Goal: Task Accomplishment & Management: Use online tool/utility

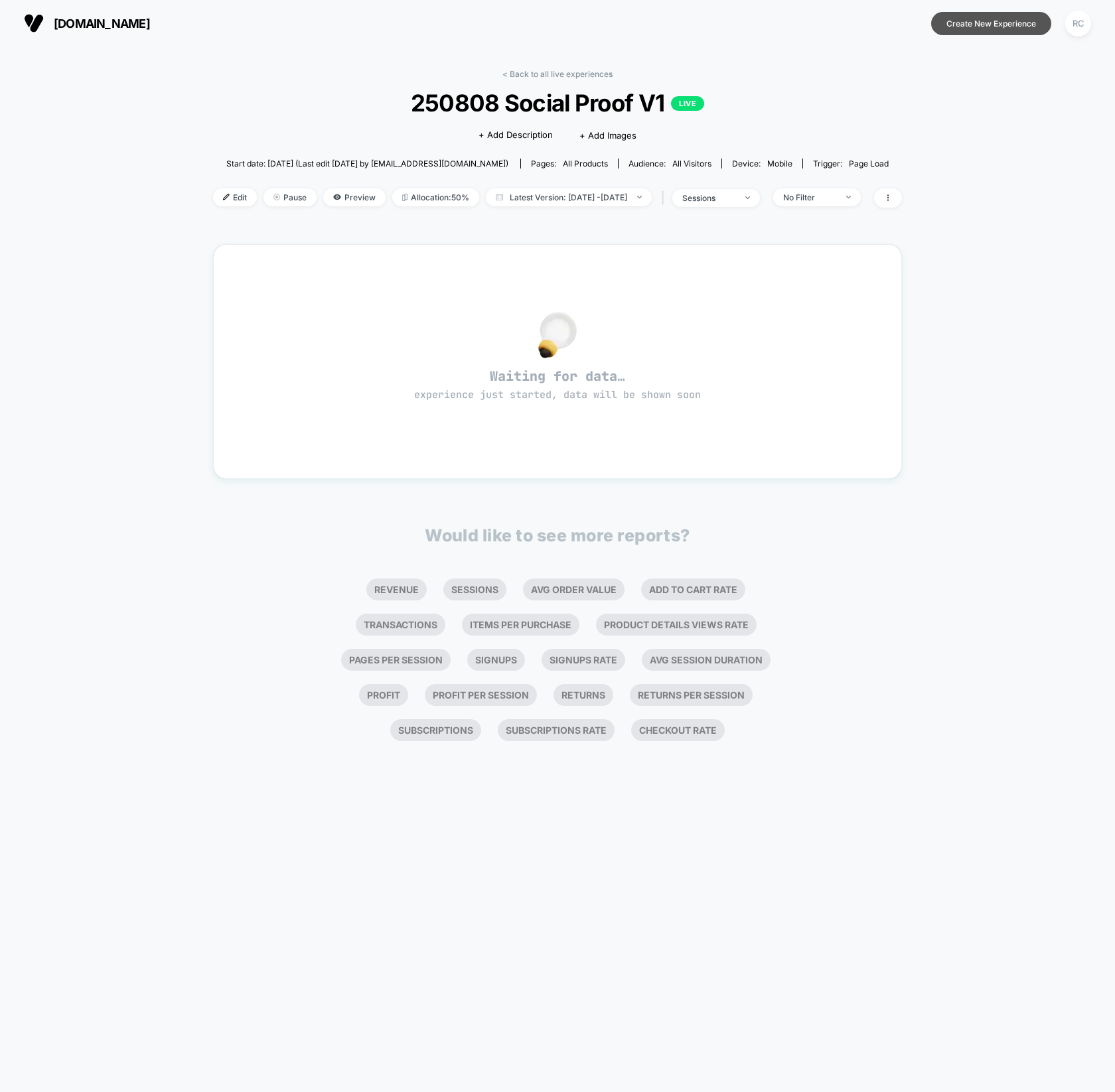
click at [993, 26] on button "Create New Experience" at bounding box center [990, 23] width 120 height 23
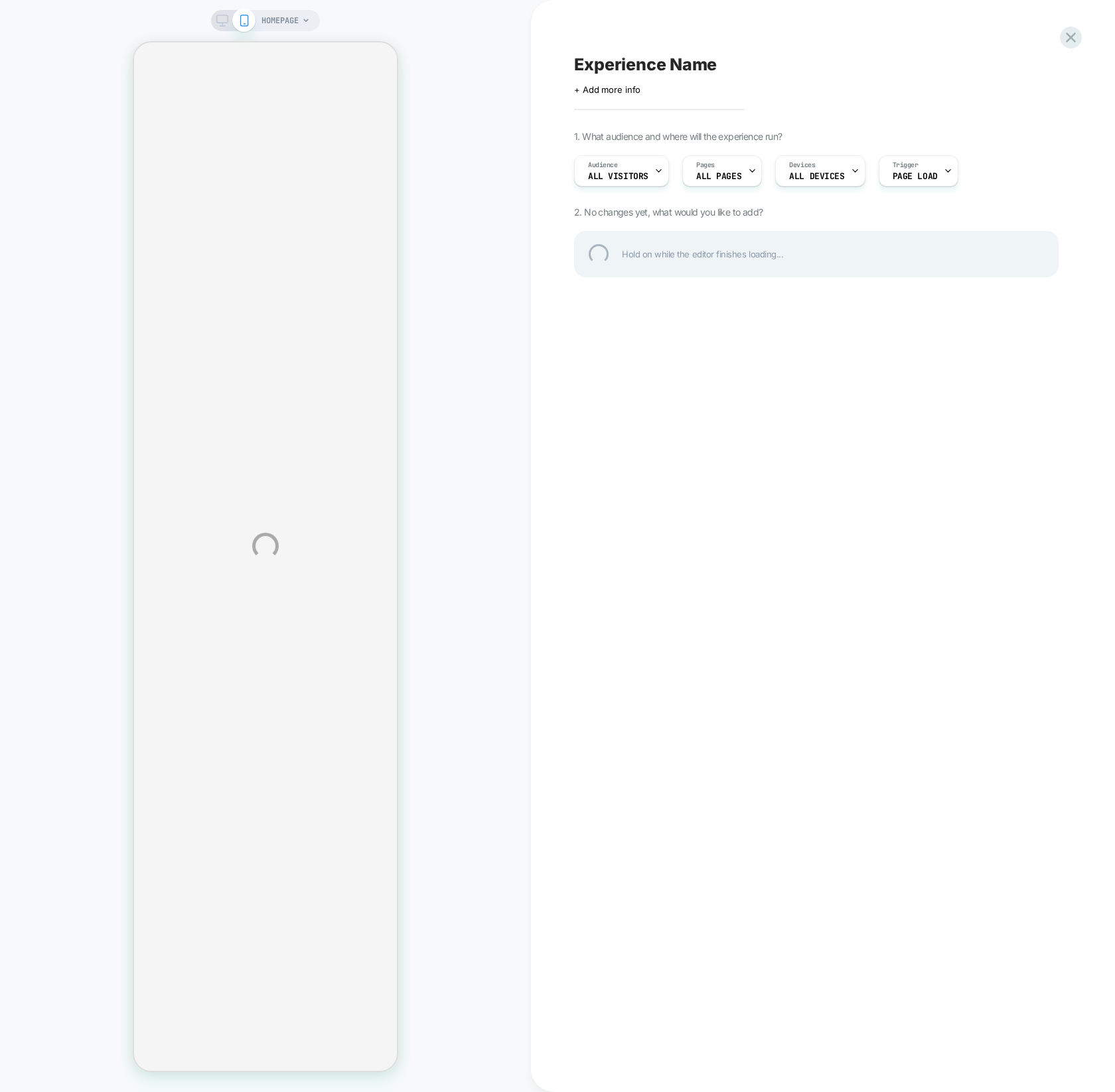
click at [651, 72] on div "Experience Name" at bounding box center [816, 64] width 485 height 20
click at [653, 69] on div at bounding box center [816, 64] width 485 height 20
click at [592, 69] on textarea at bounding box center [583, 64] width 19 height 20
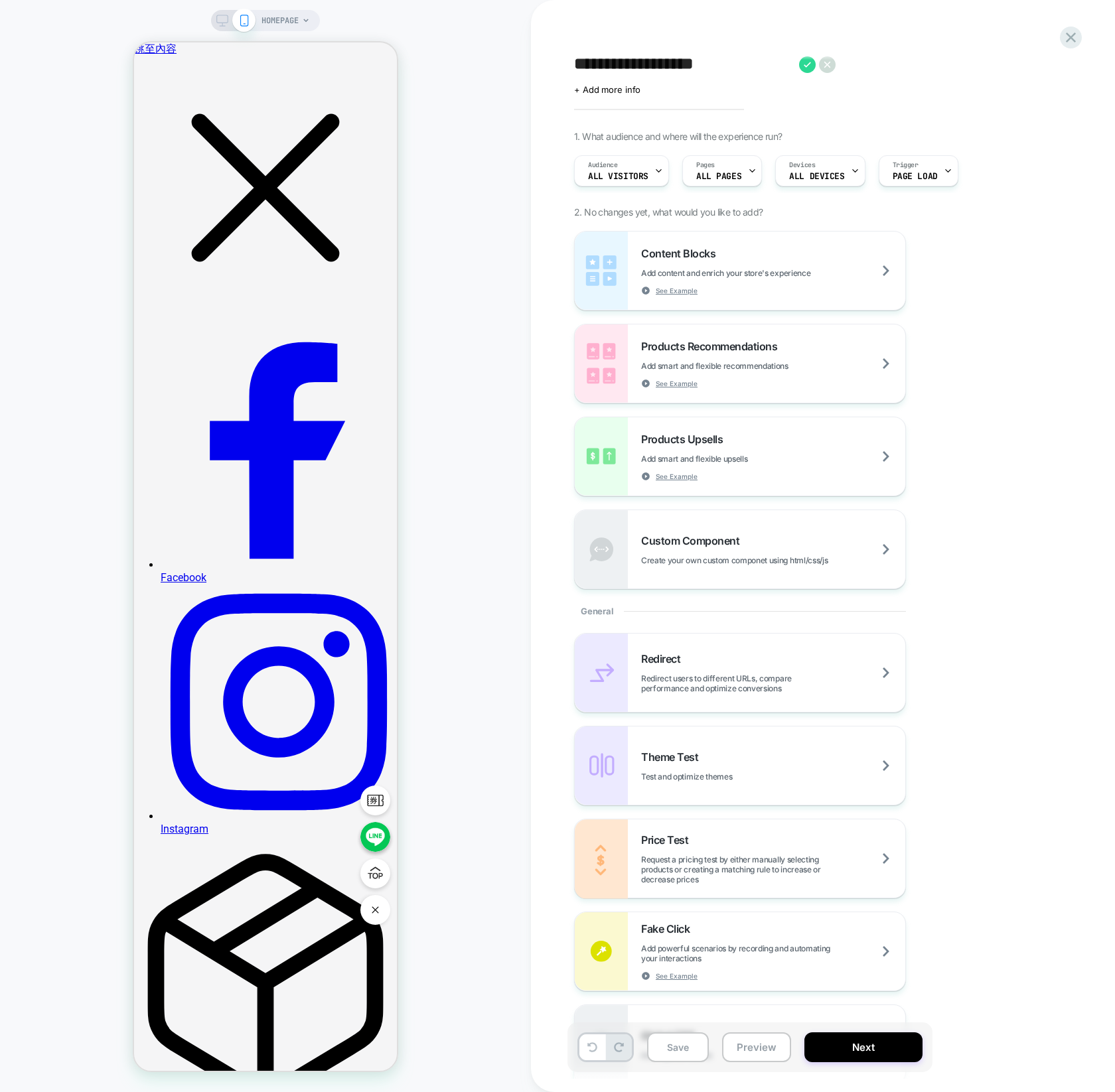
type textarea "**********"
click at [285, 17] on span "HOMEPAGE" at bounding box center [280, 21] width 37 height 22
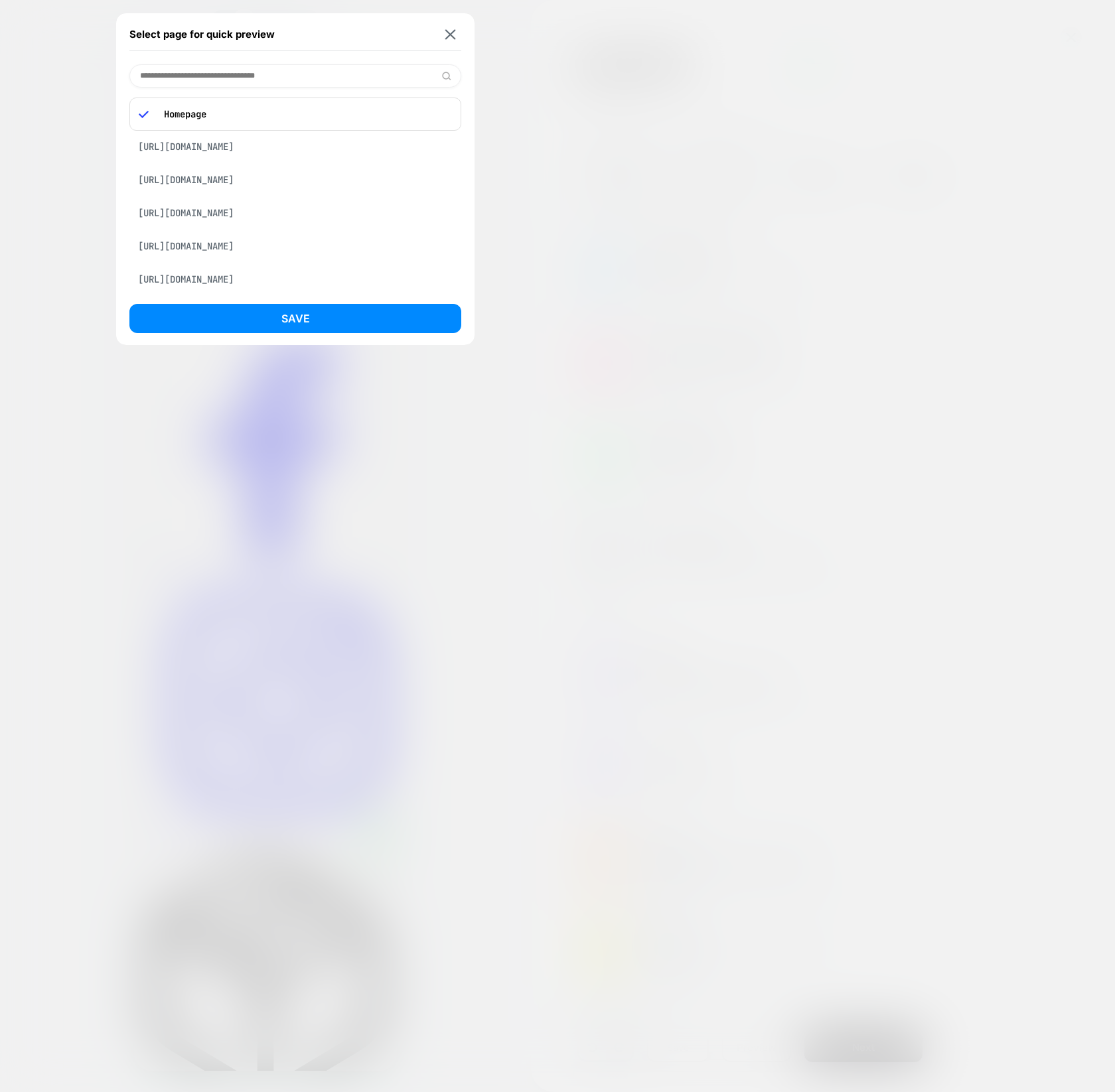
click at [304, 116] on p "Homepage" at bounding box center [304, 114] width 294 height 12
click at [253, 124] on div "Homepage" at bounding box center [294, 114] width 331 height 33
click at [276, 70] on input at bounding box center [294, 76] width 331 height 23
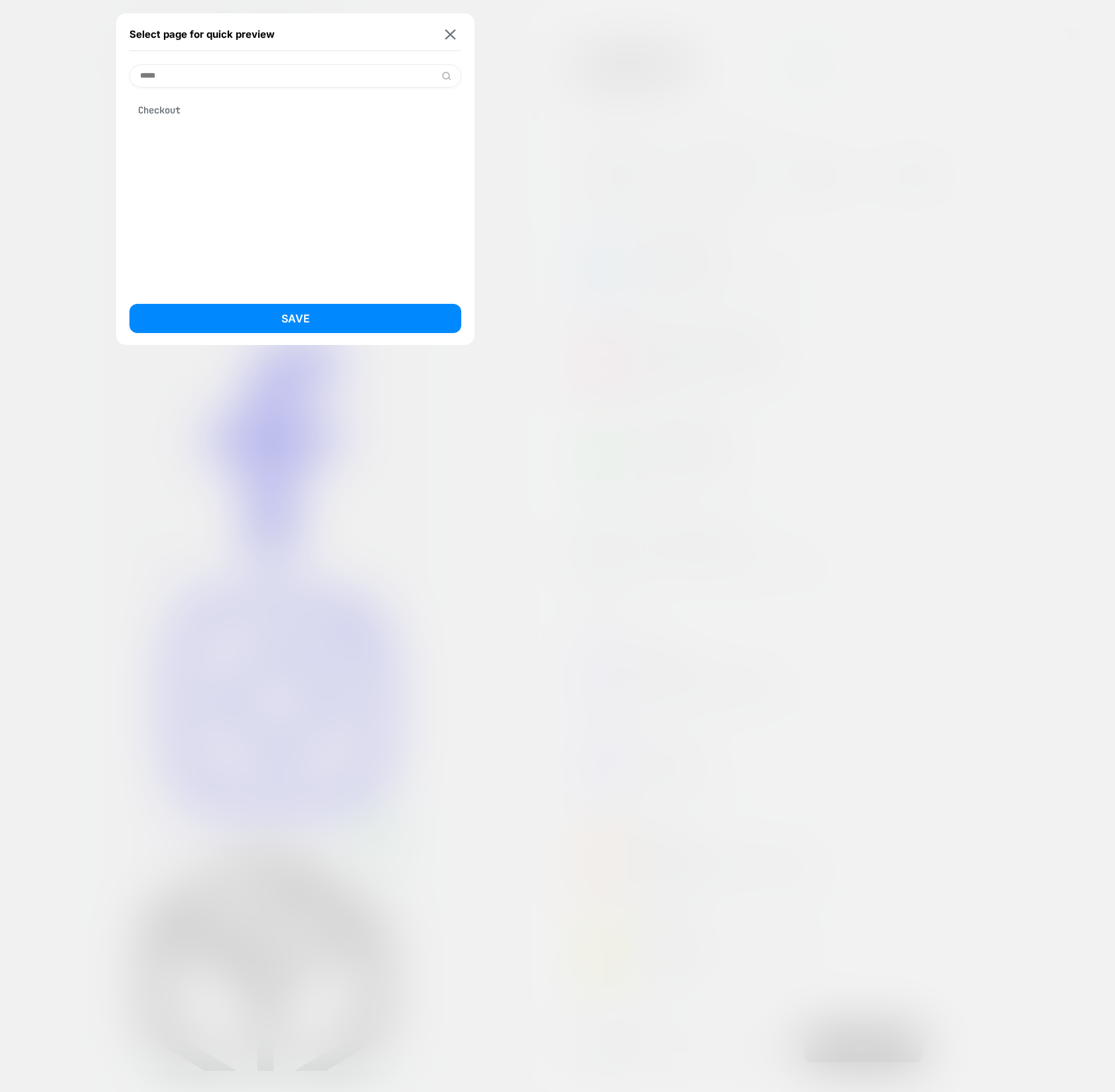
type input "*****"
click at [249, 115] on div "Checkout" at bounding box center [294, 110] width 331 height 25
click at [259, 314] on button "Save" at bounding box center [294, 319] width 331 height 29
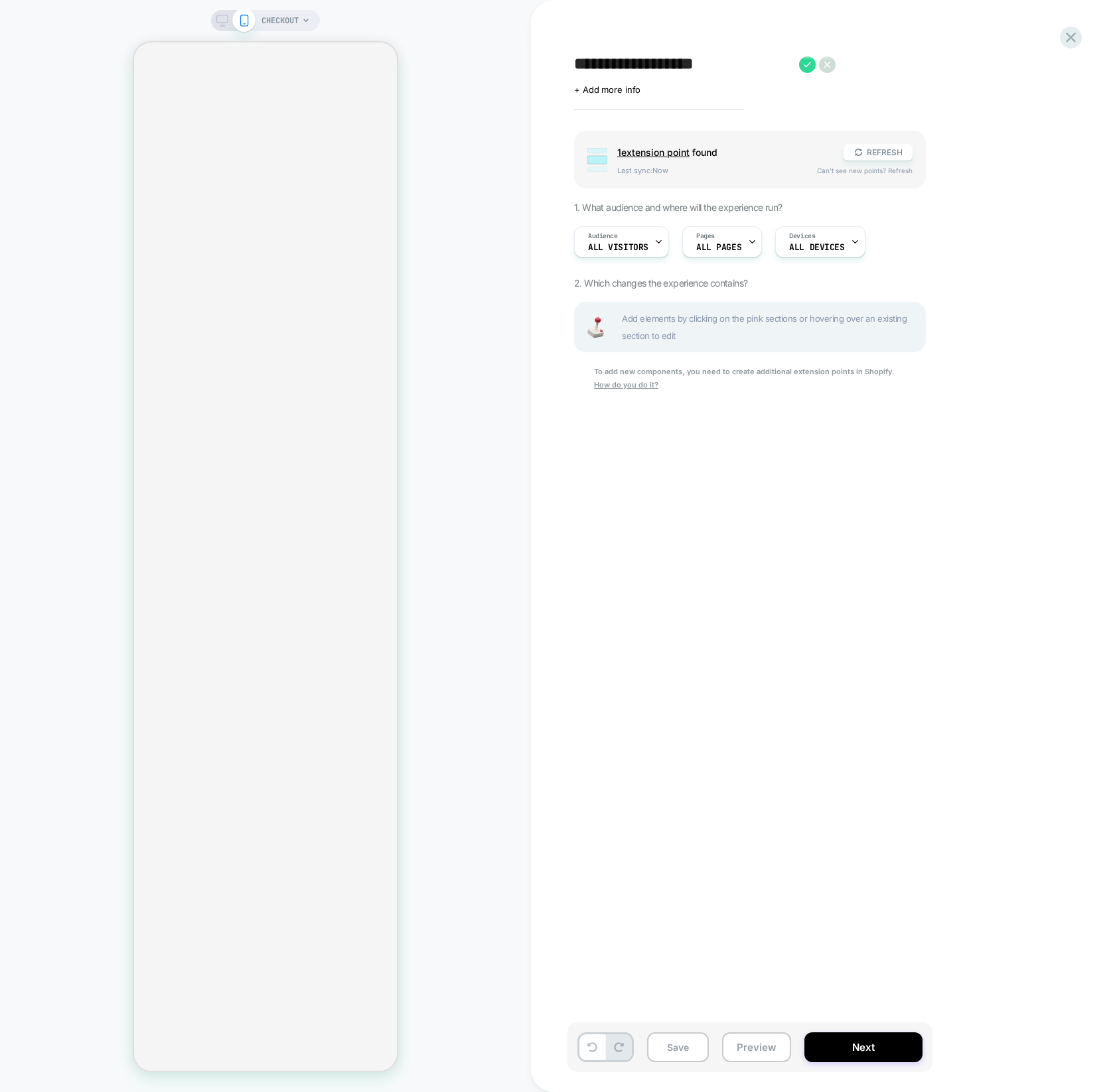
select select "*********"
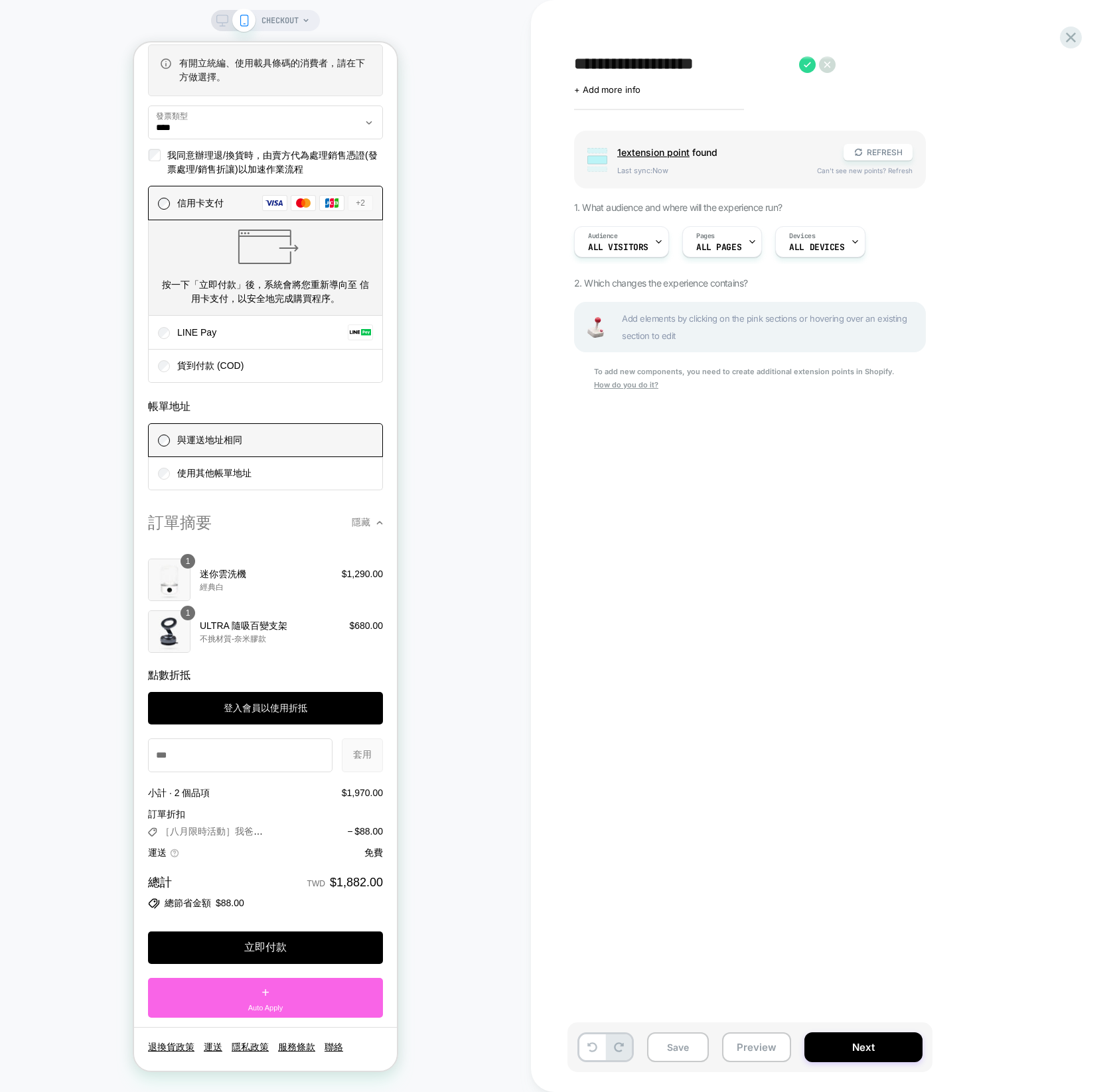
scroll to position [1511, 0]
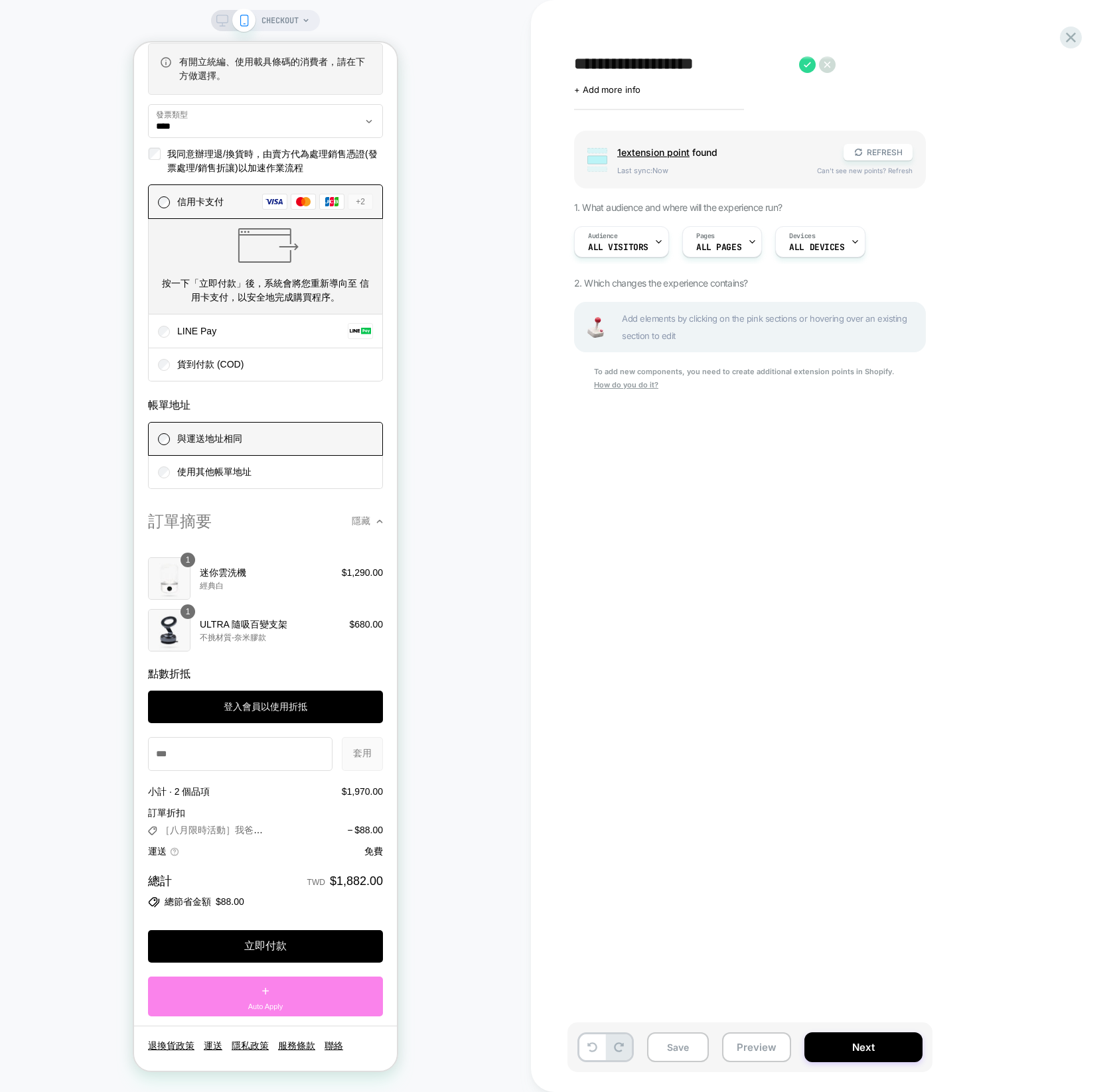
click at [272, 993] on div "+ Auto Apply" at bounding box center [265, 996] width 235 height 40
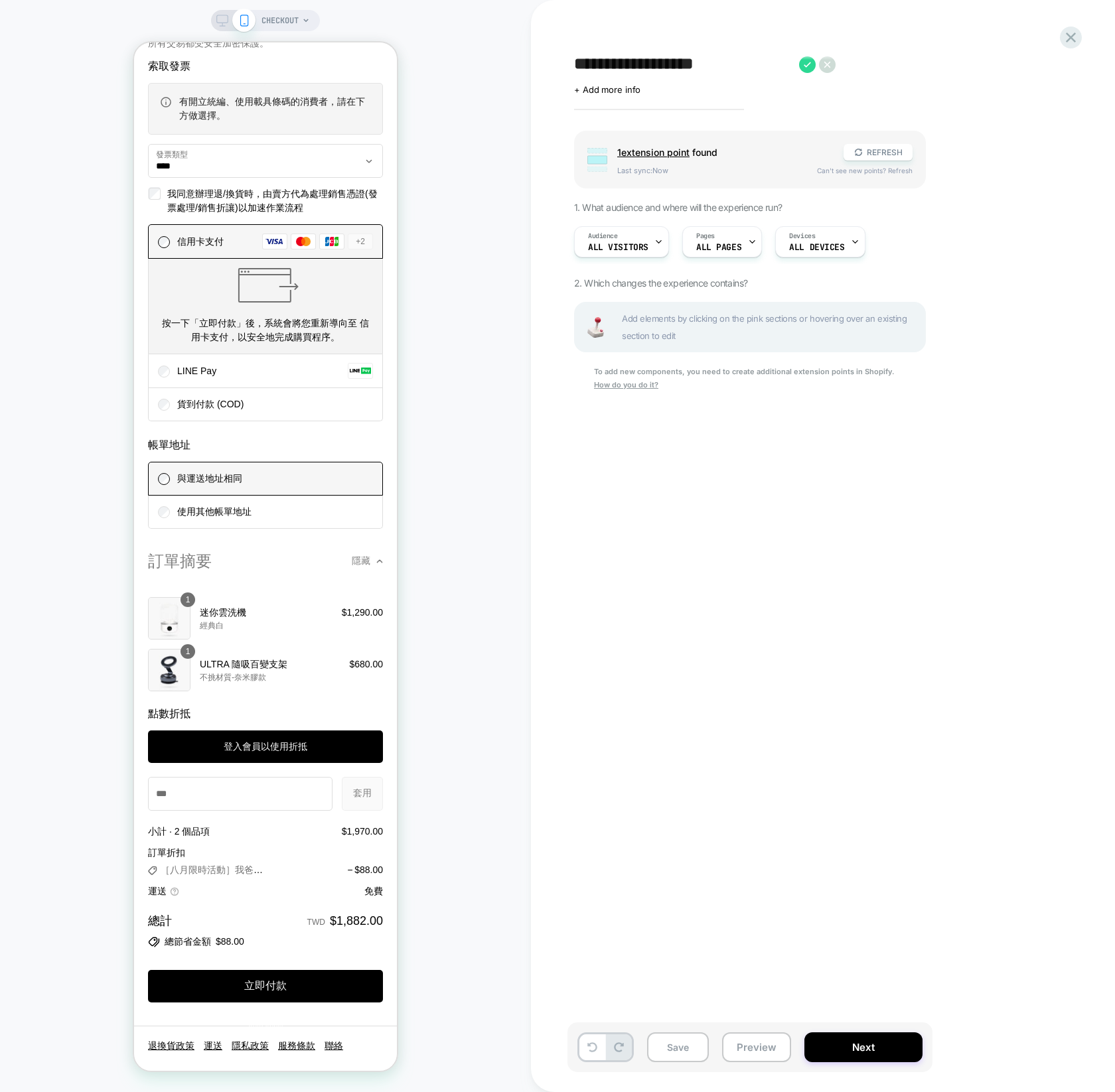
scroll to position [1501, 0]
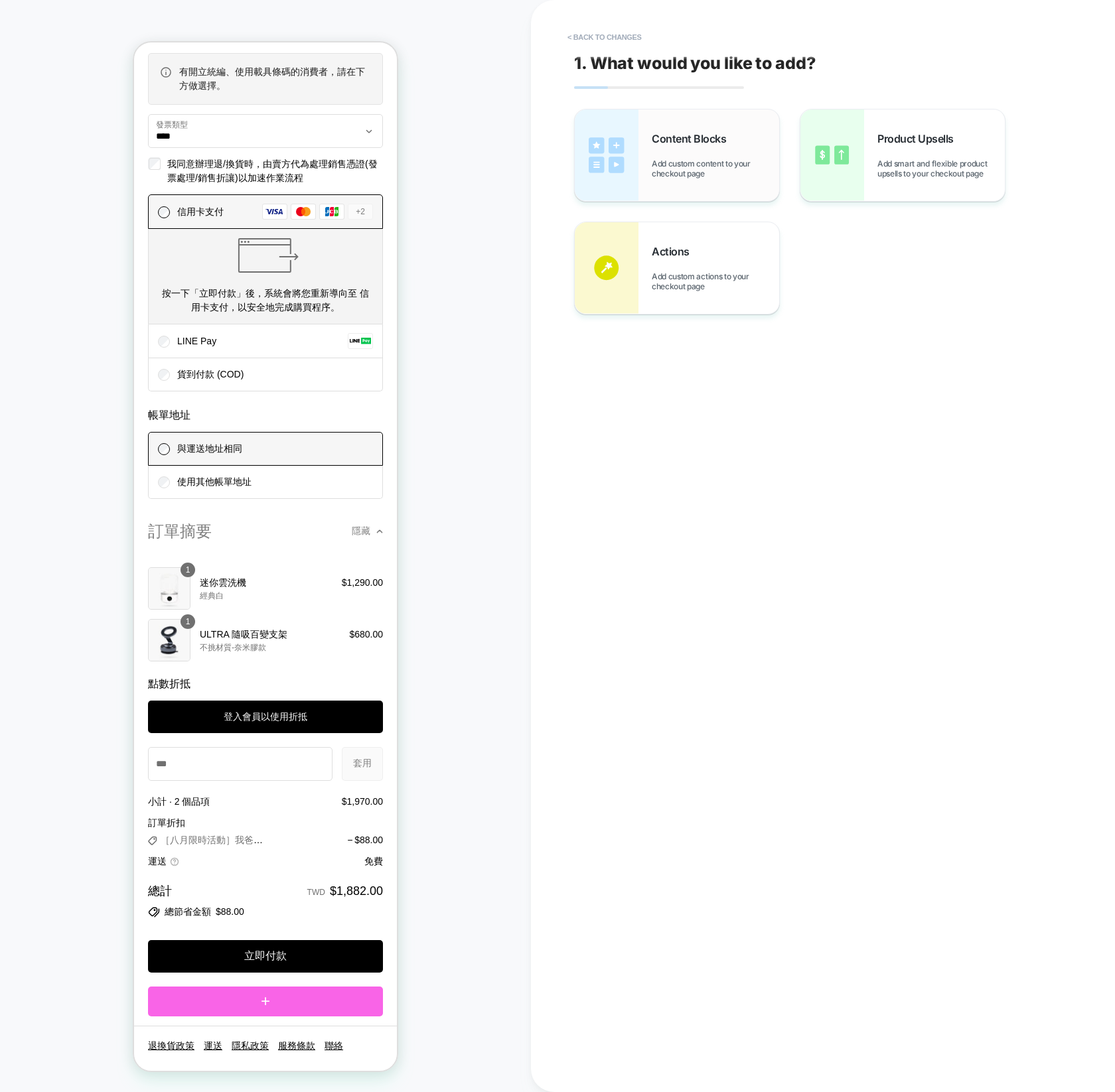
click at [659, 146] on div "Content Blocks Add custom content to your checkout page" at bounding box center [715, 154] width 127 height 46
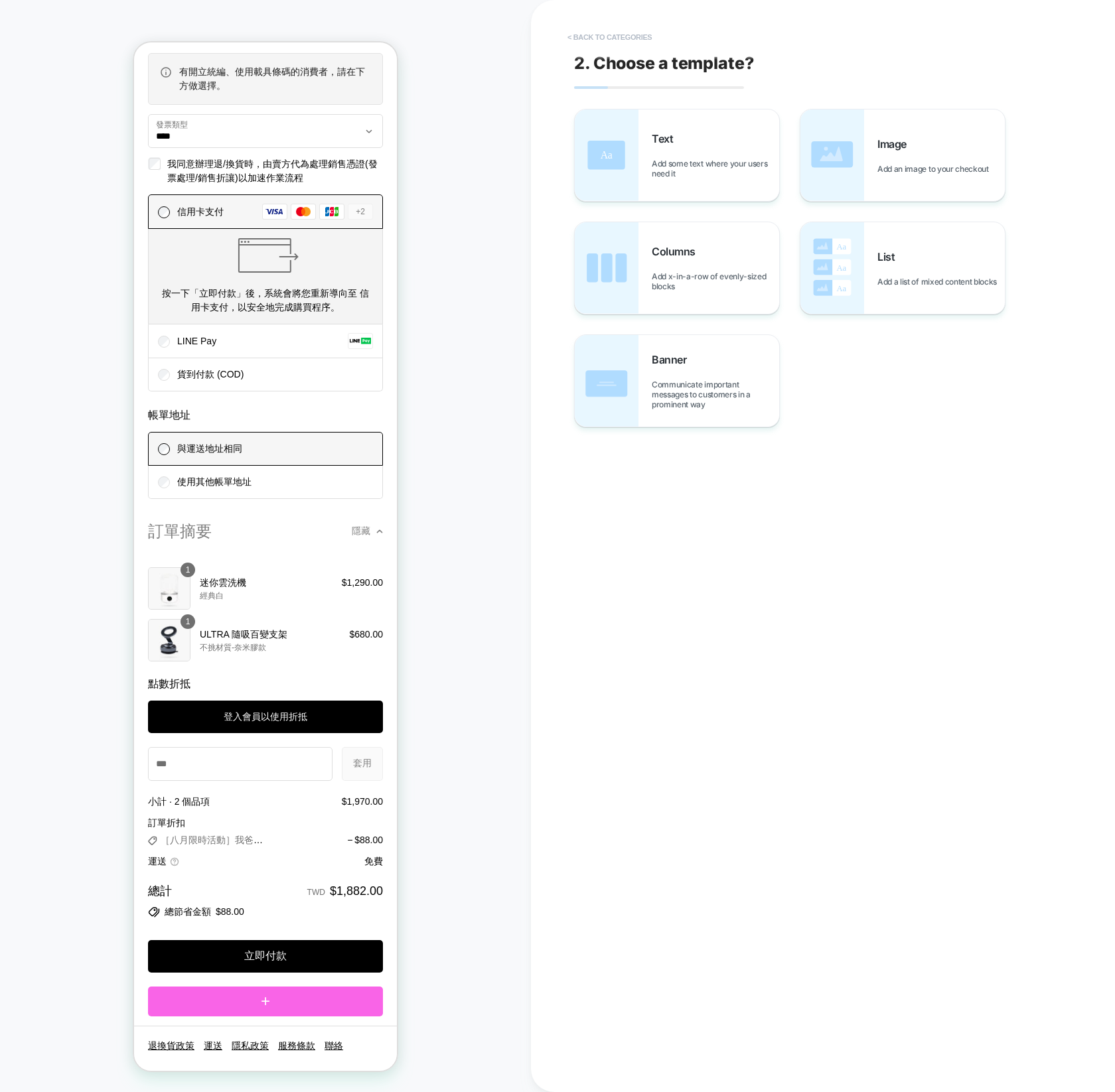
click at [590, 39] on button "< Back to categories" at bounding box center [609, 37] width 98 height 22
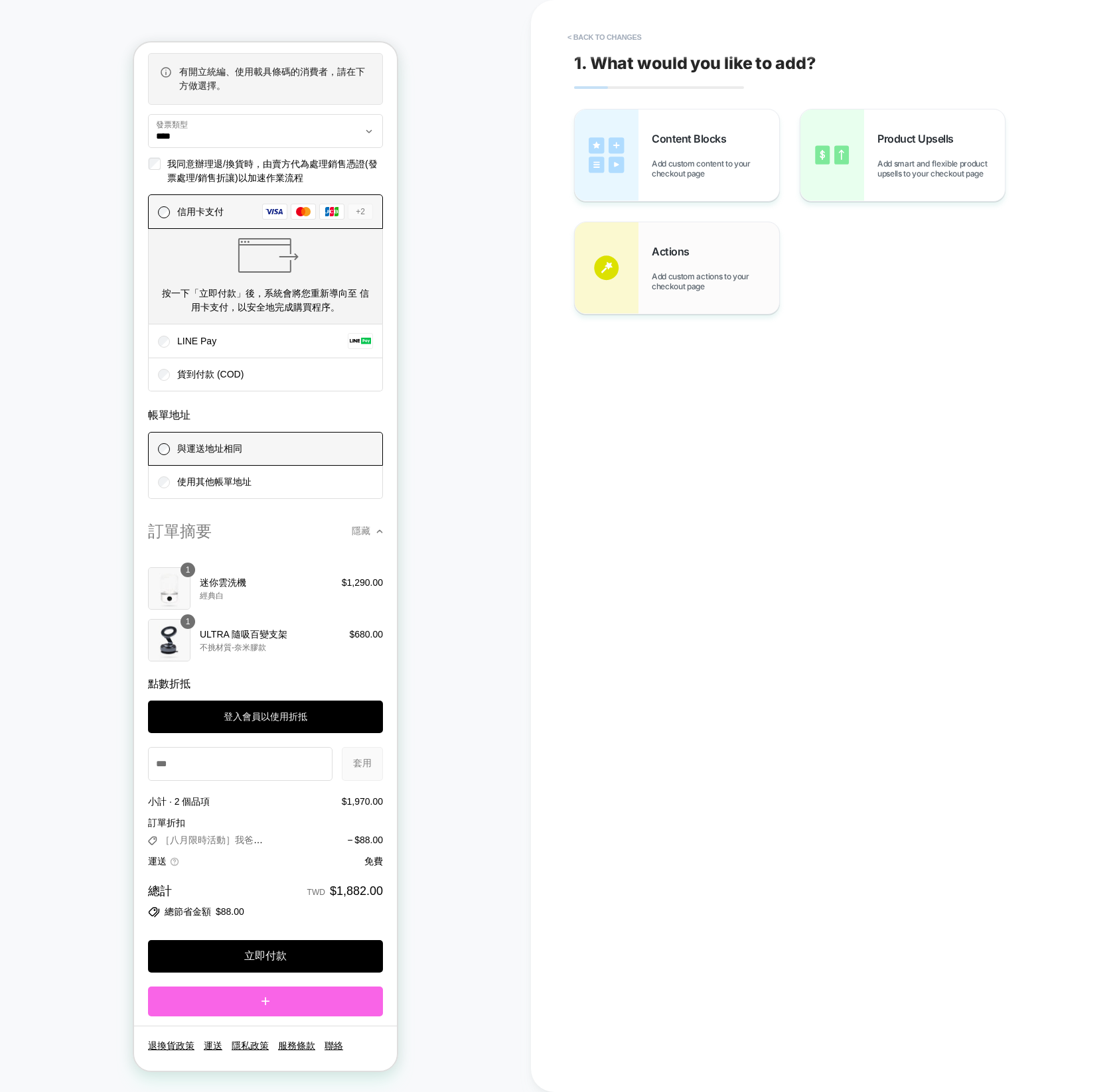
click at [753, 262] on div "Actions Add custom actions to your checkout page" at bounding box center [715, 267] width 127 height 46
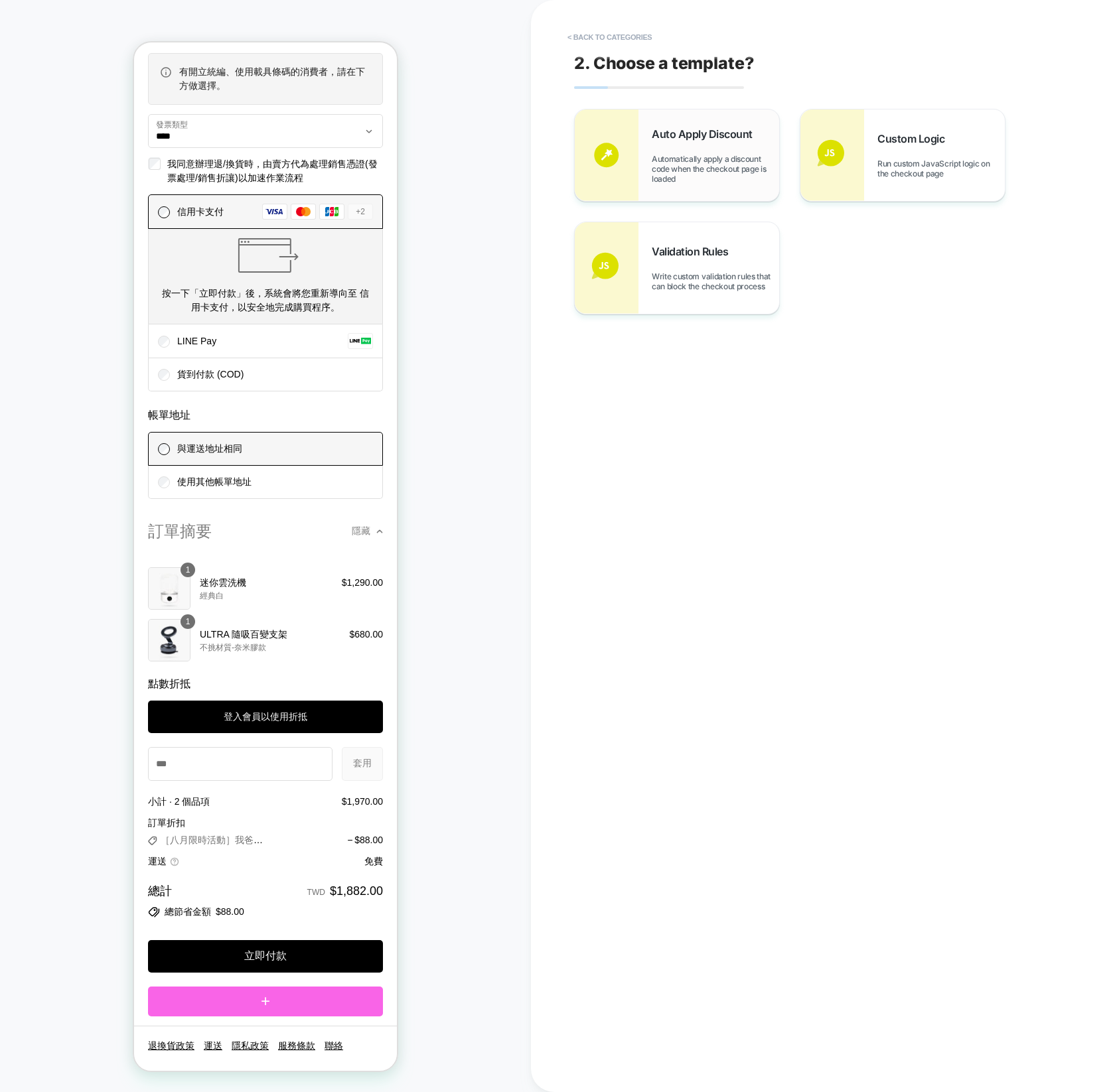
scroll to position [1511, 0]
click at [748, 152] on div "Auto Apply Discount Automatically apply a discount code when the checkout page …" at bounding box center [715, 155] width 127 height 56
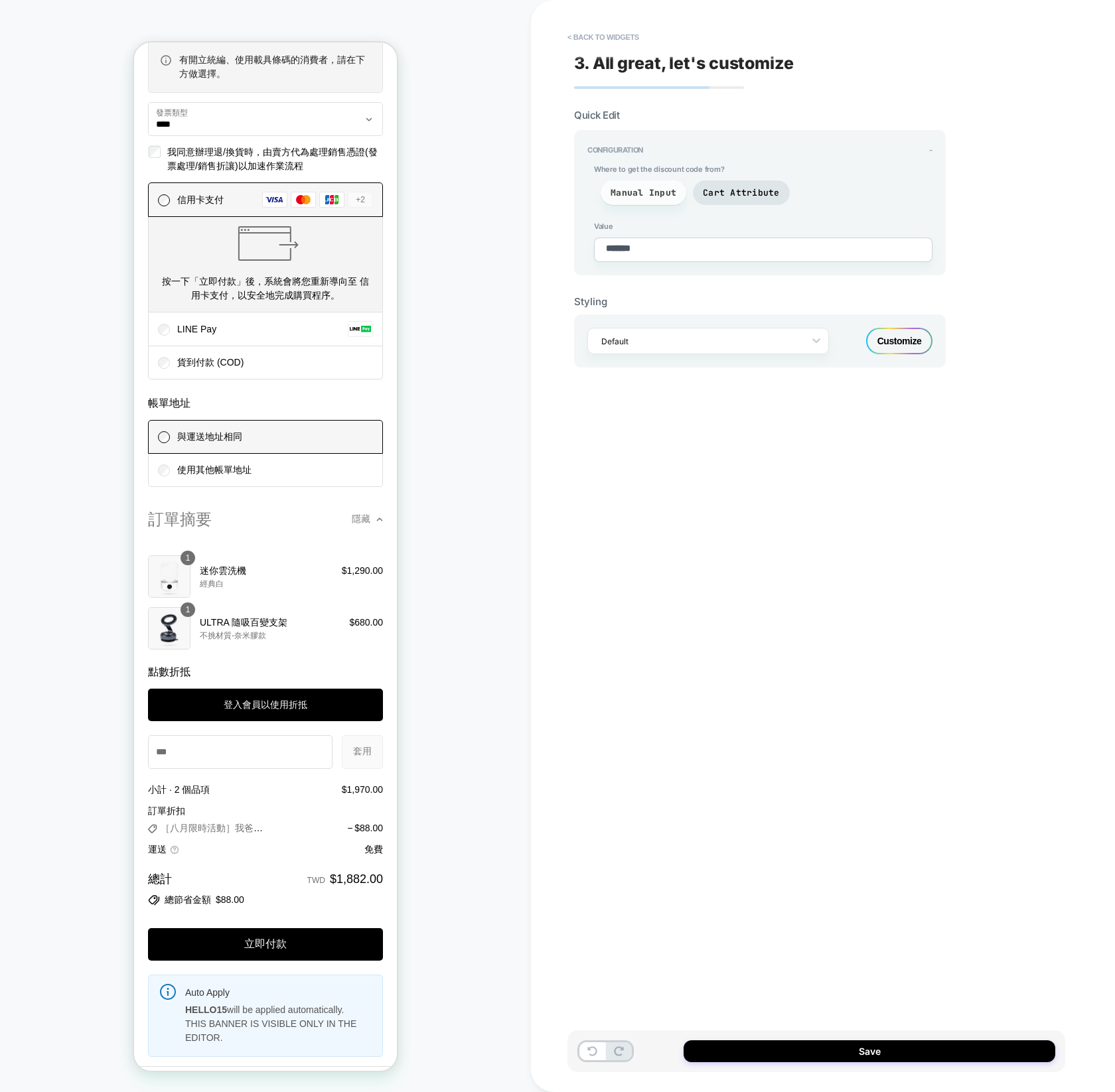
click at [658, 184] on span "Manual Input" at bounding box center [643, 192] width 86 height 24
click at [753, 199] on span "Cart Attribute" at bounding box center [740, 192] width 97 height 24
click at [302, 1013] on p "A discount code will be applied automatically from the HELLO15 cart attribute." at bounding box center [278, 1016] width 186 height 28
drag, startPoint x: 327, startPoint y: 1023, endPoint x: 339, endPoint y: 1034, distance: 16.3
click at [339, 1031] on p "A discount code will be applied automatically from the HELLO15 cart attribute." at bounding box center [278, 1016] width 186 height 28
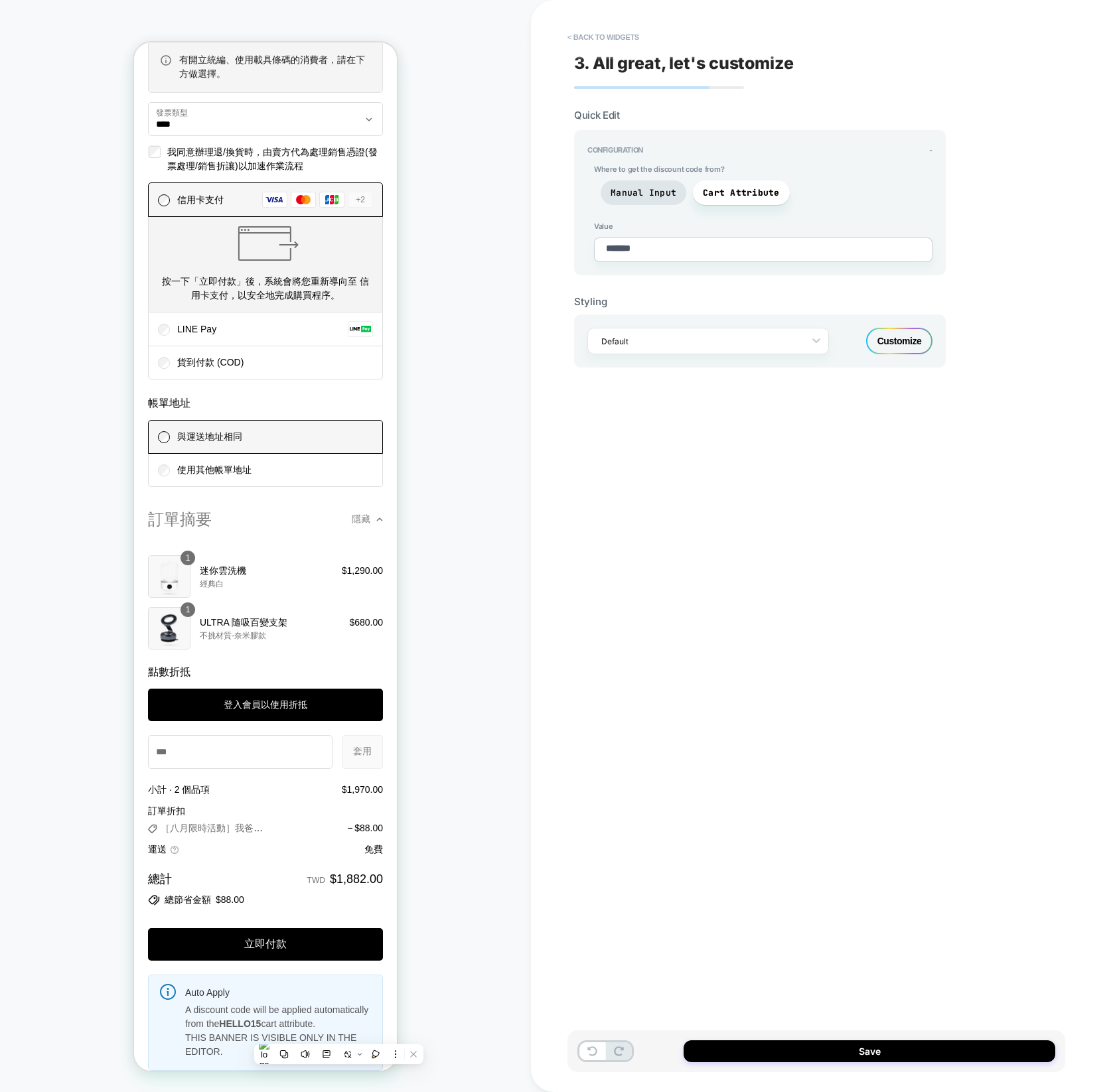
copy p "cart attribute."
click at [640, 191] on span "Manual Input" at bounding box center [643, 192] width 66 height 11
click at [735, 194] on span "Cart Attribute" at bounding box center [740, 192] width 77 height 11
click at [702, 335] on div at bounding box center [700, 341] width 197 height 13
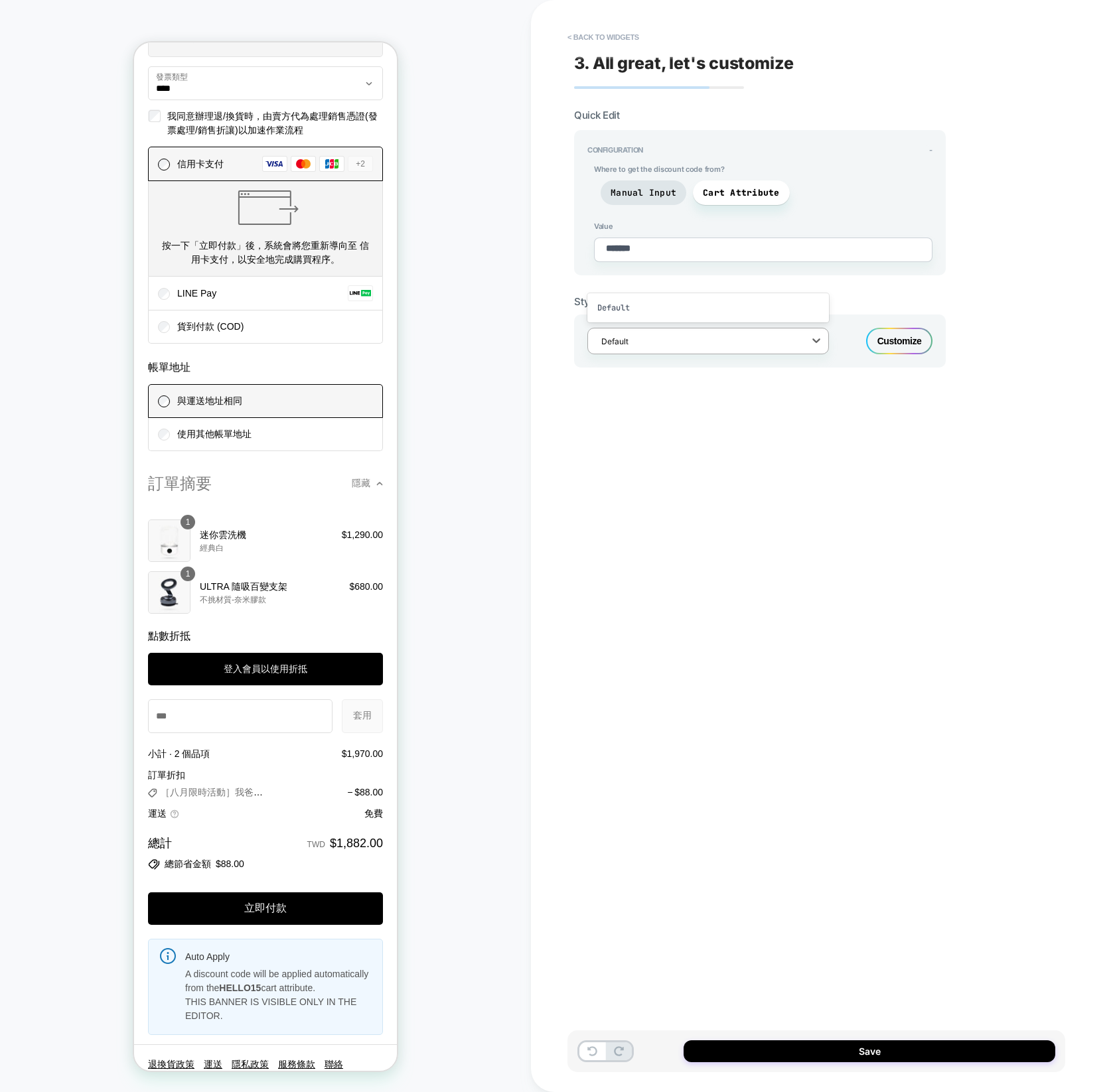
scroll to position [1580, 0]
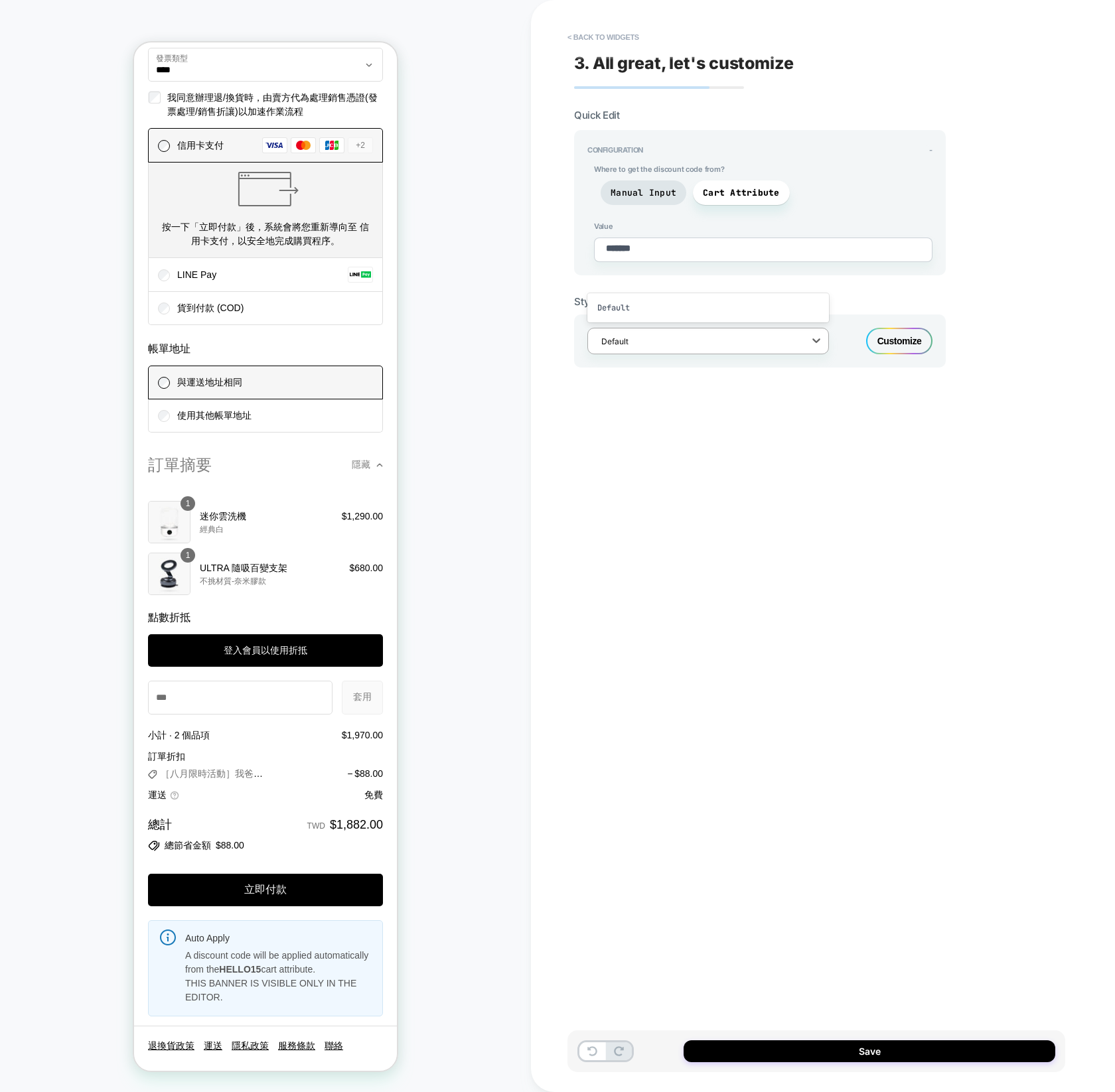
drag, startPoint x: 596, startPoint y: 169, endPoint x: 710, endPoint y: 171, distance: 114.0
click at [713, 168] on span "Where to get the discount code from?" at bounding box center [763, 169] width 339 height 9
drag, startPoint x: 753, startPoint y: 169, endPoint x: 610, endPoint y: 171, distance: 143.0
click at [609, 162] on div "Configuration - Where to get the discount code from? Manual Input Cart Attribut…" at bounding box center [759, 203] width 345 height 116
click at [778, 522] on div "3. All great, let's customize Quick Edit Configuration - Where to get the disco…" at bounding box center [815, 546] width 497 height 1065
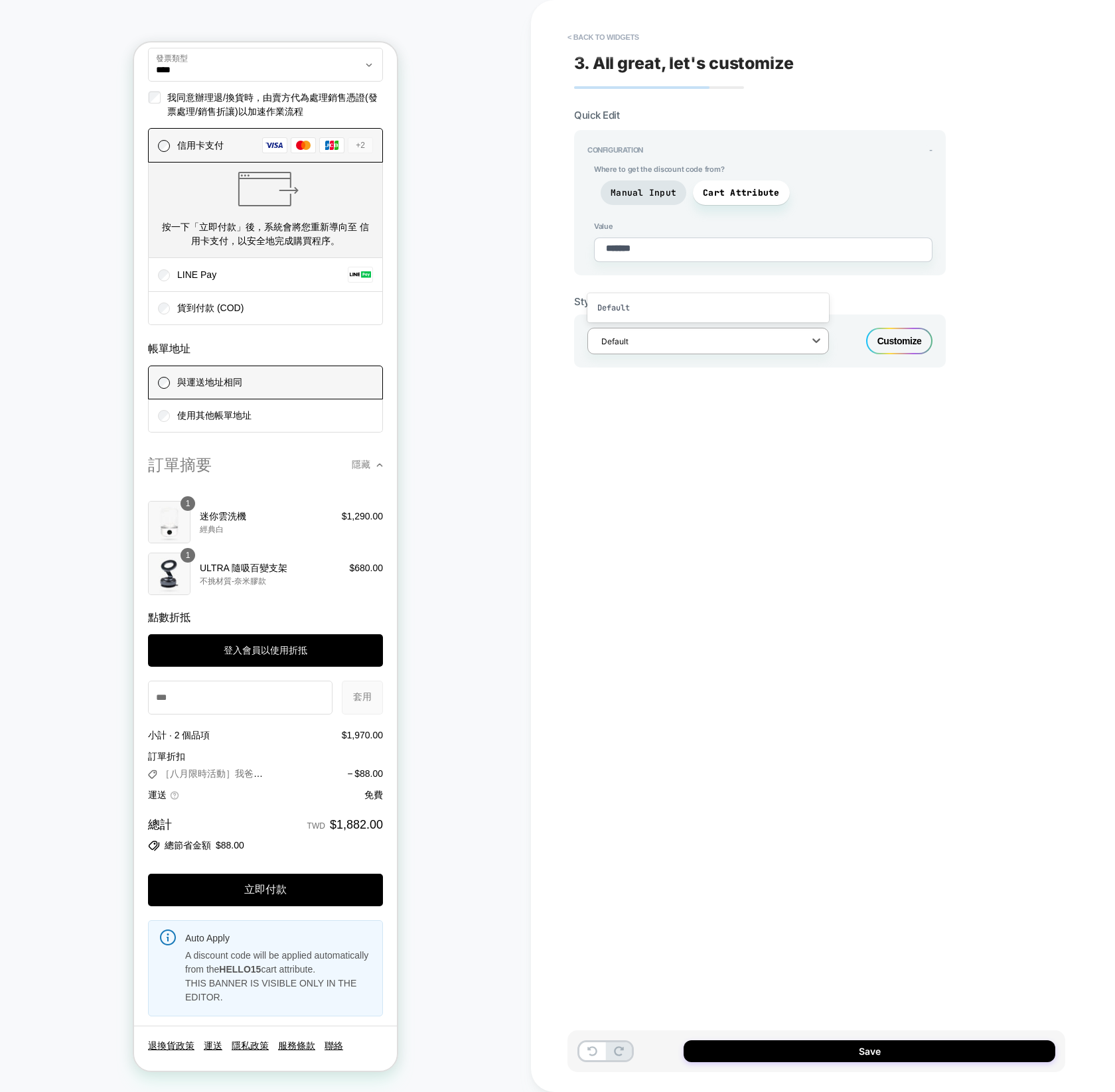
drag, startPoint x: 618, startPoint y: 190, endPoint x: 625, endPoint y: 161, distance: 29.8
click at [618, 190] on span "Manual Input" at bounding box center [643, 192] width 66 height 11
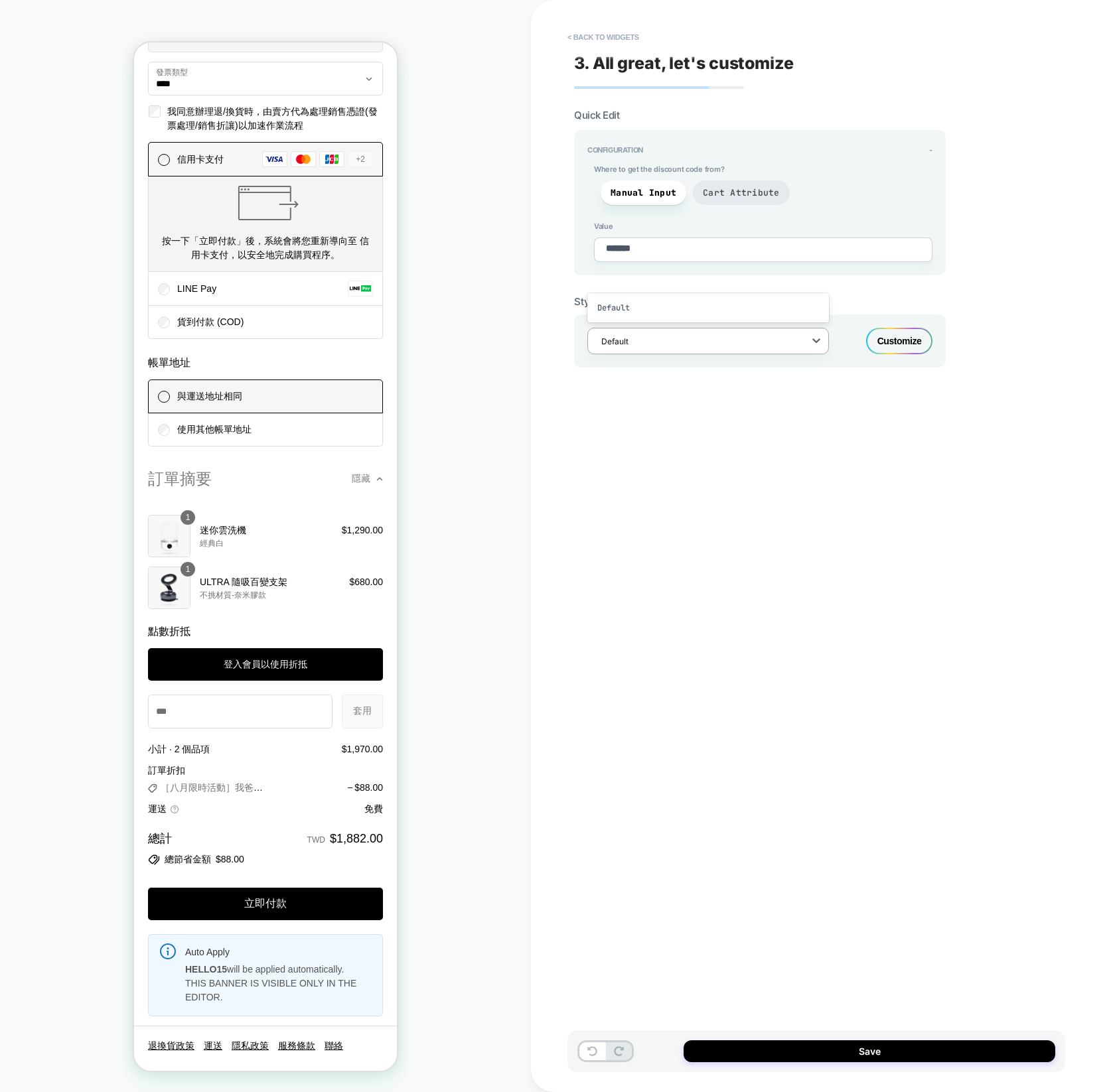
click at [725, 187] on span "Cart Attribute" at bounding box center [740, 192] width 77 height 11
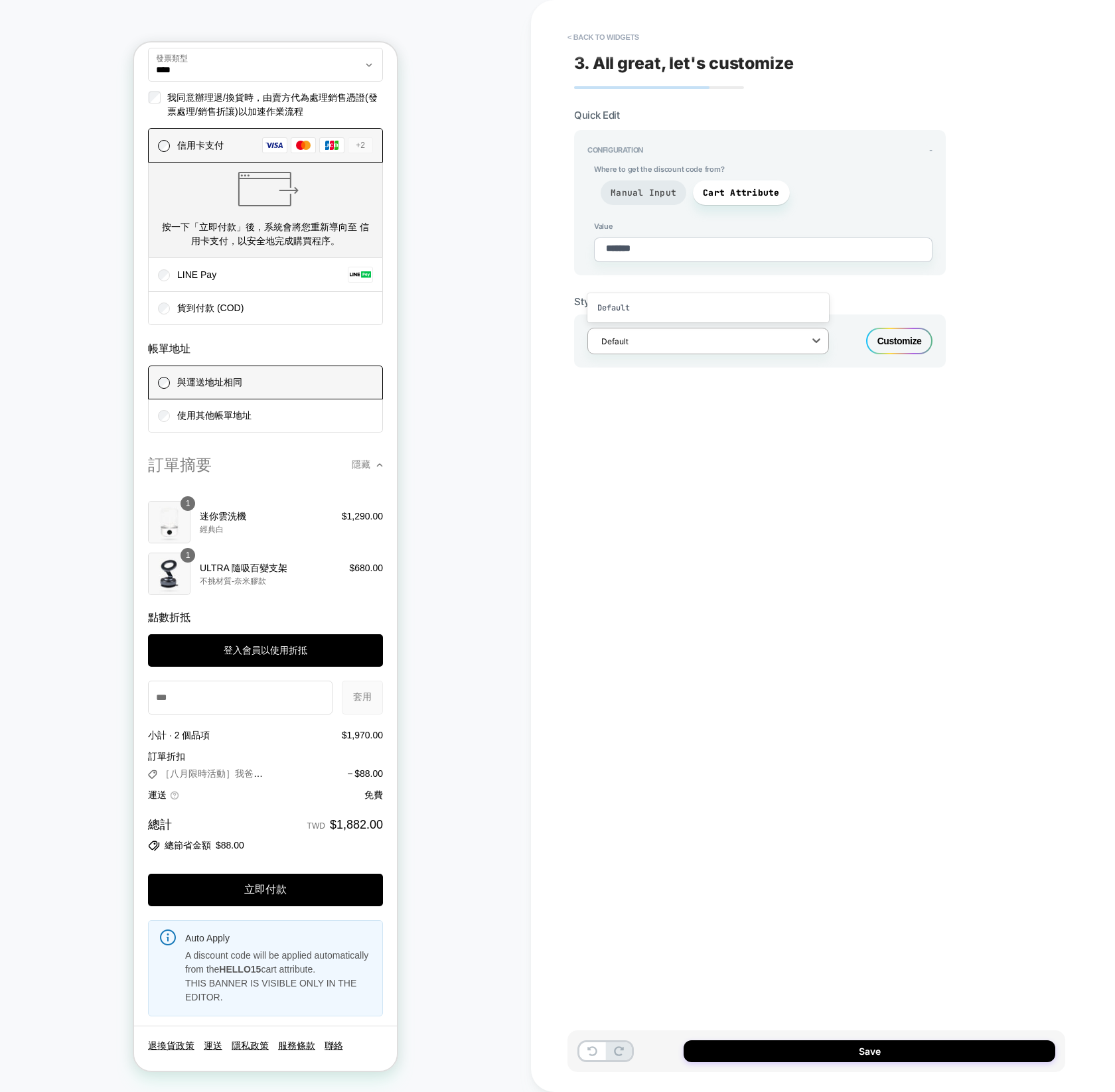
click at [652, 197] on span "Manual Input" at bounding box center [643, 192] width 66 height 11
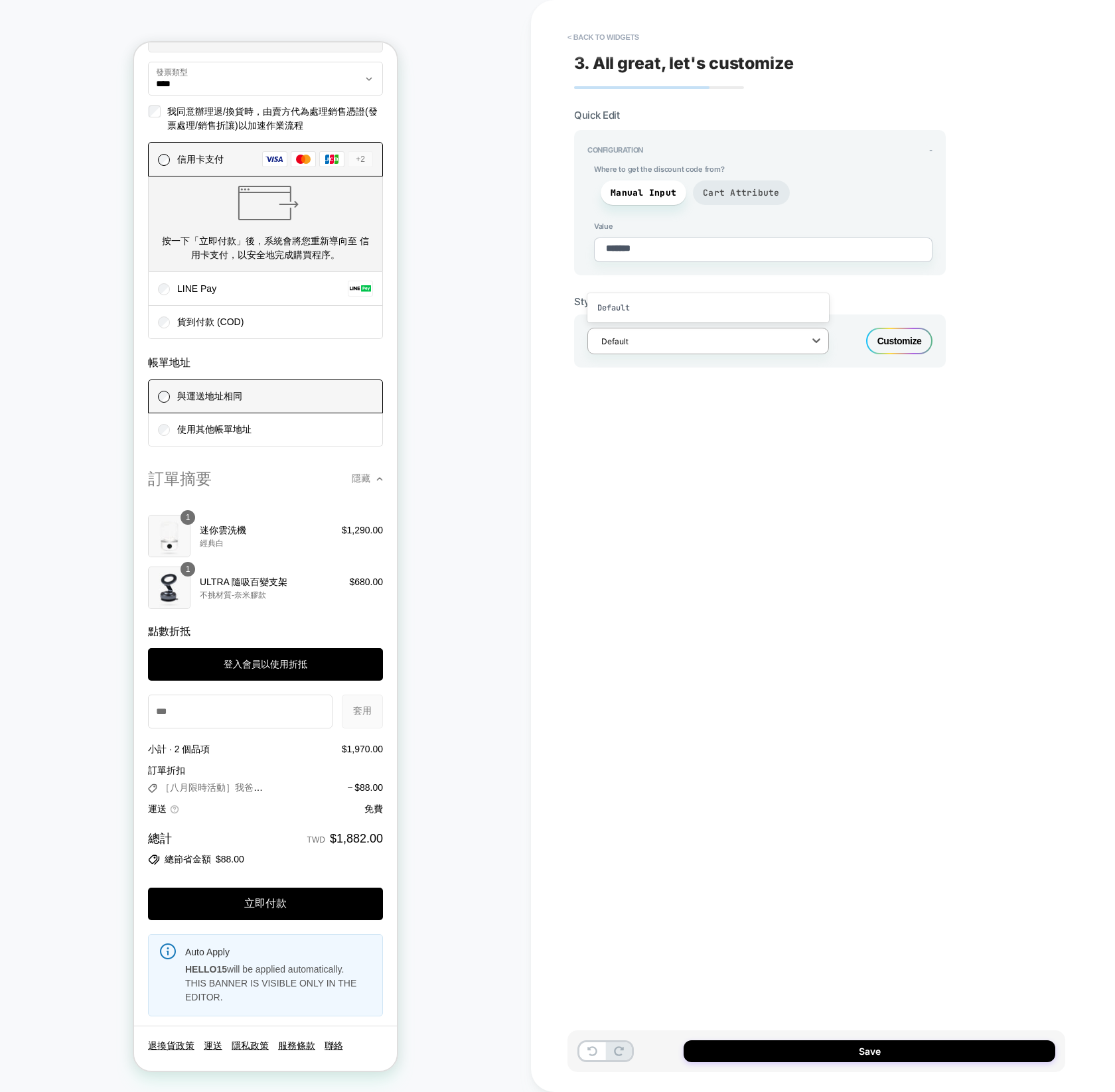
click at [715, 199] on span "Cart Attribute" at bounding box center [740, 192] width 97 height 24
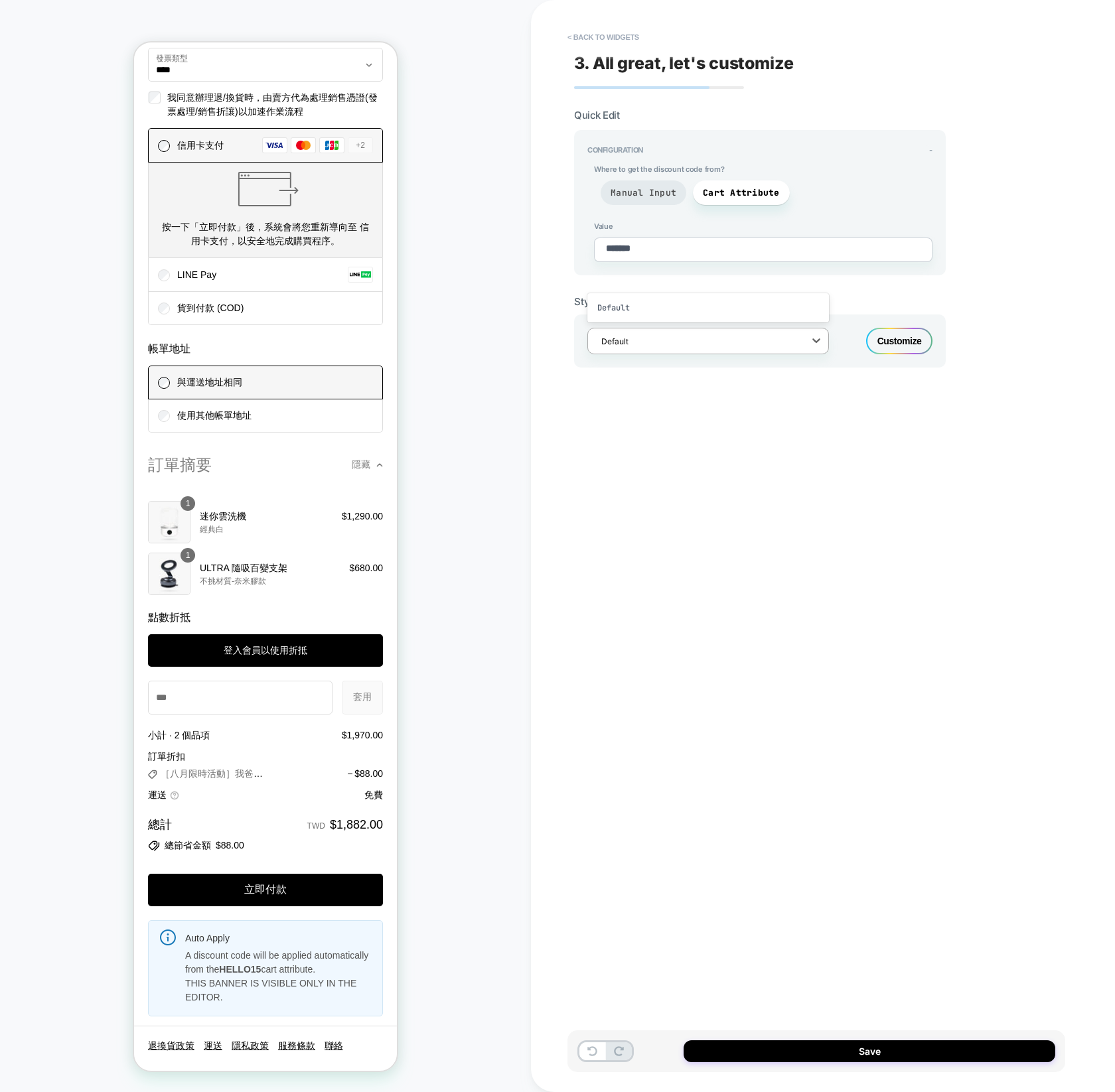
click at [666, 199] on span "Manual Input" at bounding box center [643, 192] width 86 height 24
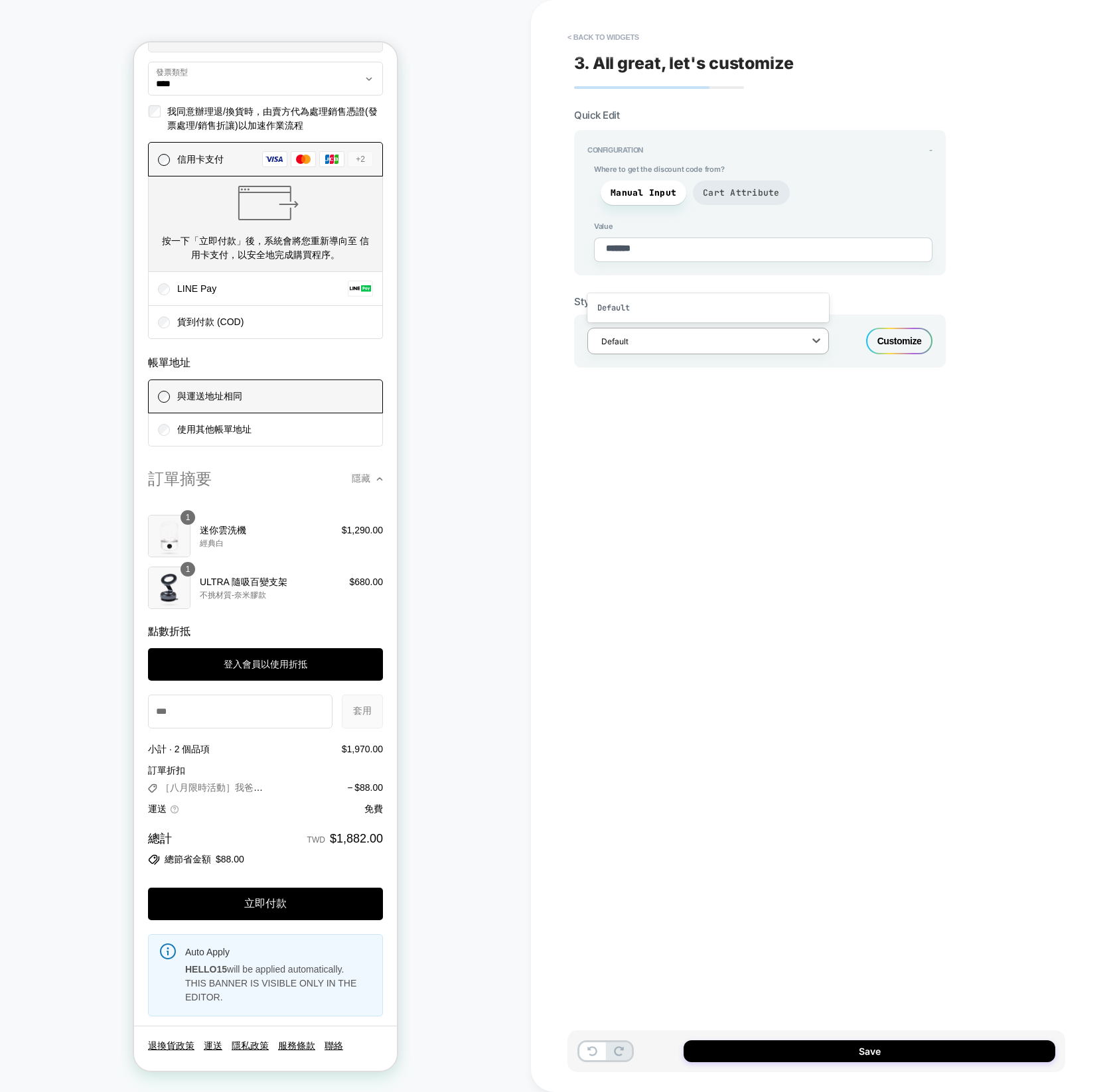
click at [724, 199] on span "Cart Attribute" at bounding box center [740, 192] width 97 height 24
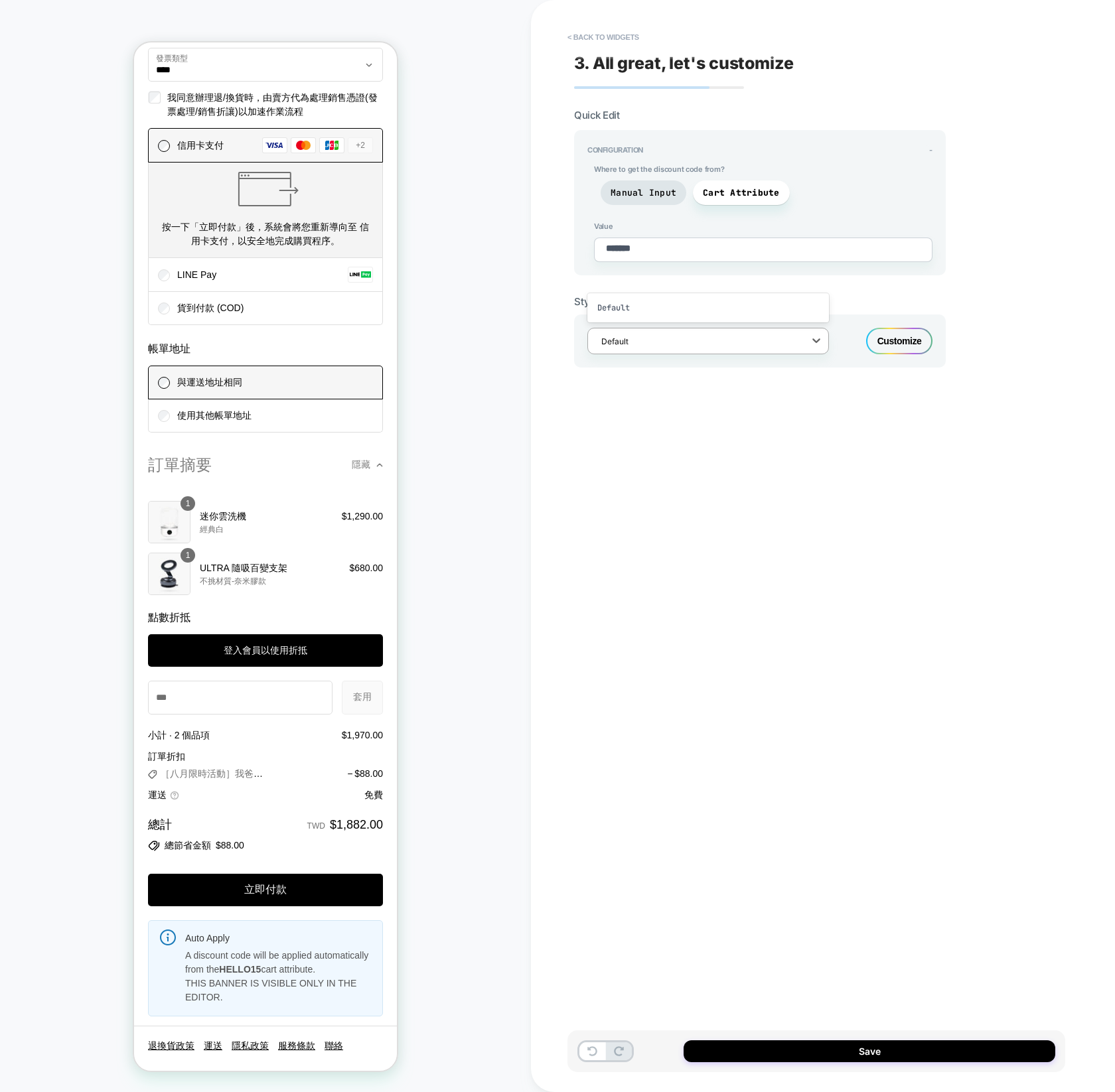
click at [804, 472] on div "3. All great, let's customize Quick Edit Configuration - Where to get the disco…" at bounding box center [815, 546] width 497 height 1065
click at [739, 187] on span "Cart Attribute" at bounding box center [740, 192] width 77 height 11
click at [765, 190] on span "Cart Attribute" at bounding box center [740, 192] width 77 height 11
click at [870, 606] on div "3. All great, let's customize Quick Edit Configuration - Where to get the disco…" at bounding box center [815, 546] width 497 height 1065
click at [787, 324] on div "option Default focused, 1 of 1. 1 result available. Use Up and Down to choose o…" at bounding box center [760, 340] width 372 height 53
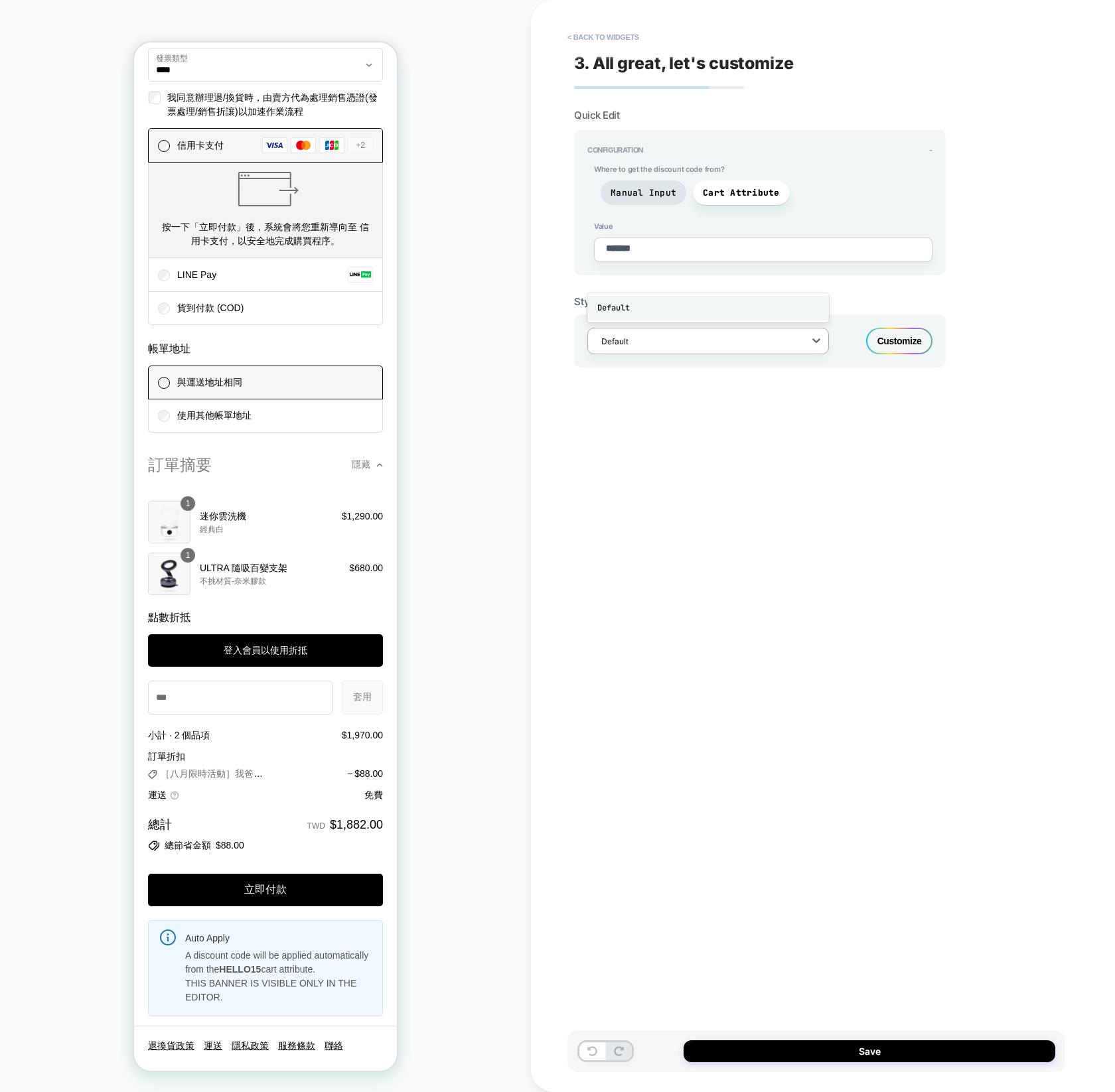
click at [748, 301] on div "Default" at bounding box center [708, 308] width 242 height 23
click at [866, 589] on div "3. All great, let's customize Quick Edit Configuration - Where to get the disco…" at bounding box center [815, 546] width 497 height 1065
click at [896, 337] on div "Customize" at bounding box center [898, 340] width 66 height 26
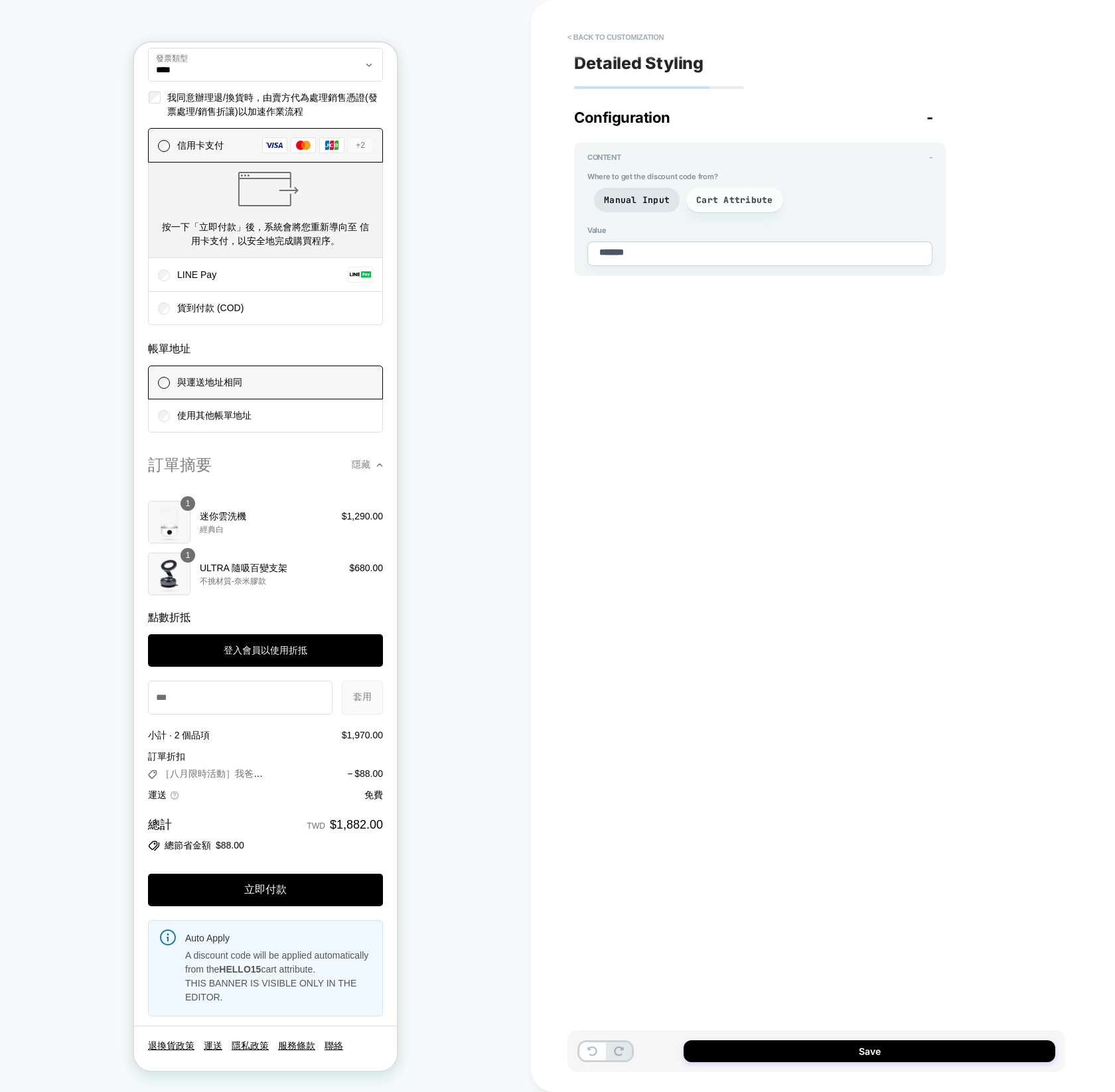
click at [745, 197] on span "Cart Attribute" at bounding box center [734, 199] width 77 height 11
click at [622, 194] on span "Manual Input" at bounding box center [636, 199] width 66 height 11
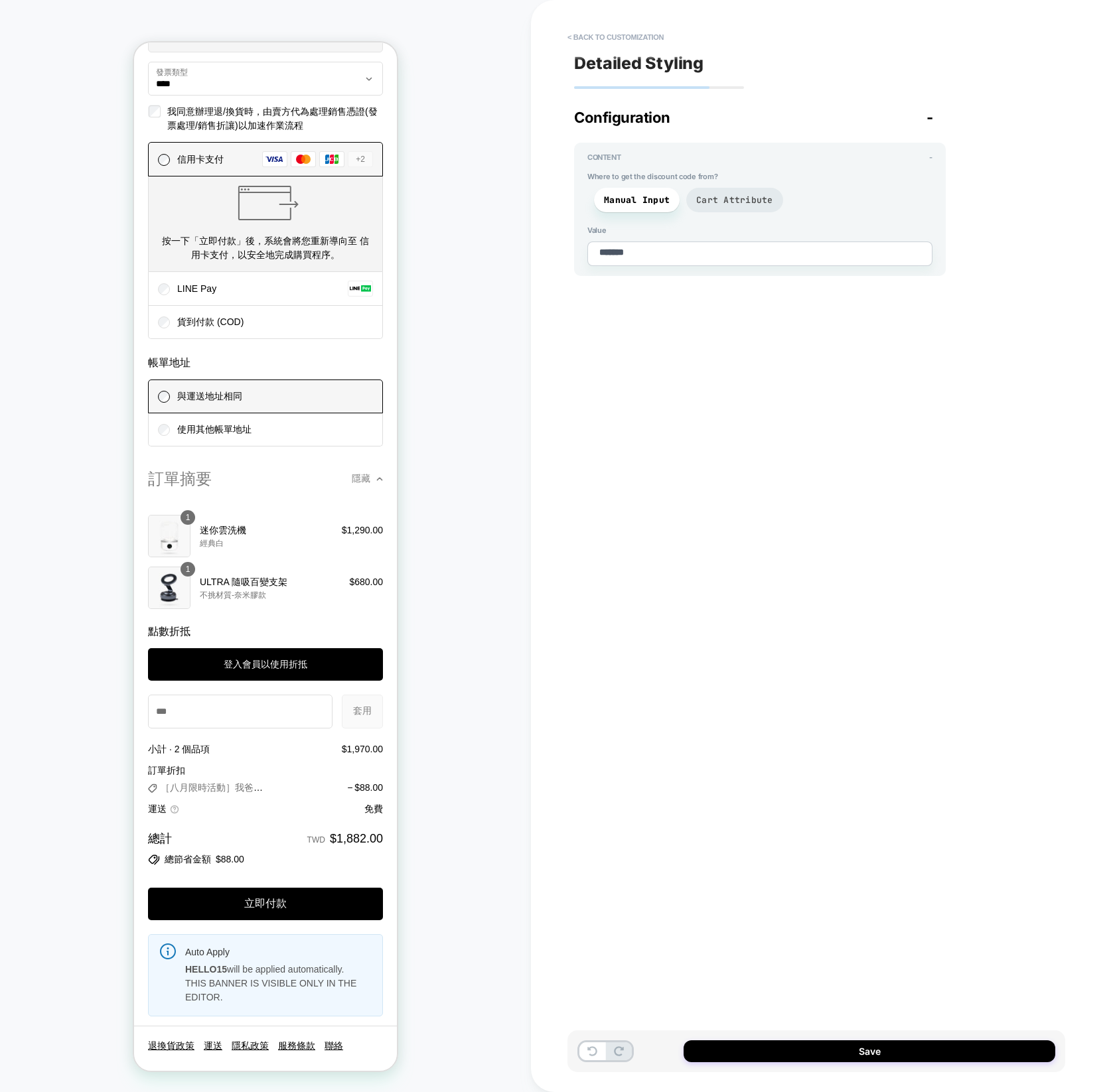
click at [720, 203] on span "Cart Attribute" at bounding box center [734, 199] width 77 height 11
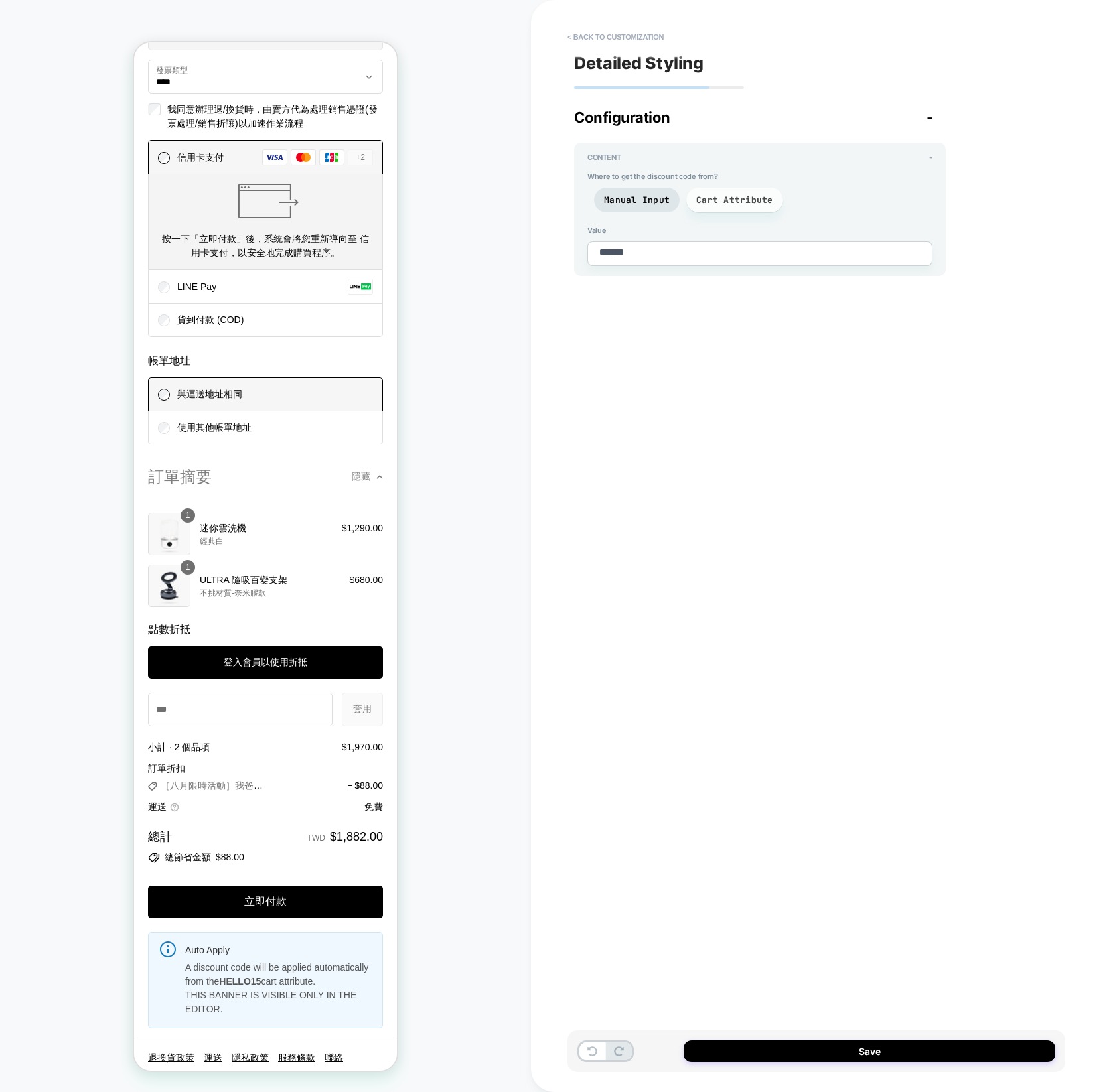
scroll to position [1580, 0]
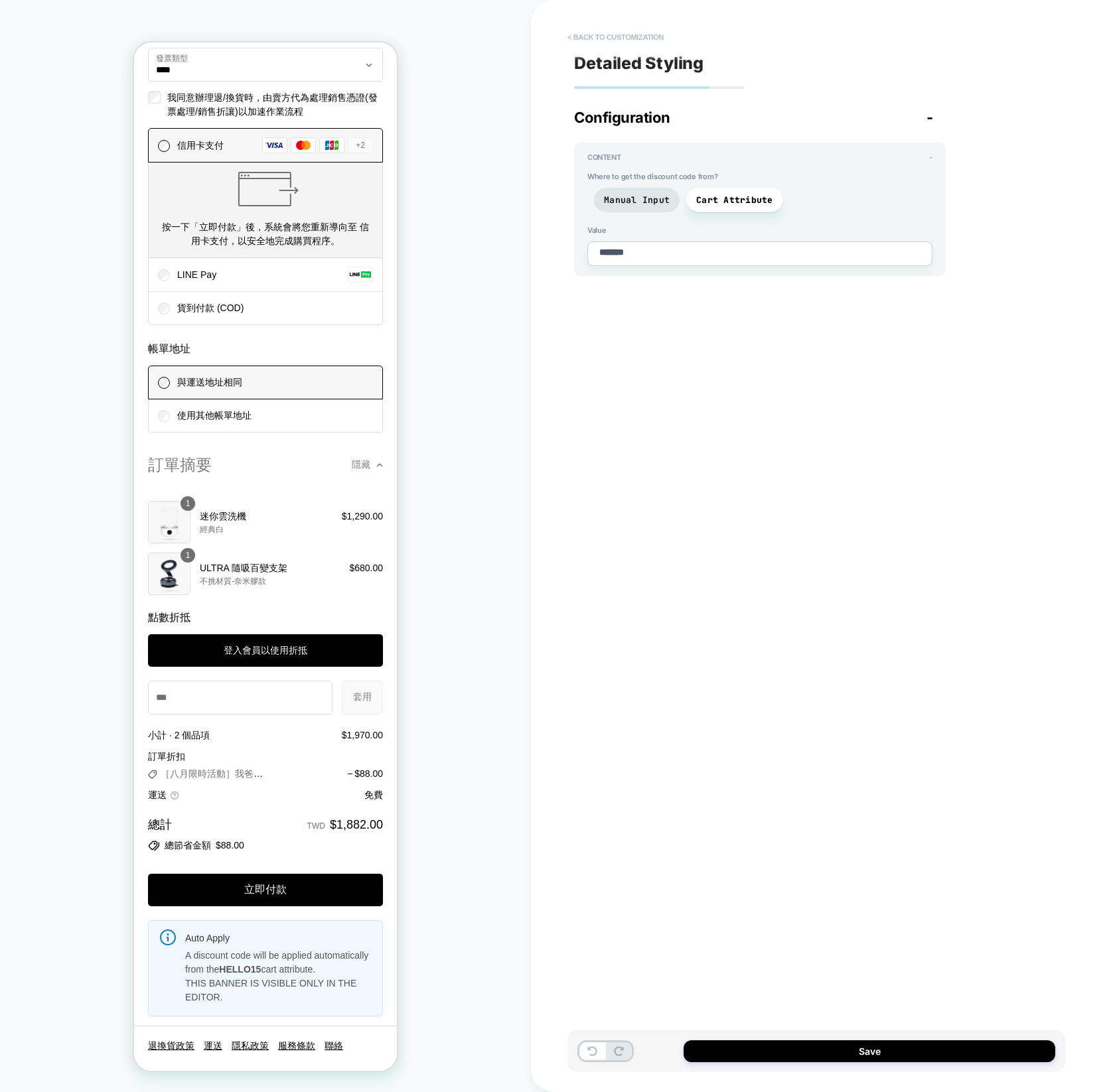
click at [612, 33] on button "< Back to customization" at bounding box center [615, 37] width 109 height 22
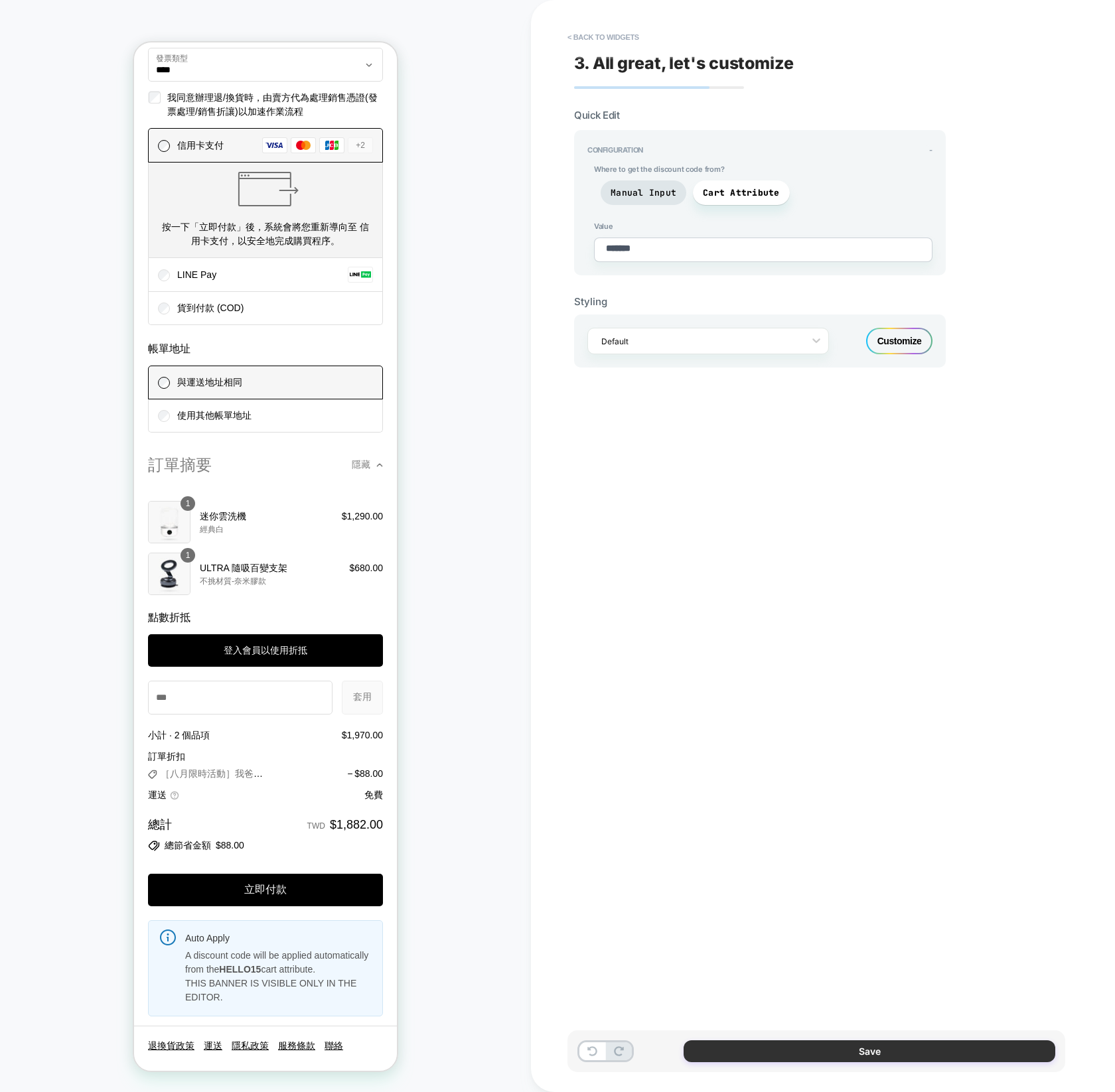
click at [873, 1057] on button "Save" at bounding box center [869, 1050] width 372 height 22
type textarea "*"
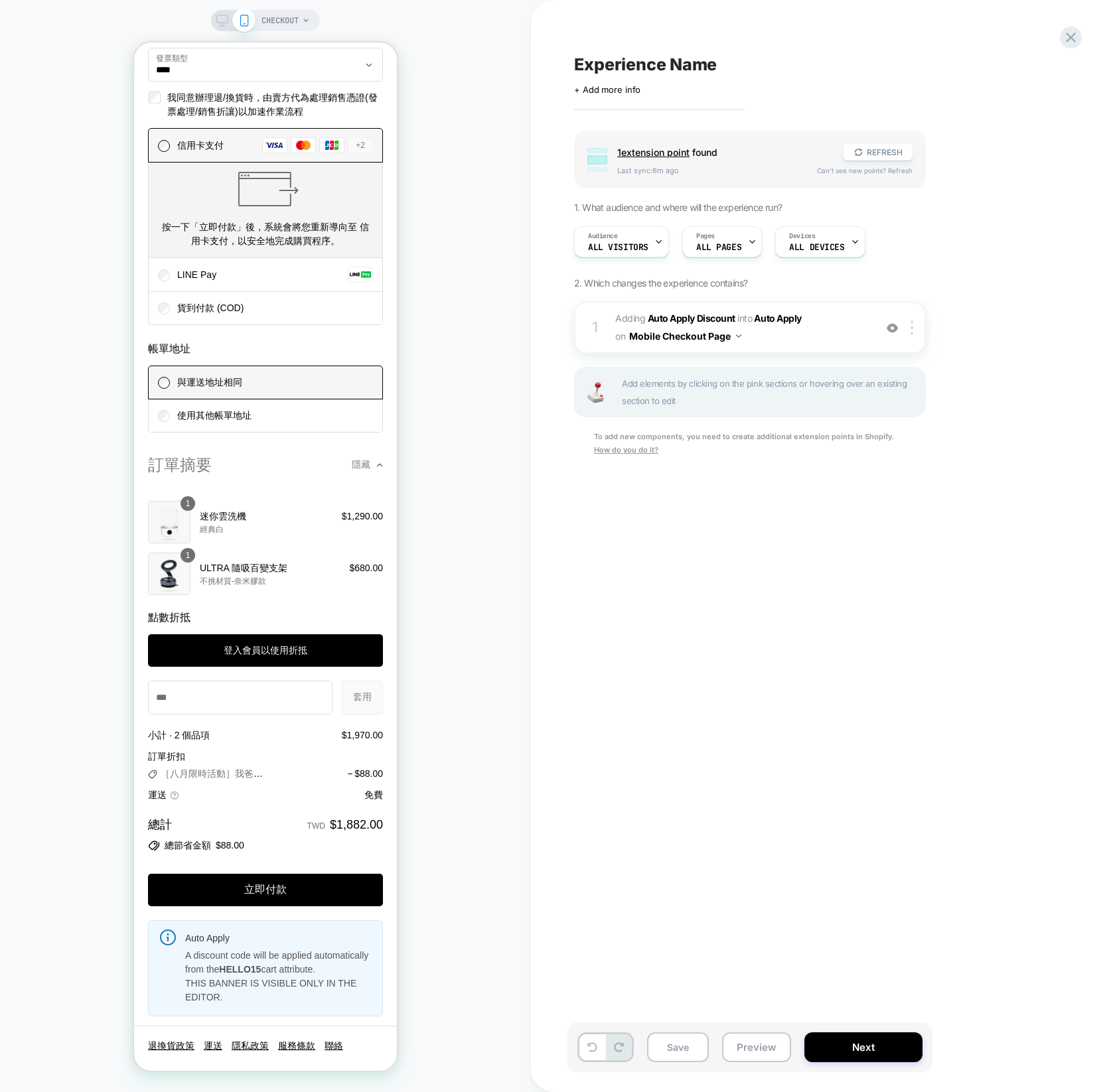
click at [640, 149] on span "1 extension point" at bounding box center [654, 152] width 72 height 11
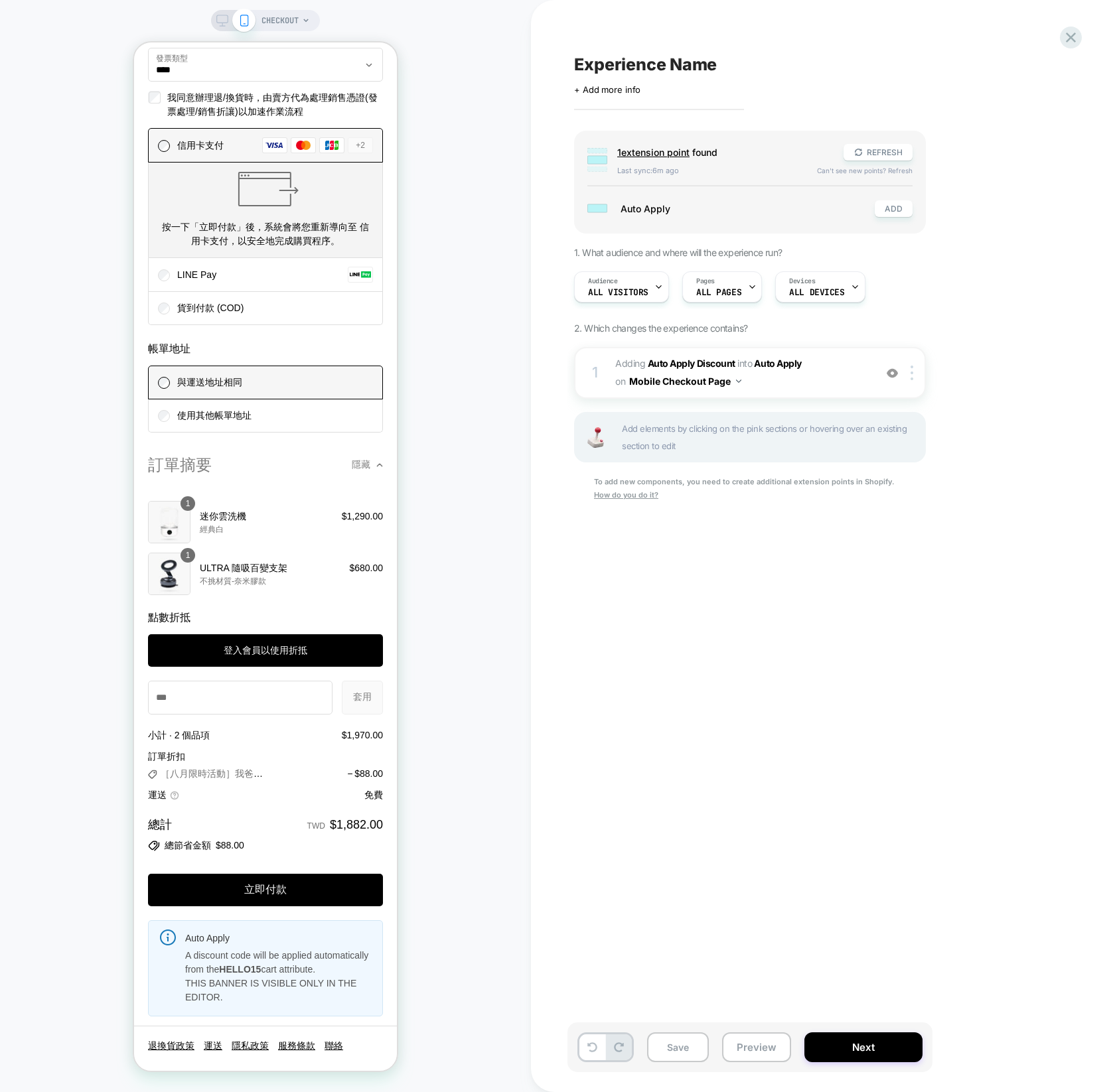
click at [640, 149] on span "1 extension point" at bounding box center [654, 152] width 72 height 11
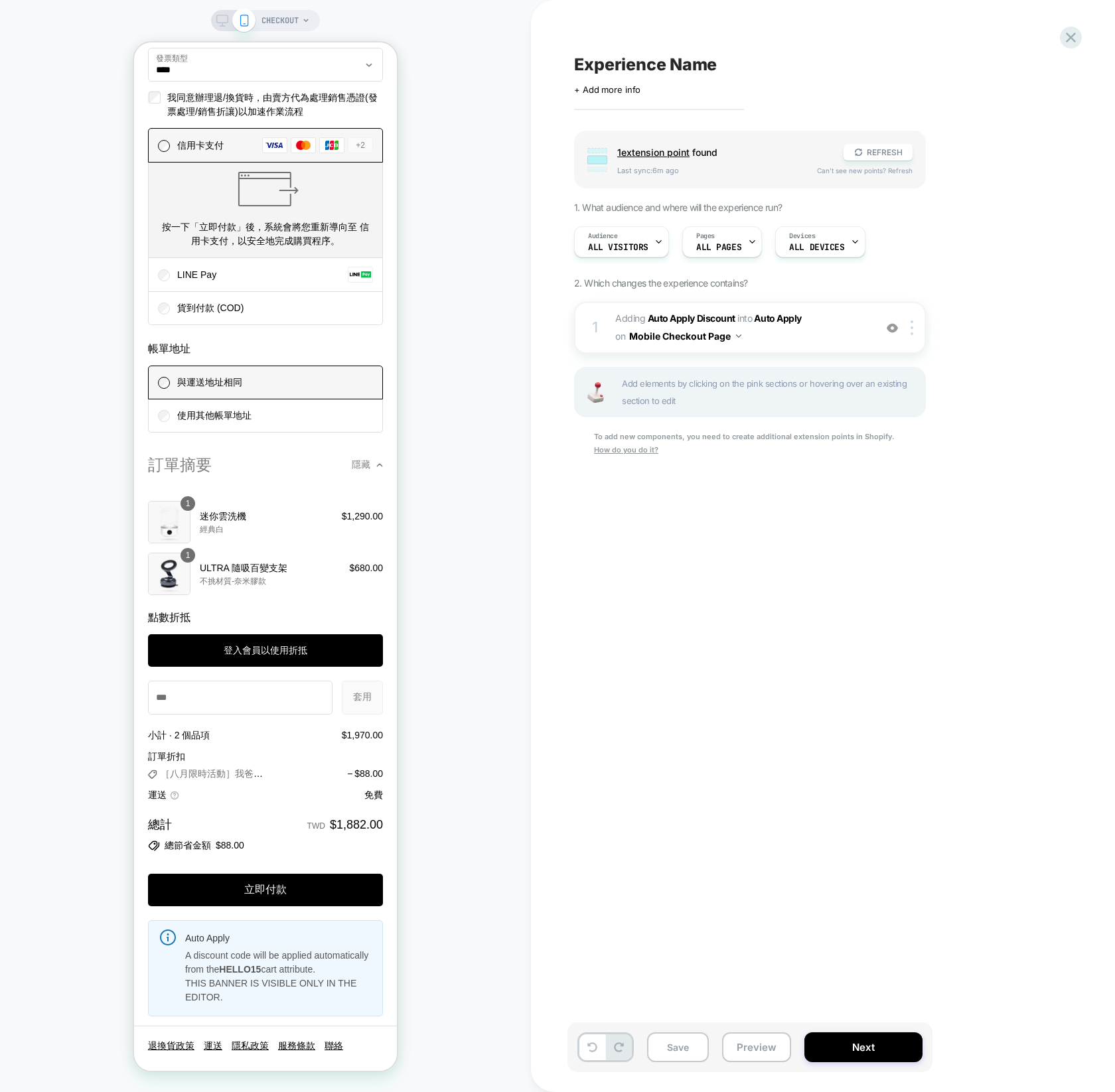
click at [640, 149] on span "1 extension point" at bounding box center [654, 152] width 72 height 11
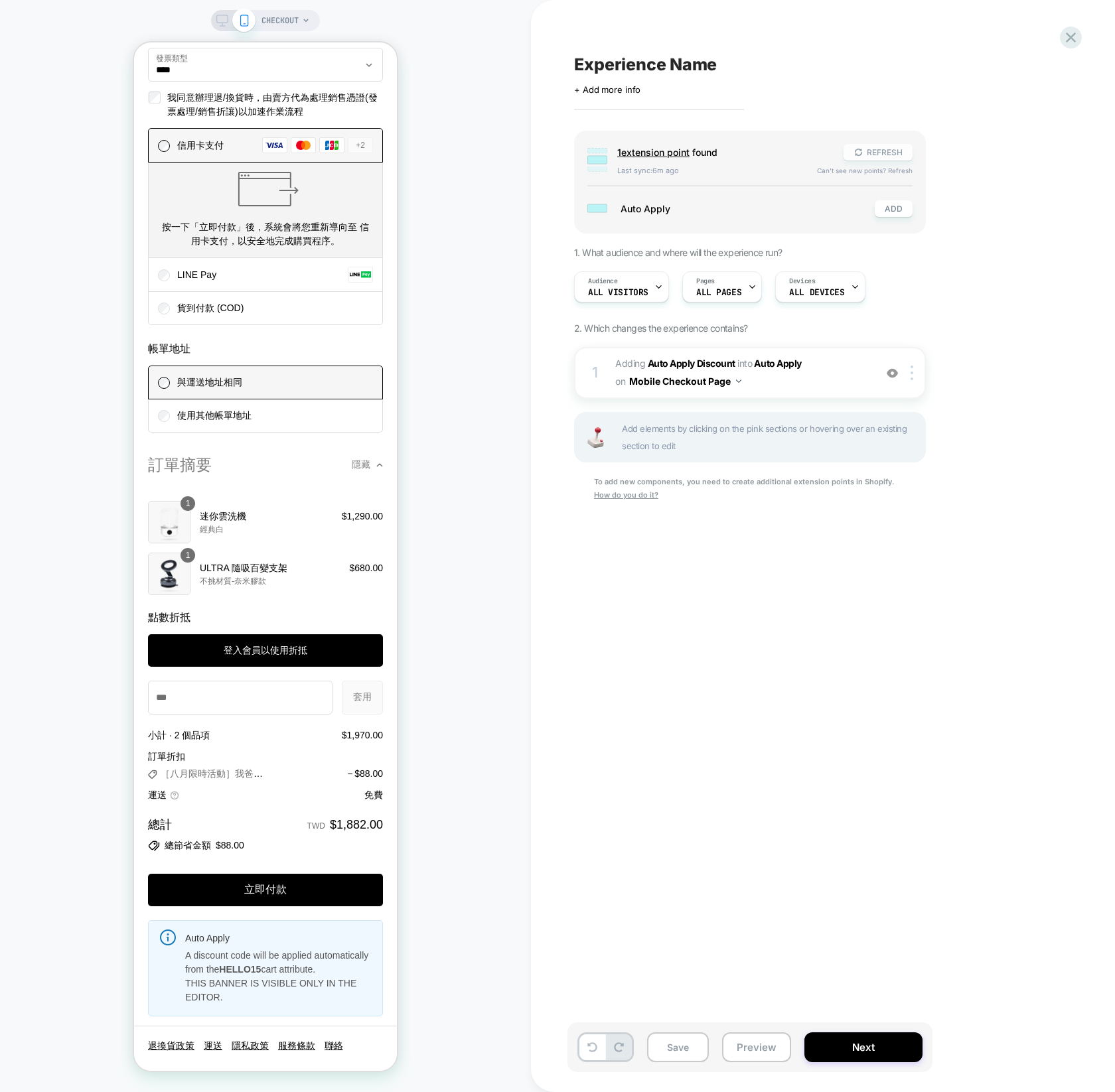
click at [870, 149] on button "REFRESH" at bounding box center [878, 152] width 69 height 16
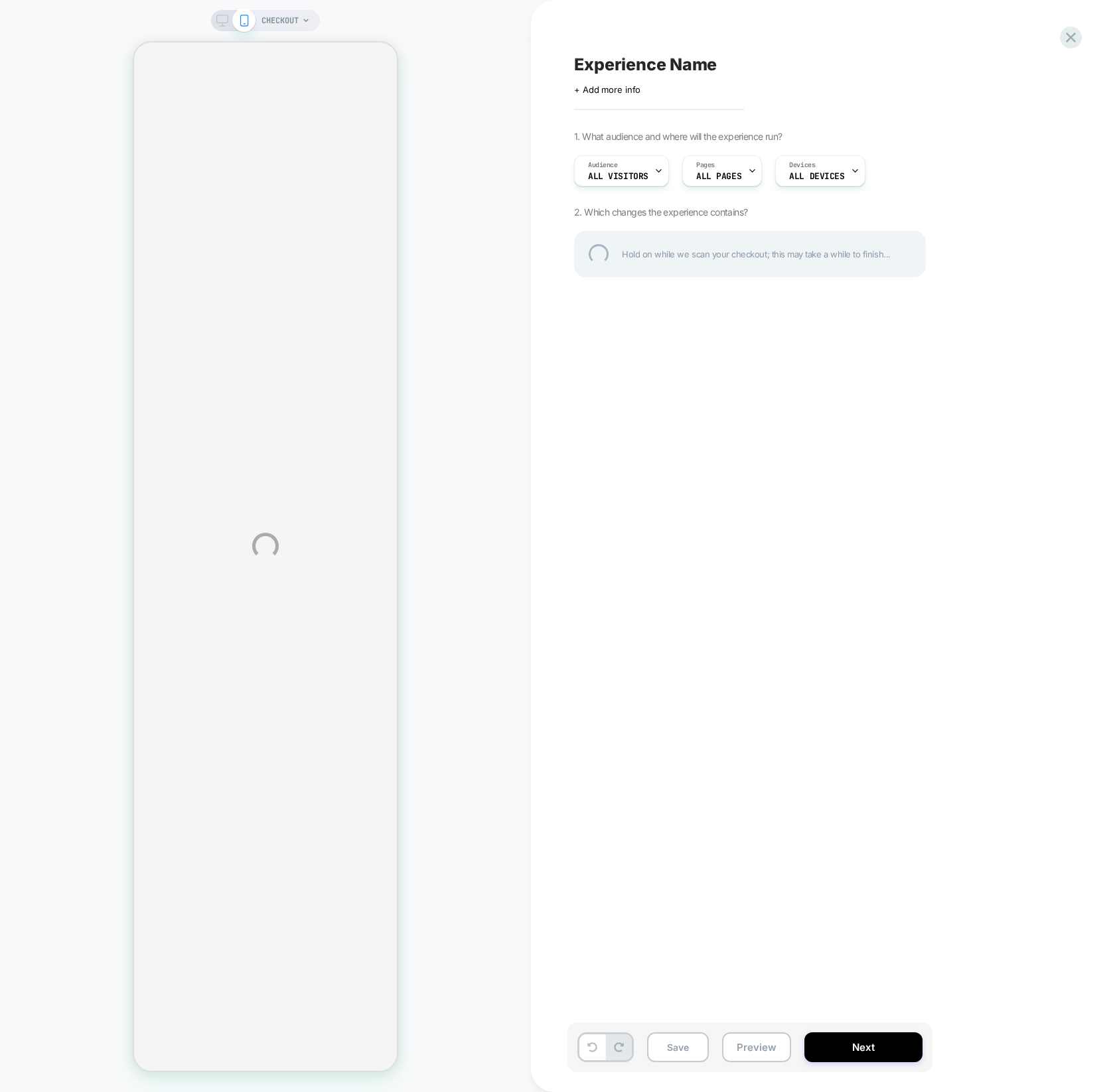
select select "*********"
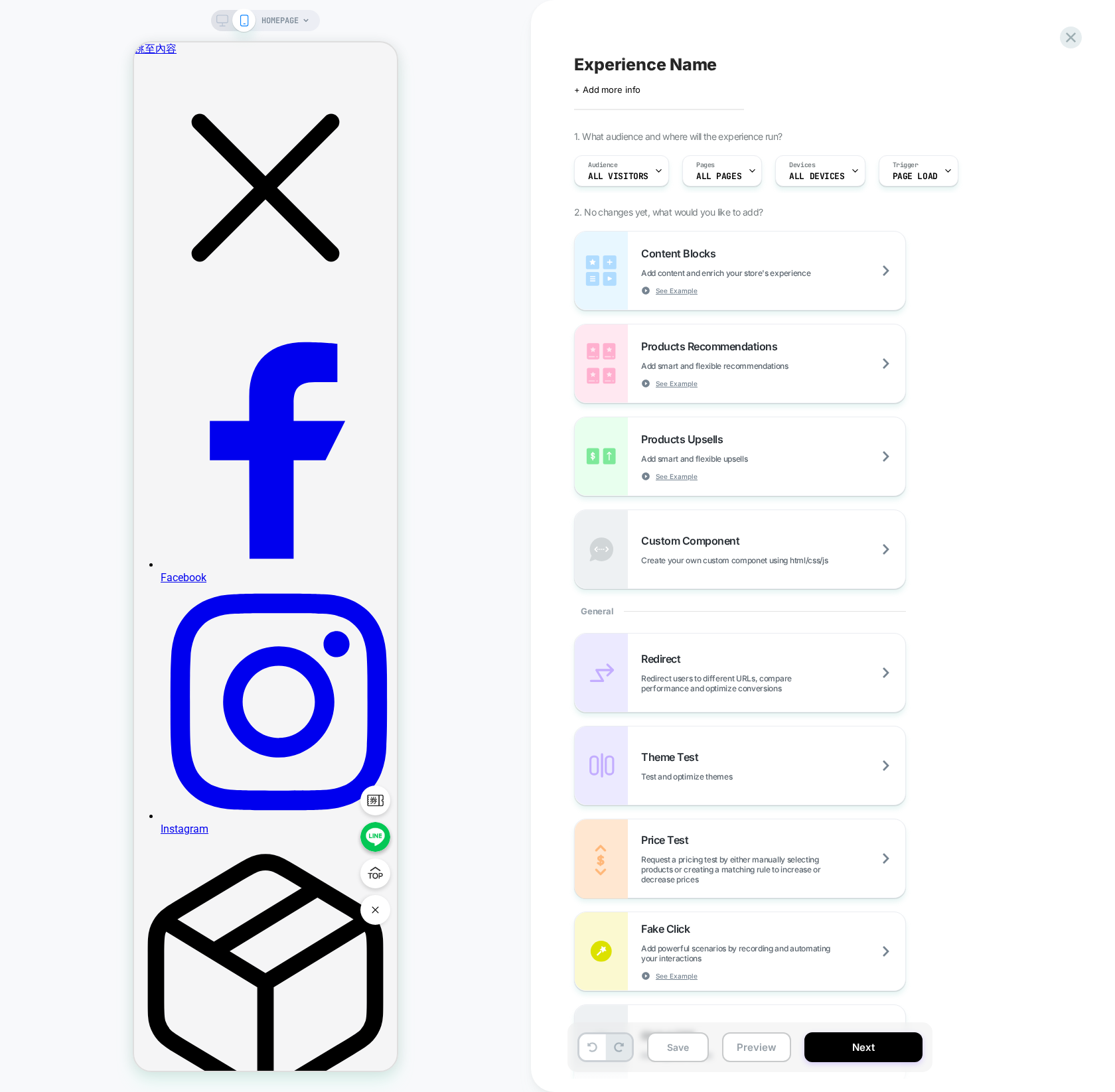
click at [297, 19] on span "HOMEPAGE" at bounding box center [280, 21] width 37 height 22
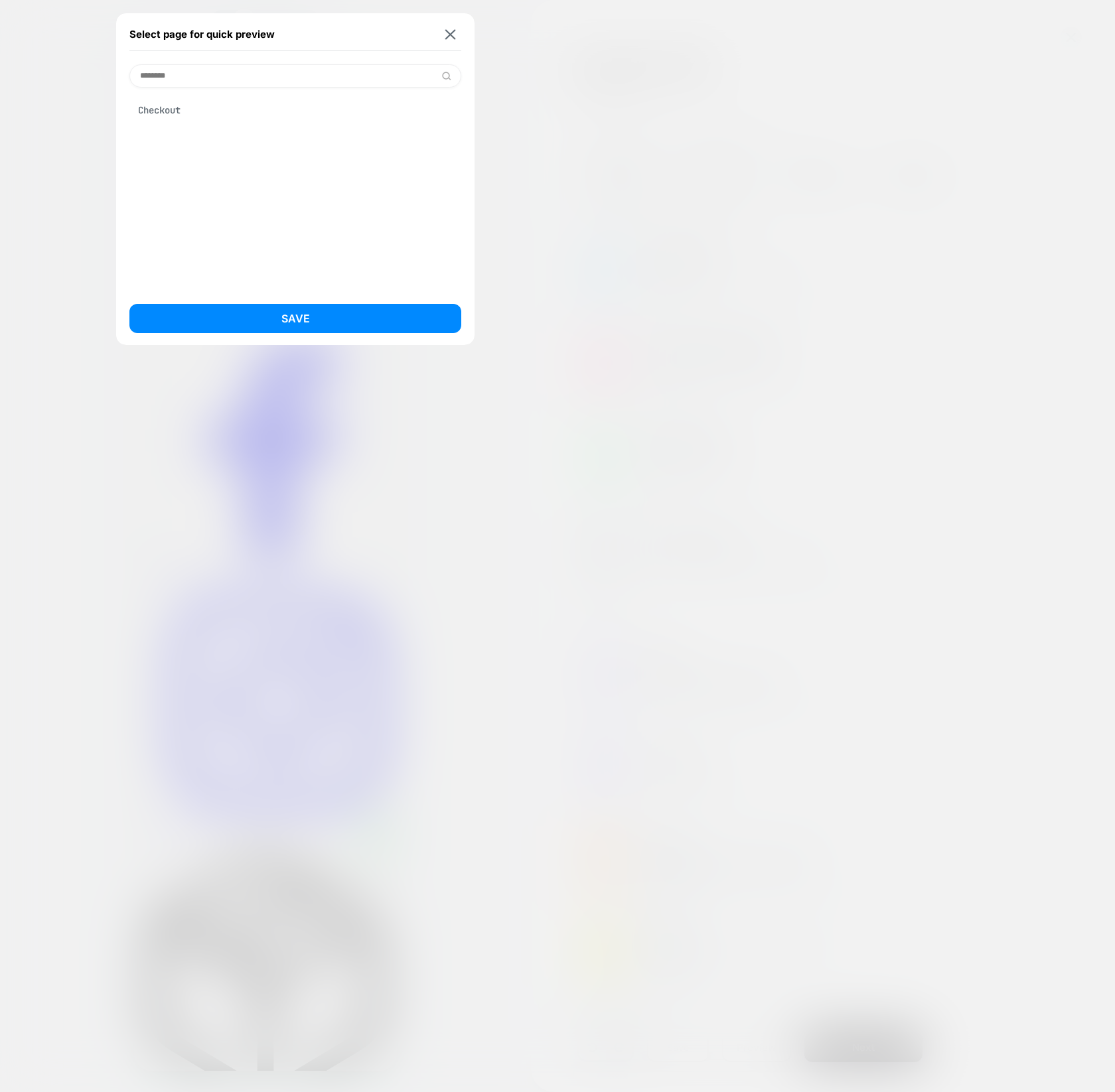
type input "********"
click at [259, 97] on div "Checkout" at bounding box center [294, 110] width 331 height 25
click at [298, 310] on button "Save" at bounding box center [294, 319] width 331 height 29
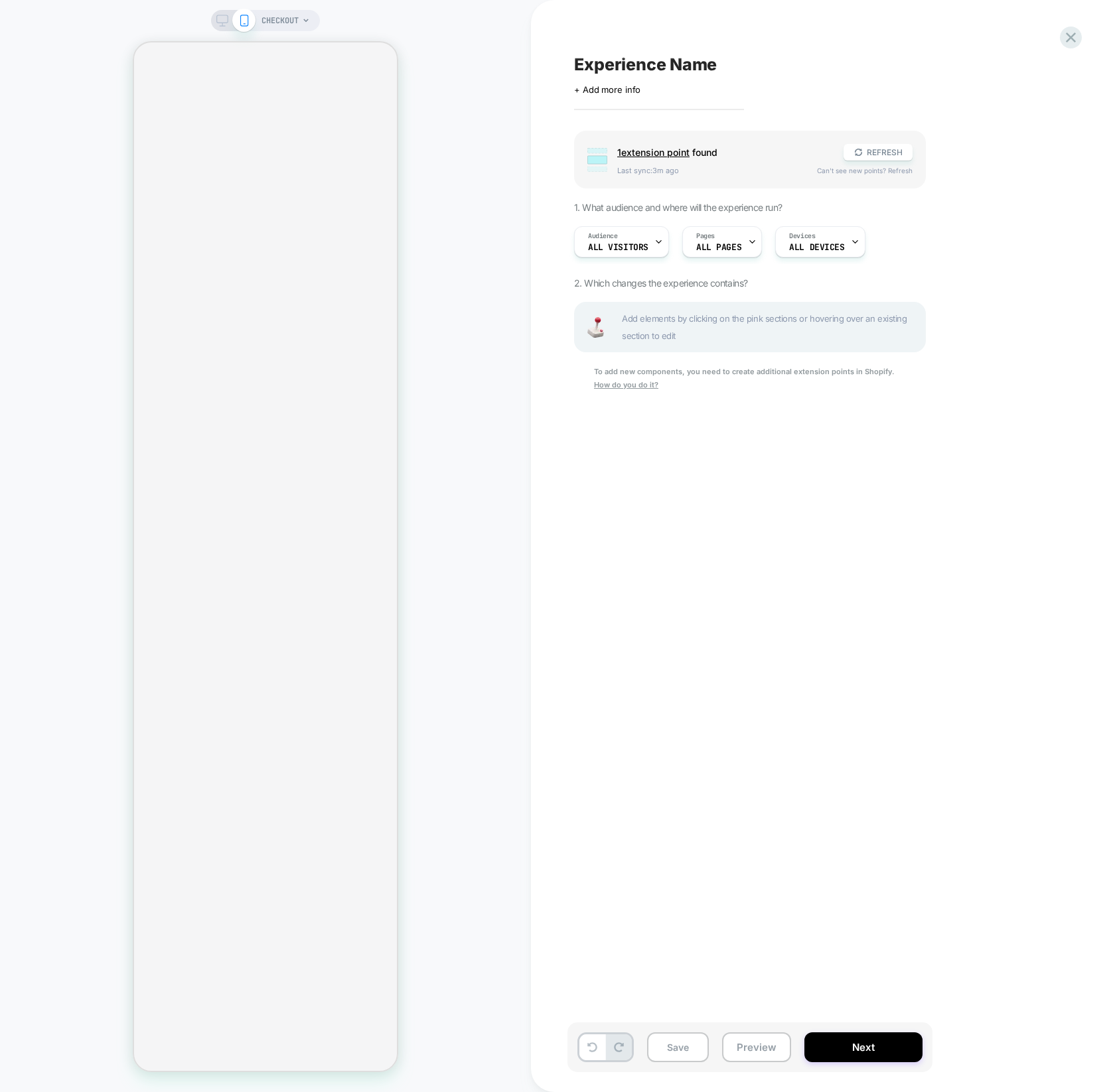
select select "*********"
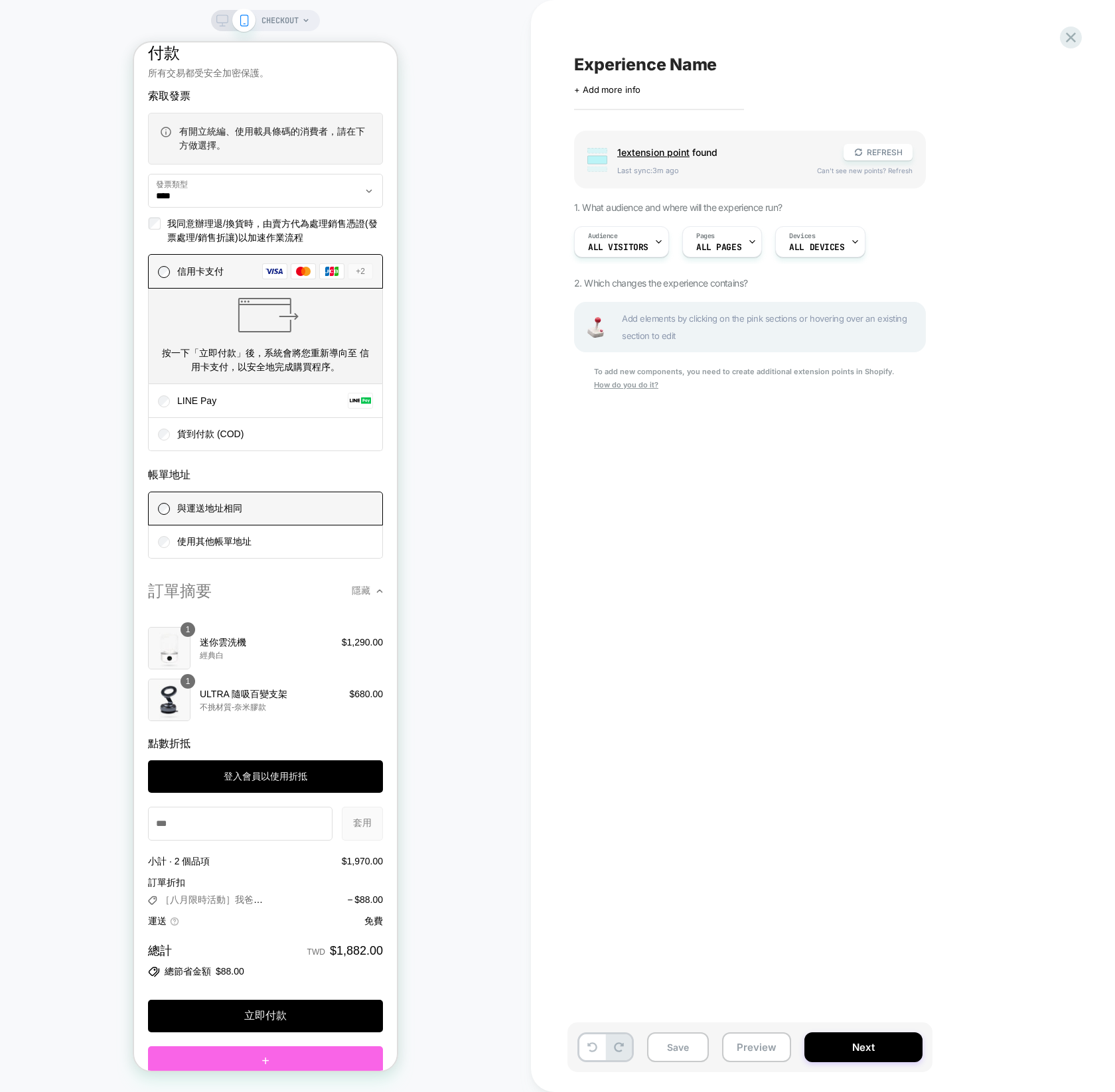
scroll to position [1511, 0]
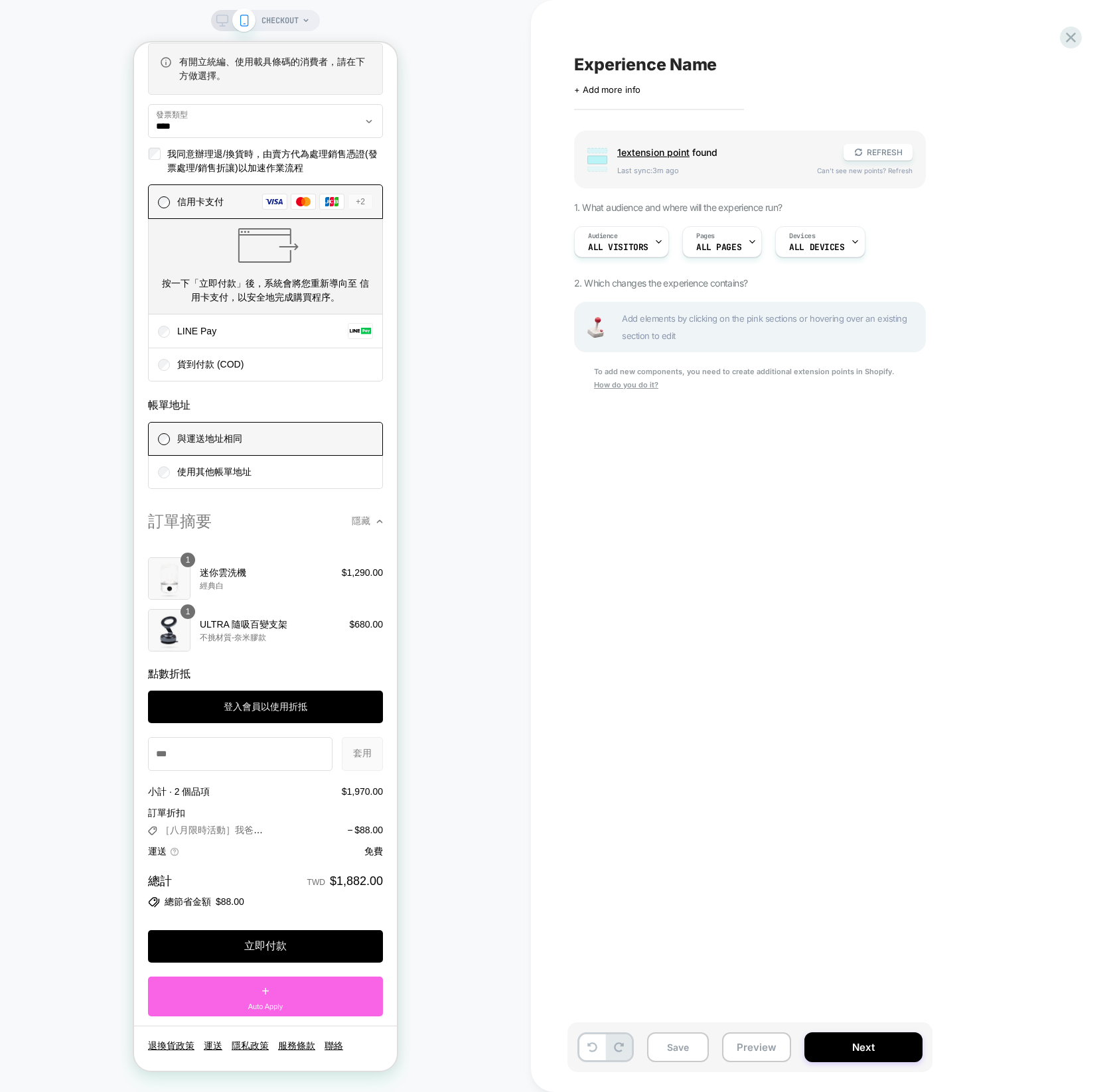
drag, startPoint x: 297, startPoint y: 1003, endPoint x: 311, endPoint y: 851, distance: 152.6
click at [311, 851] on section "訂單摘要 隱藏 購物車 產品圖片 說明 數量 價格 數量 1 迷你雲洗機 經典白 1 $1,290.00 數量 1 ULTRA 隨吸百變支架 不挑材質-奈米膠…" at bounding box center [265, 763] width 263 height 524
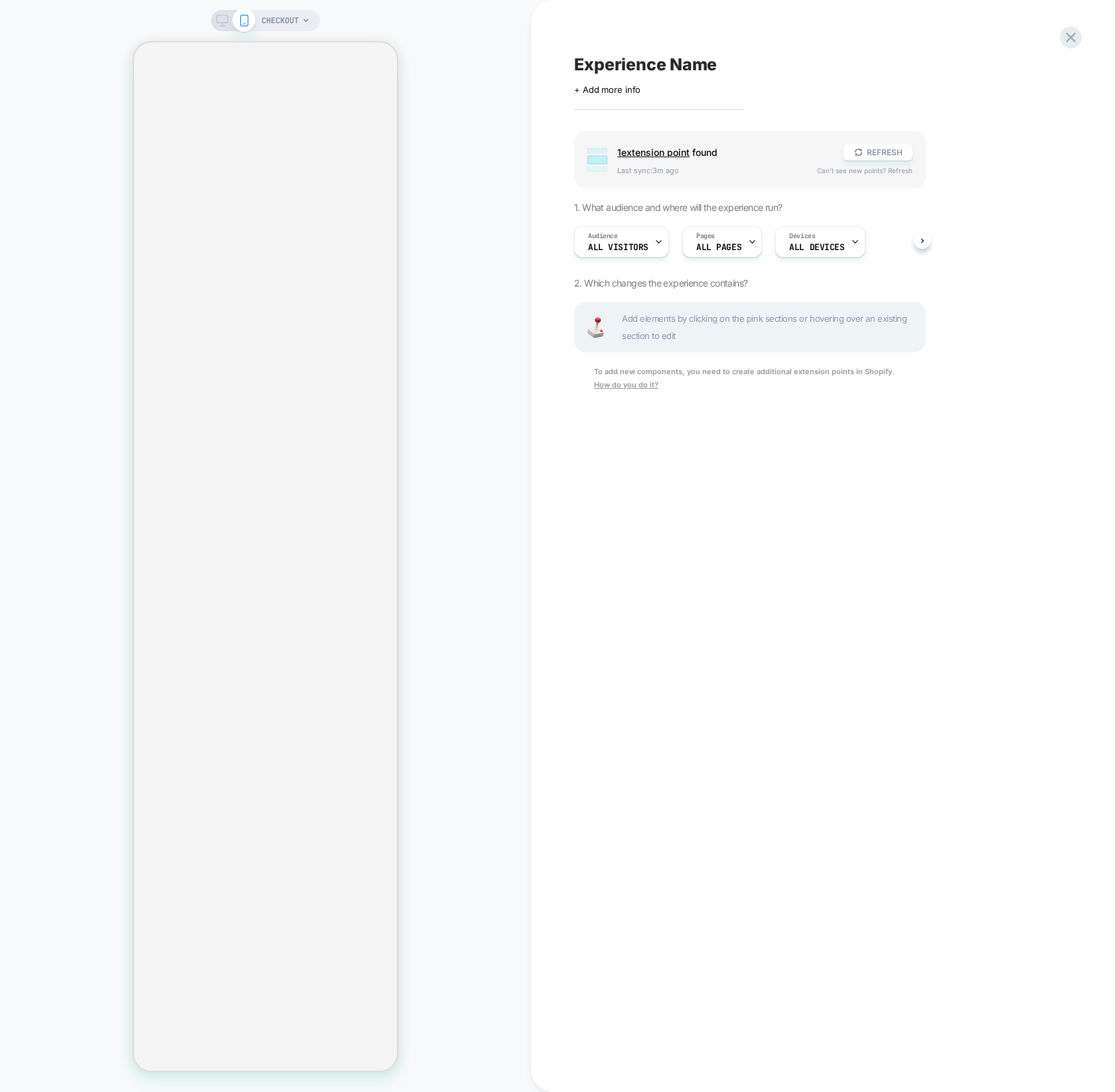
select select "*********"
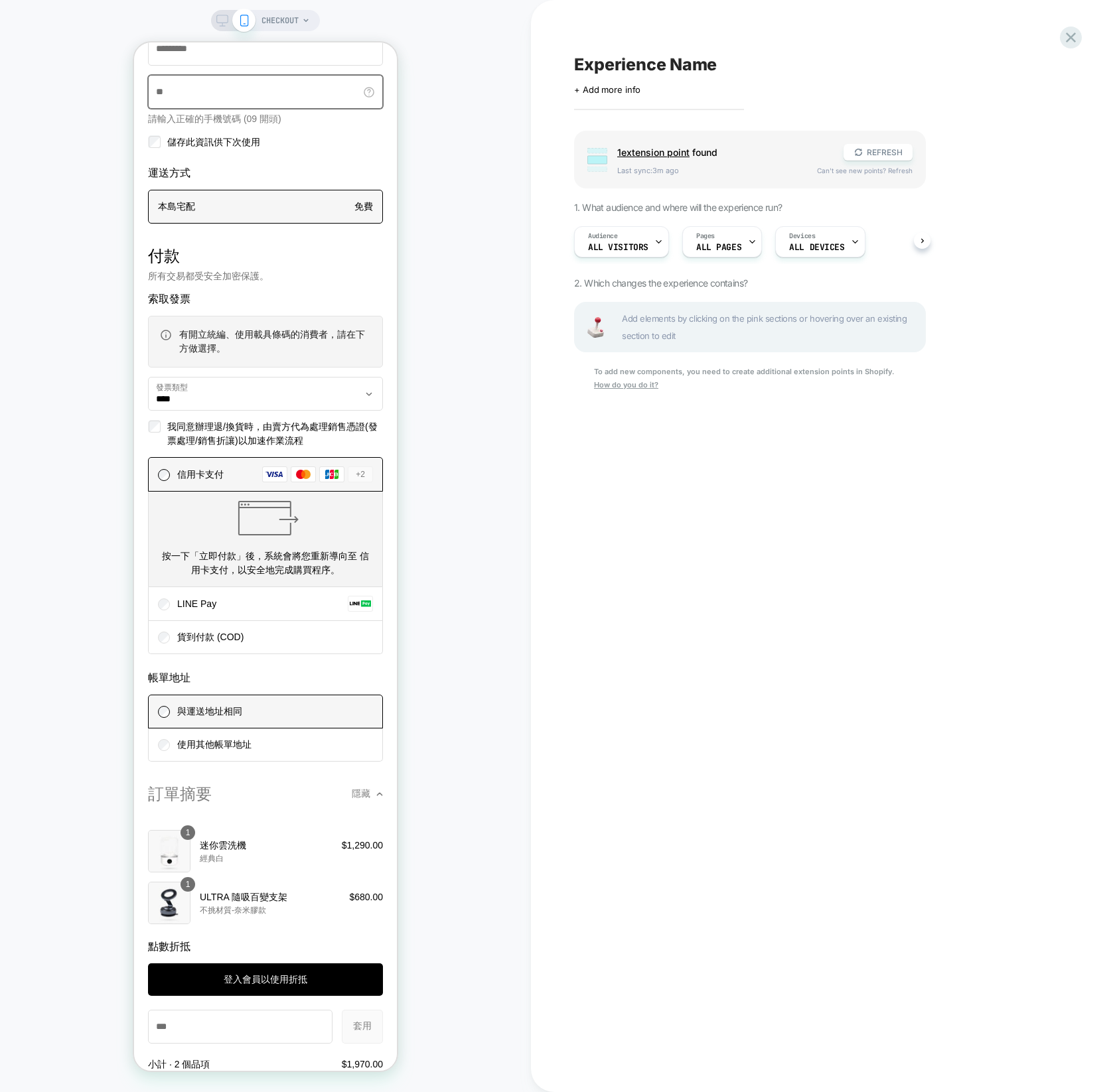
scroll to position [1052, 0]
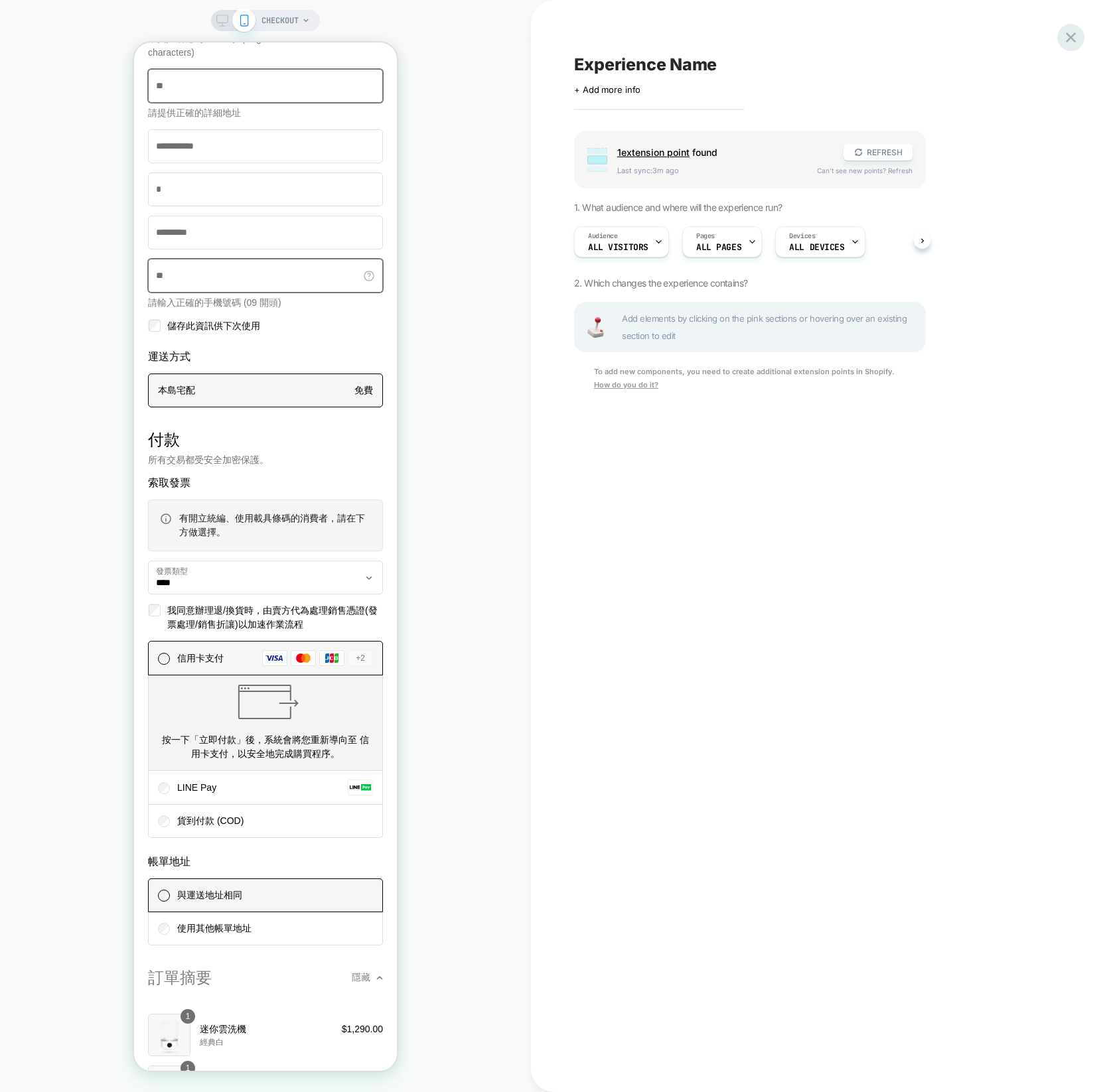
click at [1081, 42] on div at bounding box center [1071, 37] width 27 height 27
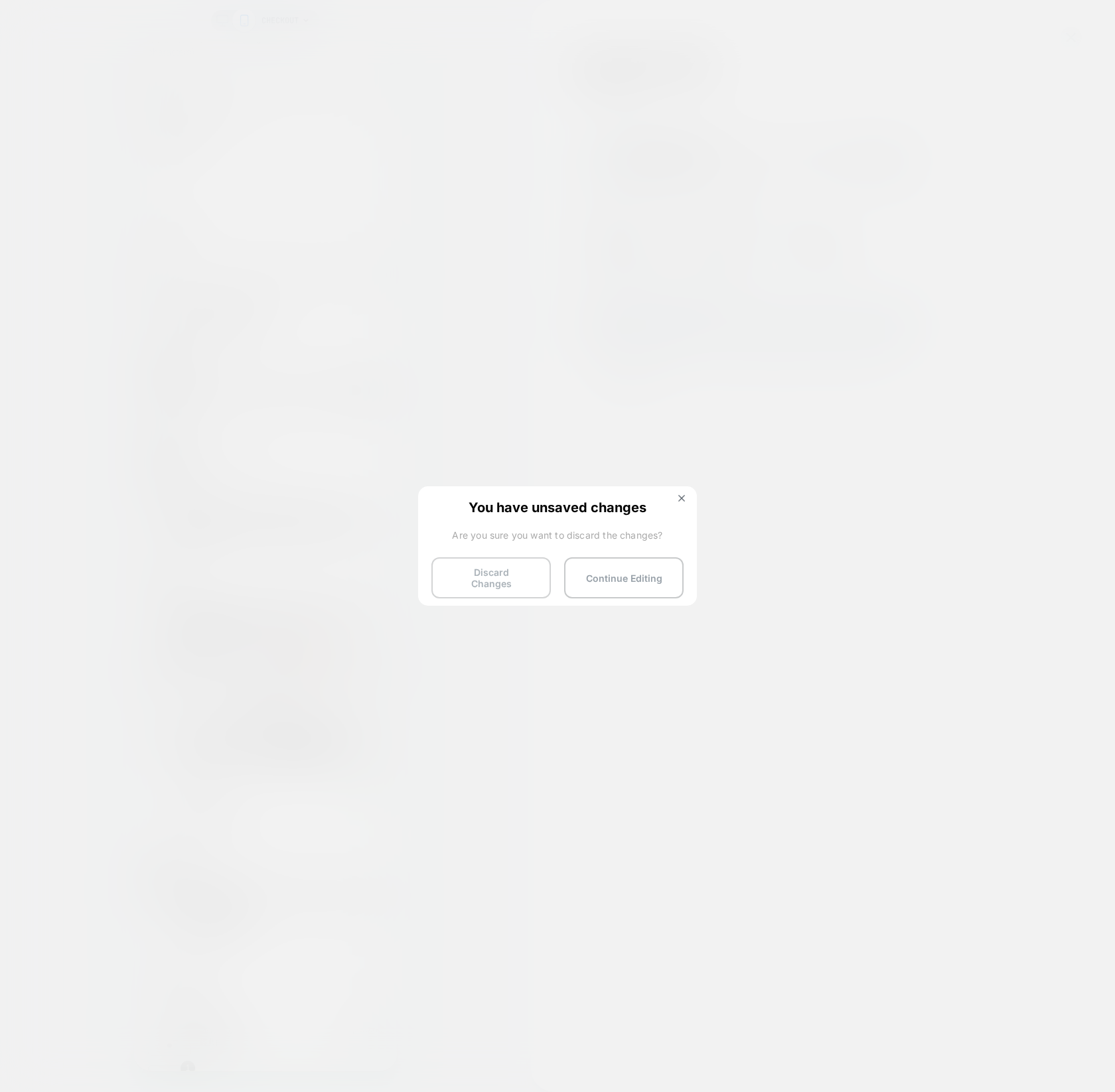
click at [512, 585] on button "Discard Changes" at bounding box center [491, 578] width 119 height 42
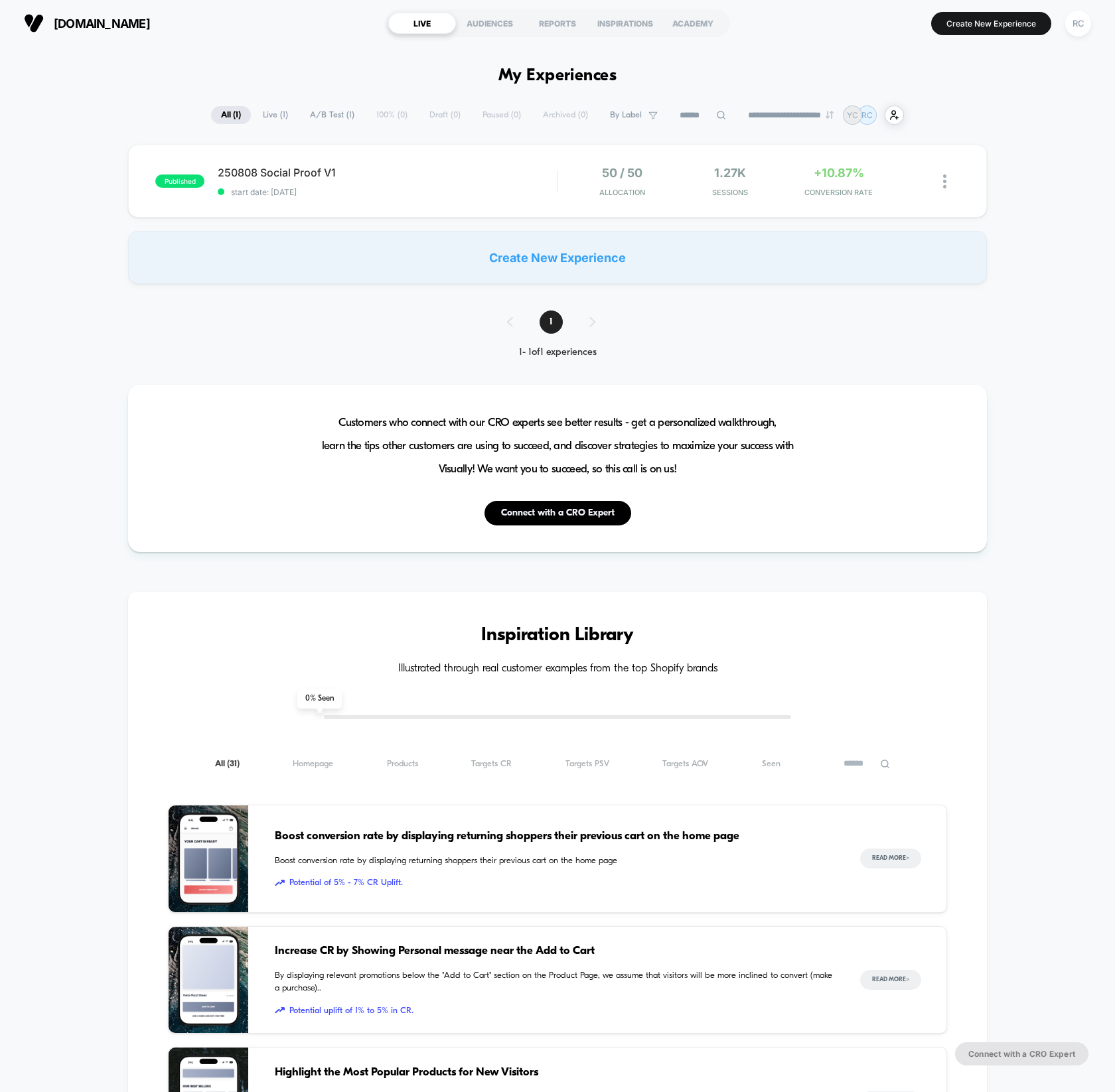
click at [620, 254] on div "Create New Experience" at bounding box center [557, 257] width 859 height 53
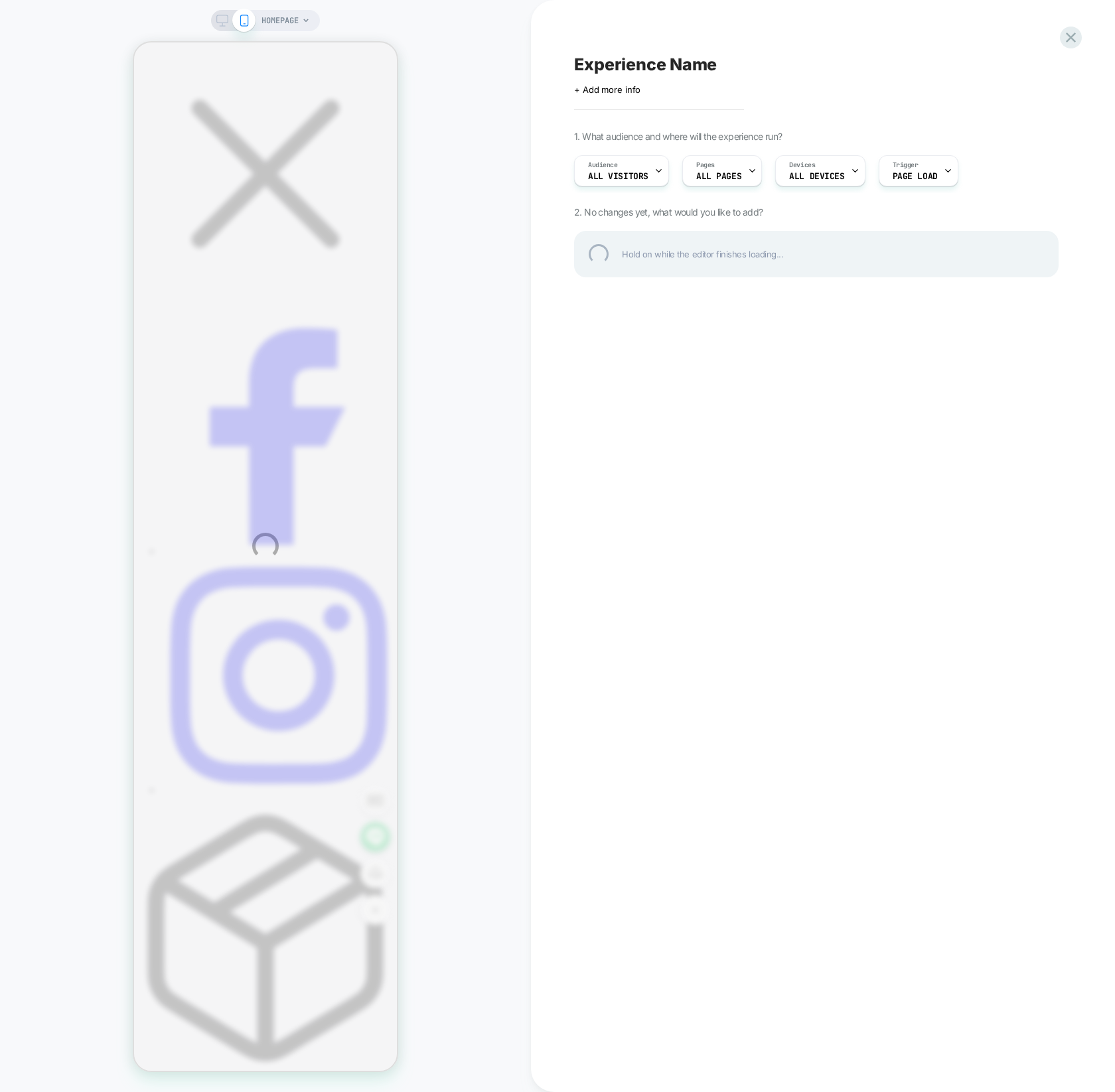
click at [305, 16] on div "HOMEPAGE Experience Name Click to edit experience details + Add more info 1. Wh…" at bounding box center [557, 546] width 1115 height 1092
click at [302, 17] on div "HOMEPAGE Experience Name Click to edit experience details + Add more info 1. Wh…" at bounding box center [557, 546] width 1115 height 1092
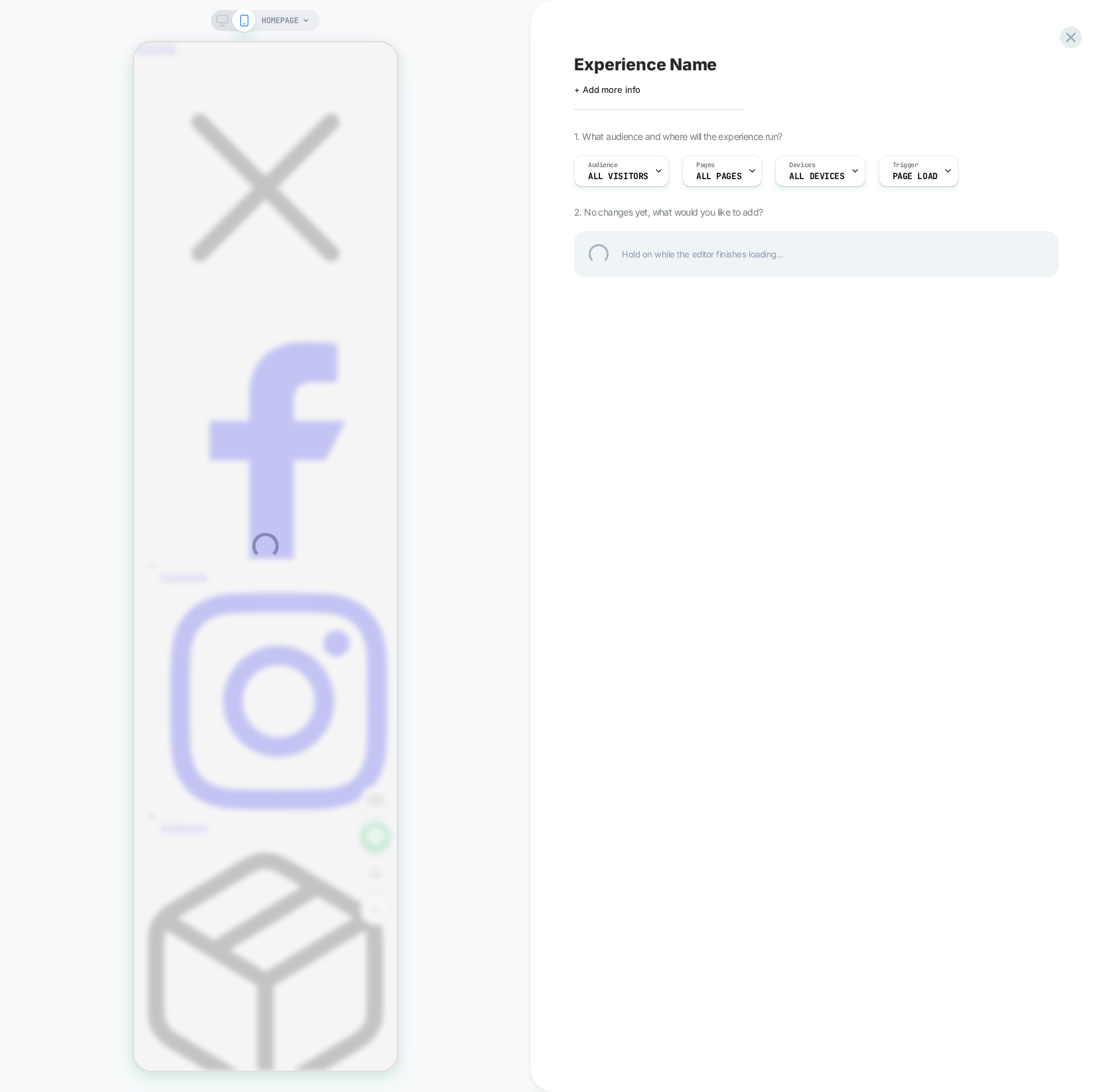
click at [293, 23] on div "HOMEPAGE Experience Name Click to edit experience details + Add more info 1. Wh…" at bounding box center [557, 546] width 1115 height 1092
click at [300, 22] on div "HOMEPAGE Experience Name Click to edit experience details + Add more info 1. Wh…" at bounding box center [557, 546] width 1115 height 1092
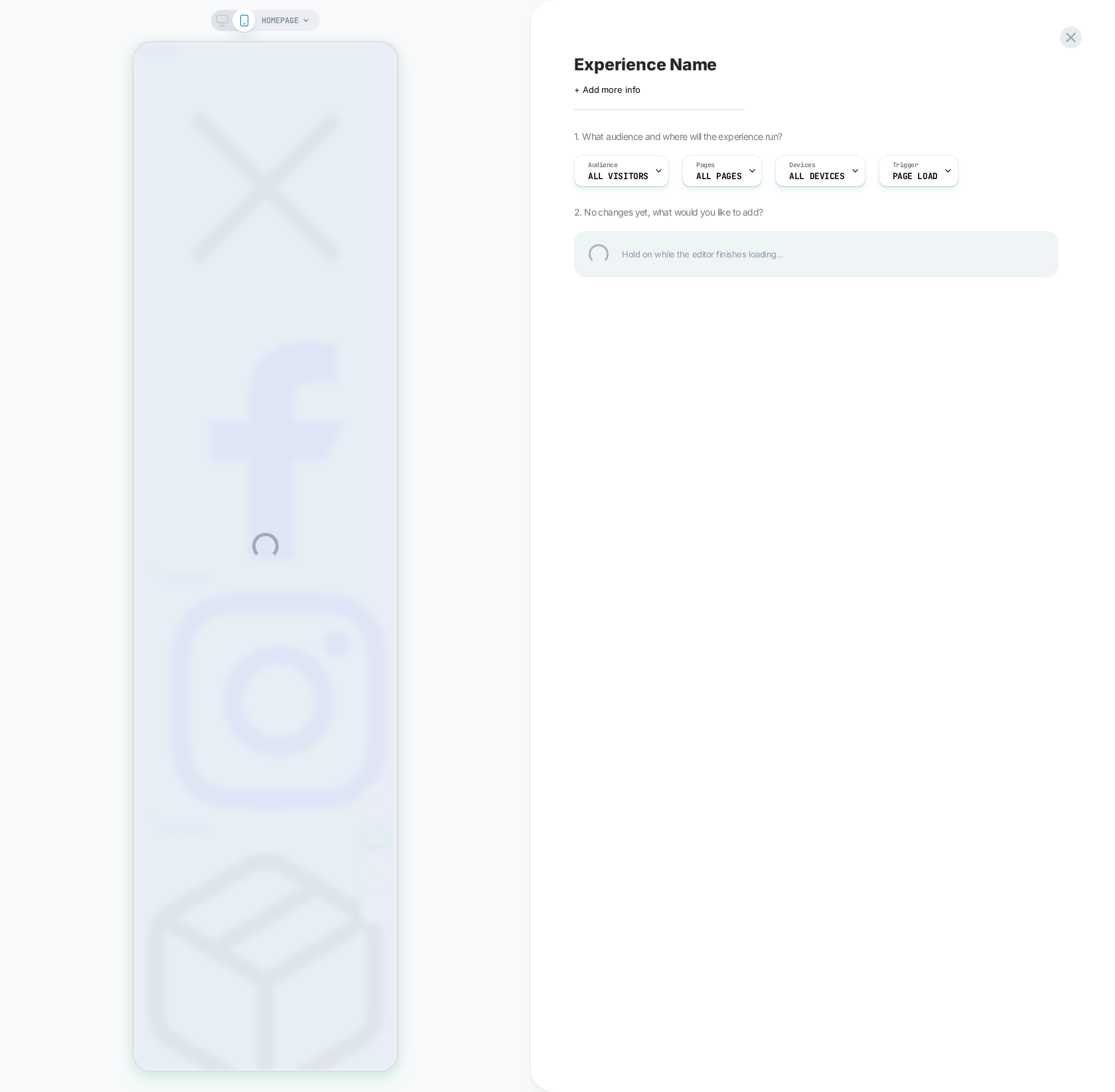
click at [300, 22] on div "HOMEPAGE Experience Name Click to edit experience details + Add more info 1. Wh…" at bounding box center [557, 546] width 1115 height 1092
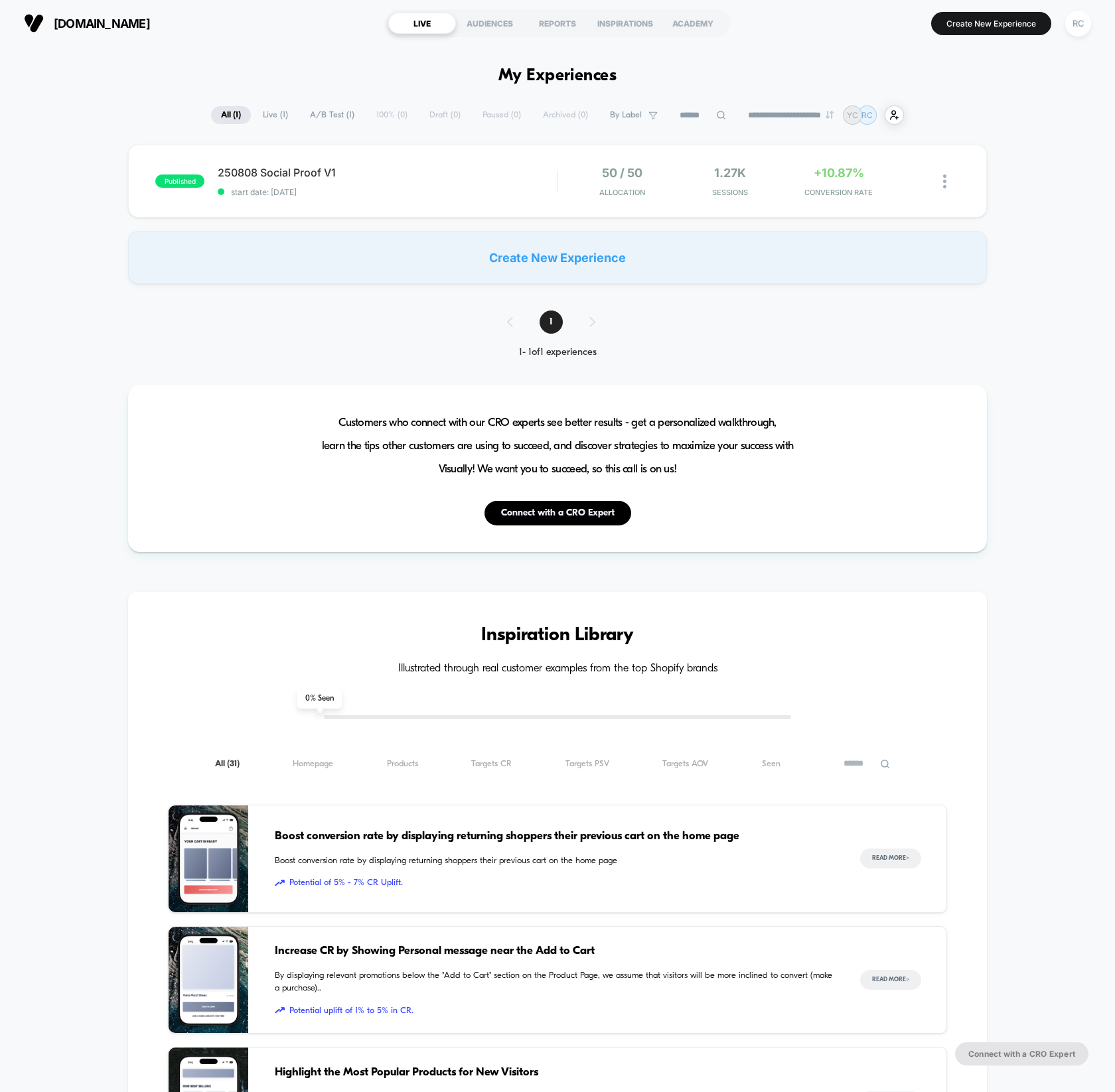
click at [539, 248] on div "Create New Experience" at bounding box center [557, 257] width 859 height 53
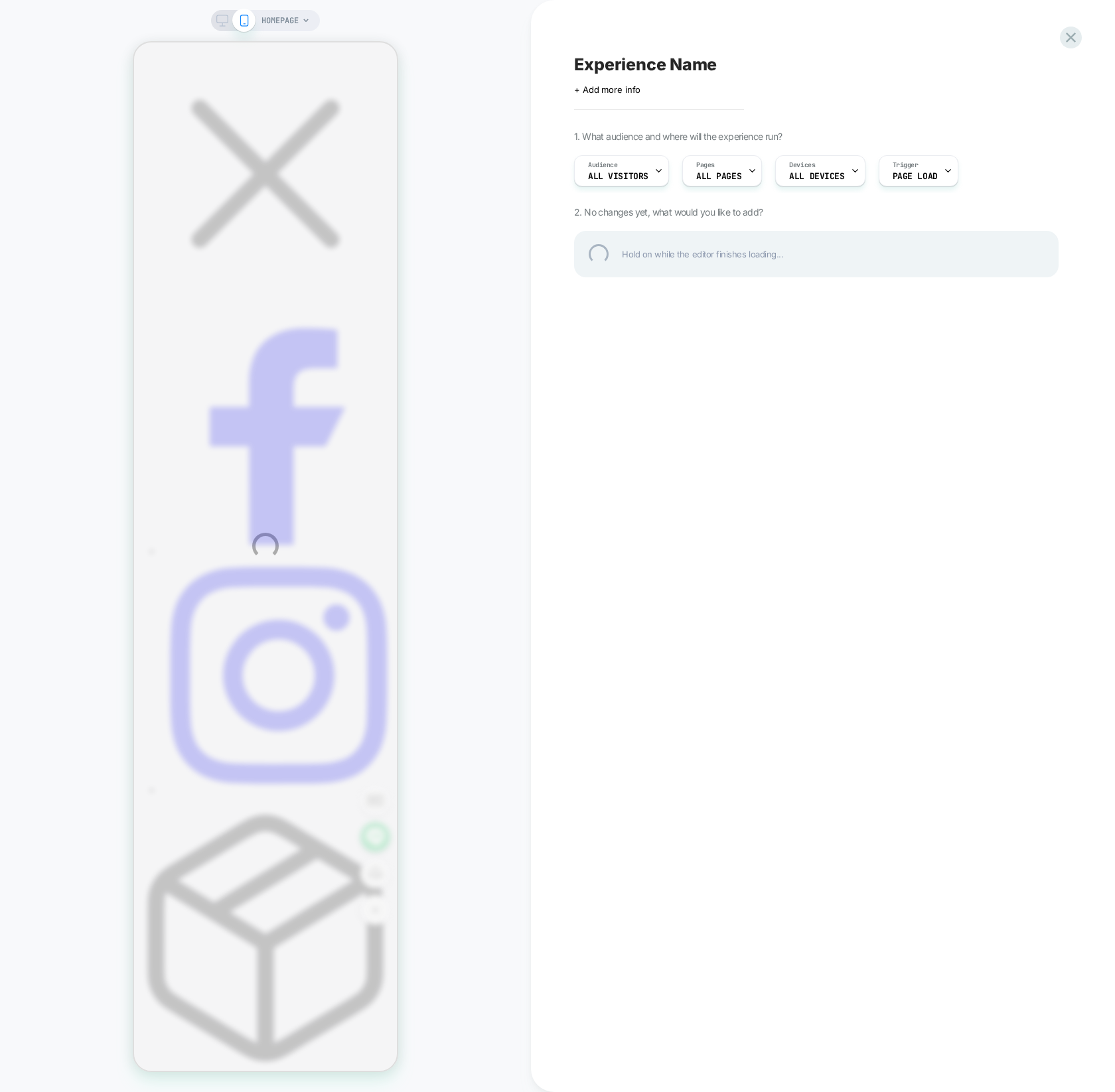
click at [298, 26] on div "HOMEPAGE Experience Name Click to edit experience details + Add more info 1. Wh…" at bounding box center [557, 546] width 1115 height 1092
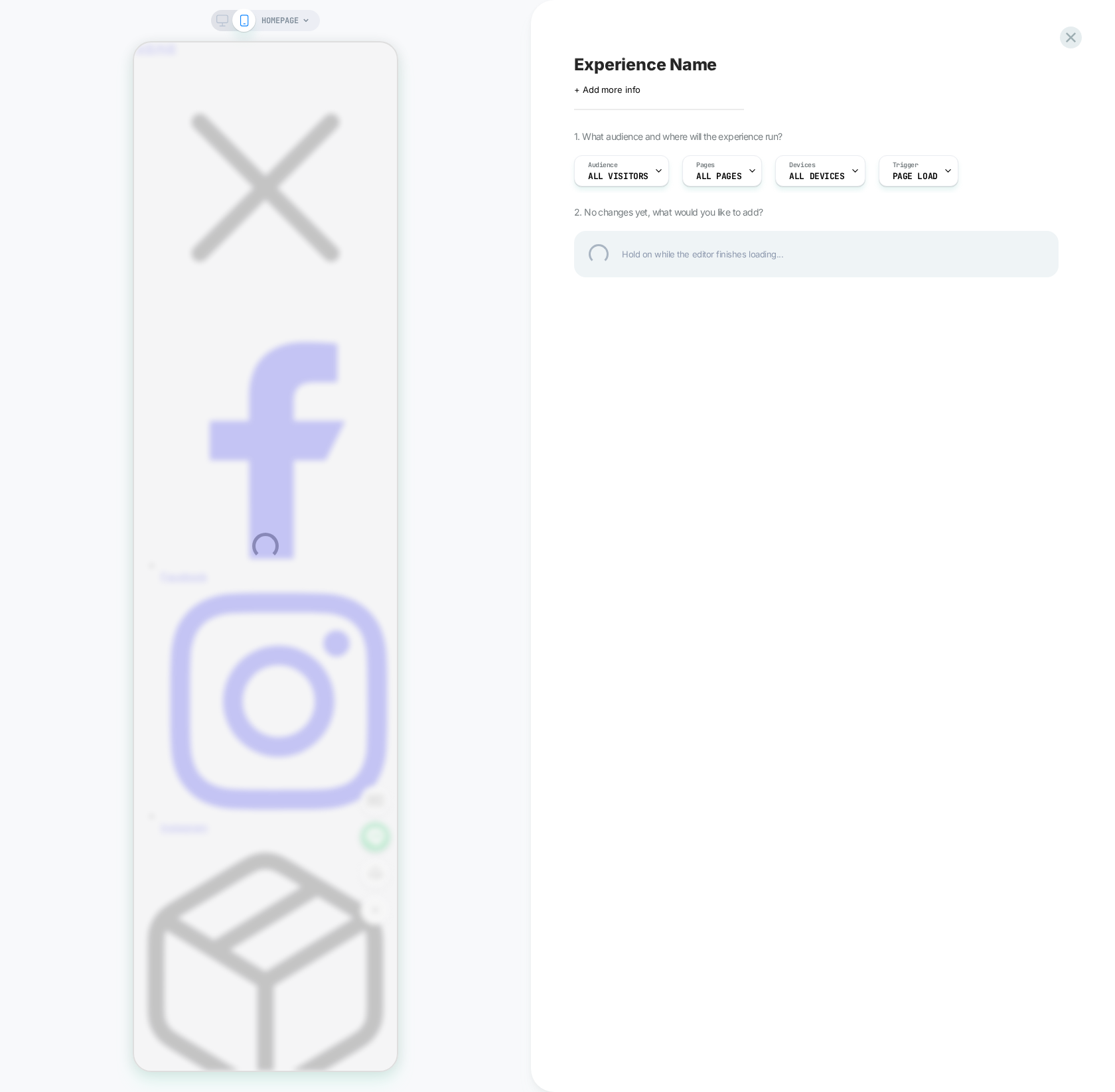
click at [297, 22] on div "HOMEPAGE Experience Name Click to edit experience details + Add more info 1. Wh…" at bounding box center [557, 546] width 1115 height 1092
click at [302, 17] on div "HOMEPAGE Experience Name Click to edit experience details + Add more info 1. Wh…" at bounding box center [557, 546] width 1115 height 1092
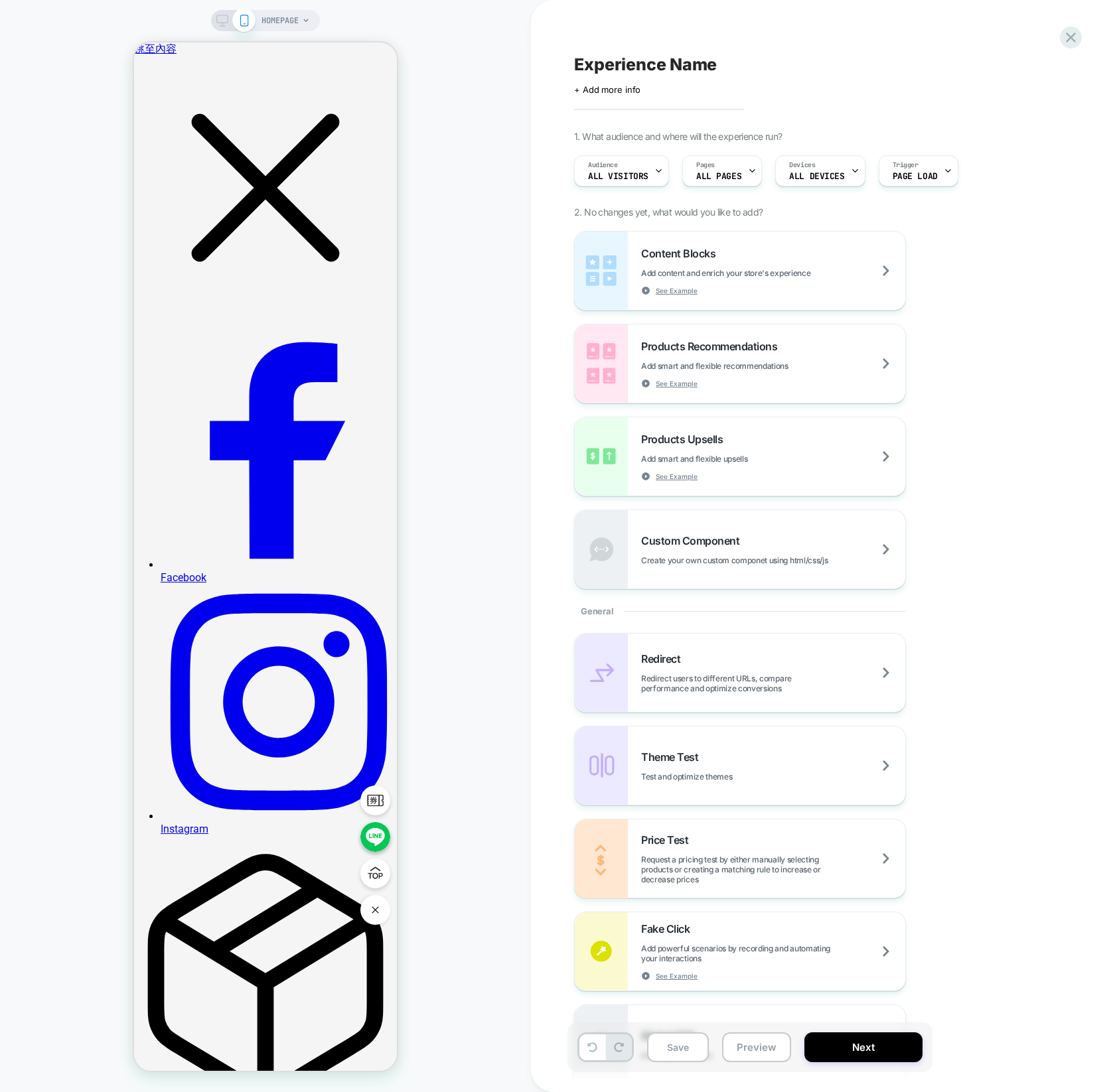
click at [302, 17] on div "HOMEPAGE" at bounding box center [286, 21] width 49 height 22
click at [311, 23] on div "HOMEPAGE" at bounding box center [265, 21] width 109 height 22
click at [291, 26] on span "HOMEPAGE" at bounding box center [280, 21] width 37 height 22
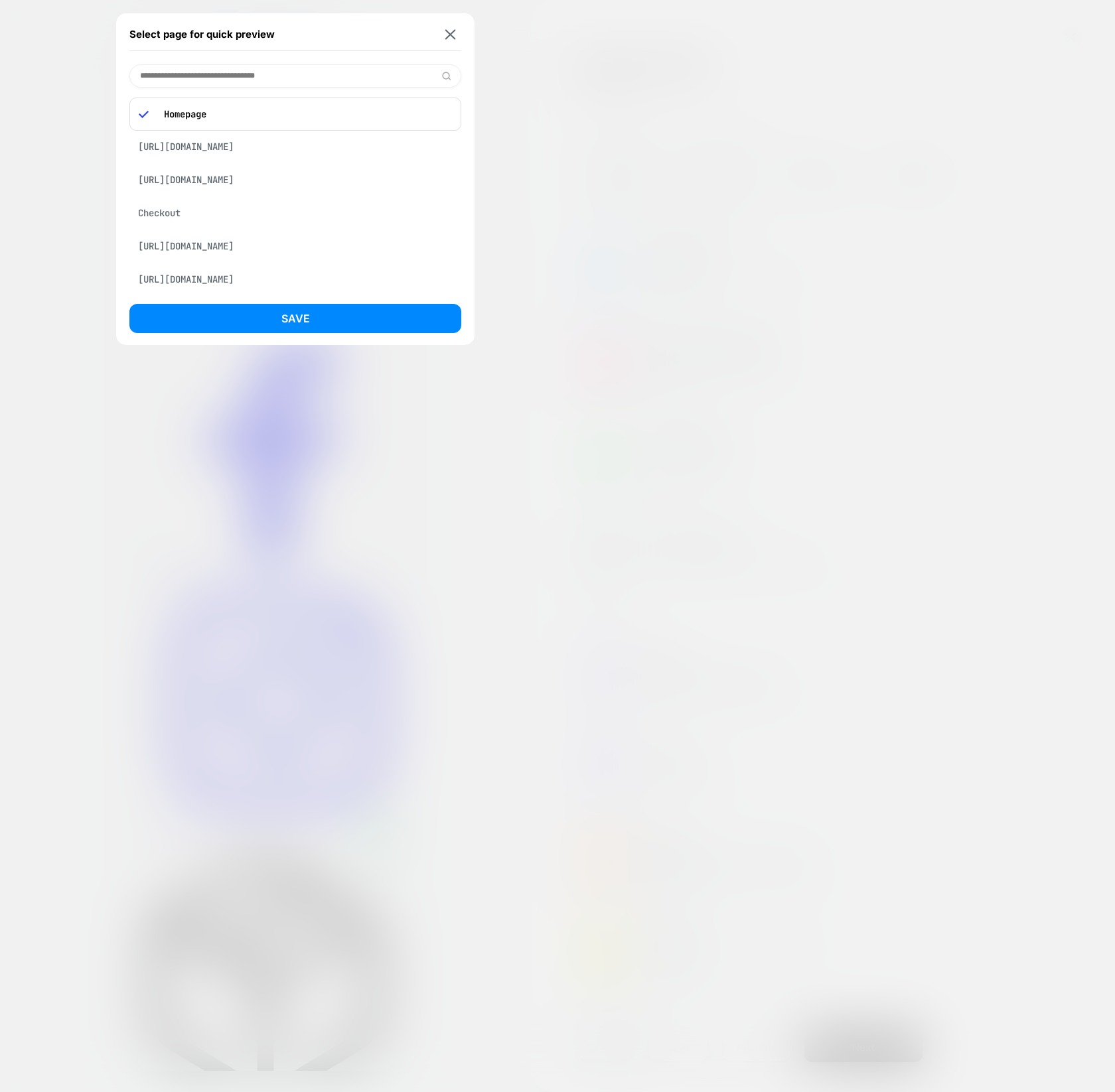
click at [314, 79] on input at bounding box center [294, 76] width 331 height 23
type input "*****"
click at [274, 112] on div "Checkout" at bounding box center [294, 110] width 331 height 25
click at [292, 307] on button "Save" at bounding box center [294, 319] width 331 height 29
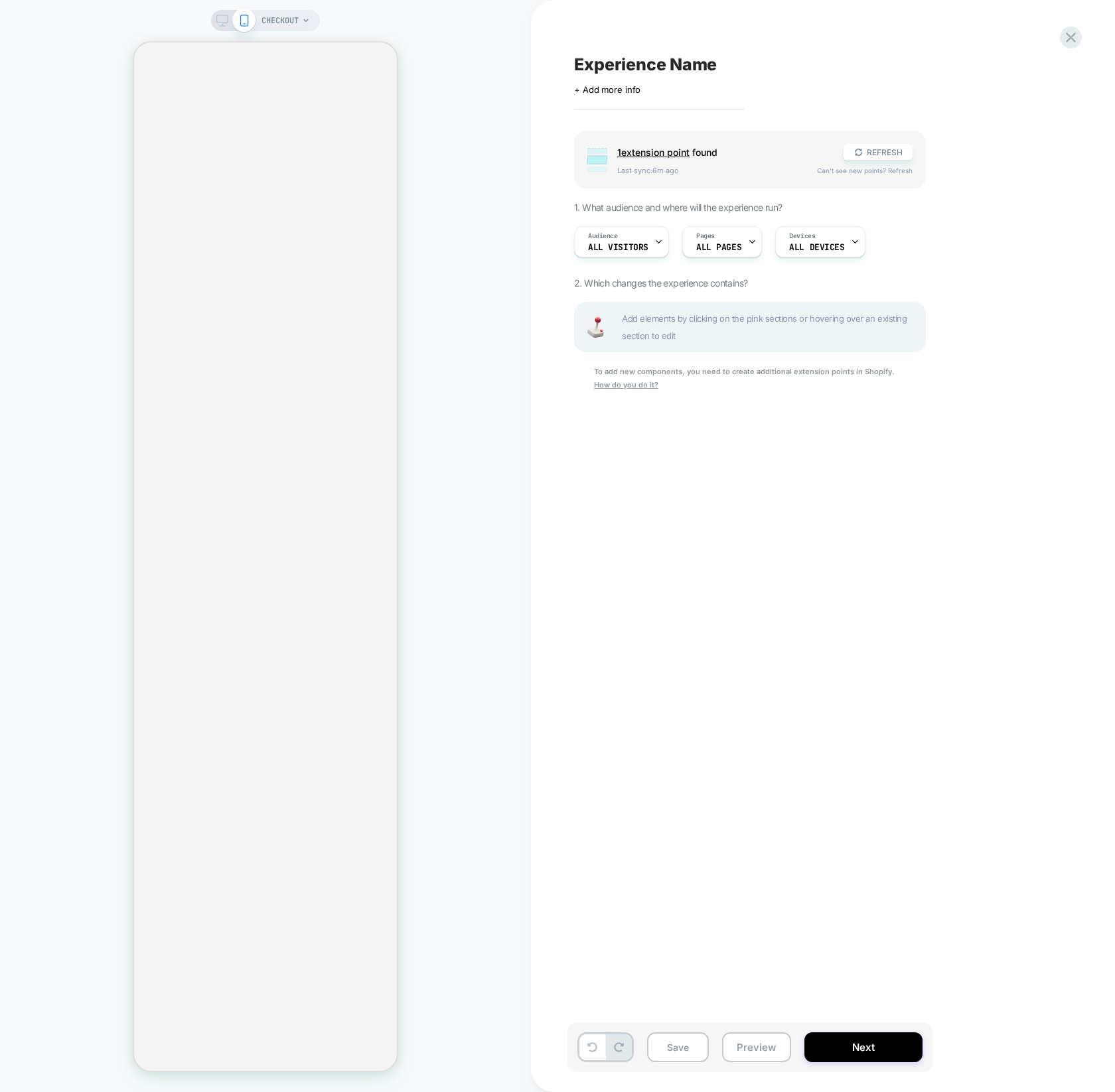
select select "*********"
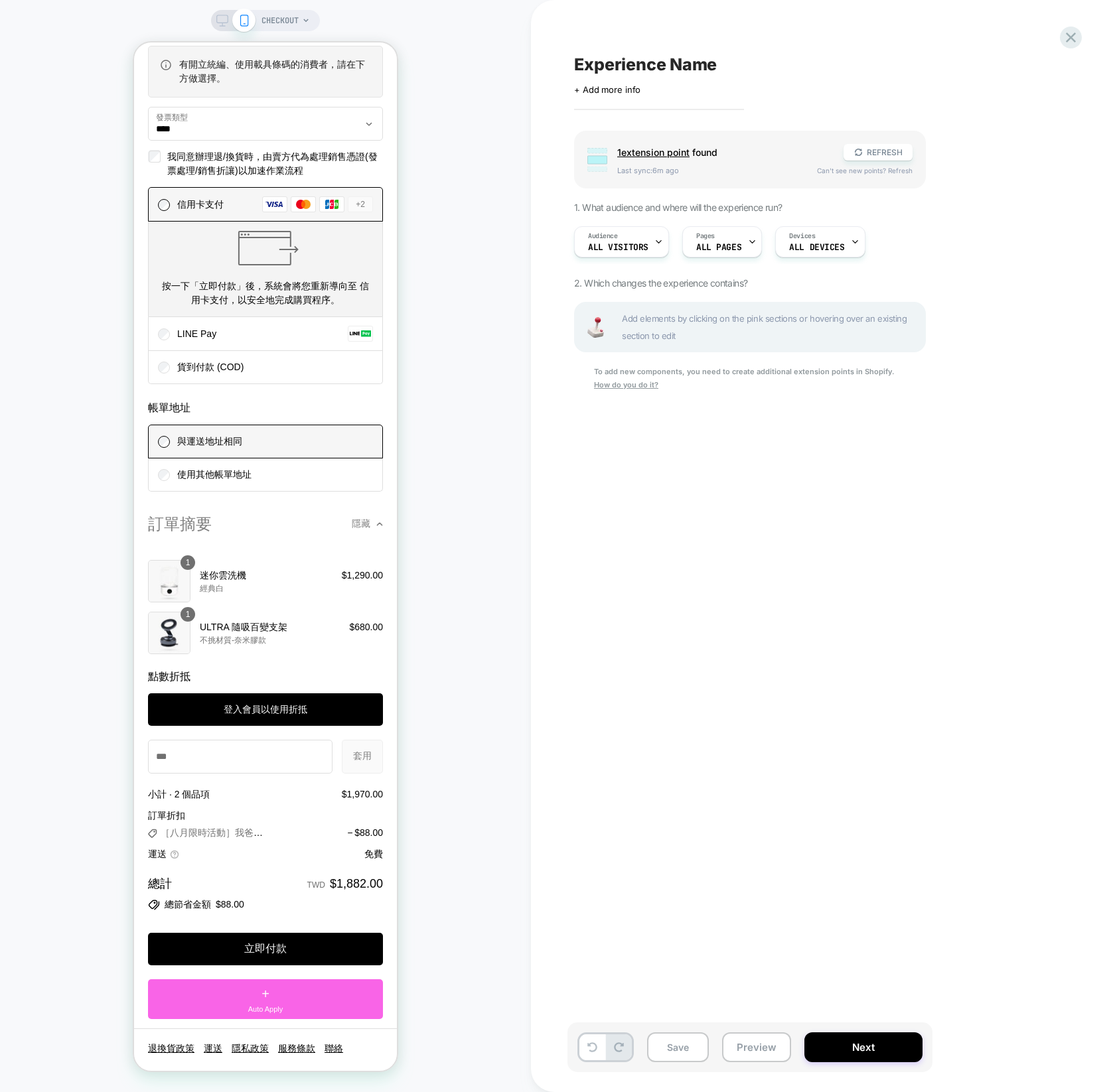
scroll to position [1511, 0]
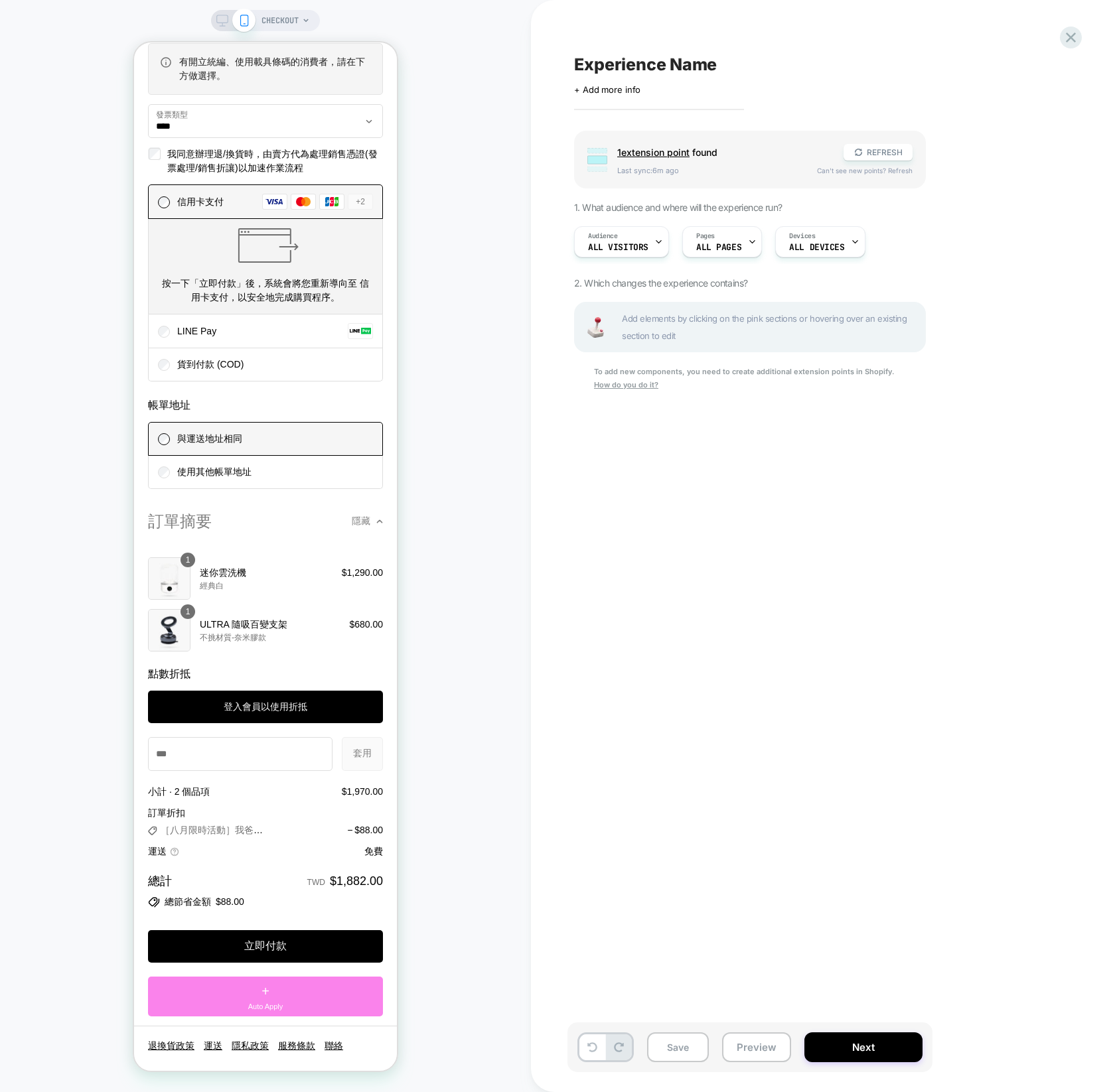
click at [267, 1002] on span "Auto Apply" at bounding box center [265, 1006] width 35 height 11
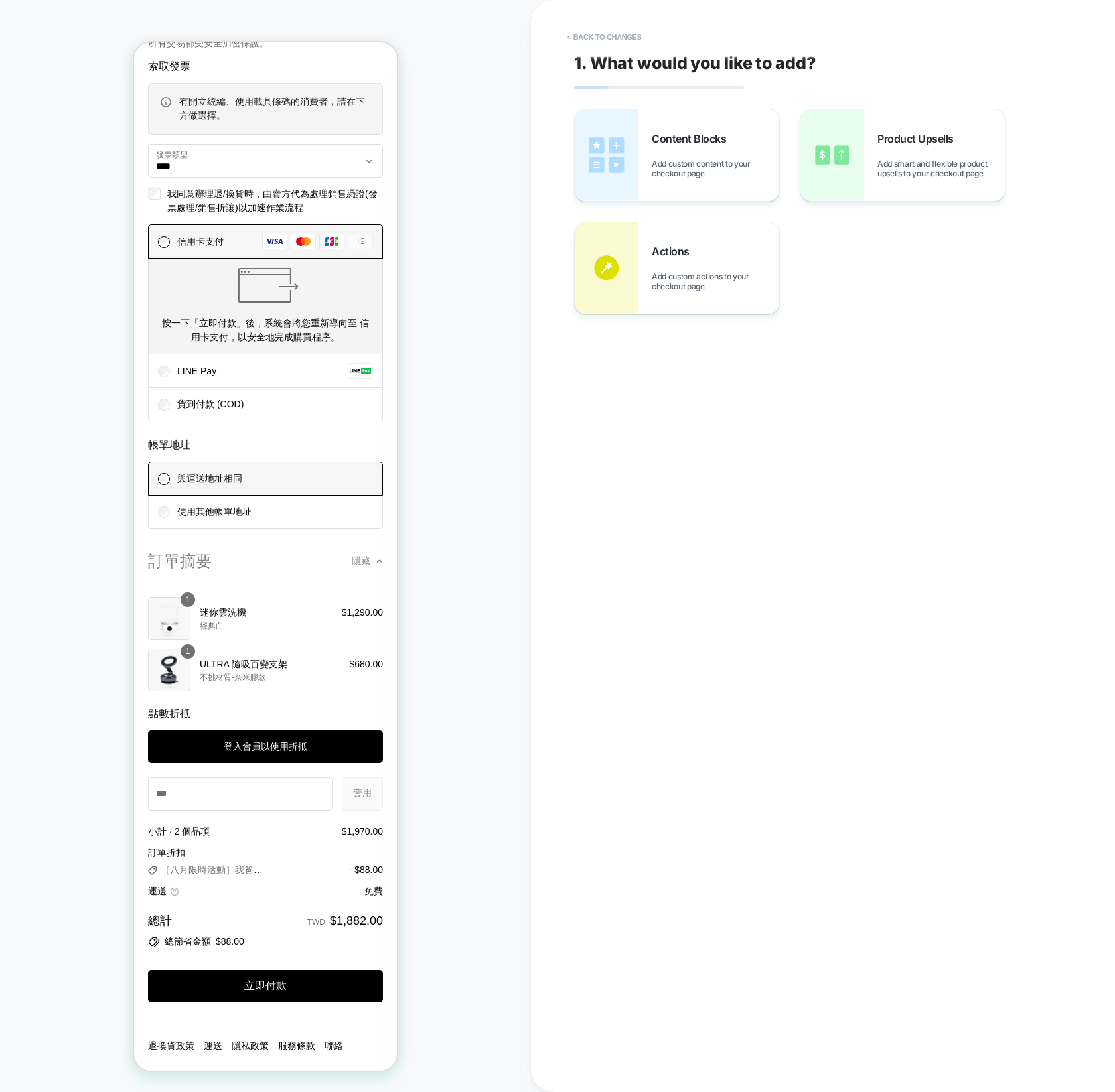
scroll to position [1501, 0]
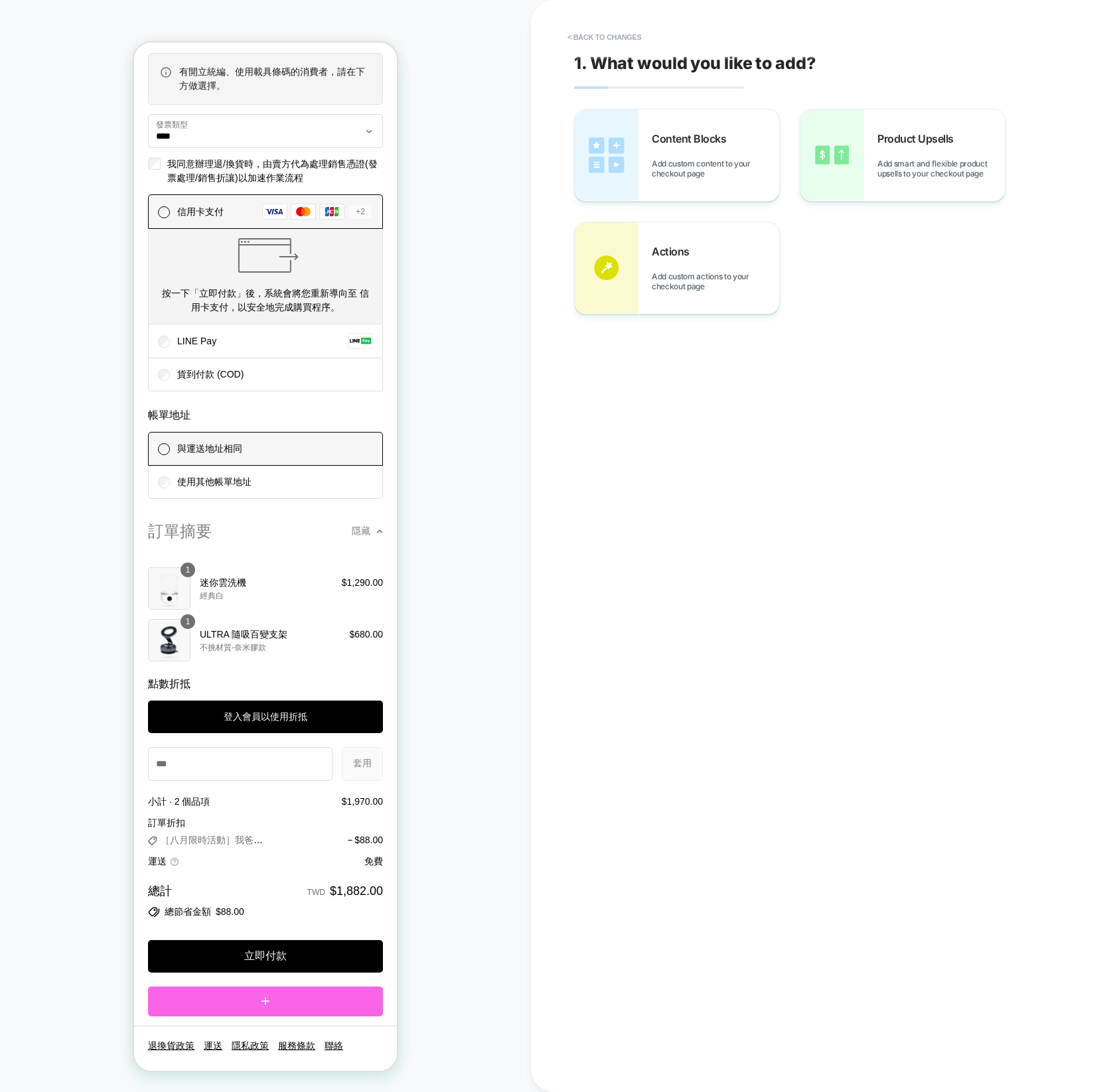
drag, startPoint x: 272, startPoint y: 996, endPoint x: 297, endPoint y: 920, distance: 80.0
click at [297, 920] on div "立即付款" at bounding box center [265, 967] width 235 height 97
drag, startPoint x: 292, startPoint y: 1004, endPoint x: 317, endPoint y: 884, distance: 122.6
click at [312, 890] on section "訂單摘要 隱藏 購物車 產品圖片 說明 數量 價格 數量 1 迷你雲洗機 經典白 1 $1,290.00 數量 1 ULTRA 隨吸百變支架 不挑材質-奈米膠…" at bounding box center [265, 769] width 263 height 514
click at [370, 526] on div "訂單摘要 隱藏 購物車 產品圖片 說明 數量 價格 數量 1 迷你雲洗機 經典白 1 $1,290.00 數量 1 ULTRA 隨吸百變支架 不挑材質-奈米膠…" at bounding box center [265, 719] width 235 height 398
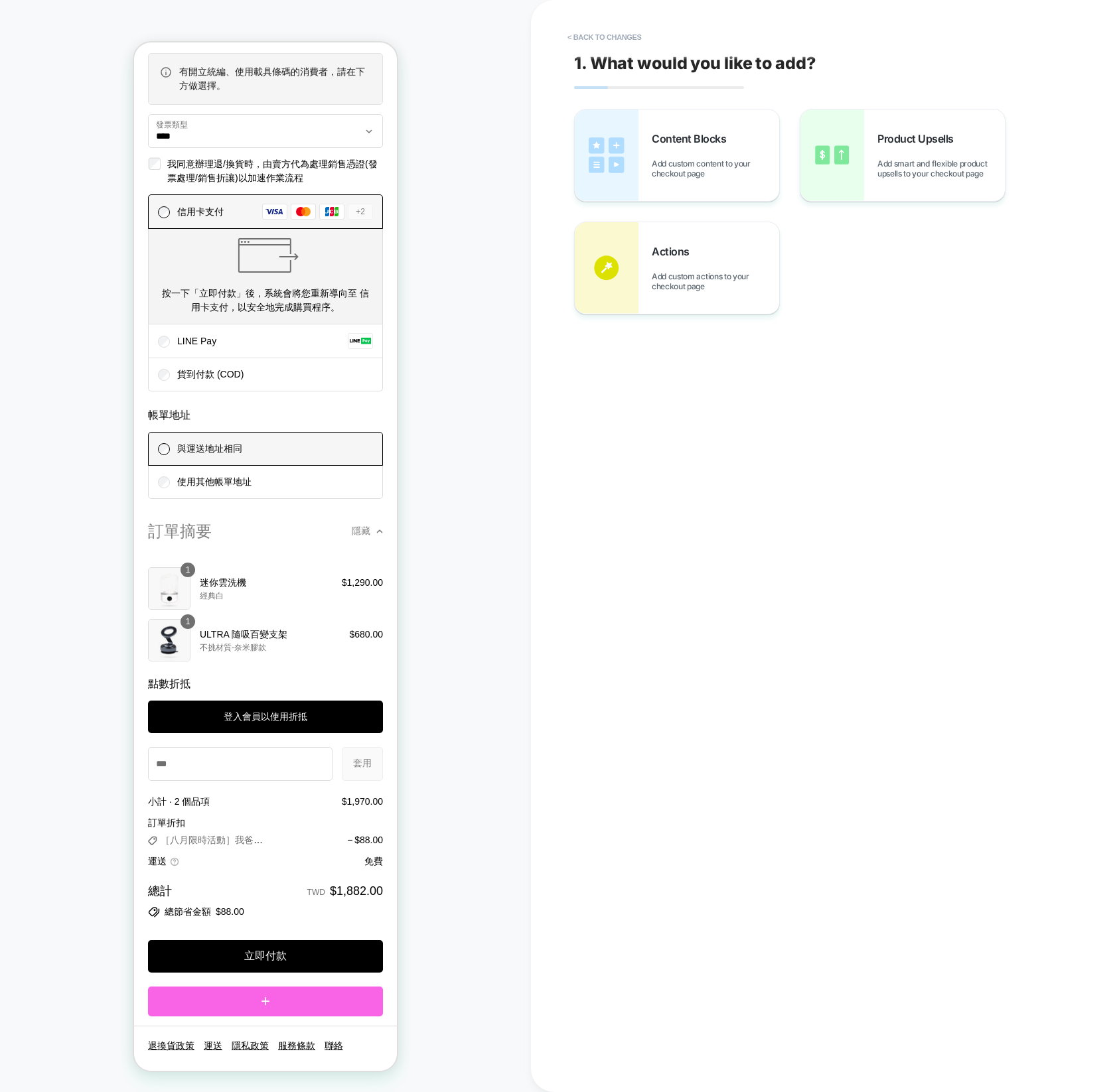
click at [383, 530] on section "訂單摘要 隱藏 購物車 產品圖片 說明 數量 價格 數量 1 迷你雲洗機 經典白 1 $1,290.00 數量 1 ULTRA 隨吸百變支架 不挑材質-奈米膠…" at bounding box center [265, 769] width 263 height 514
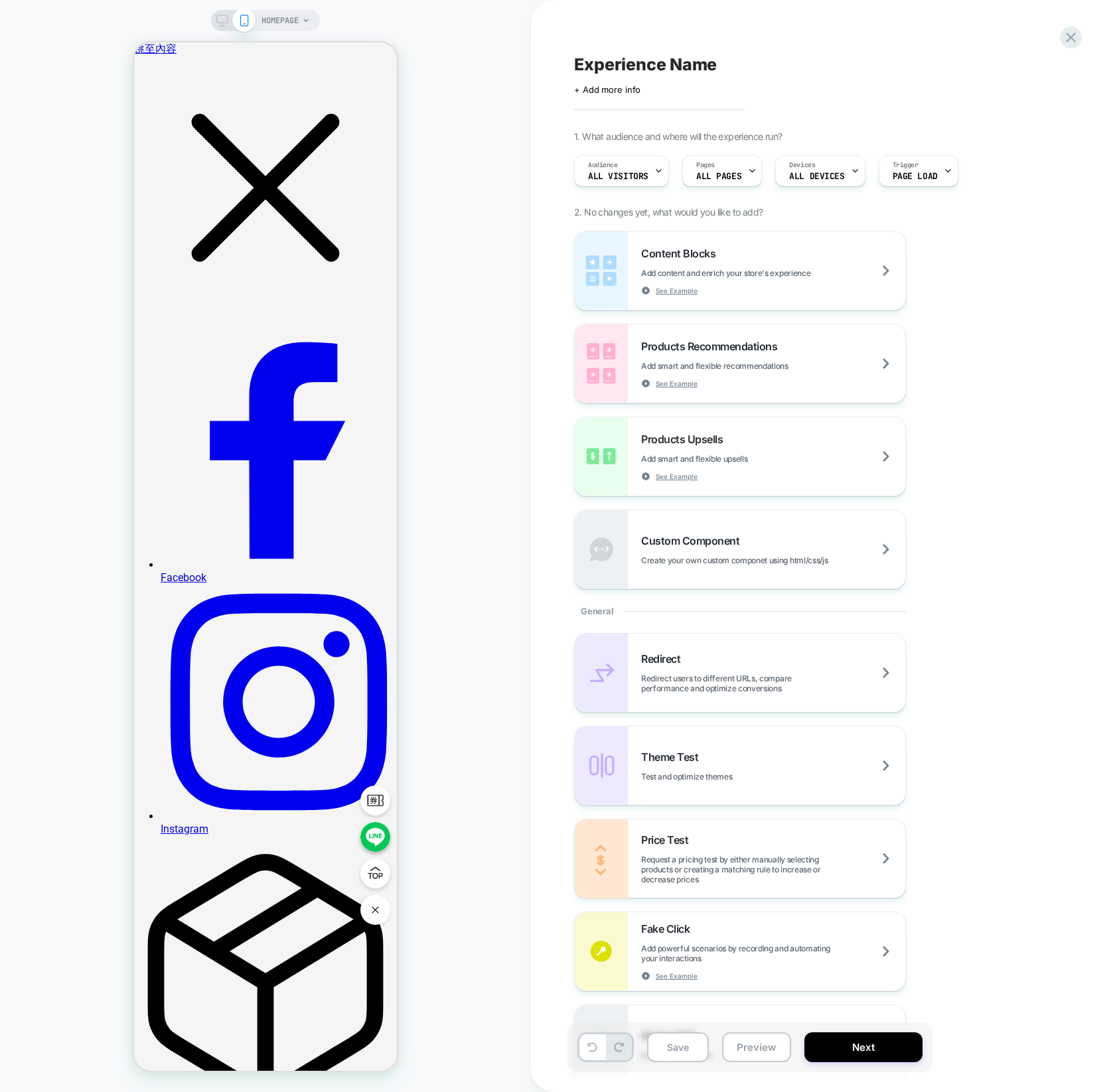
click at [308, 6] on div "HOMEPAGE" at bounding box center [265, 546] width 531 height 1092
click at [289, 24] on span "HOMEPAGE" at bounding box center [280, 21] width 37 height 22
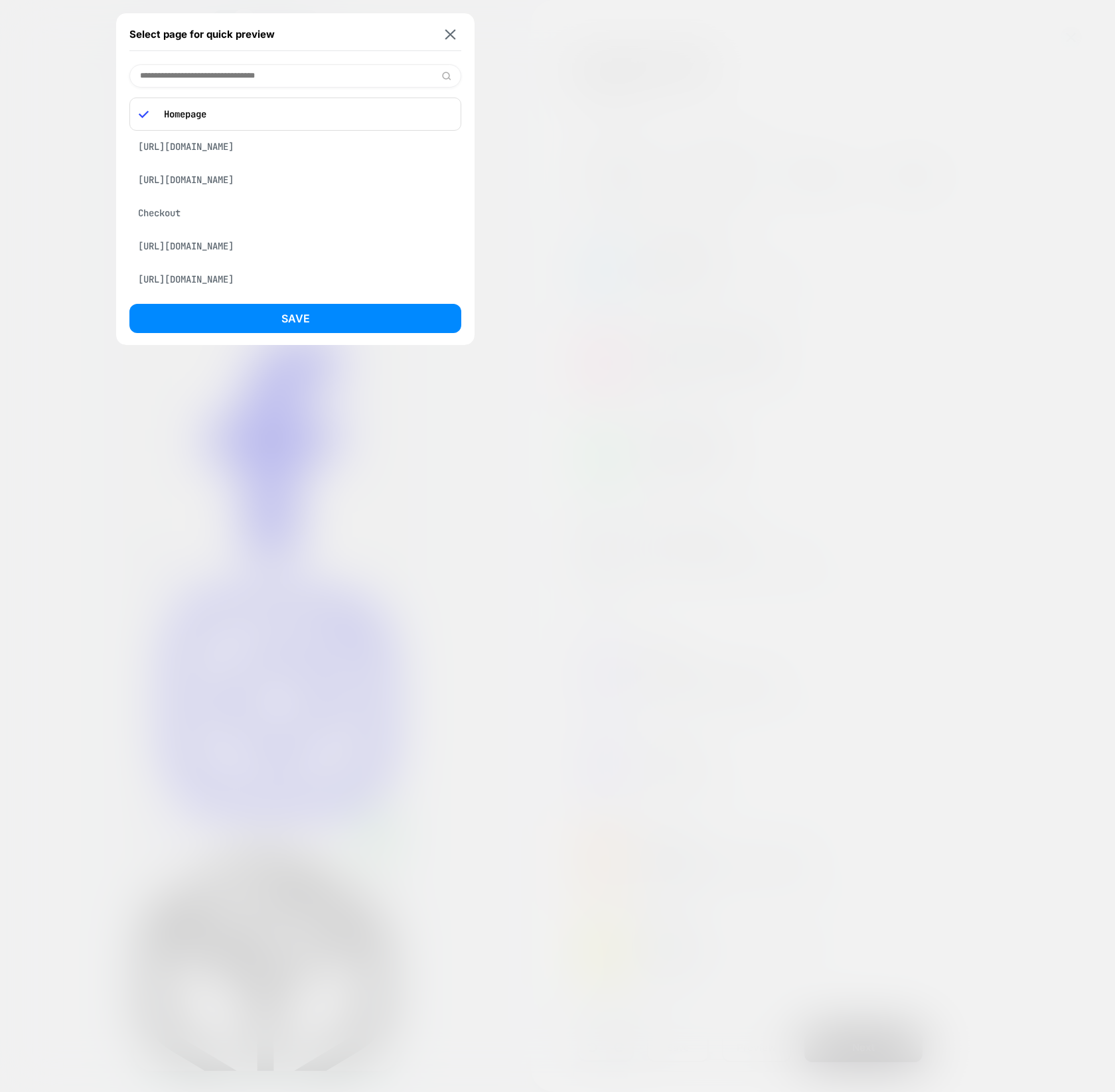
click at [275, 84] on input at bounding box center [294, 76] width 331 height 23
type input "*****"
click at [255, 117] on div "Checkout" at bounding box center [294, 110] width 331 height 25
click at [252, 302] on div "Select page for quick preview ***** Checkout Save" at bounding box center [295, 179] width 358 height 331
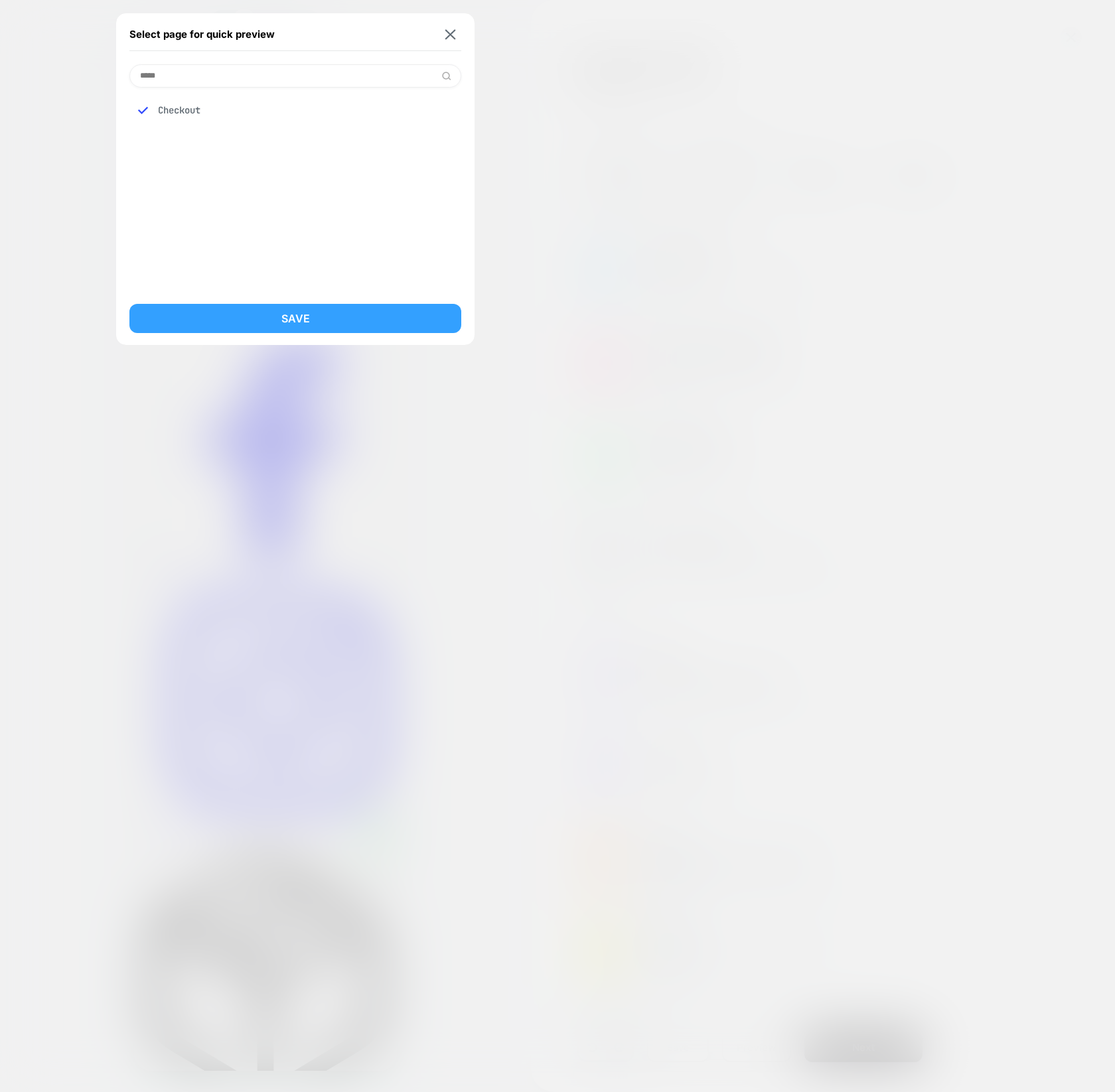
click at [253, 309] on button "Save" at bounding box center [294, 319] width 331 height 29
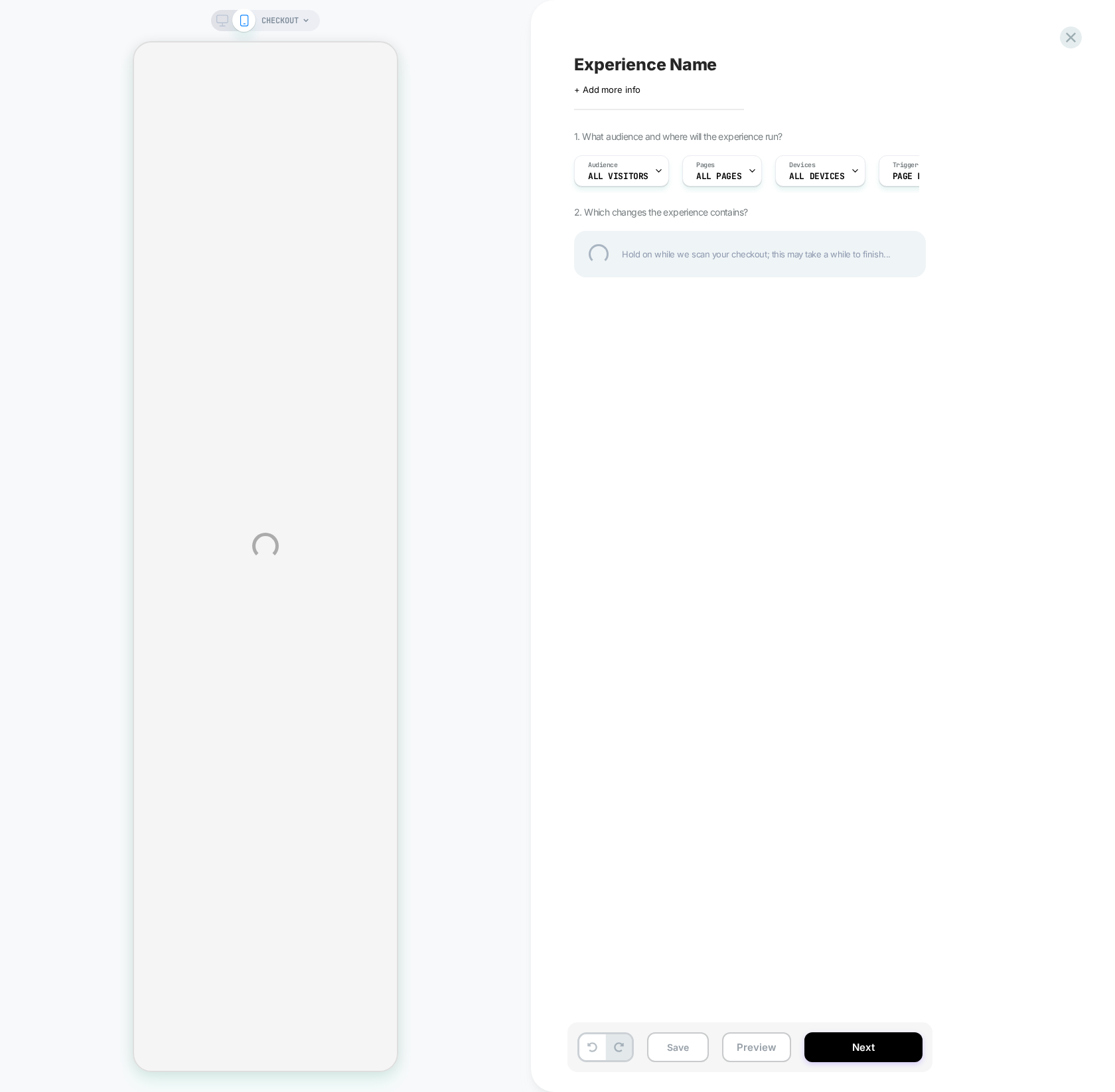
select select "*********"
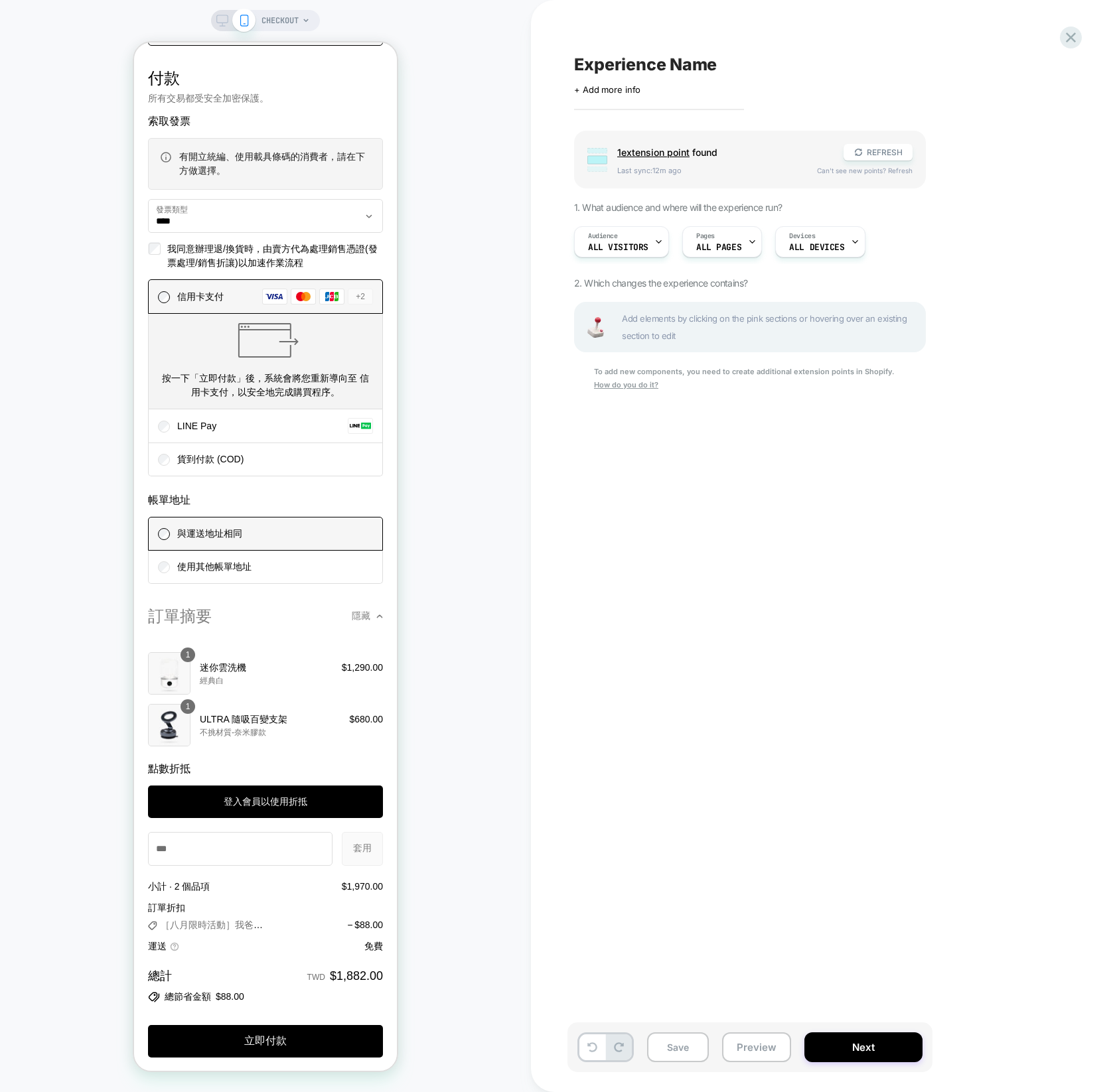
scroll to position [1511, 0]
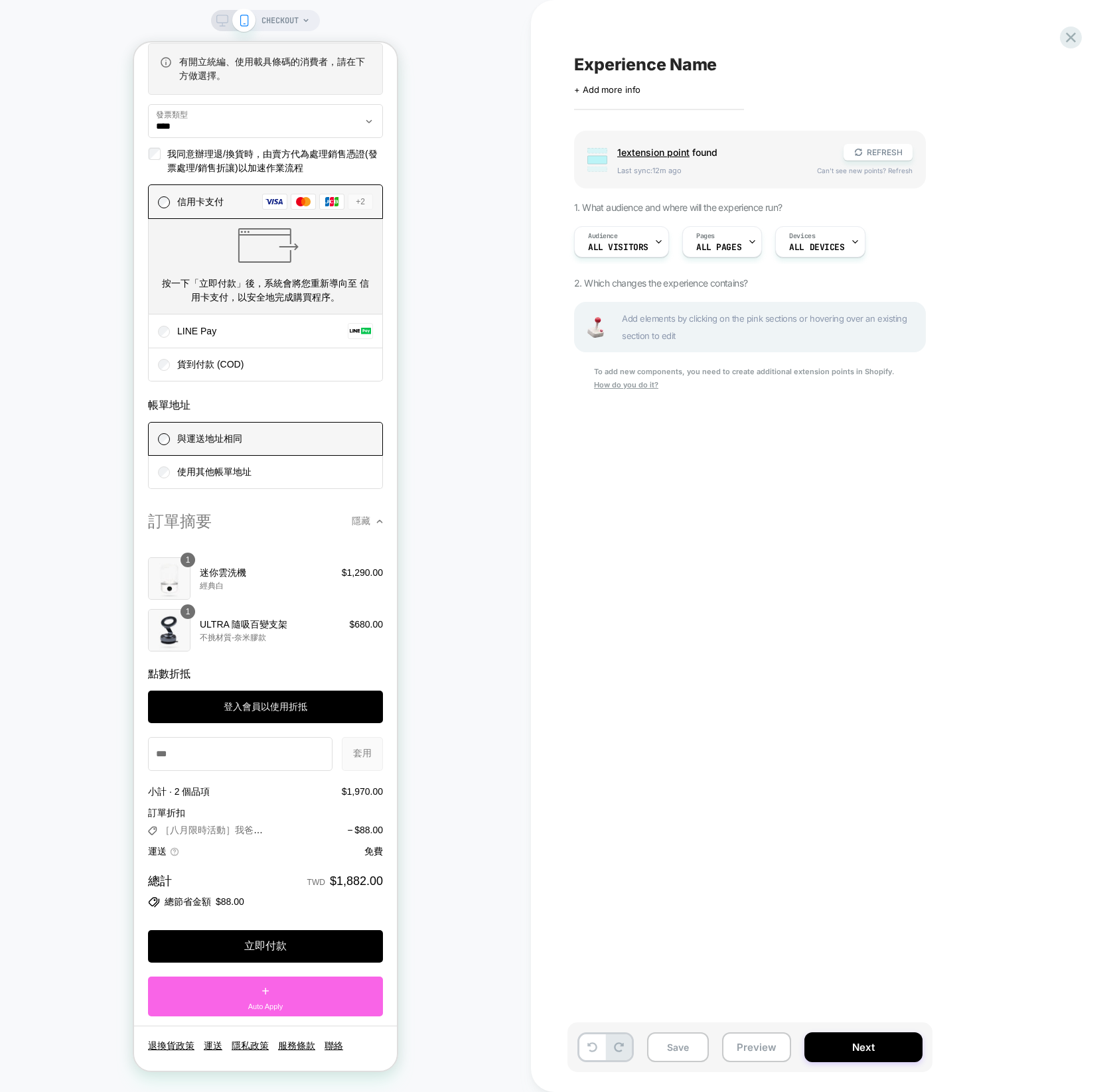
click at [1028, 270] on div "Group 1 extension point found REFRESH Last sync: 12m ago Can't see new points? …" at bounding box center [816, 278] width 485 height 294
click at [900, 1035] on button "Next" at bounding box center [863, 1047] width 118 height 30
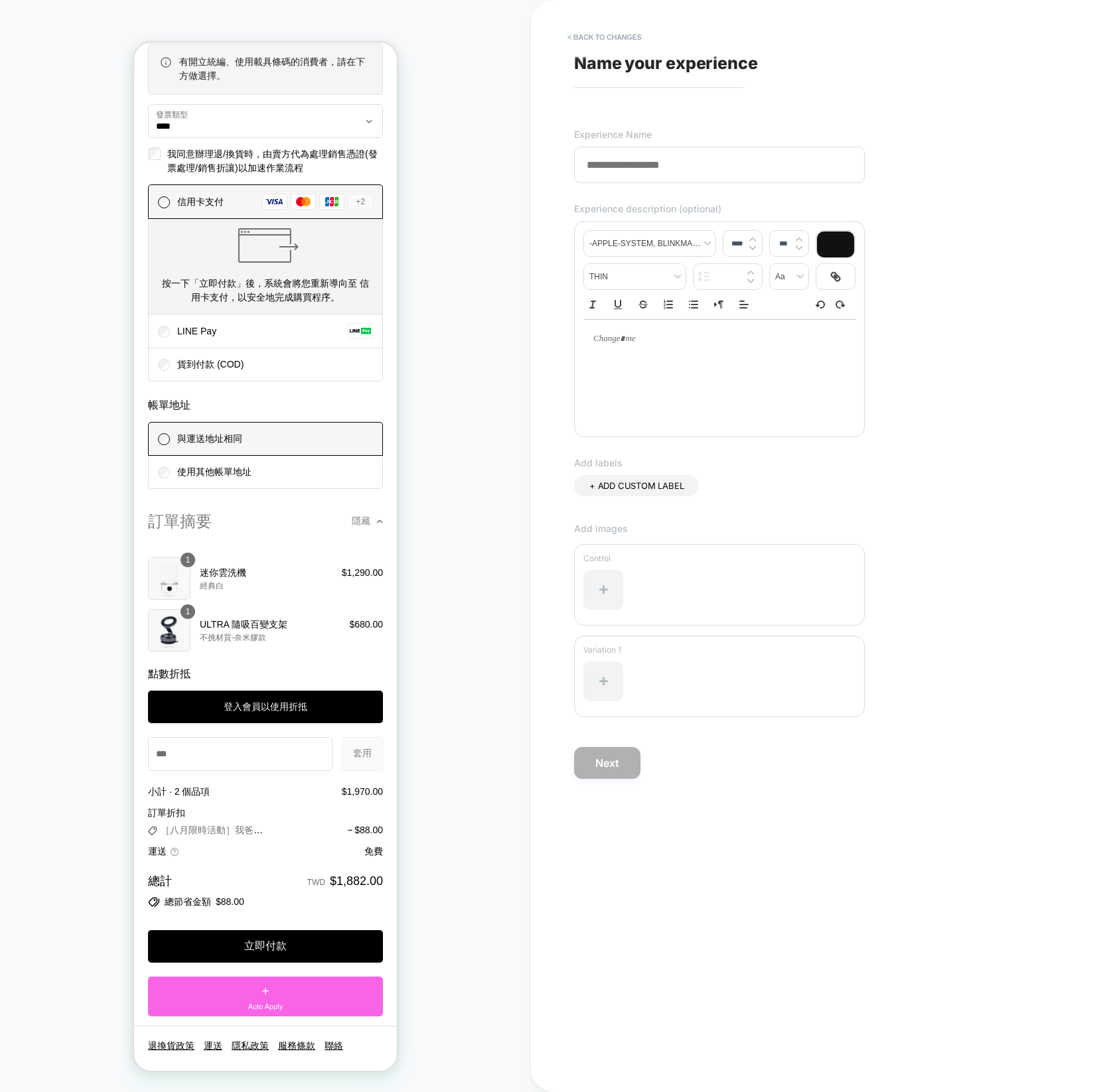
click at [715, 164] on input at bounding box center [720, 164] width 291 height 36
type input "*"
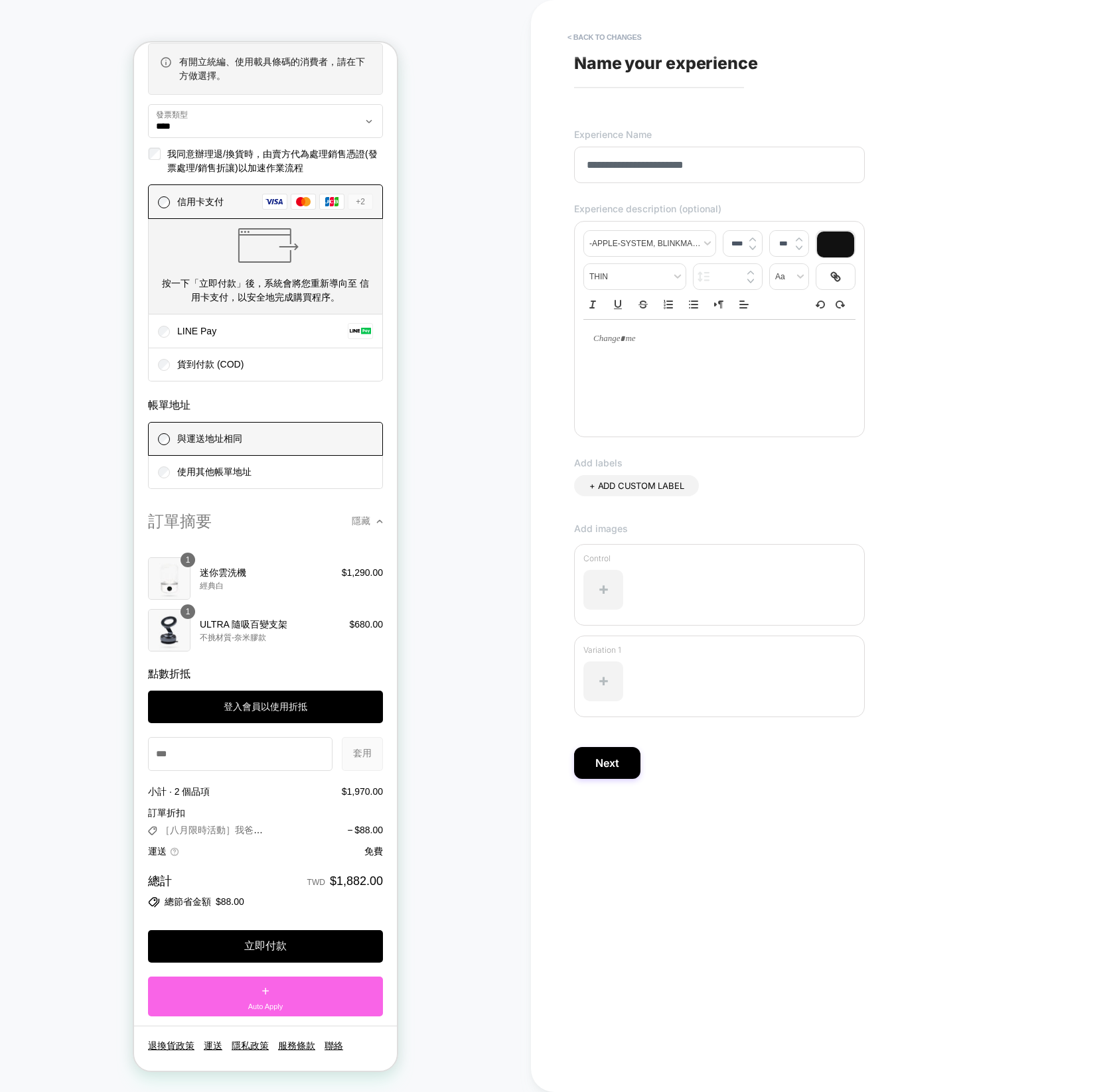
type input "**********"
click at [649, 486] on span "+ ADD CUSTOM LABEL" at bounding box center [636, 486] width 94 height 11
click at [692, 487] on icon at bounding box center [696, 486] width 12 height 12
click at [603, 584] on div at bounding box center [603, 589] width 40 height 40
drag, startPoint x: 971, startPoint y: 564, endPoint x: 961, endPoint y: 573, distance: 13.5
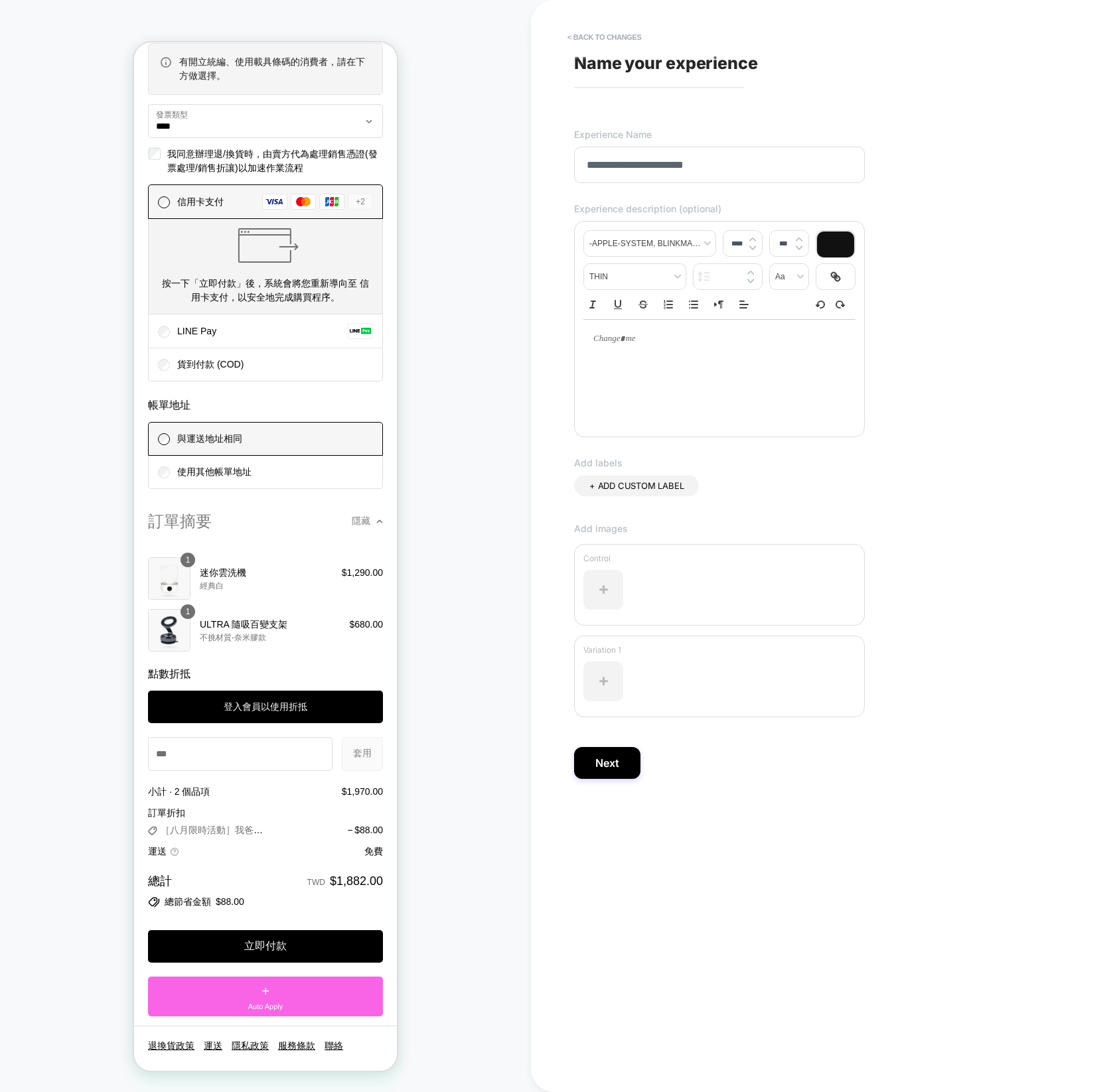
click at [971, 564] on div "Add images Control Variation 1" at bounding box center [816, 634] width 485 height 224
click at [613, 757] on button "Next" at bounding box center [607, 763] width 66 height 32
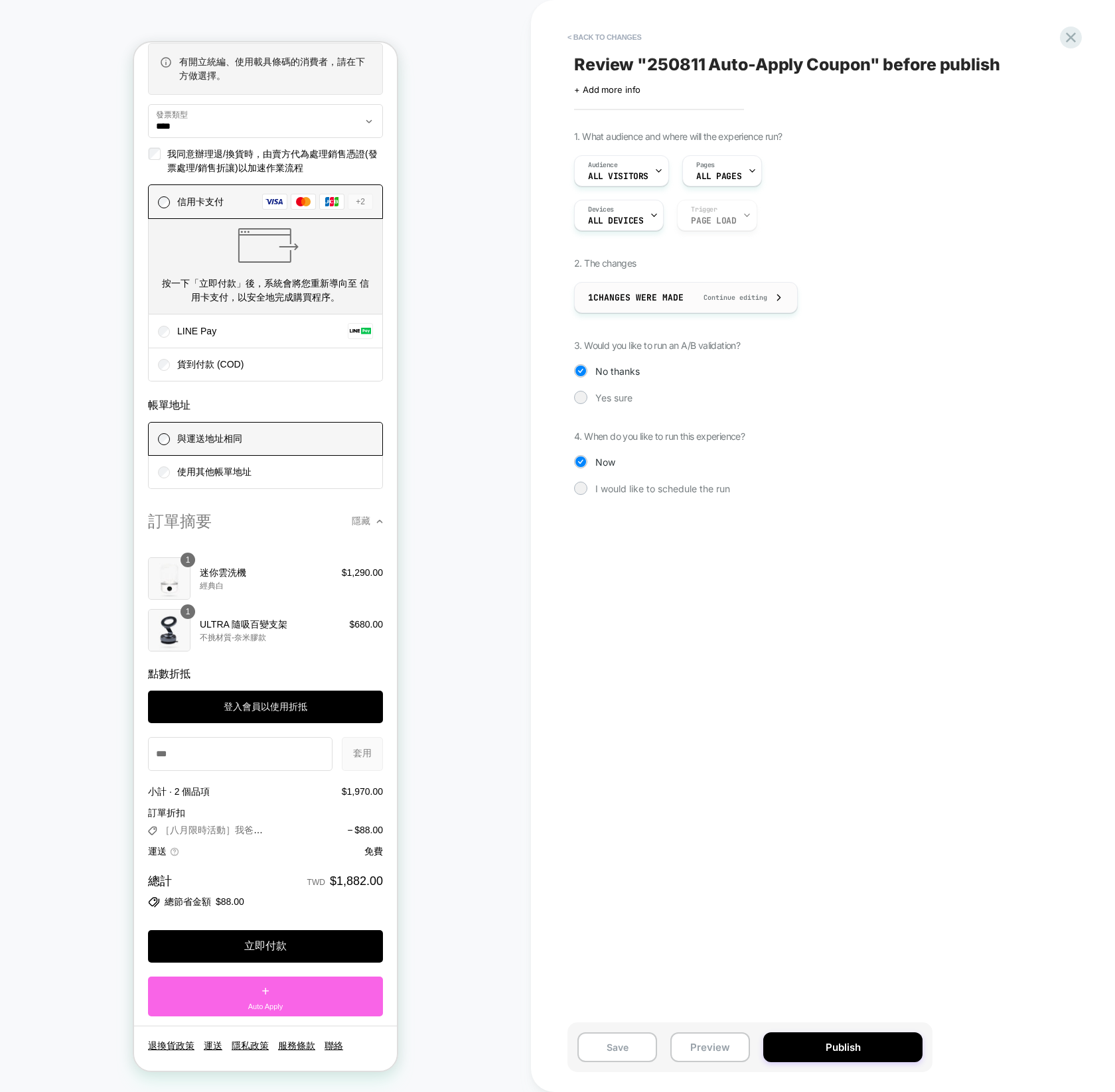
click at [664, 300] on span "1 Changes were made" at bounding box center [636, 297] width 96 height 11
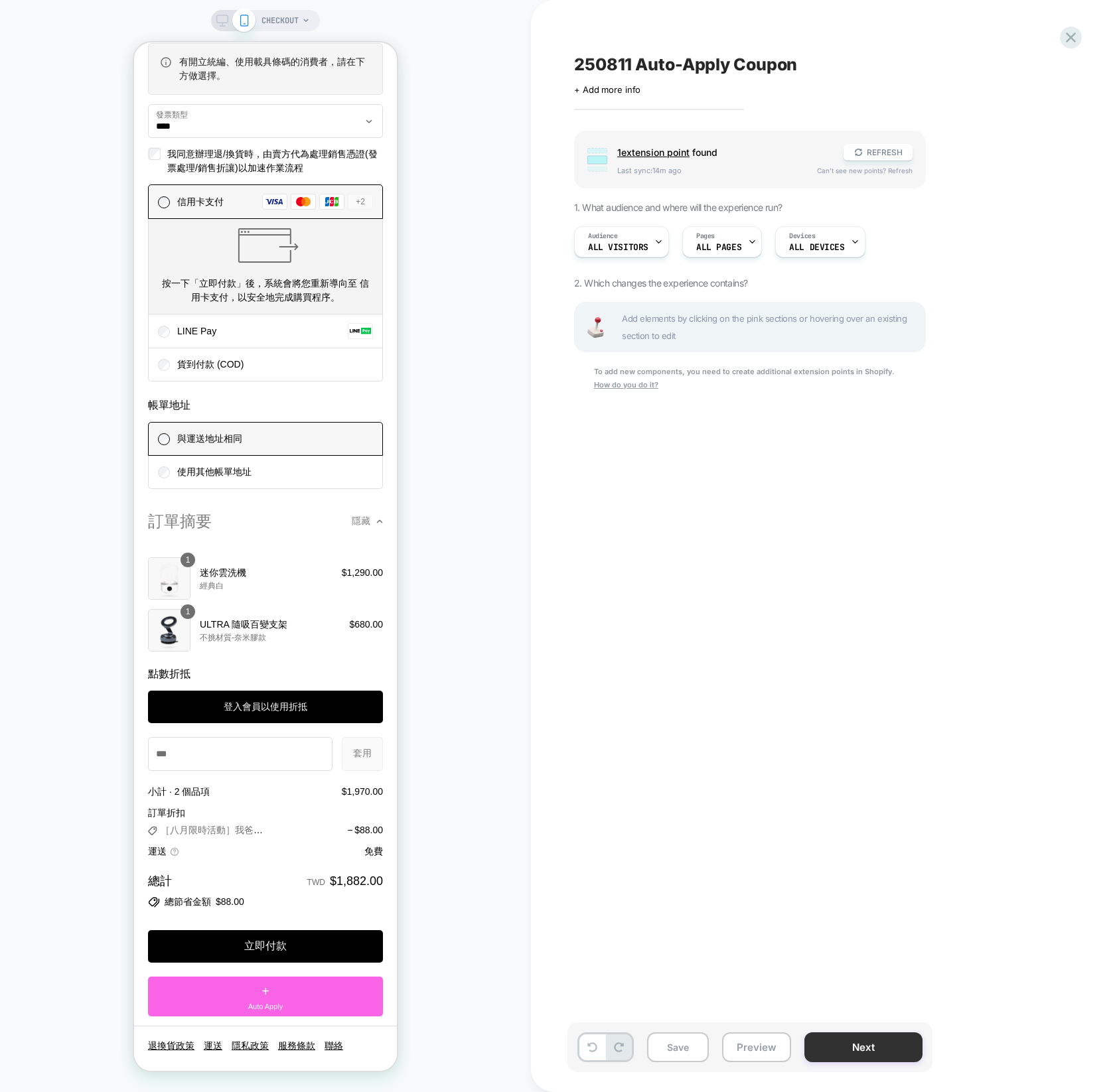
click at [848, 1032] on button "Next" at bounding box center [863, 1047] width 118 height 30
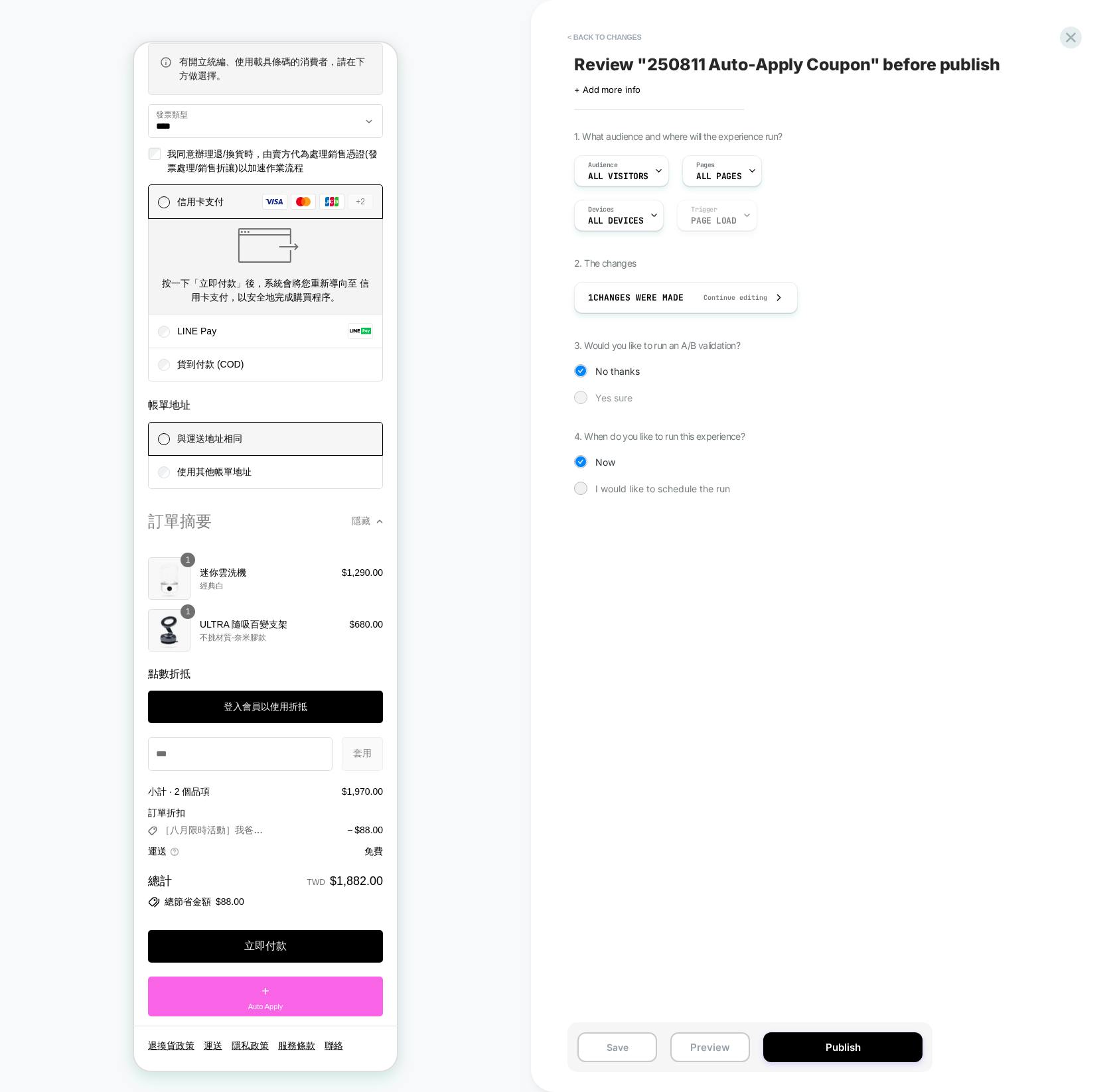
click at [596, 395] on span "Yes sure" at bounding box center [613, 397] width 37 height 11
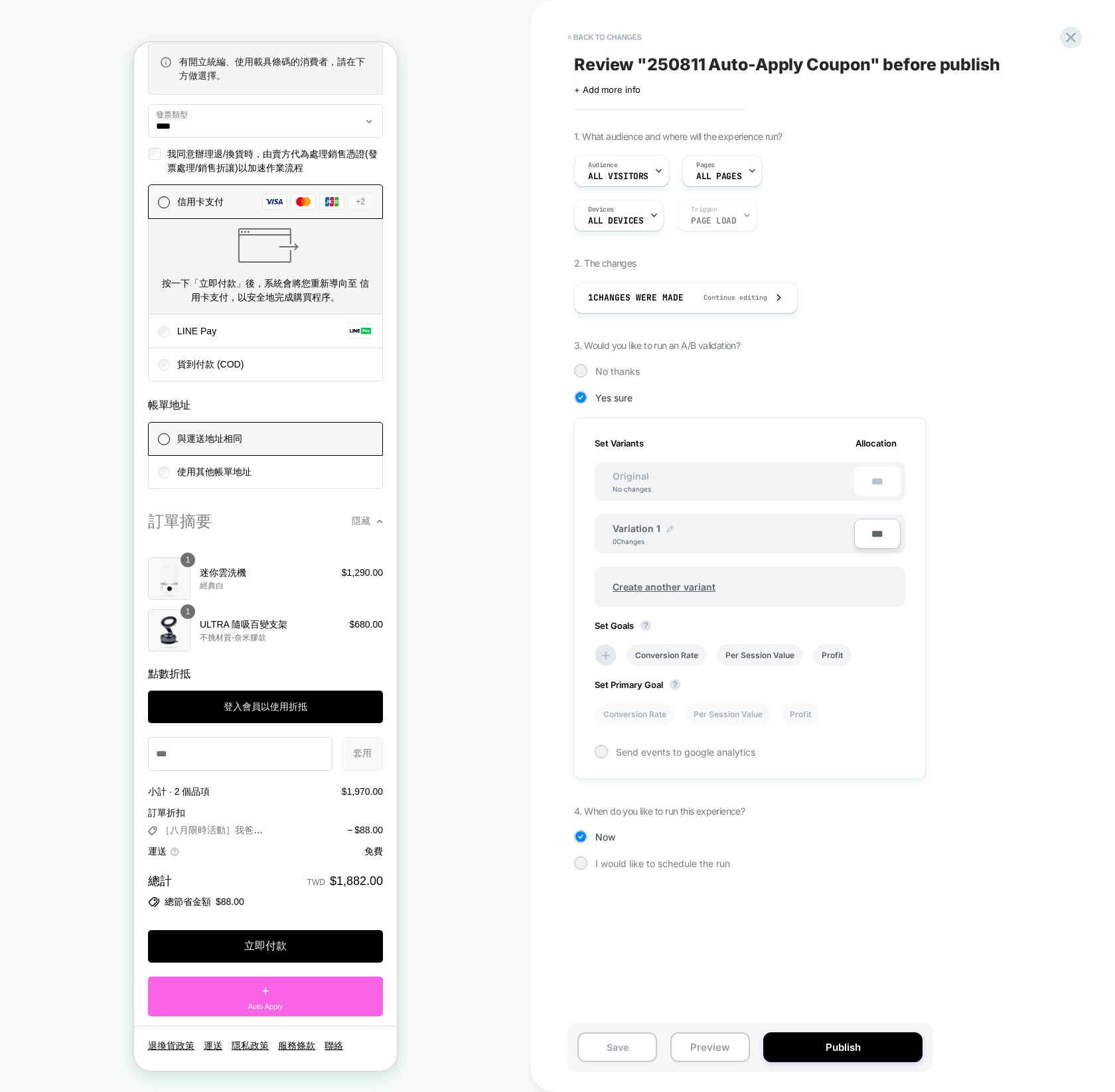
click at [671, 523] on div at bounding box center [670, 528] width 6 height 11
click at [998, 535] on div "**********" at bounding box center [816, 512] width 485 height 762
click at [673, 657] on li "Conversion Rate" at bounding box center [666, 658] width 80 height 22
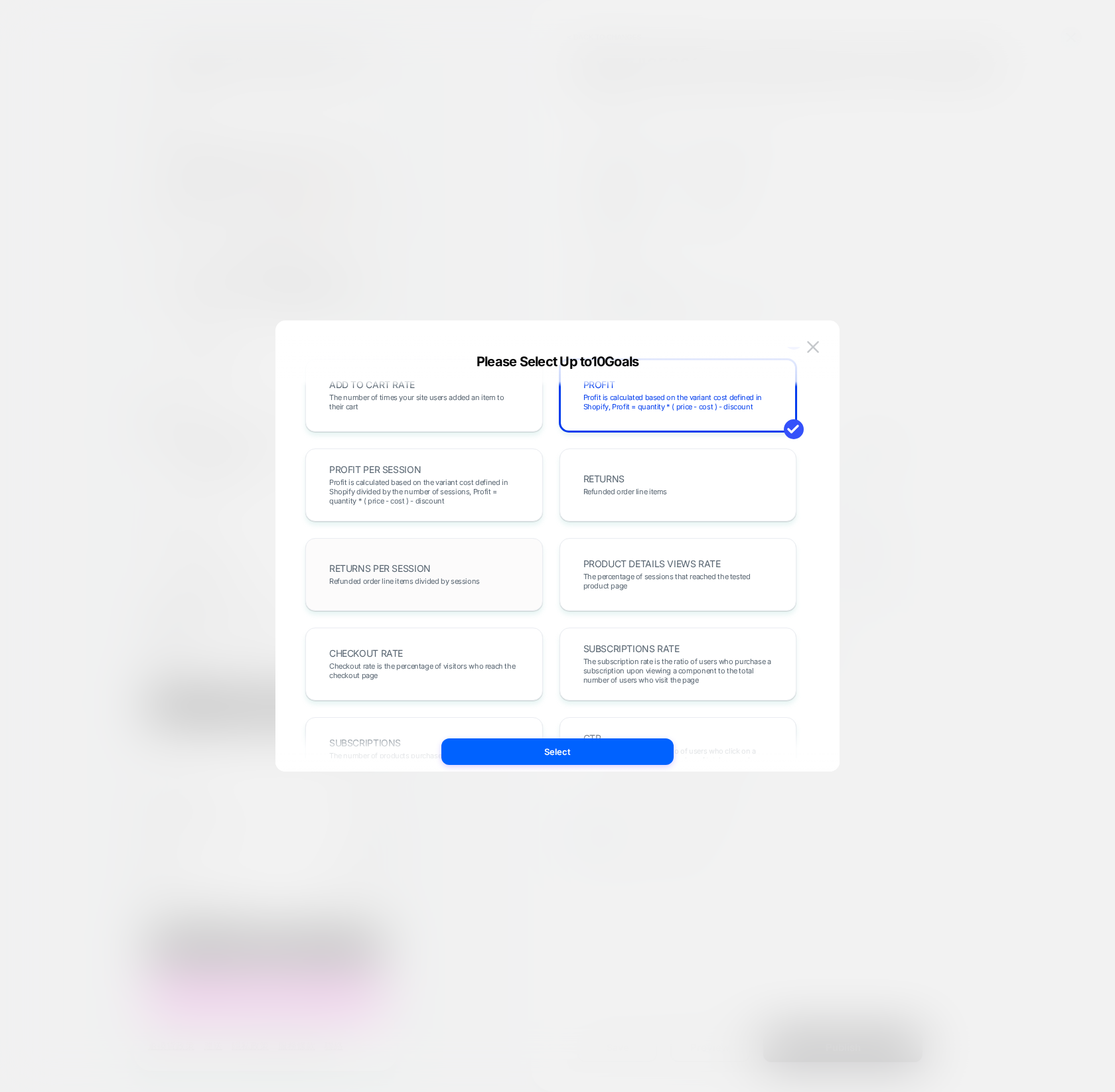
scroll to position [297, 0]
click at [459, 572] on div "RETURNS PER SESSION Refunded order line items divided by sessions" at bounding box center [424, 574] width 209 height 45
click at [499, 550] on div "RETURNS PER SESSION Refunded order line items divided by sessions" at bounding box center [423, 573] width 237 height 73
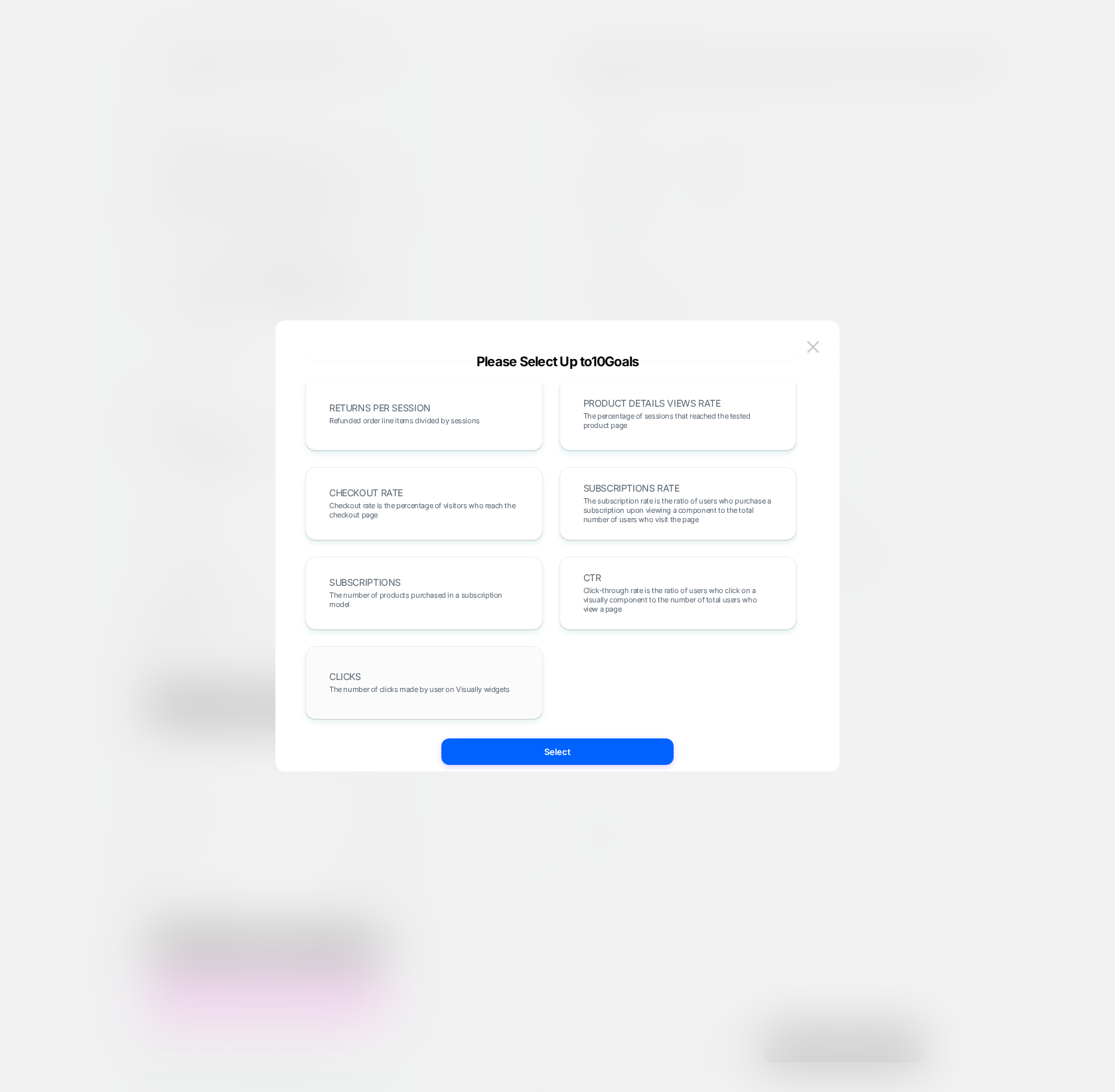
scroll to position [458, 0]
click at [537, 770] on div "REVENUE The total revenue of all purchases made after viewing an experience TRA…" at bounding box center [557, 560] width 525 height 451
click at [550, 757] on button "Select" at bounding box center [557, 751] width 232 height 26
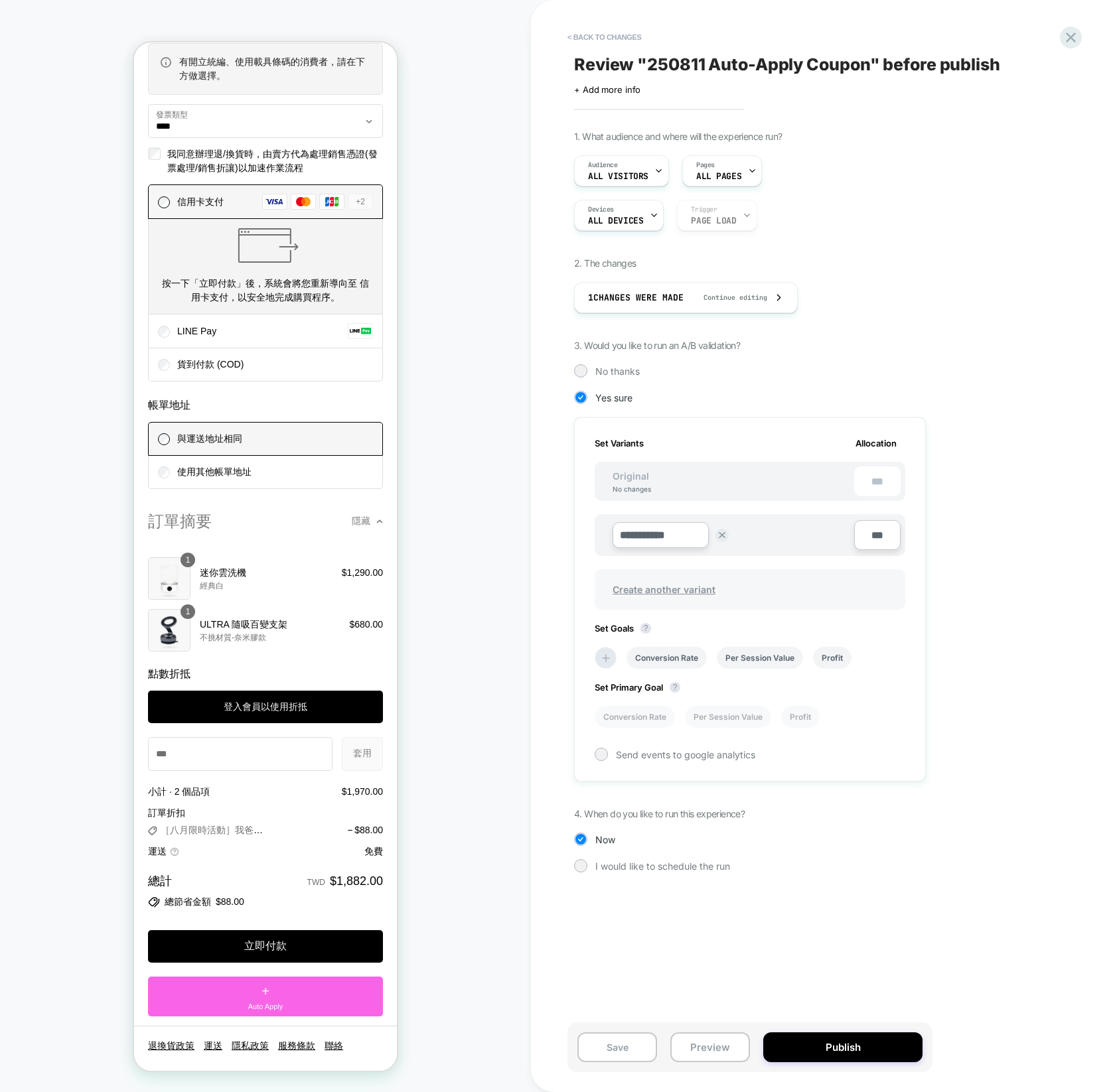
click at [667, 588] on span "Create another variant" at bounding box center [664, 589] width 129 height 32
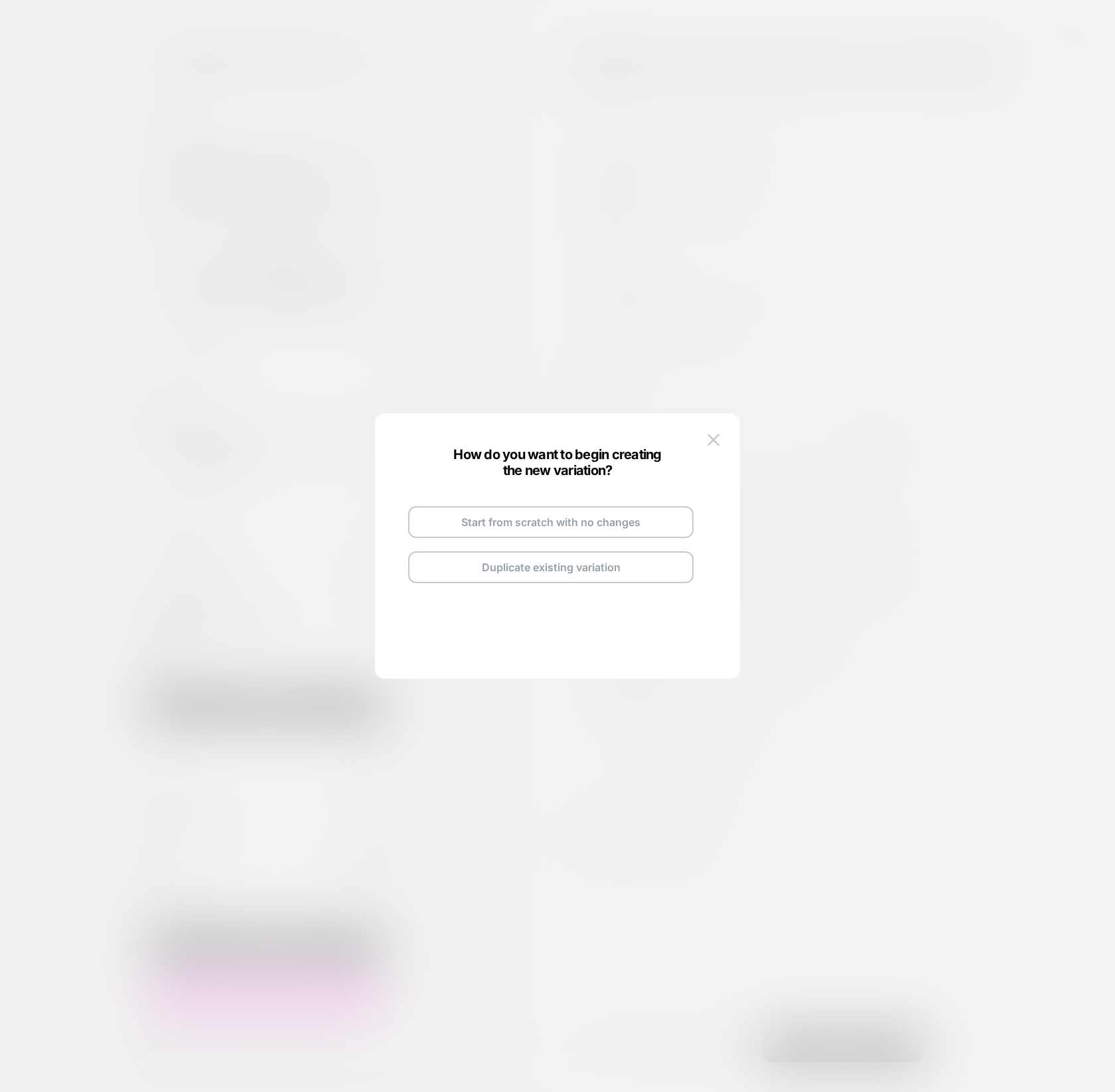
click at [714, 433] on button at bounding box center [713, 440] width 20 height 20
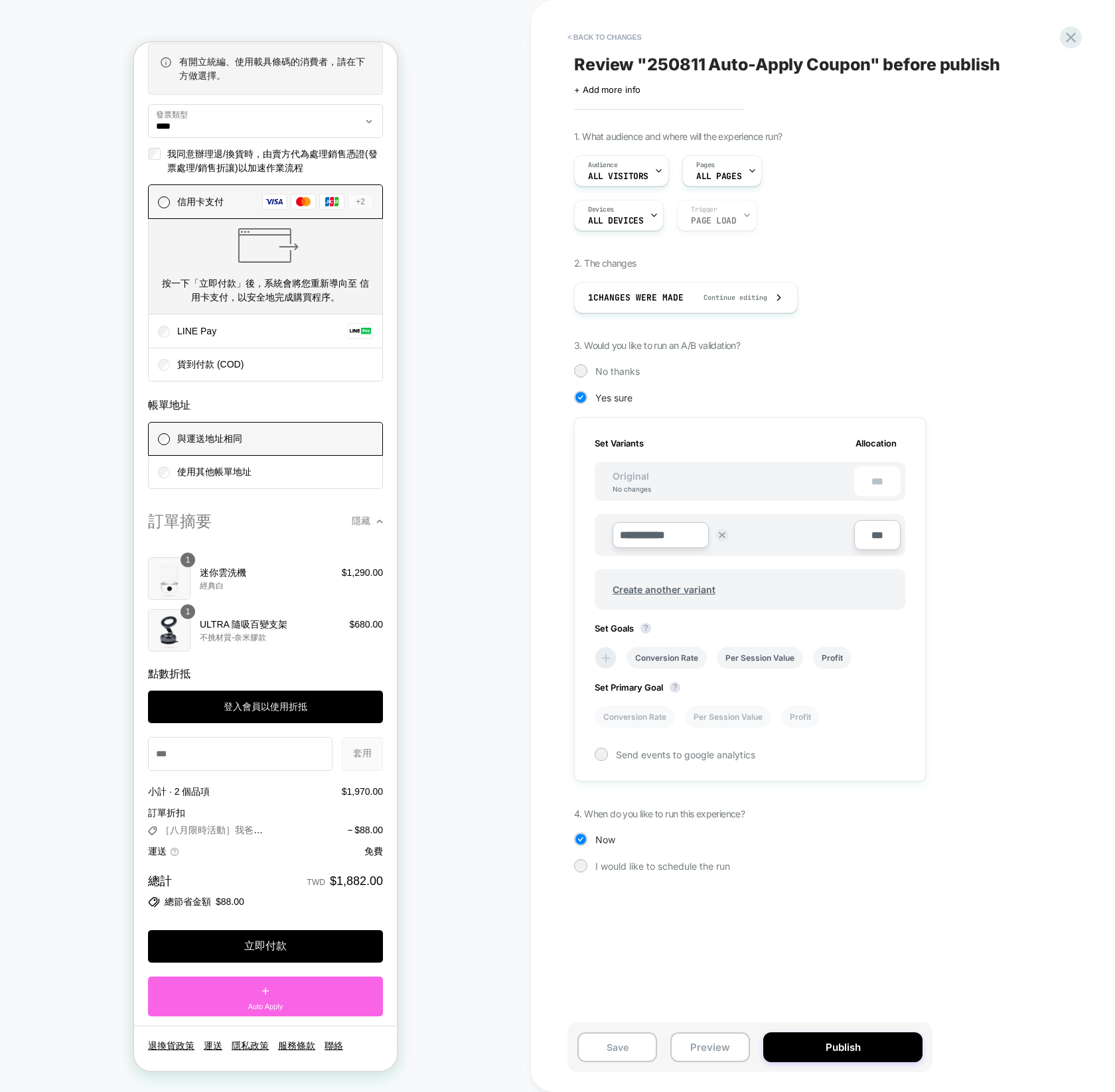
click at [609, 653] on icon at bounding box center [606, 658] width 14 height 14
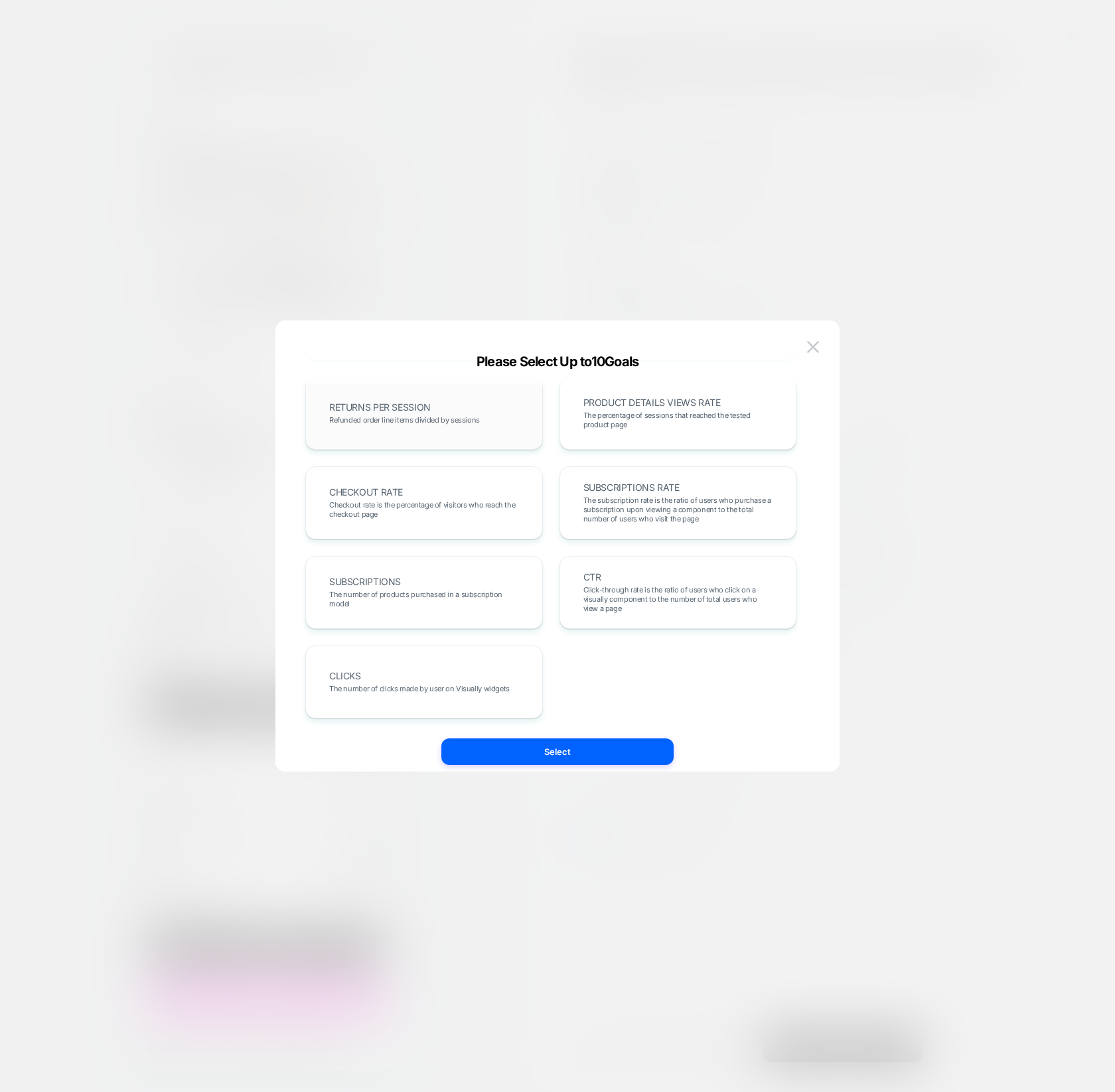
click at [497, 444] on div "RETURNS PER SESSION Refunded order line items divided by sessions" at bounding box center [423, 412] width 237 height 73
drag, startPoint x: 587, startPoint y: 744, endPoint x: 582, endPoint y: 737, distance: 8.6
click at [587, 744] on button "Select" at bounding box center [557, 751] width 232 height 26
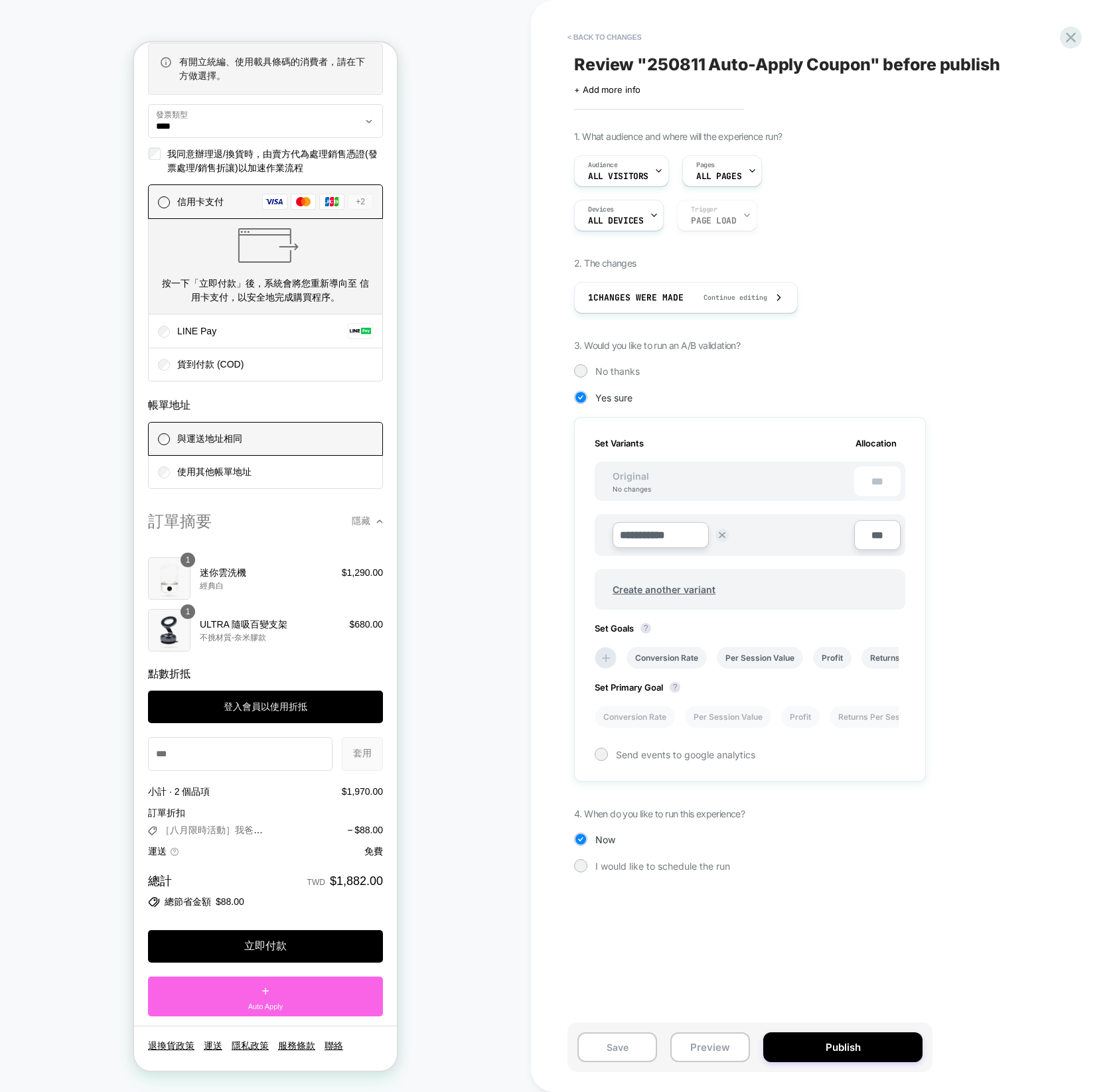
click at [683, 492] on div "Original No changes ***" at bounding box center [750, 481] width 311 height 39
click at [697, 761] on div "Send events to google analytics" at bounding box center [750, 754] width 311 height 14
click at [880, 1041] on button "Publish" at bounding box center [842, 1047] width 159 height 30
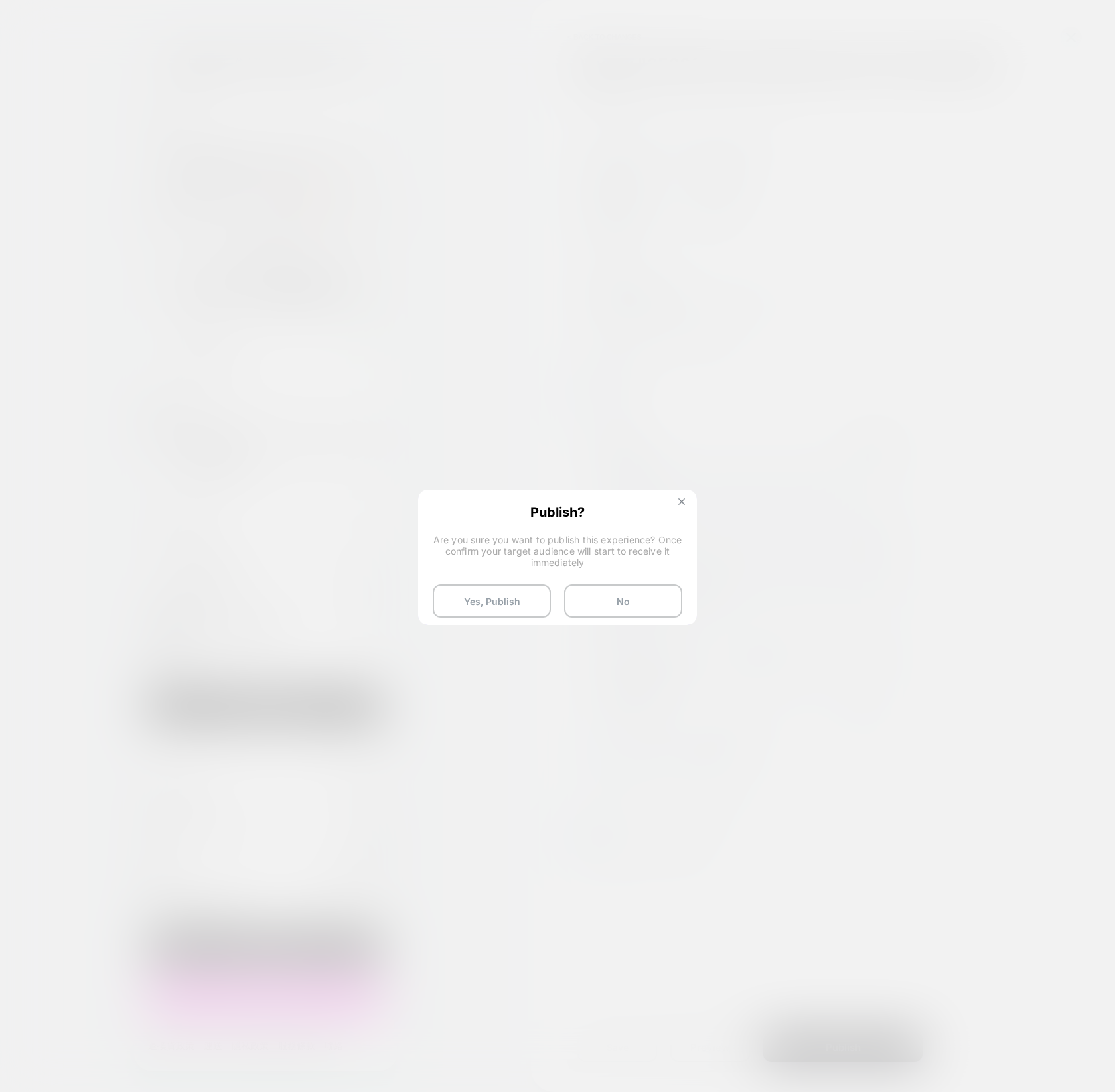
click at [688, 497] on button at bounding box center [682, 503] width 14 height 11
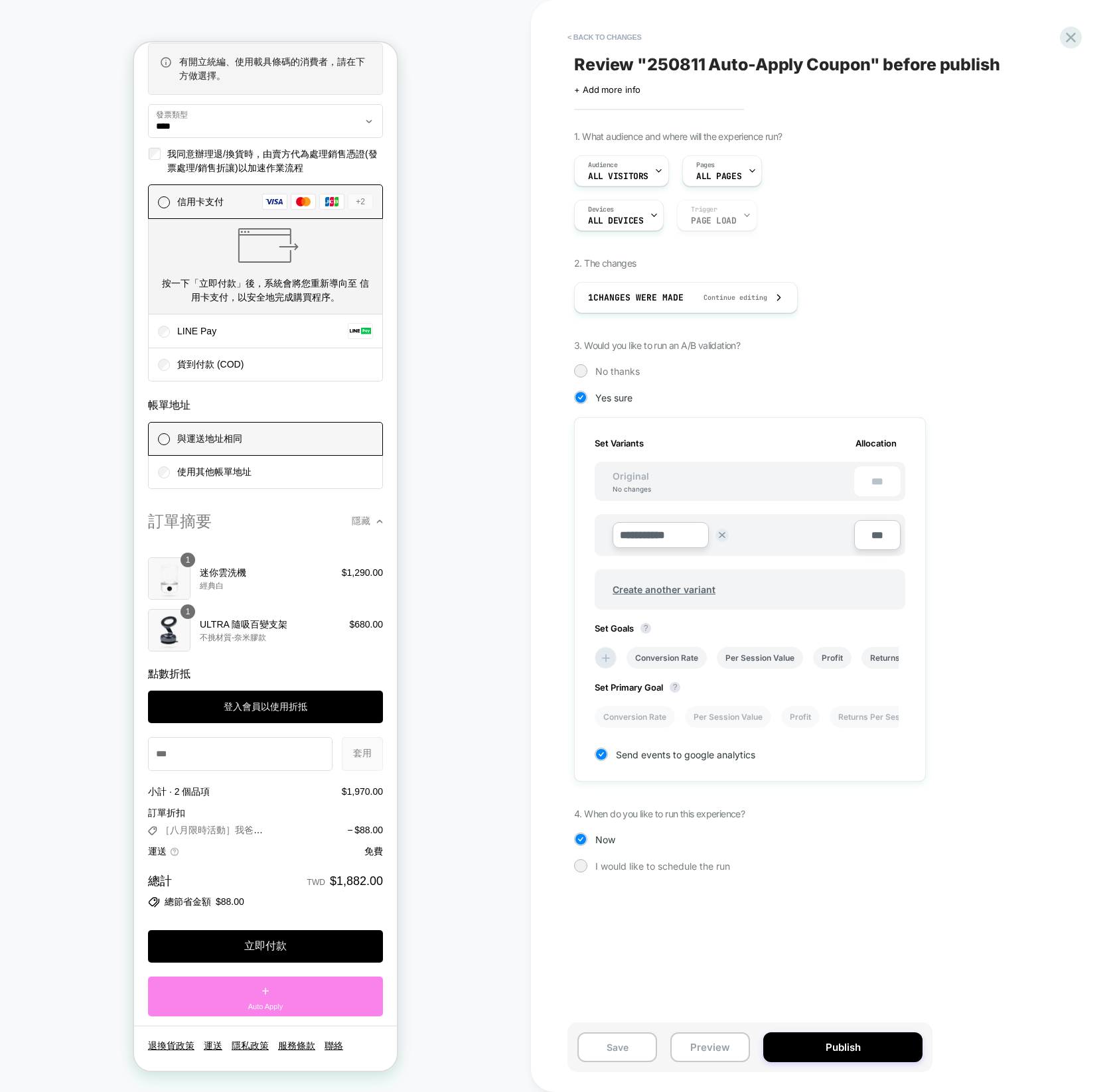
click at [279, 1009] on span "Auto Apply" at bounding box center [265, 1006] width 35 height 11
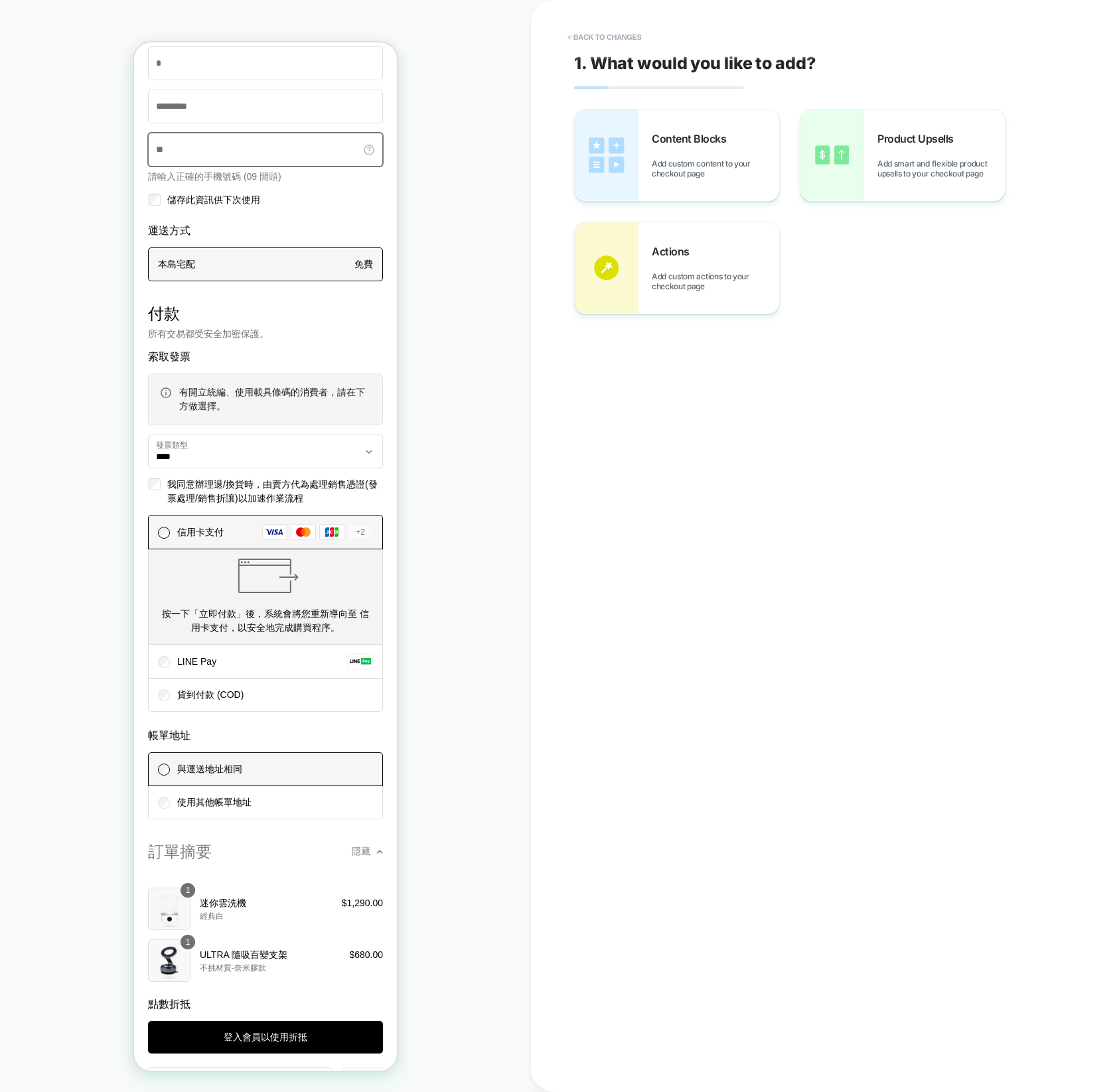
scroll to position [1320, 0]
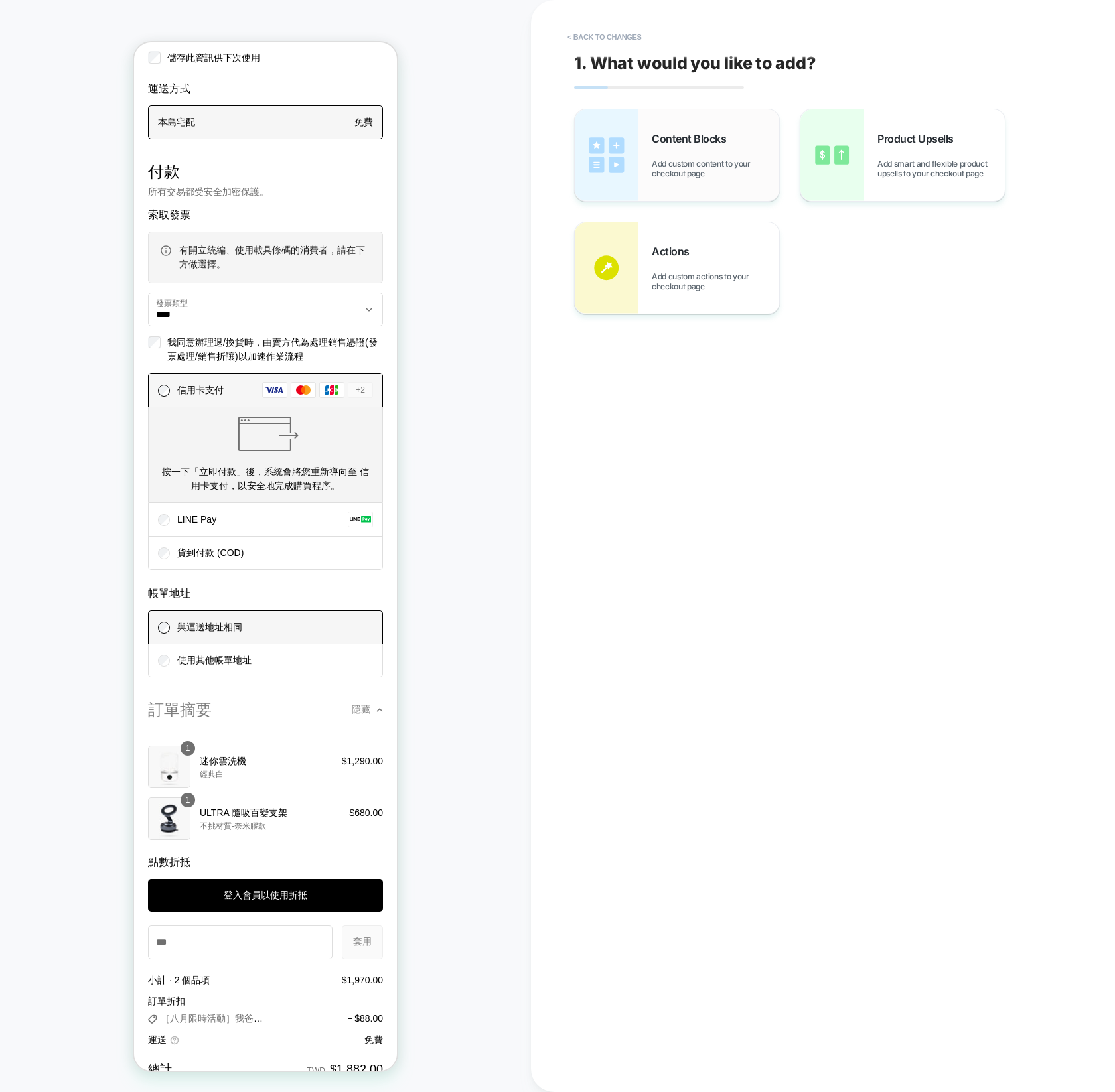
click at [720, 139] on span "Content Blocks" at bounding box center [692, 138] width 81 height 14
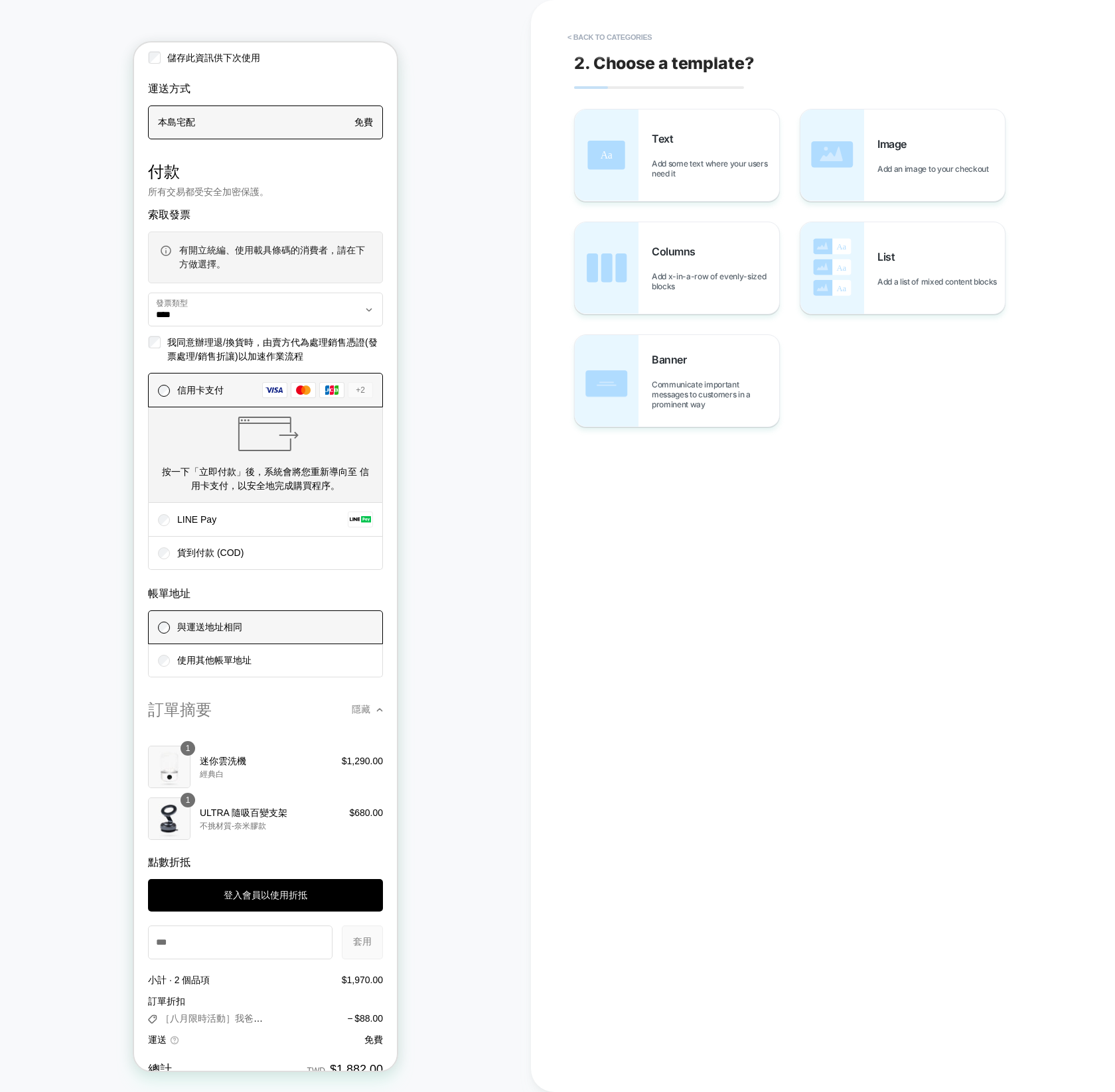
click at [603, 24] on div "2. Choose a template? Text Add some text where your users need it Image Add an …" at bounding box center [815, 546] width 497 height 1065
click at [601, 29] on button "< Back to categories" at bounding box center [609, 37] width 98 height 22
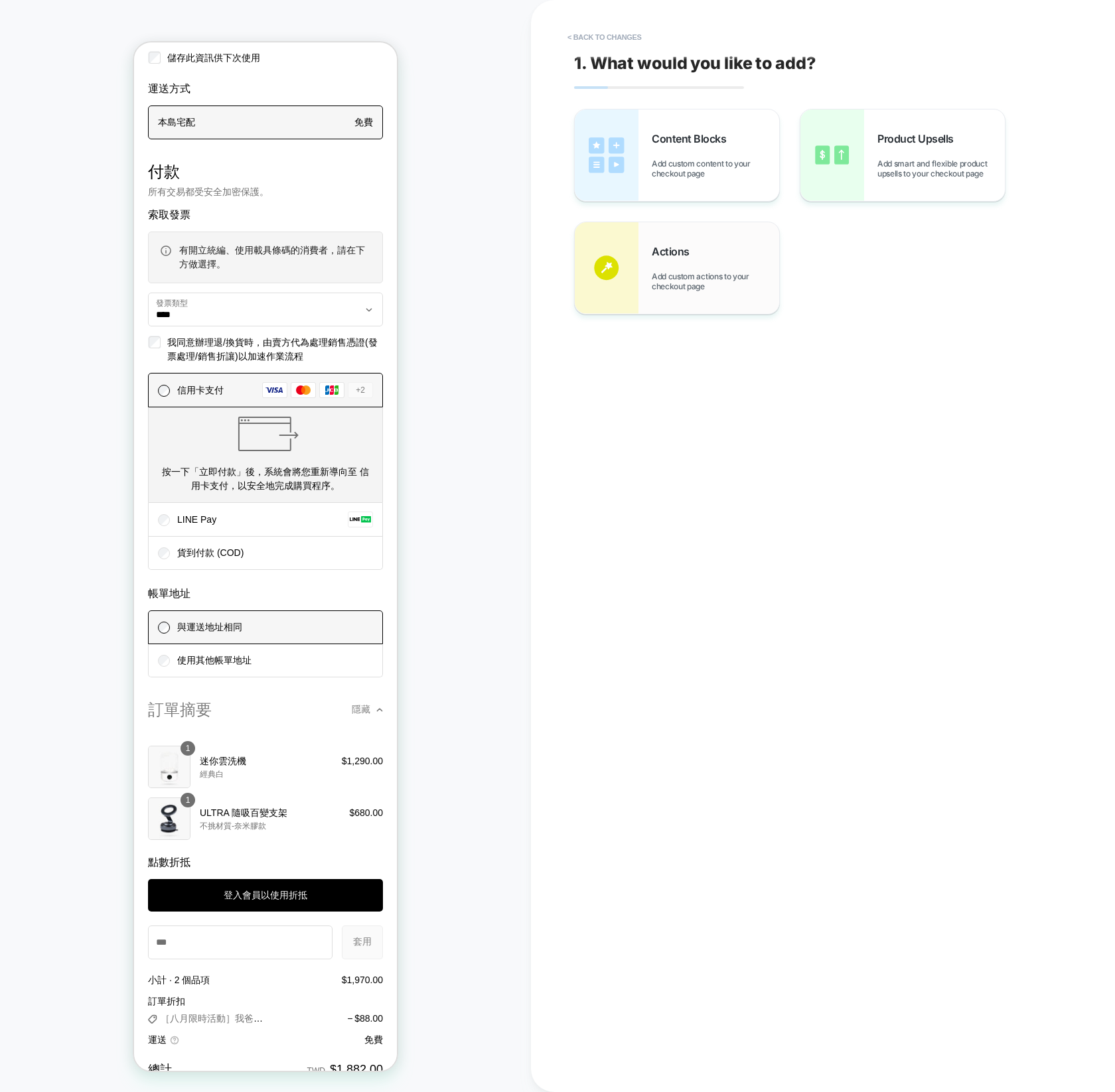
click at [708, 282] on span "Add custom actions to your checkout page" at bounding box center [715, 282] width 127 height 20
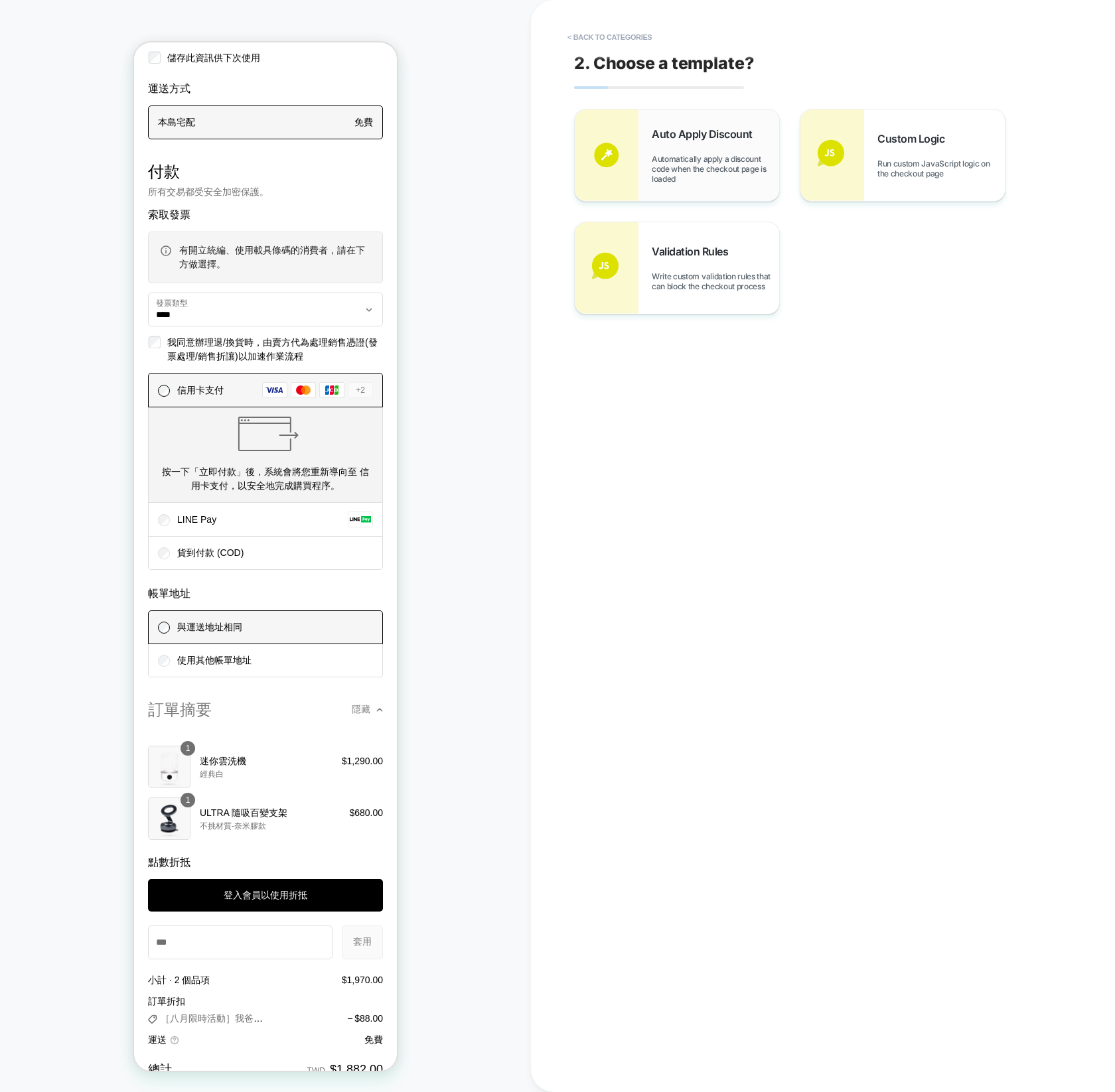
click at [691, 158] on span "Automatically apply a discount code when the checkout page is loaded" at bounding box center [715, 169] width 127 height 30
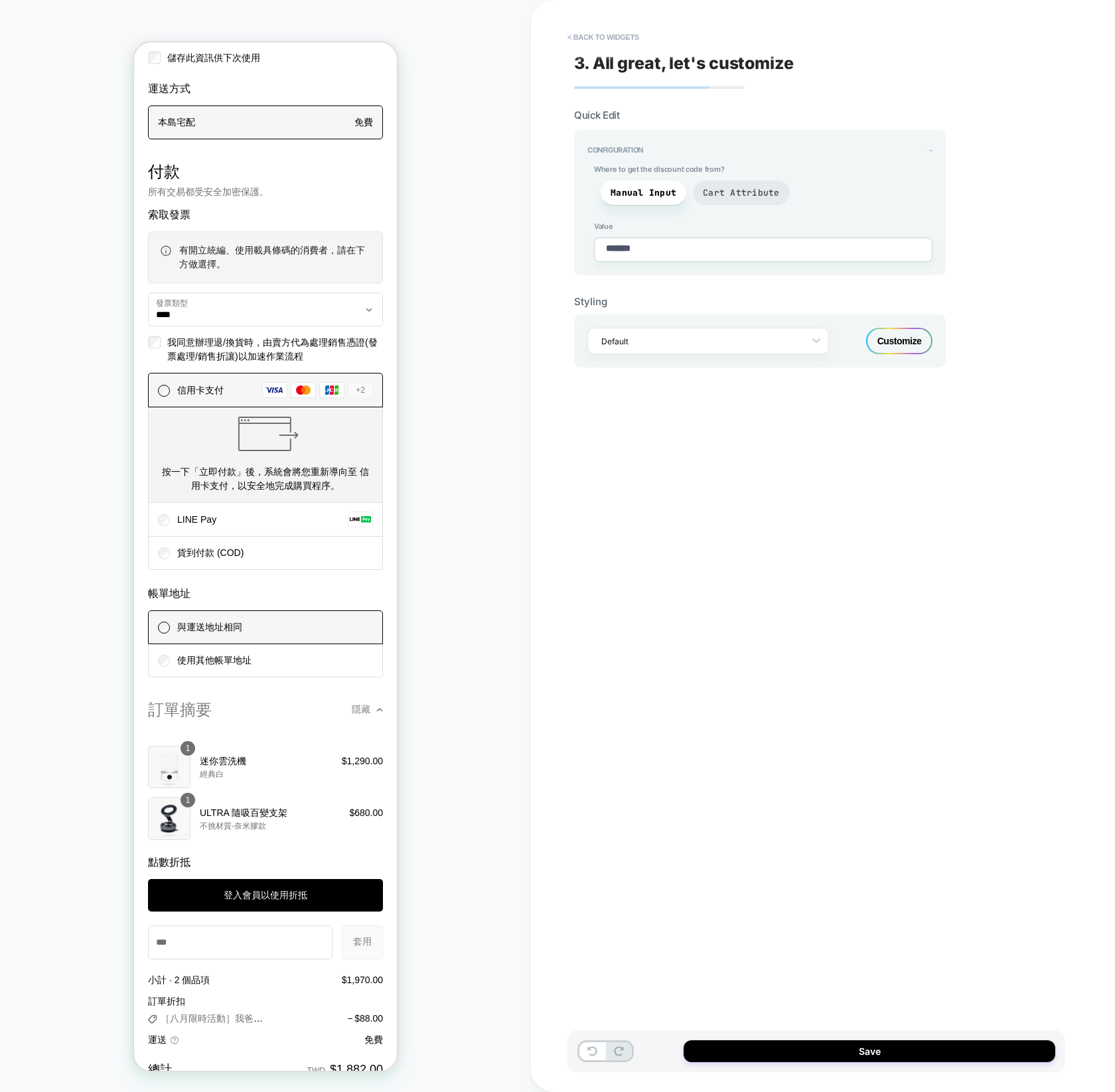
click at [743, 188] on span "Cart Attribute" at bounding box center [740, 192] width 77 height 11
click at [751, 337] on div at bounding box center [700, 341] width 197 height 13
click at [925, 1051] on button "Save" at bounding box center [869, 1050] width 372 height 22
type textarea "*"
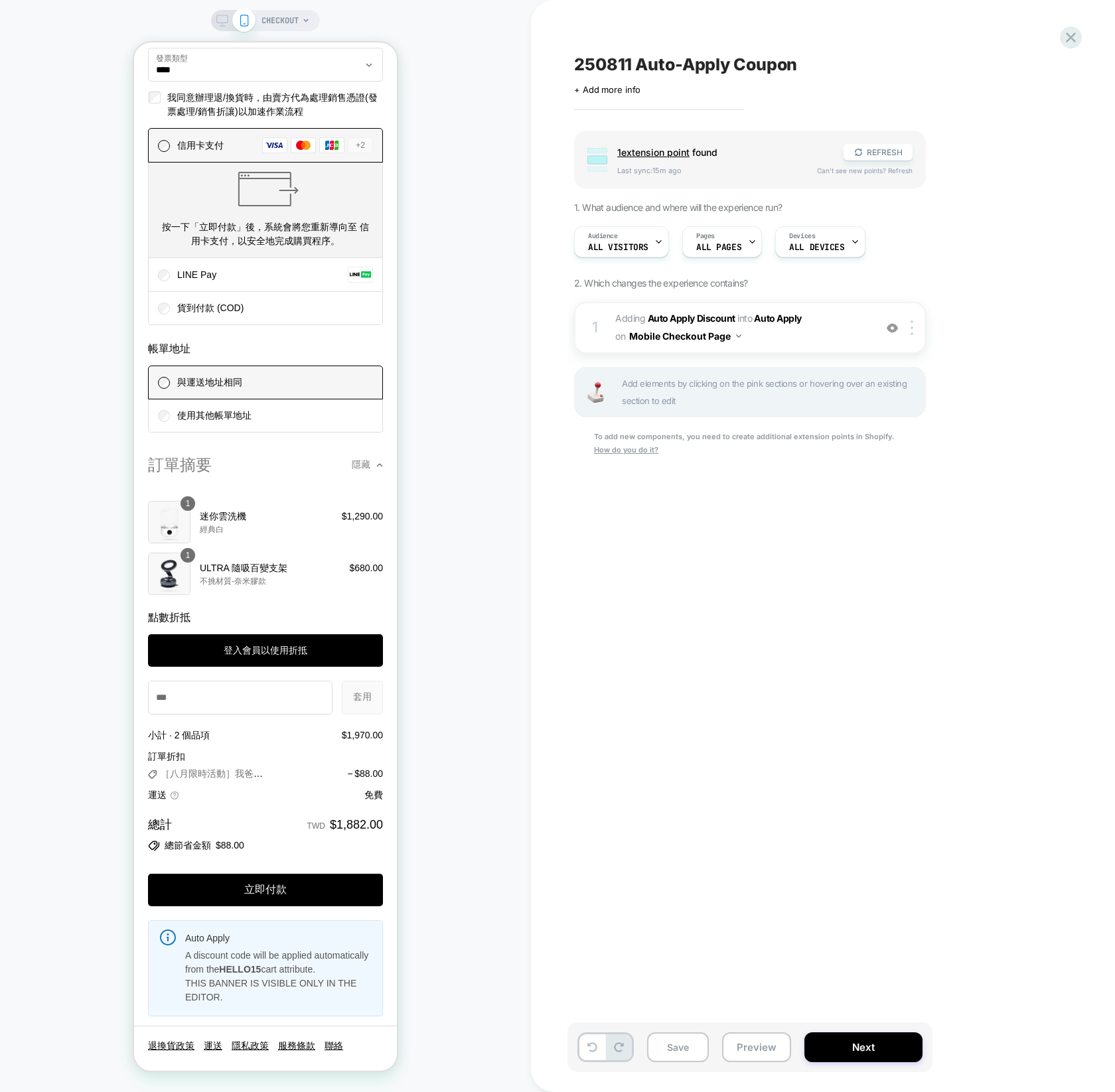
scroll to position [1580, 0]
click at [879, 1037] on button "Next" at bounding box center [863, 1047] width 118 height 30
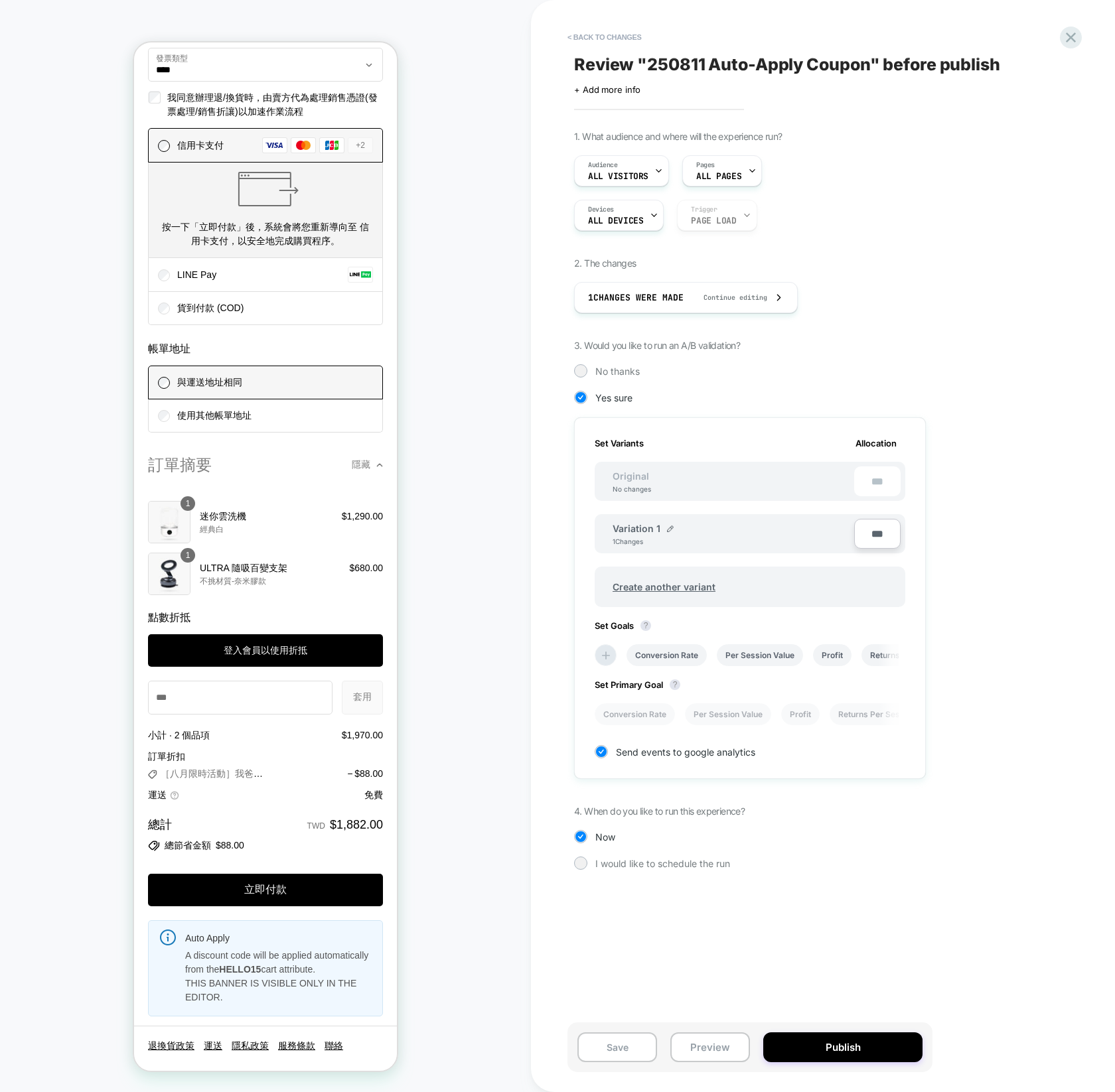
scroll to position [0, 1]
click at [900, 1052] on button "Publish" at bounding box center [842, 1047] width 159 height 30
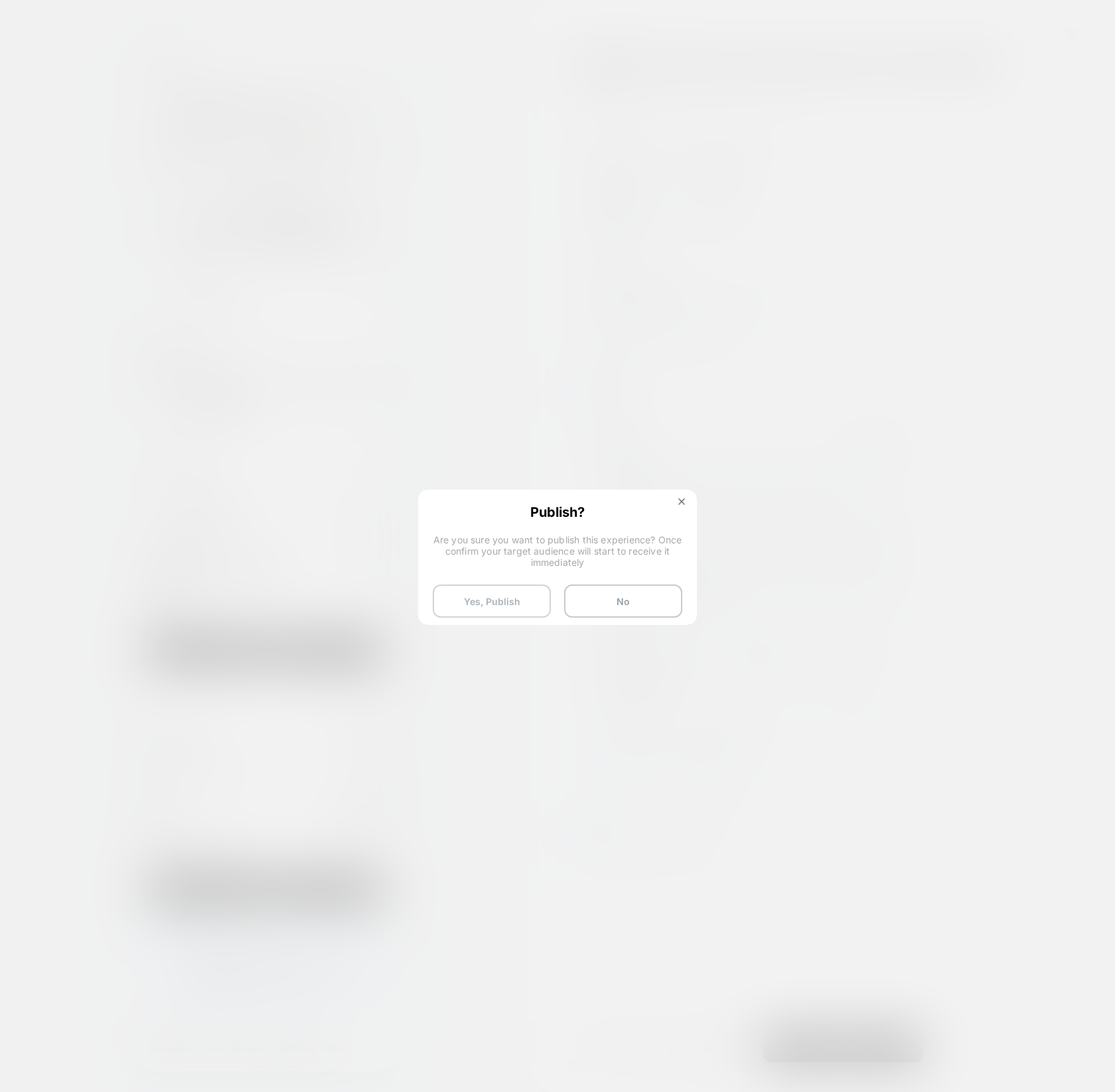
click at [523, 595] on button "Yes, Publish" at bounding box center [491, 601] width 118 height 33
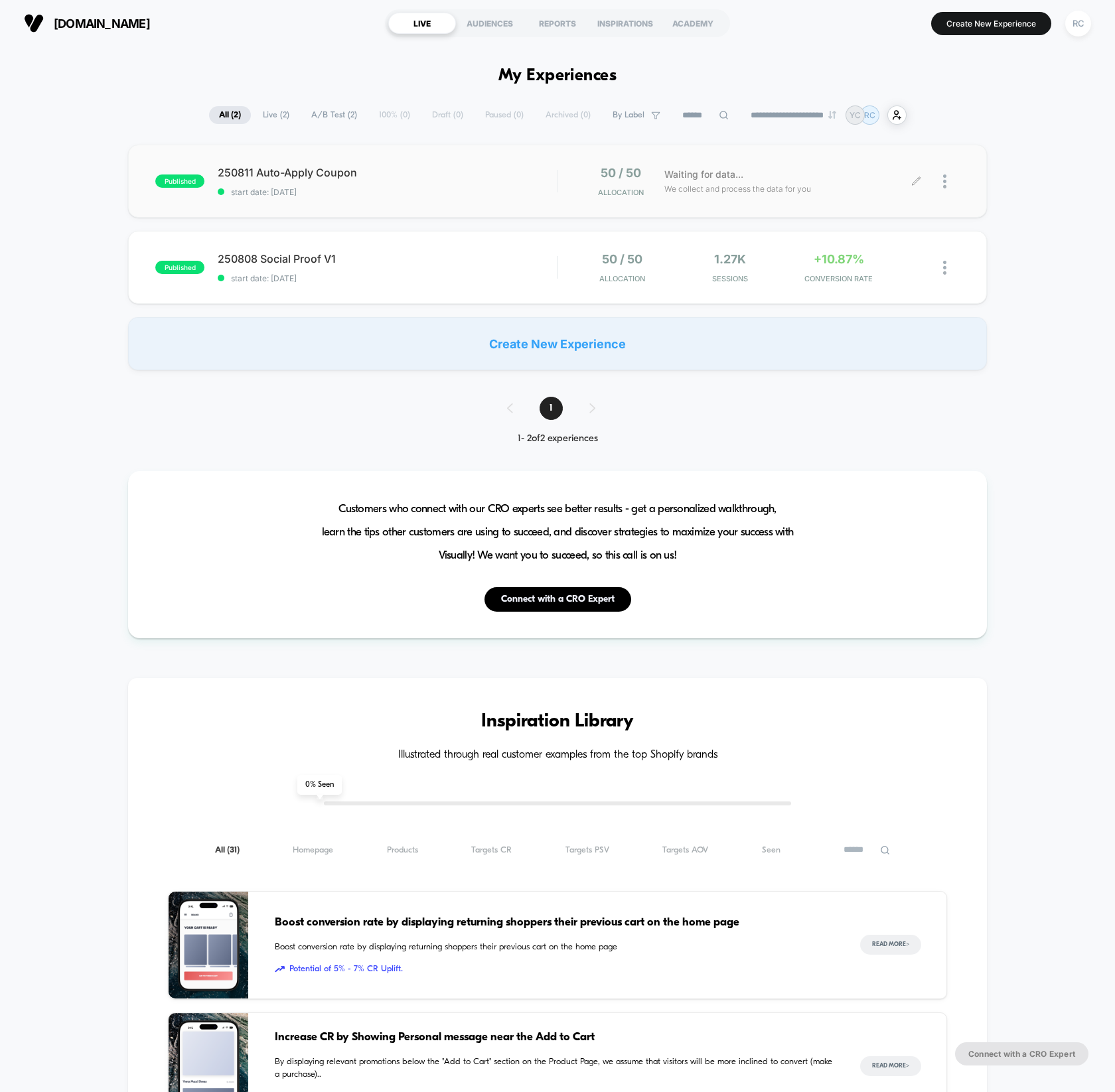
click at [925, 184] on div at bounding box center [938, 181] width 43 height 32
click at [957, 175] on div at bounding box center [951, 181] width 16 height 32
click at [883, 160] on div "Pause" at bounding box center [877, 166] width 119 height 30
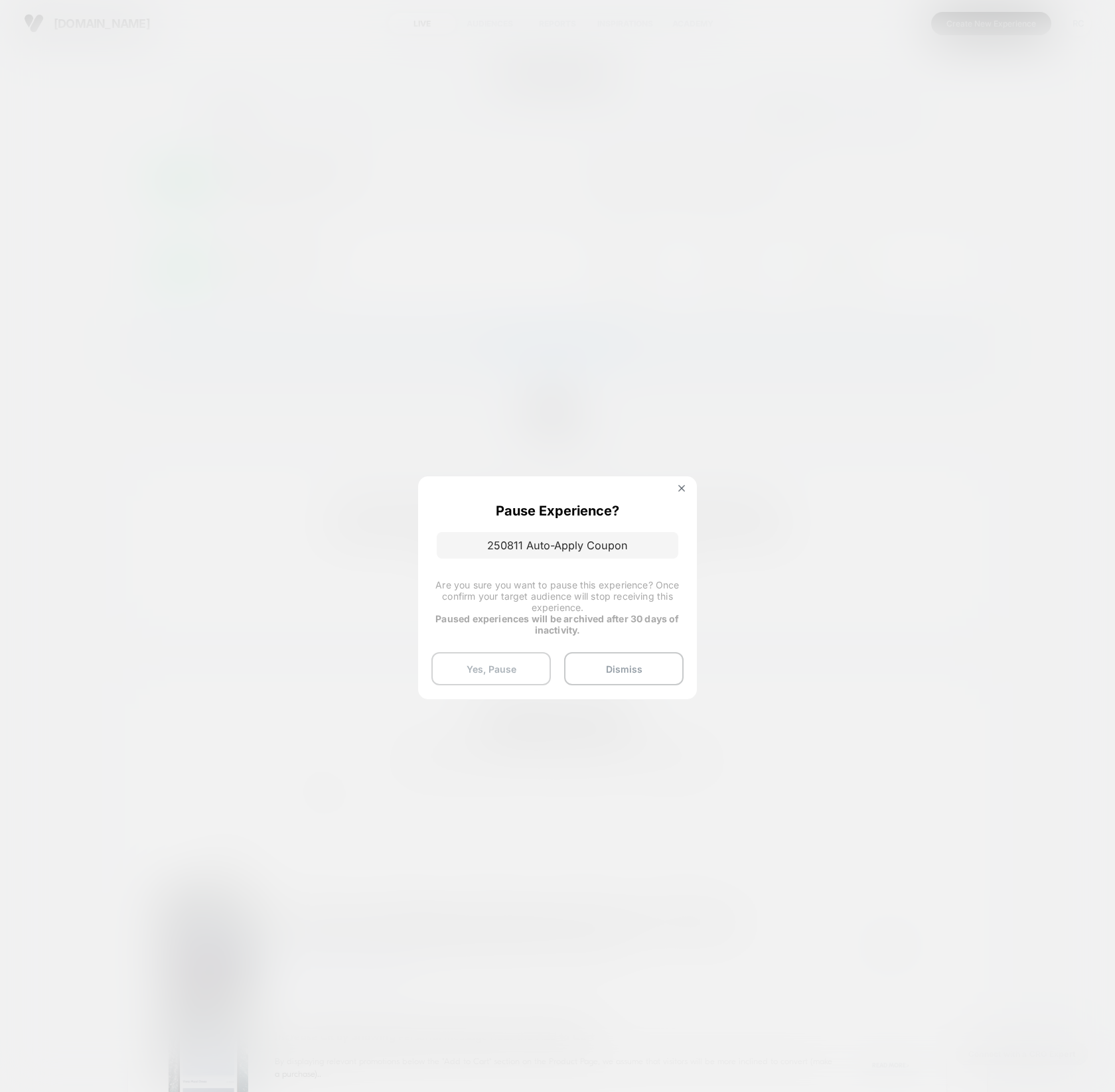
click at [502, 679] on button "Yes, Pause" at bounding box center [491, 668] width 119 height 33
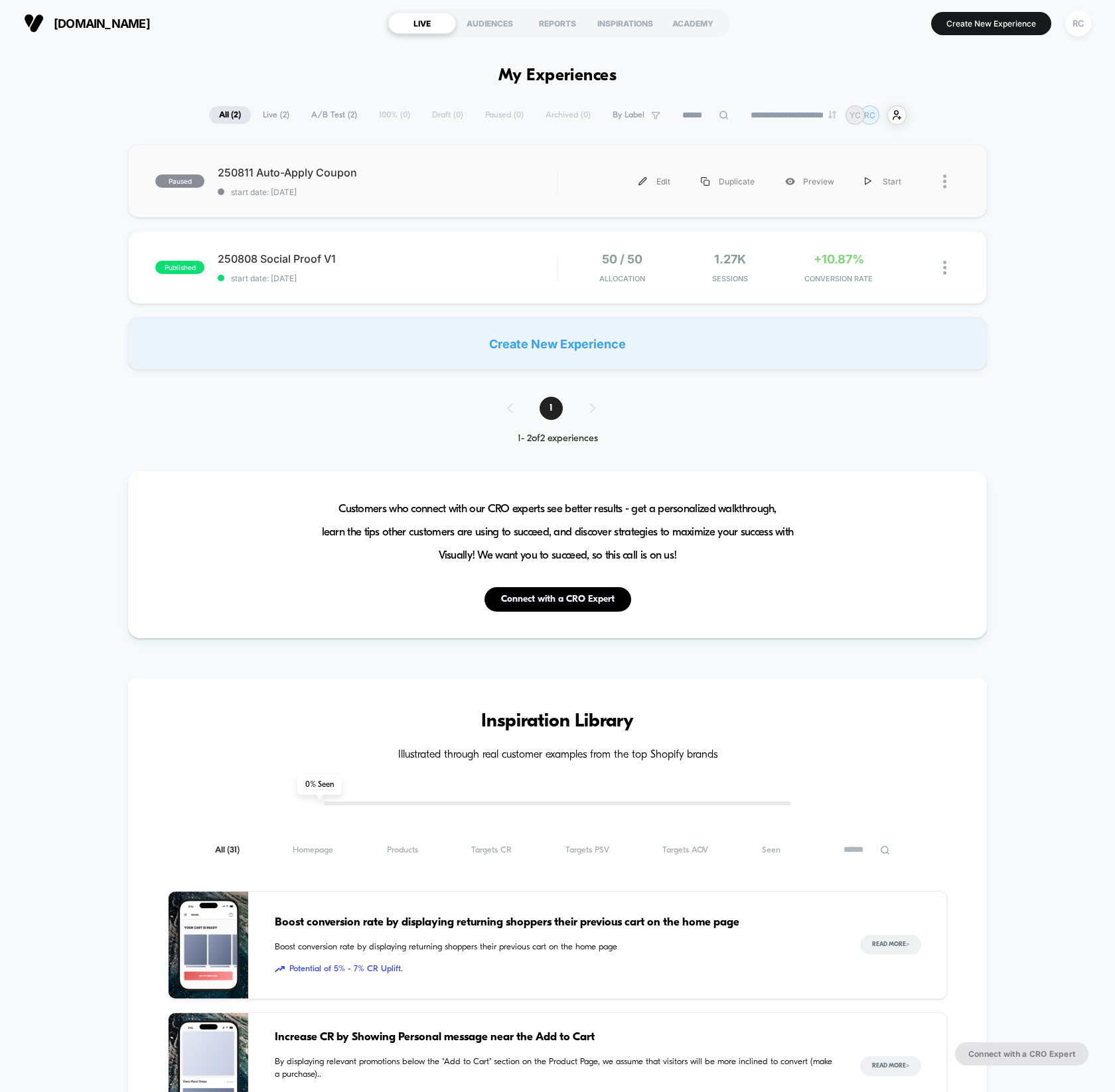
click at [930, 194] on div at bounding box center [938, 180] width 43 height 30
click at [945, 185] on img at bounding box center [944, 180] width 4 height 14
click at [860, 252] on div "Archive" at bounding box center [877, 258] width 119 height 30
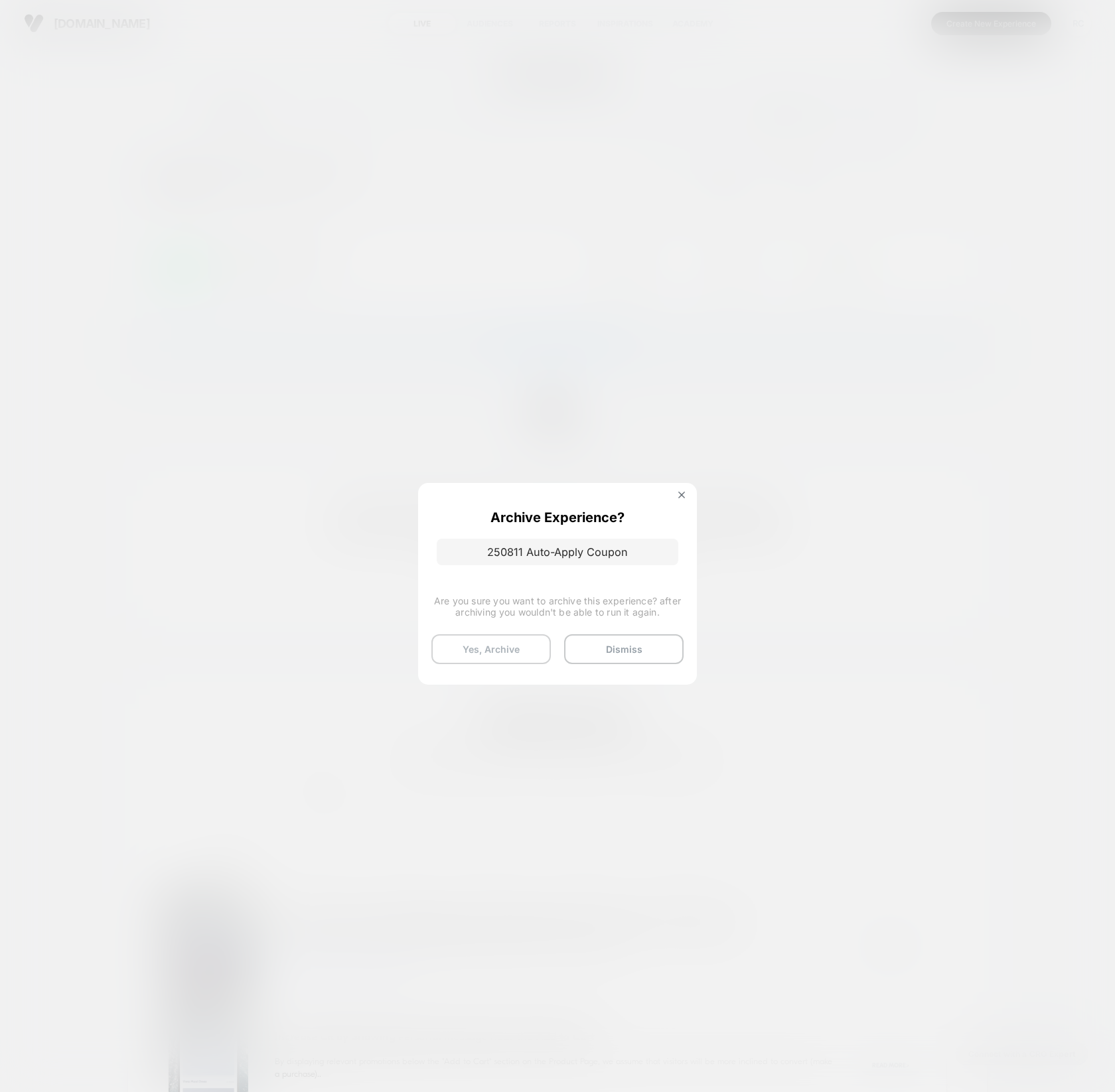
click at [500, 656] on button "Yes, Archive" at bounding box center [491, 649] width 119 height 30
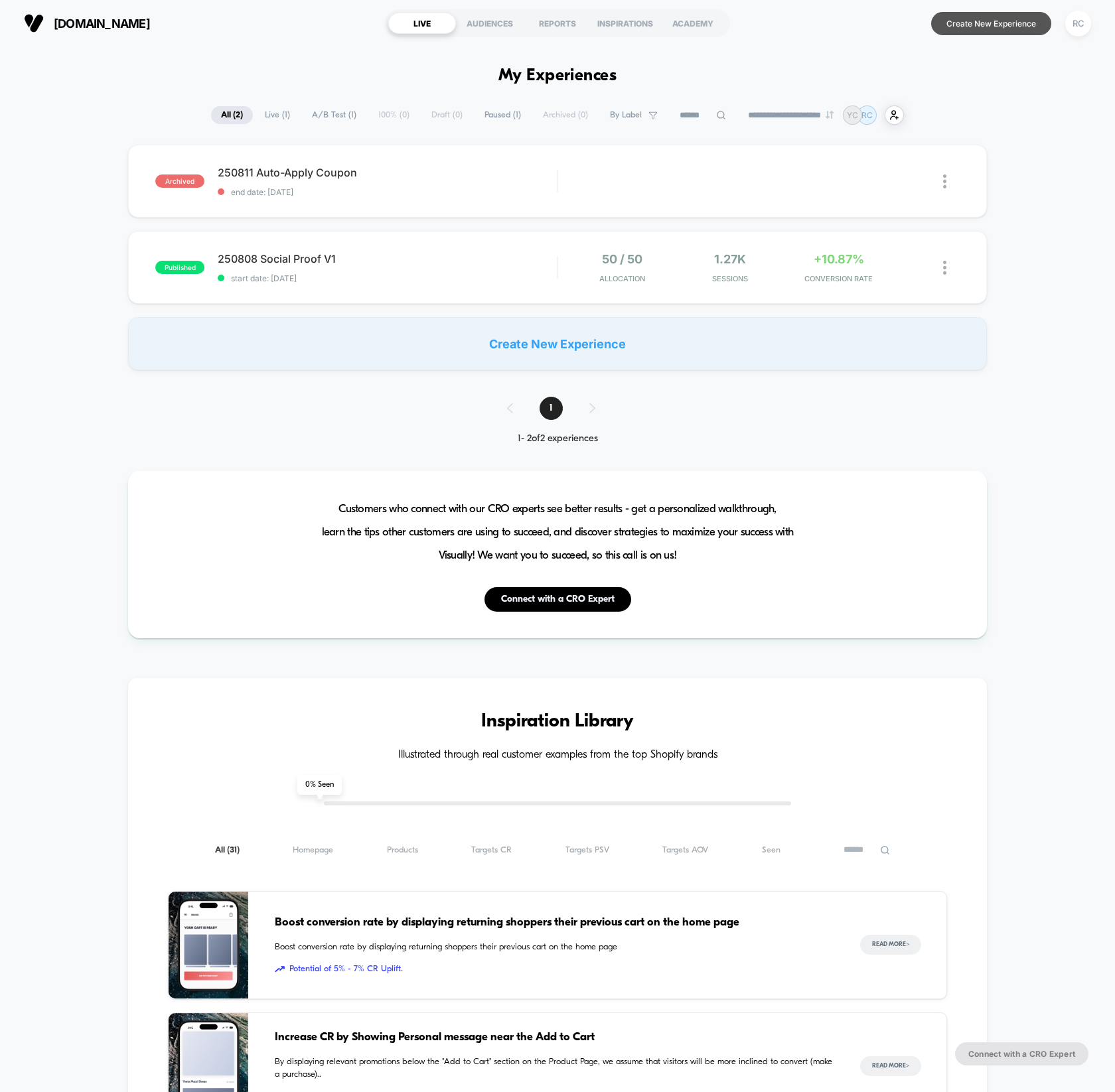
click at [1017, 27] on button "Create New Experience" at bounding box center [990, 23] width 120 height 23
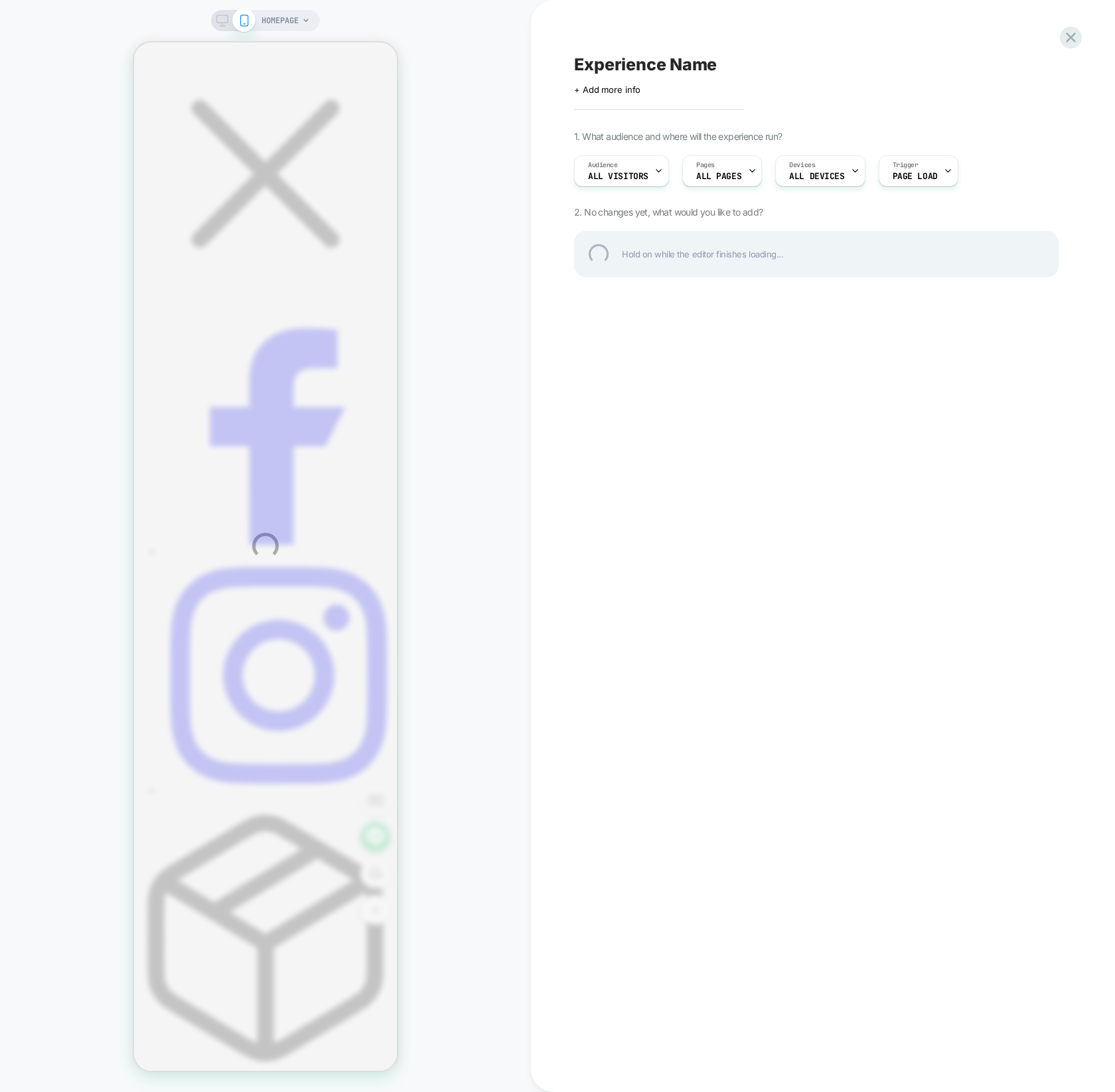
click at [265, 22] on div "HOMEPAGE Experience Name Click to edit experience details + Add more info 1. Wh…" at bounding box center [557, 546] width 1115 height 1092
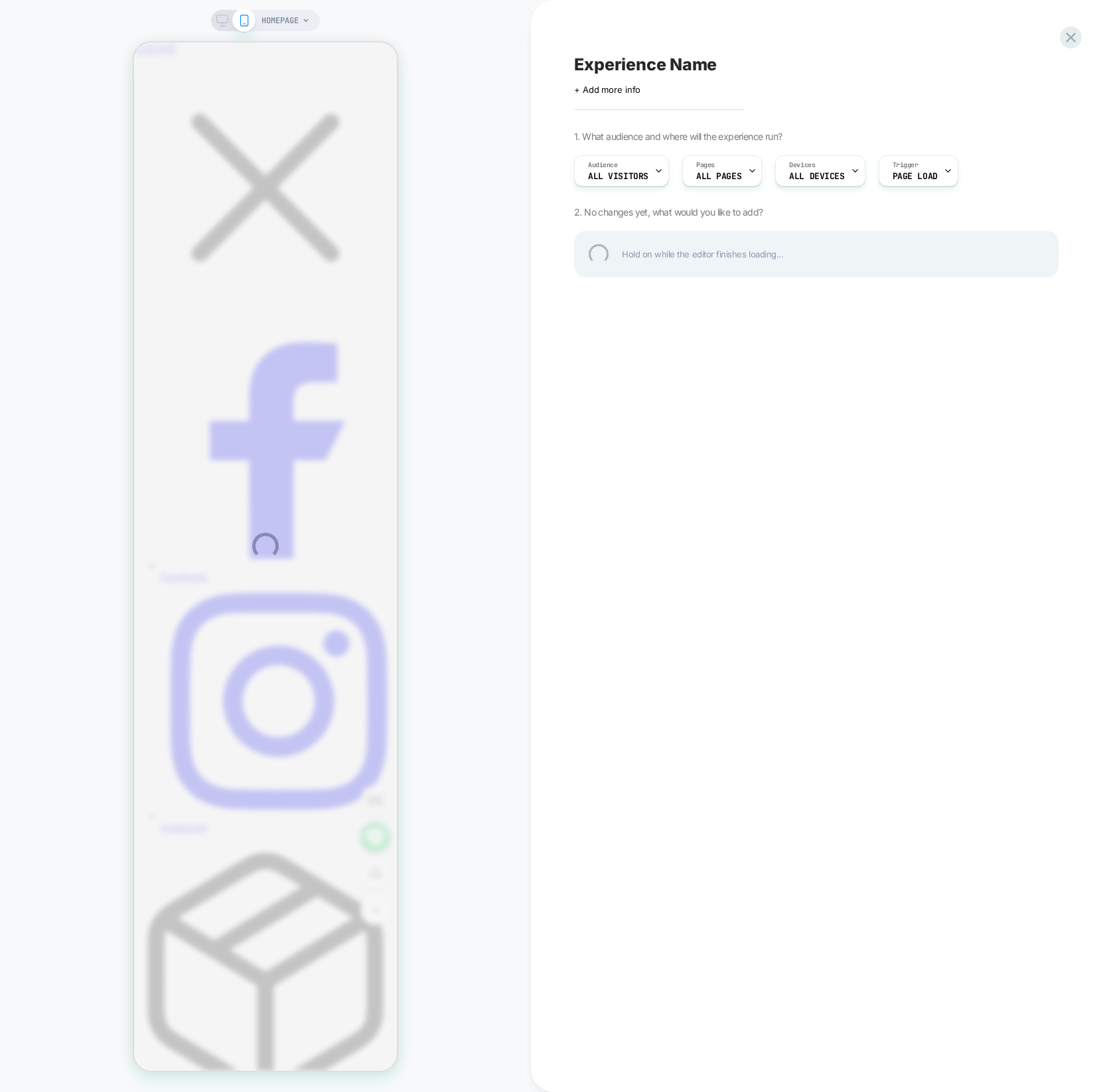
click at [299, 21] on div "HOMEPAGE Experience Name Click to edit experience details + Add more info 1. Wh…" at bounding box center [557, 546] width 1115 height 1092
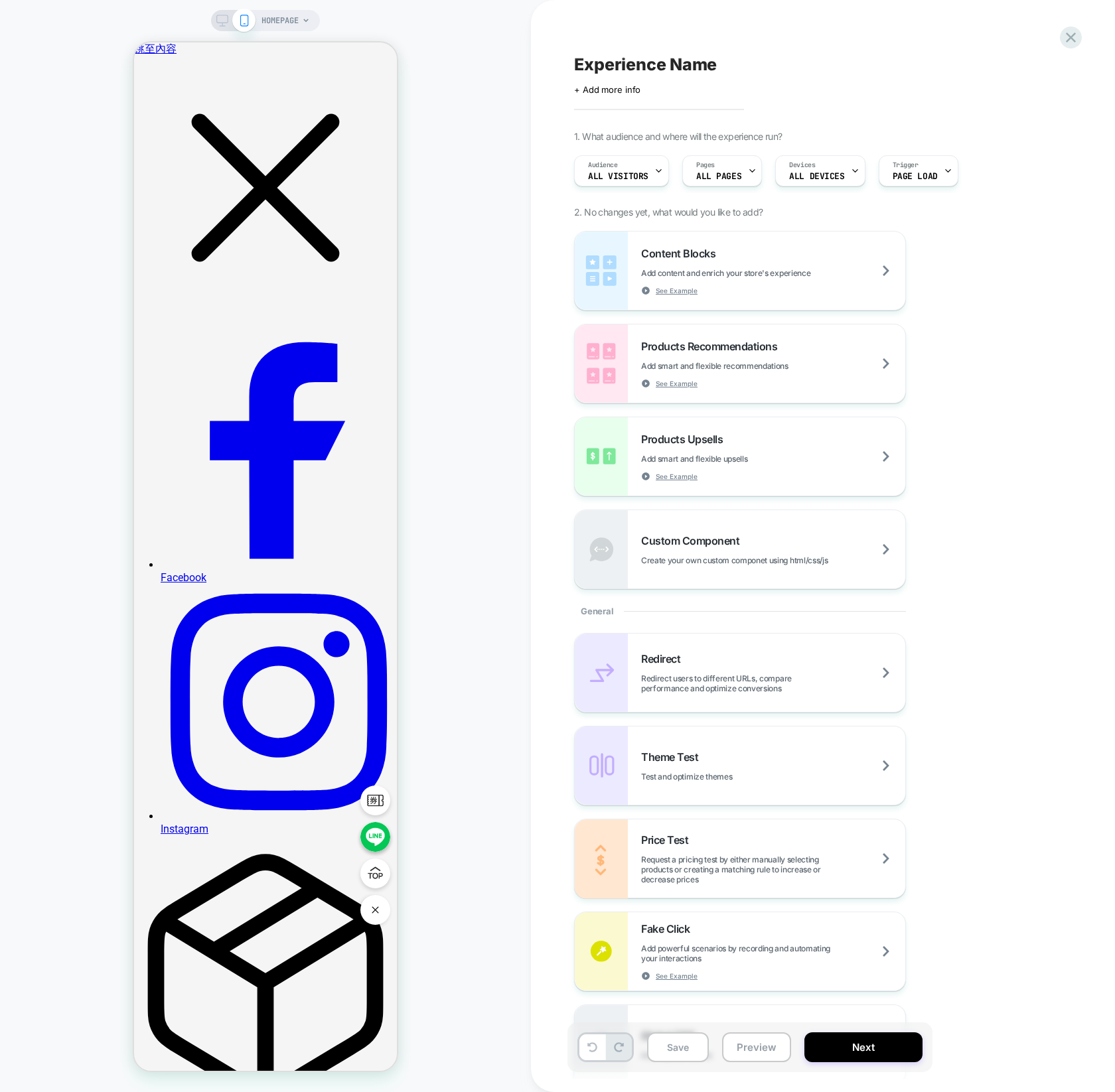
click at [299, 21] on span "HOMEPAGE" at bounding box center [280, 21] width 37 height 22
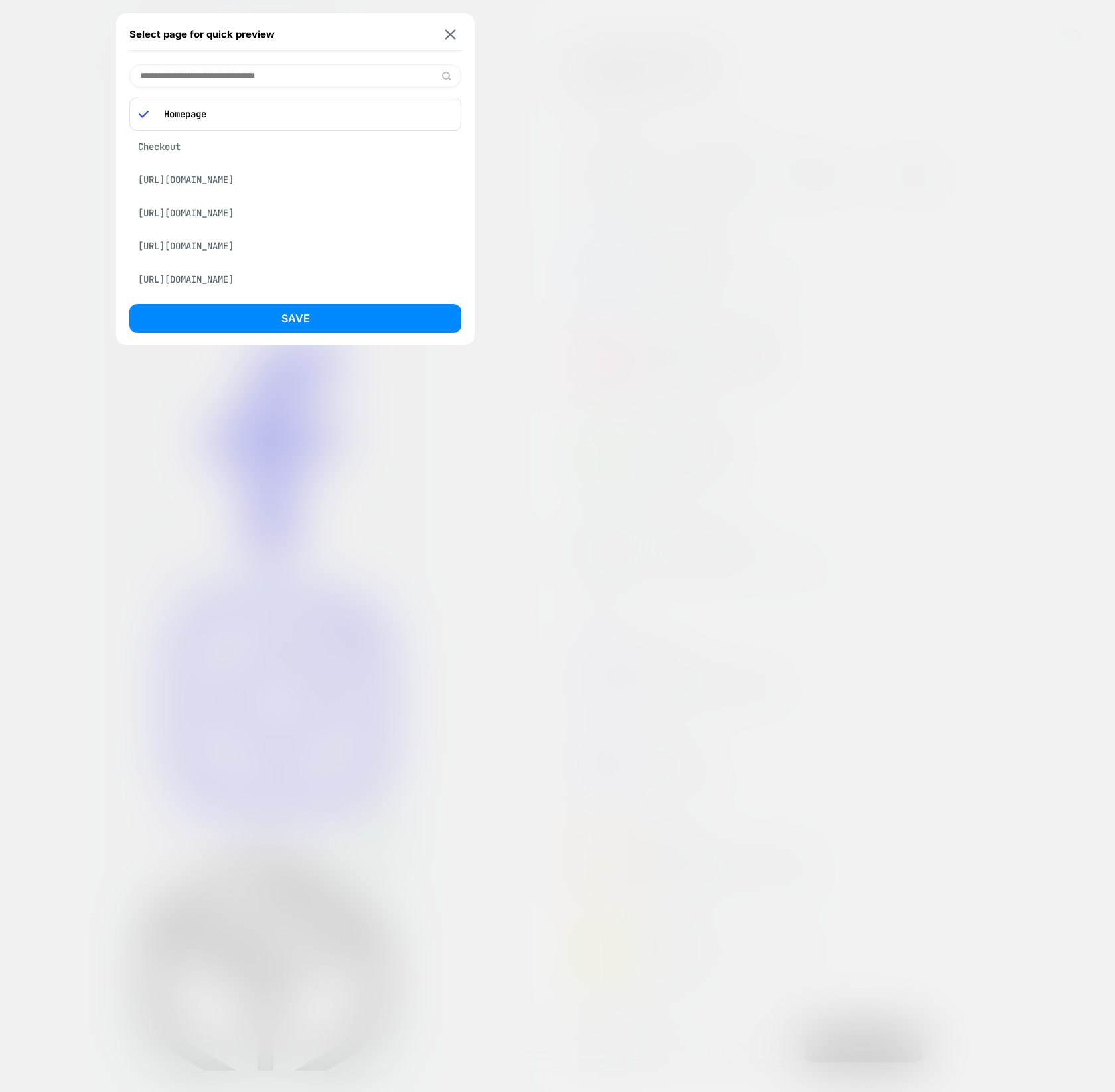
click at [289, 84] on input at bounding box center [294, 76] width 331 height 23
type input "********"
click at [289, 114] on div "Checkout" at bounding box center [294, 110] width 331 height 25
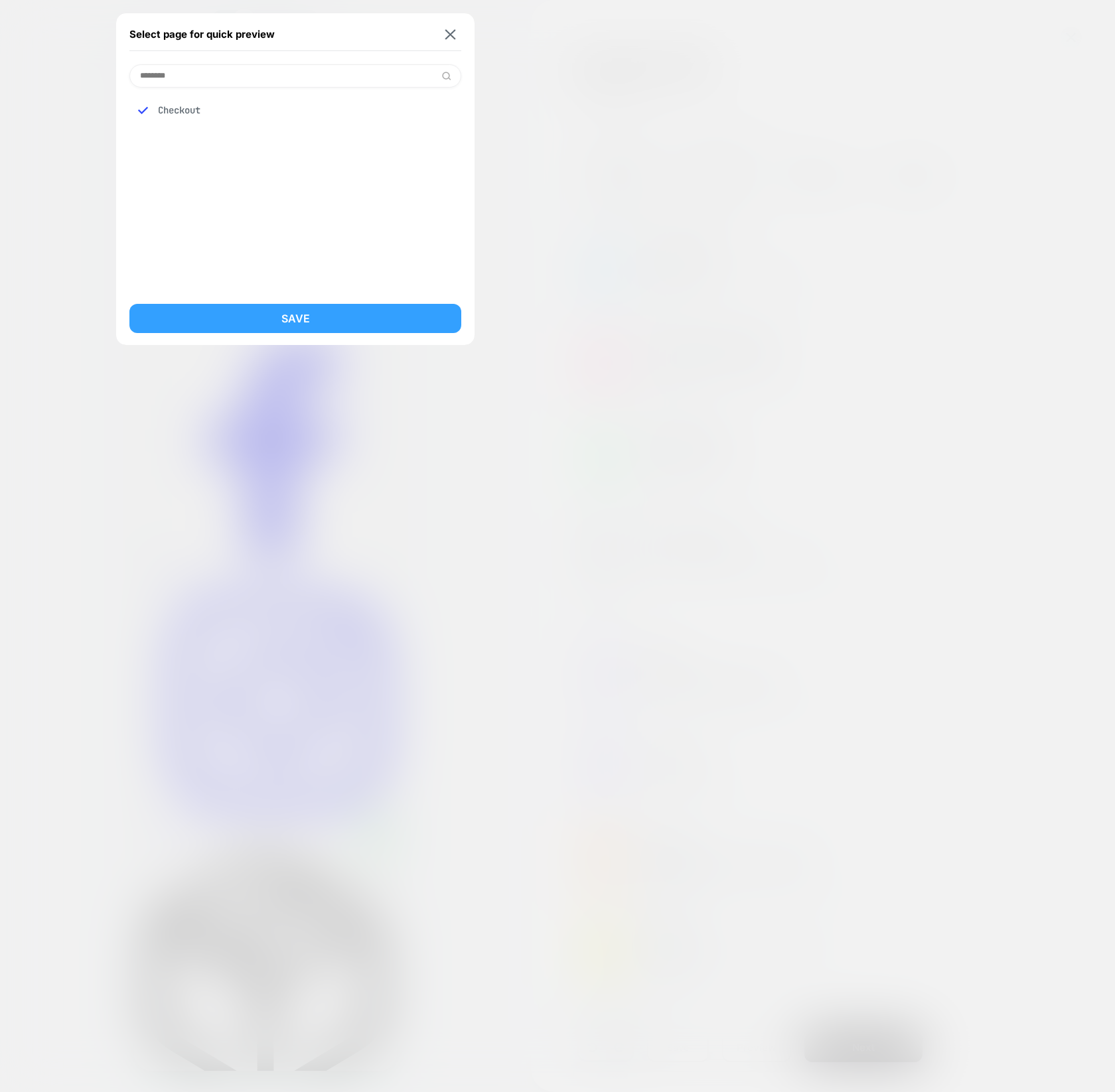
click at [287, 314] on button "Save" at bounding box center [294, 319] width 331 height 29
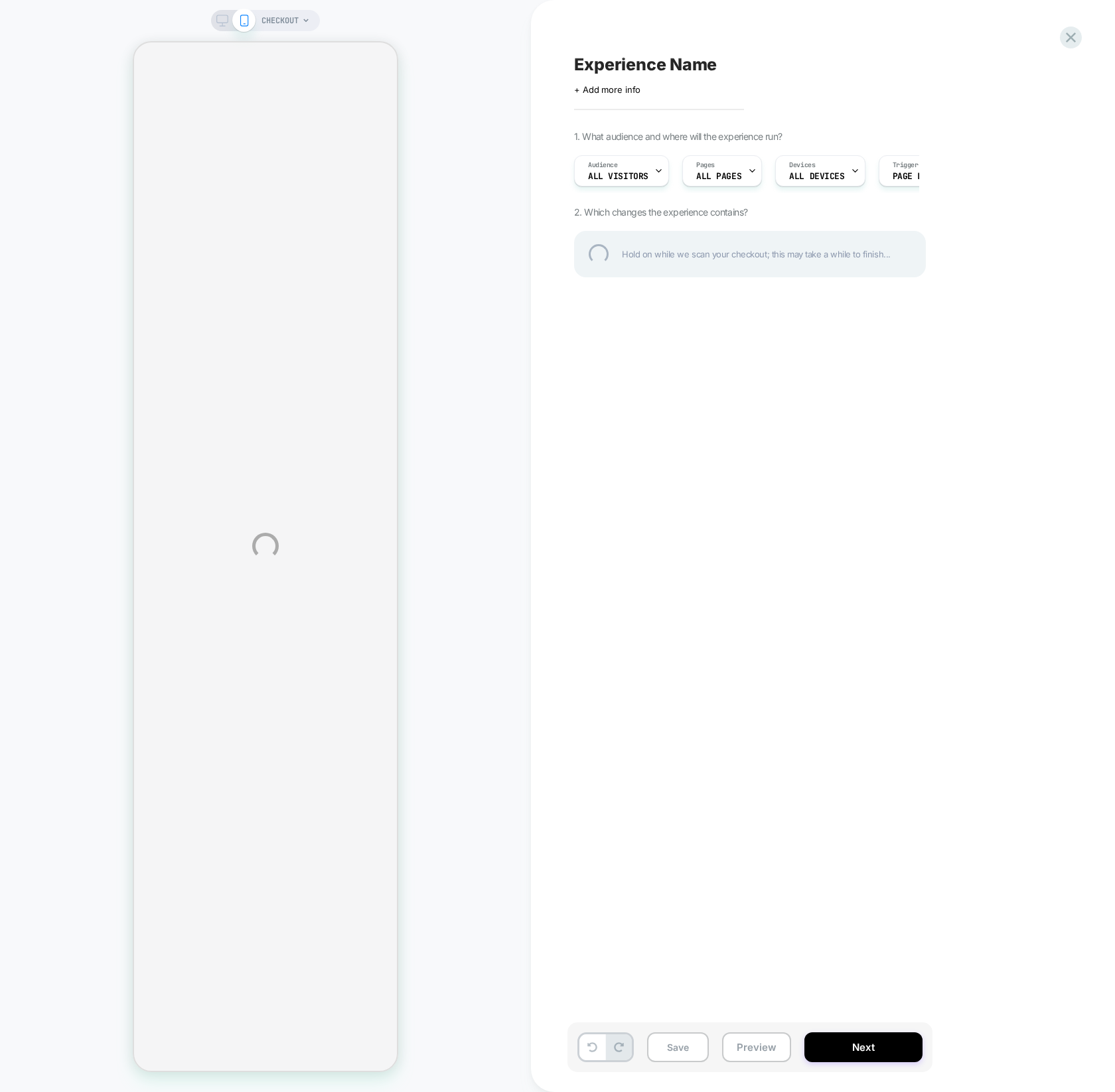
select select "*********"
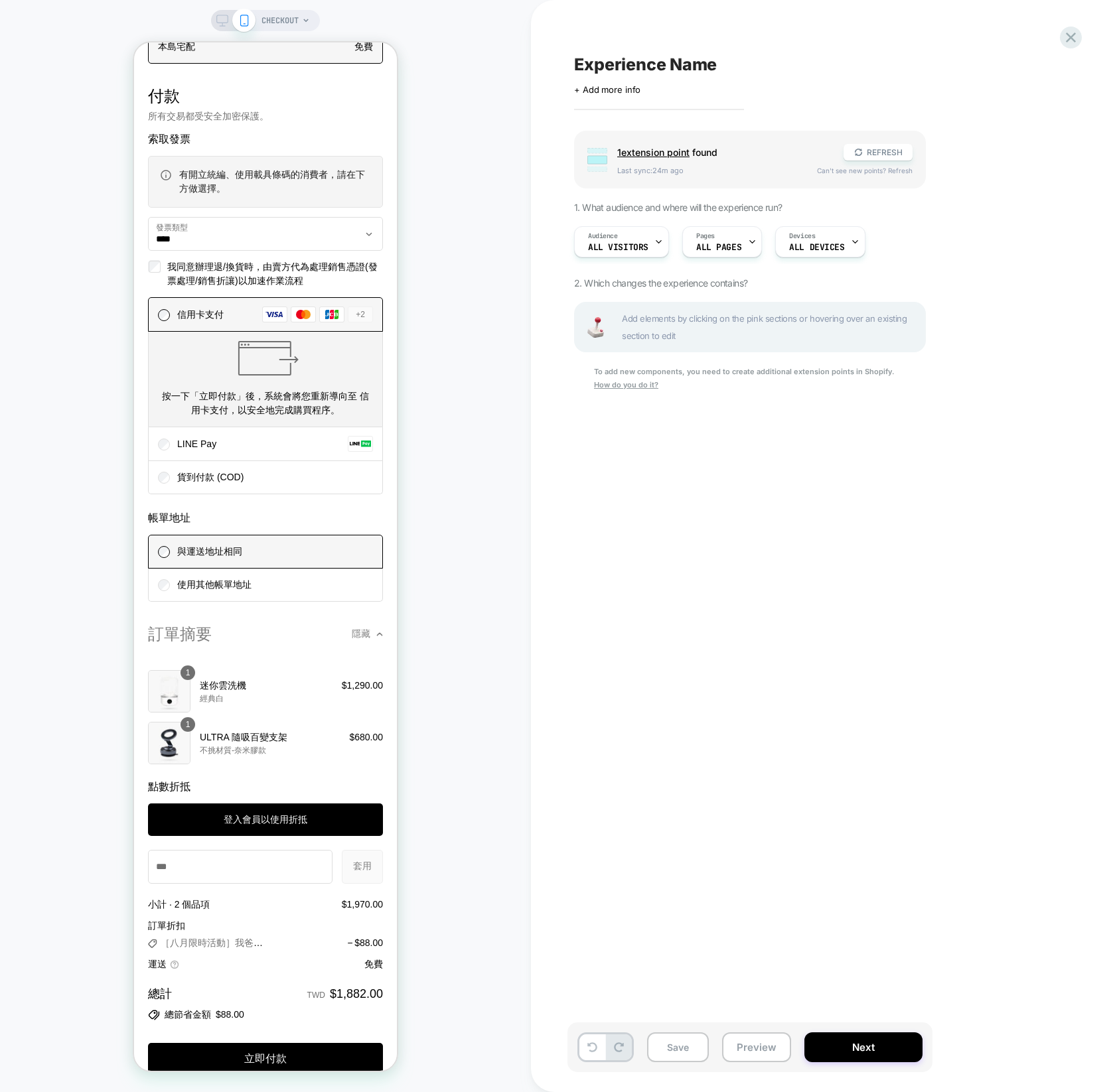
scroll to position [1511, 0]
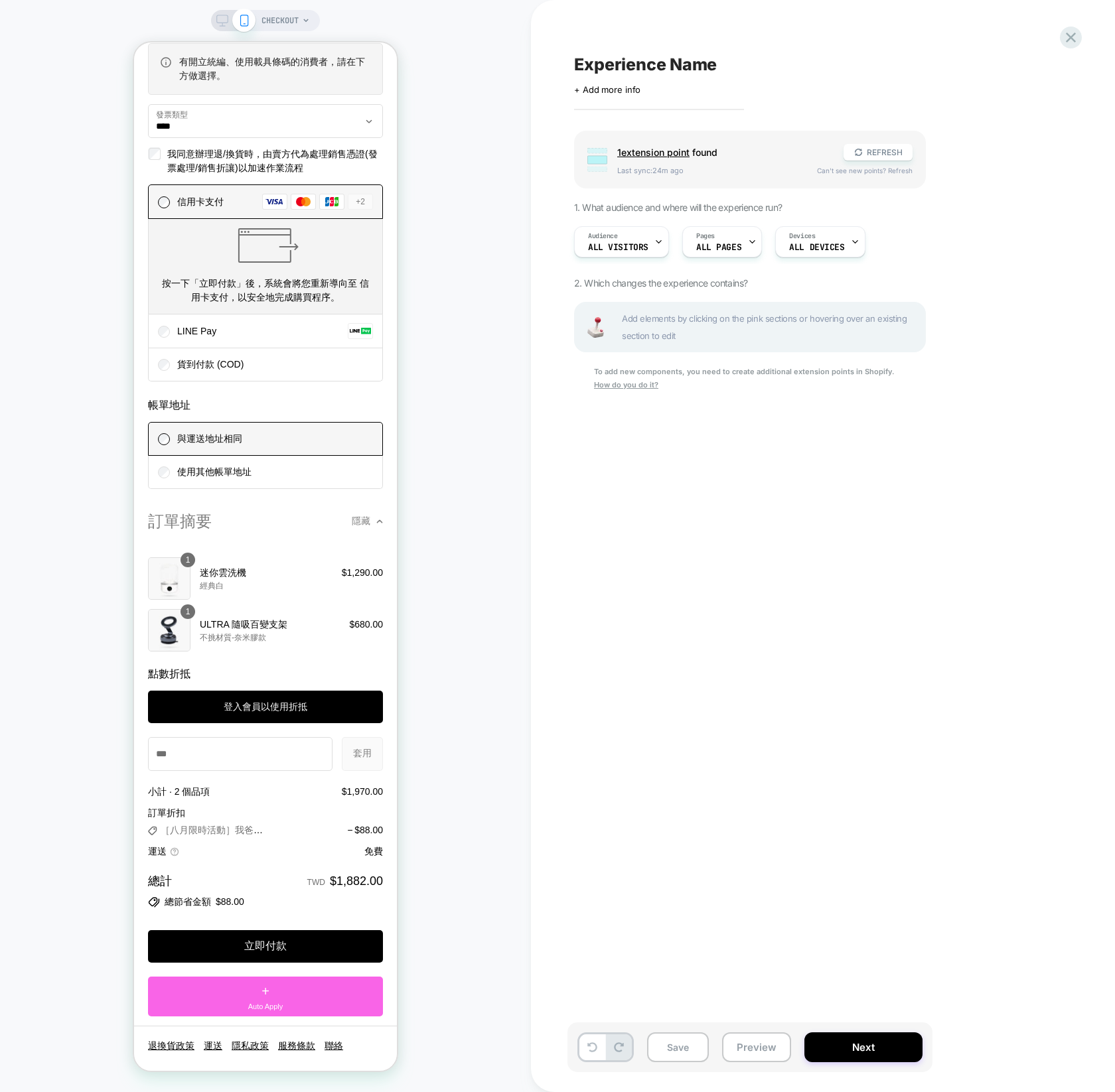
drag, startPoint x: 284, startPoint y: 996, endPoint x: 300, endPoint y: 914, distance: 83.5
click at [299, 922] on div "立即付款 + Auto Apply" at bounding box center [265, 962] width 235 height 107
click at [862, 160] on button "REFRESH" at bounding box center [878, 152] width 69 height 16
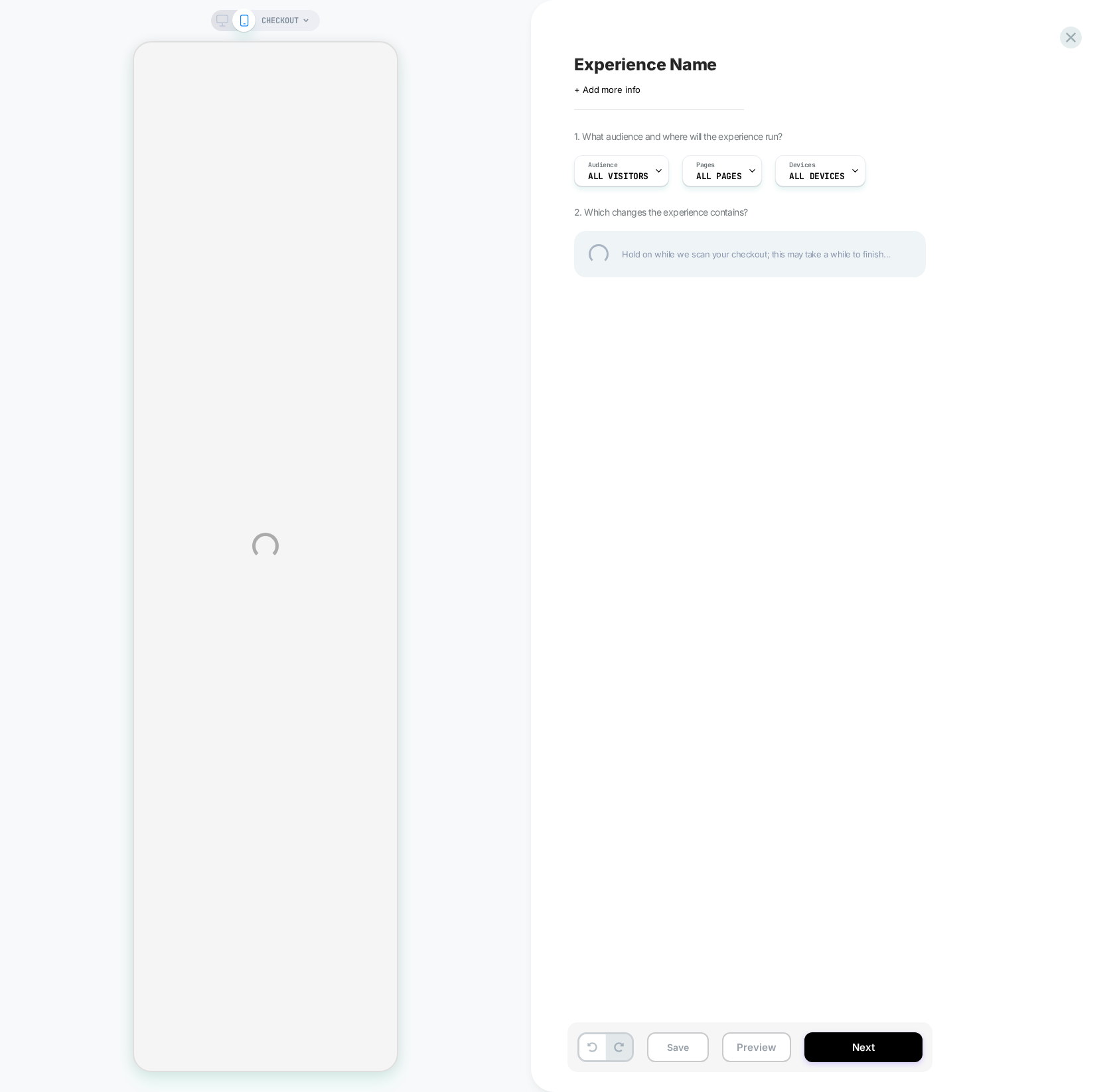
select select "*********"
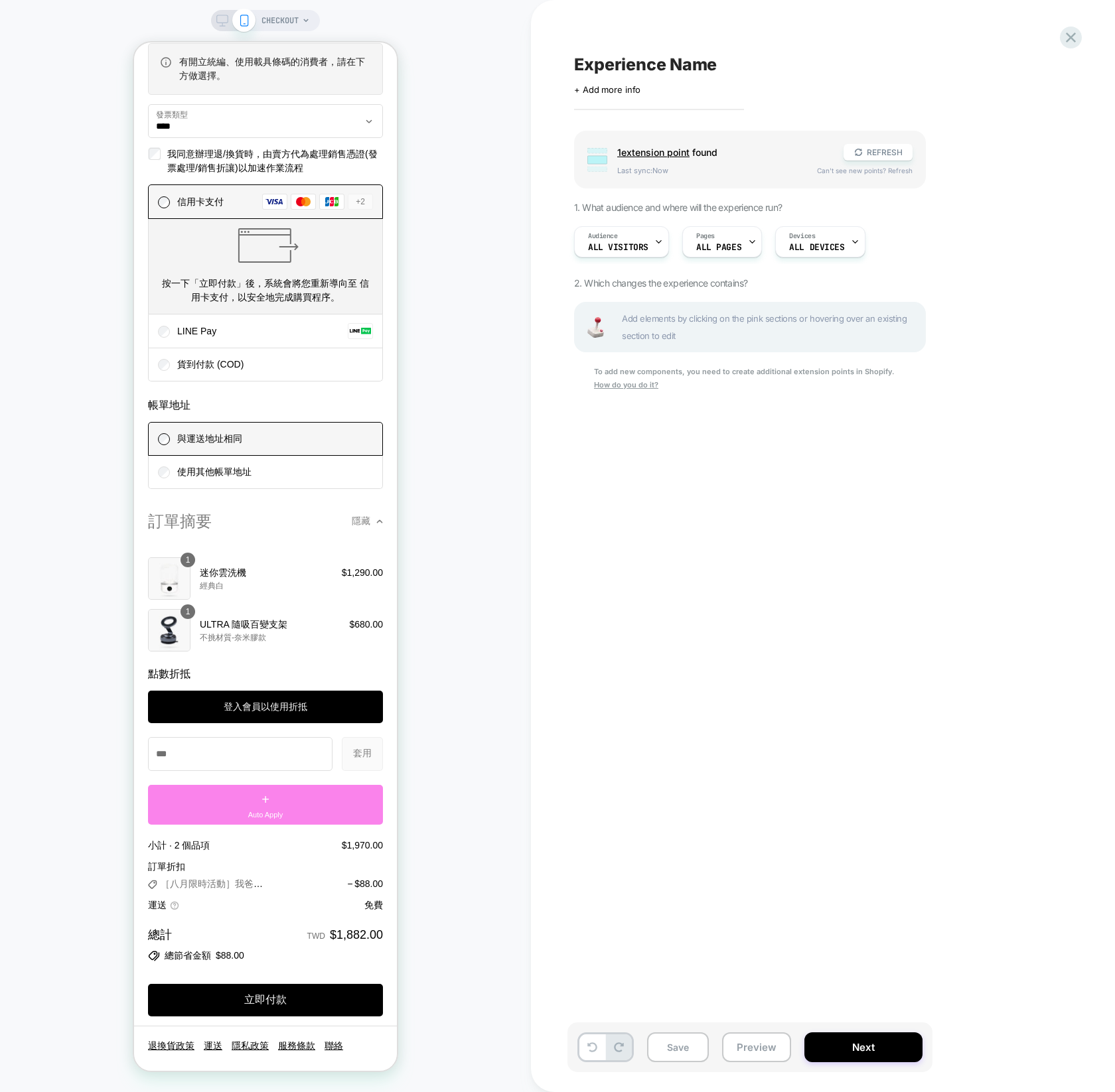
click at [268, 810] on span "Auto Apply" at bounding box center [265, 815] width 35 height 11
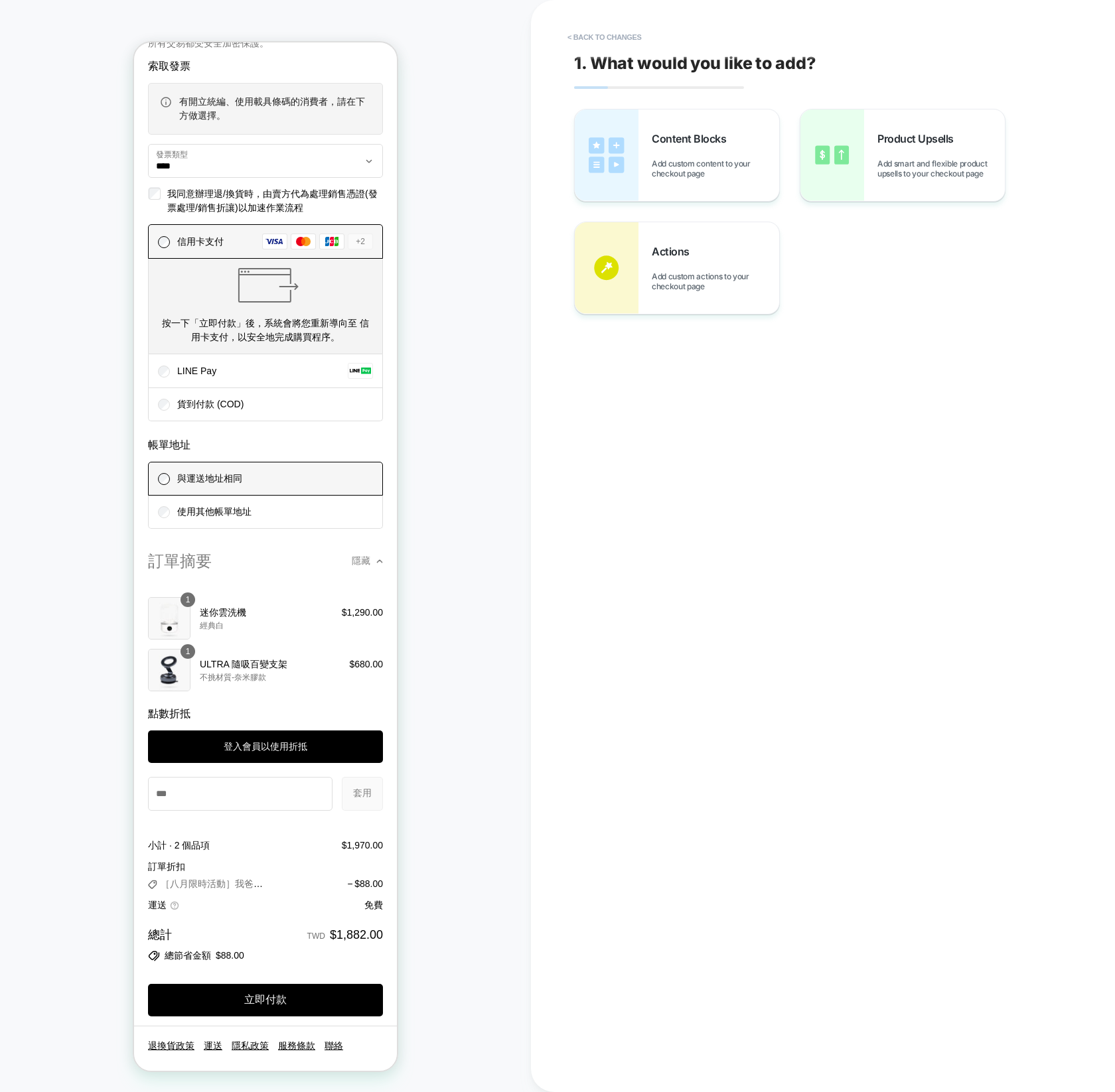
scroll to position [1501, 0]
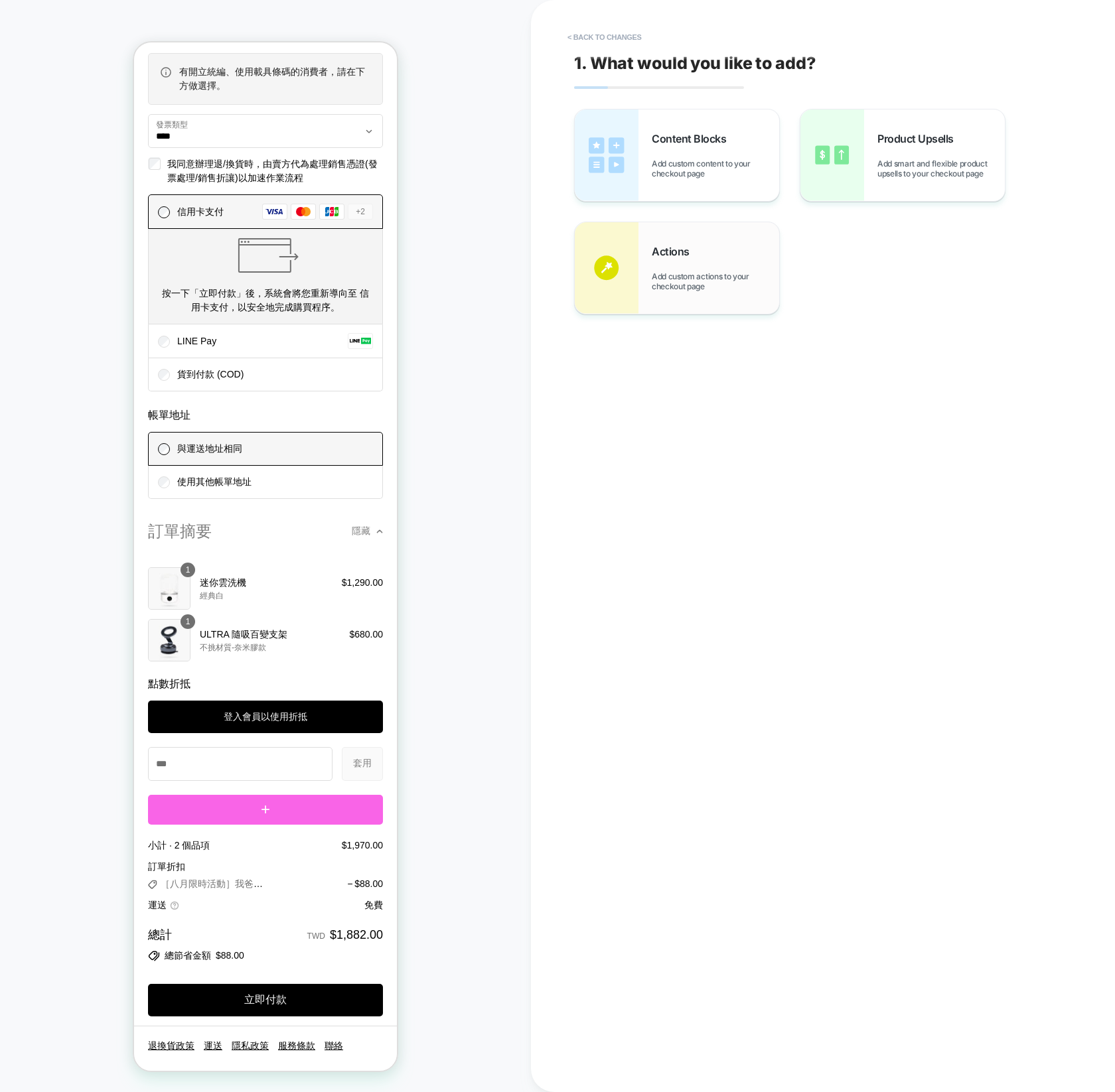
click at [695, 254] on span "Actions" at bounding box center [674, 251] width 44 height 14
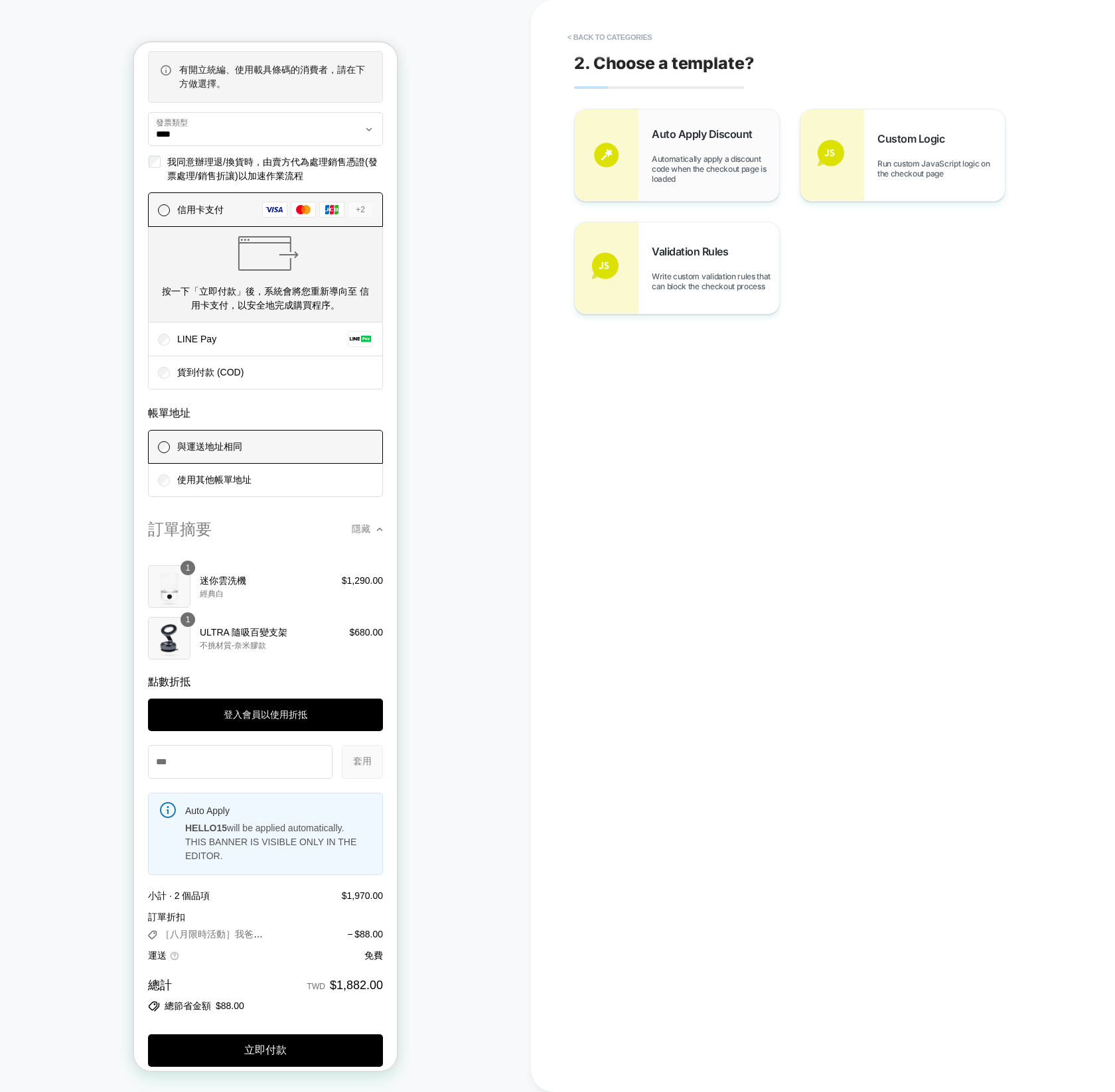
scroll to position [1511, 0]
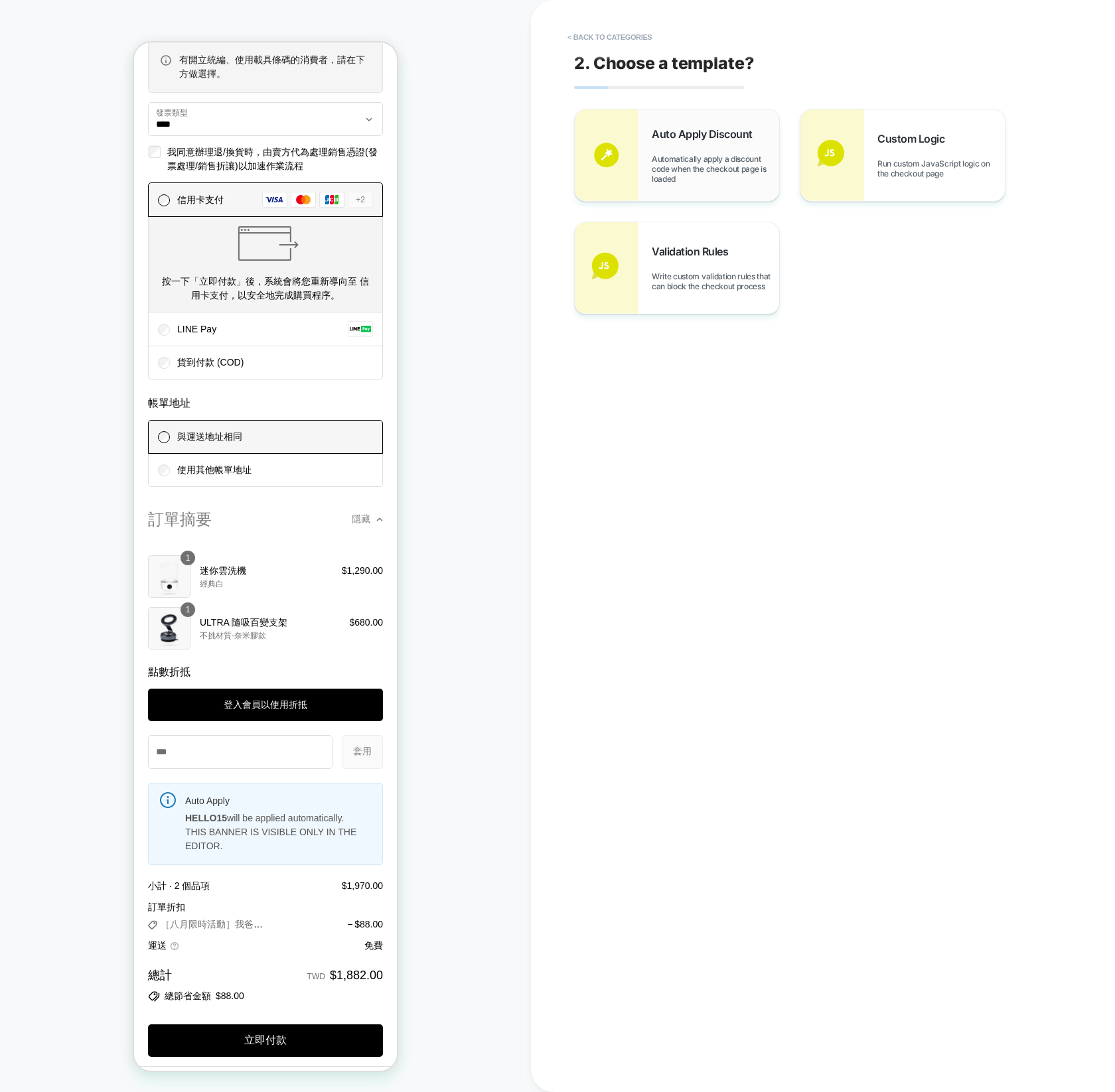
click at [726, 149] on div "Auto Apply Discount Automatically apply a discount code when the checkout page …" at bounding box center [715, 155] width 127 height 56
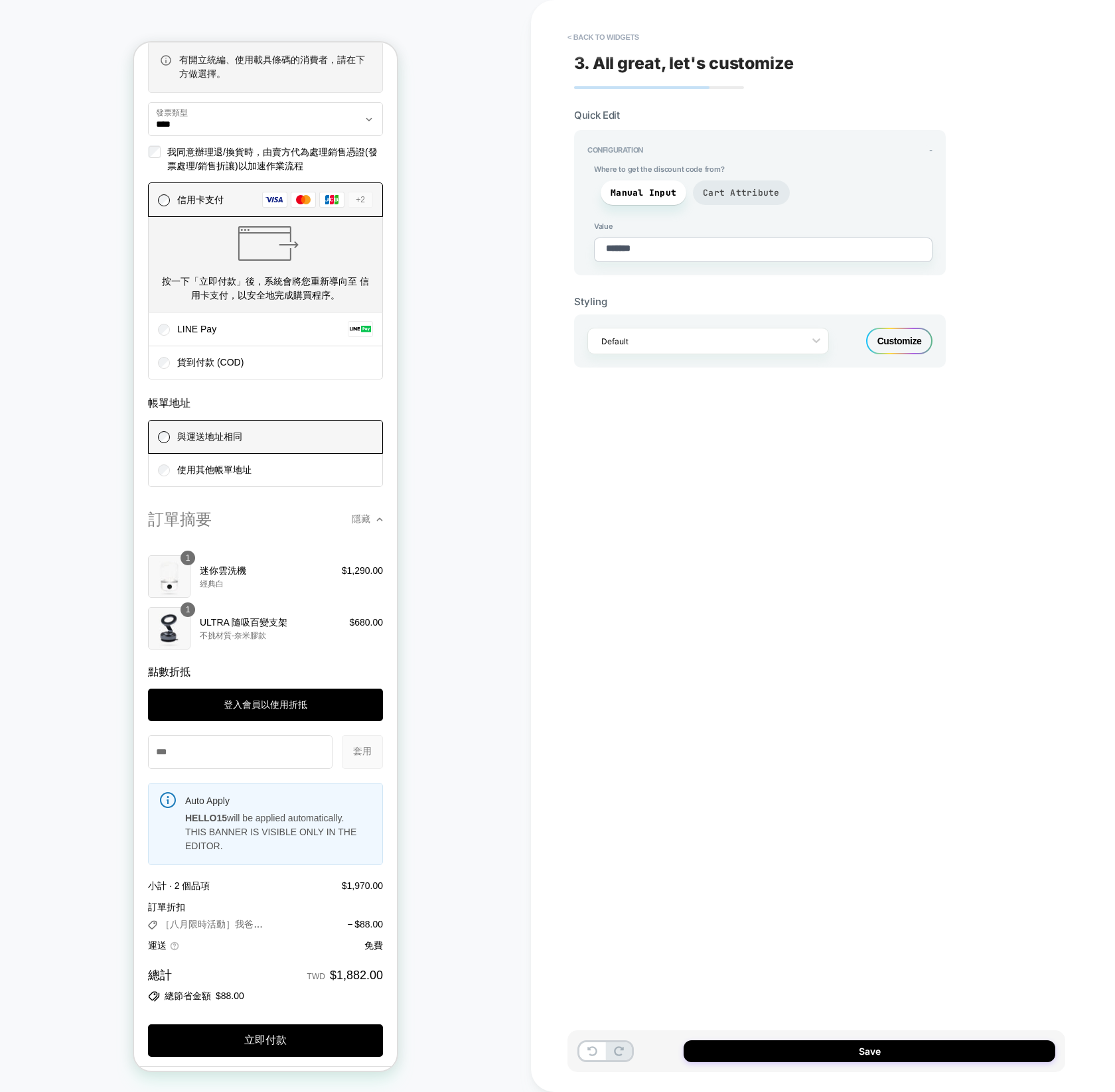
click at [748, 196] on span "Cart Attribute" at bounding box center [740, 192] width 77 height 11
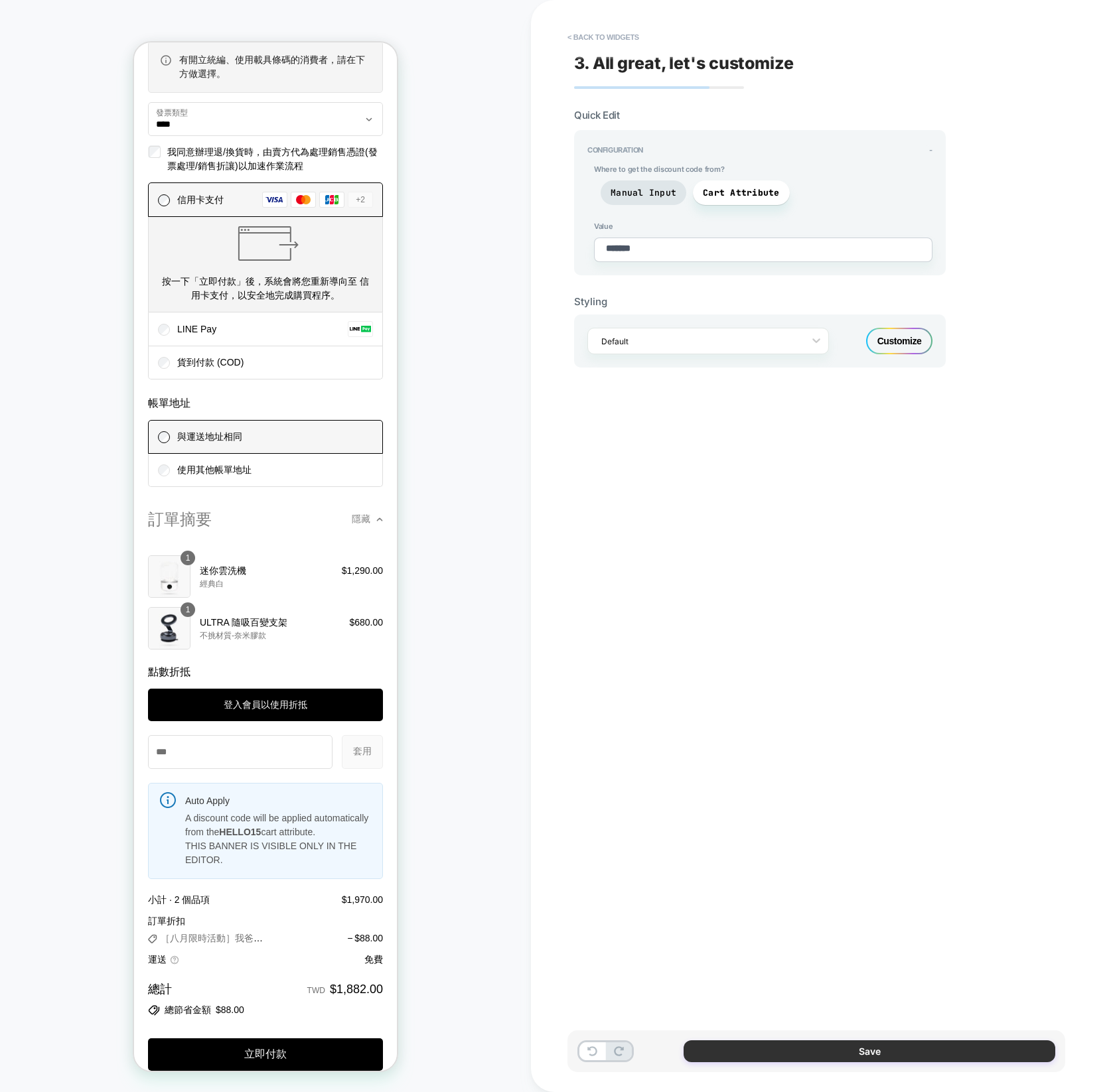
click at [870, 1048] on button "Save" at bounding box center [869, 1050] width 372 height 22
type textarea "*"
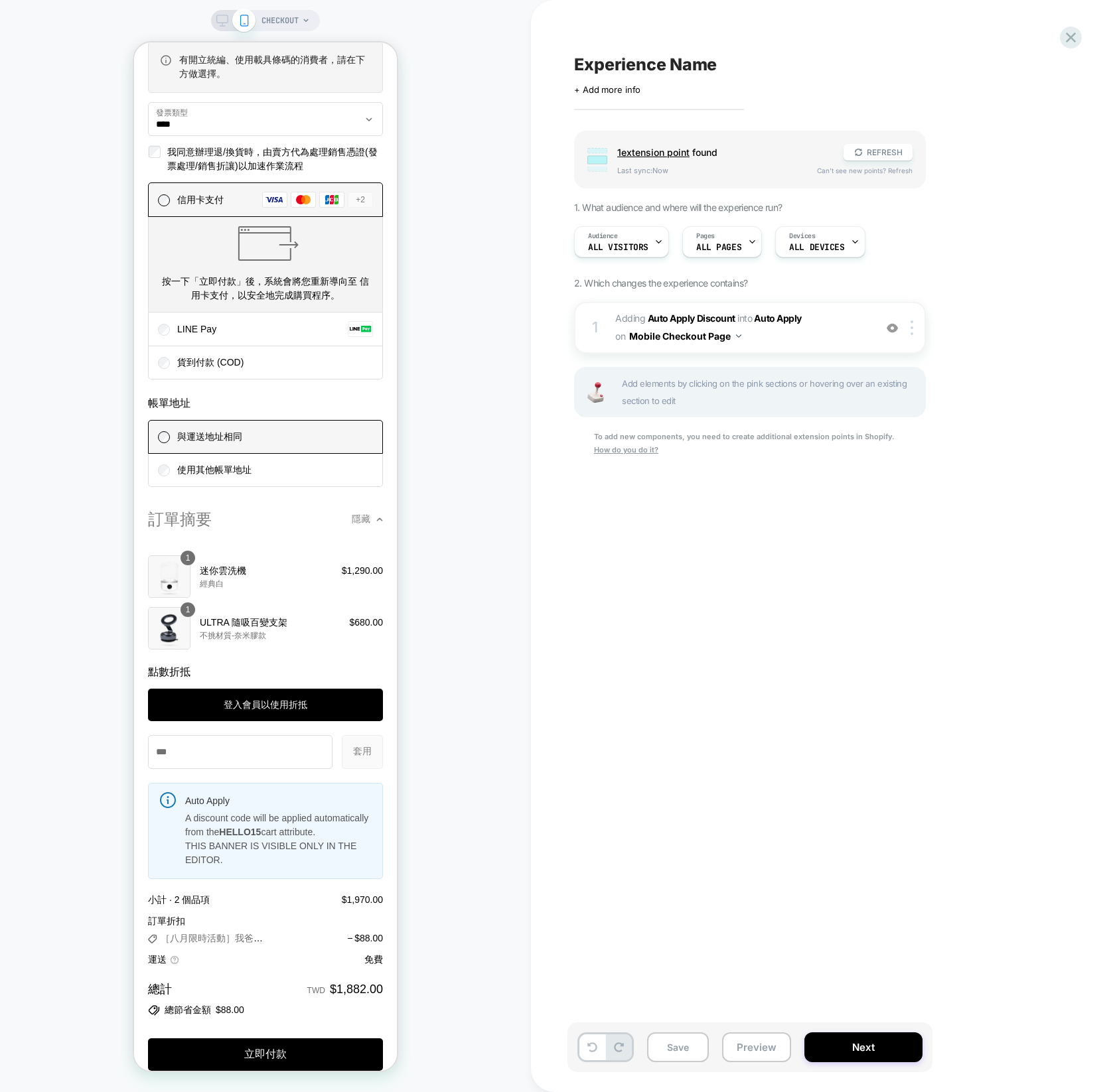
click at [870, 1048] on button "Next" at bounding box center [863, 1047] width 118 height 30
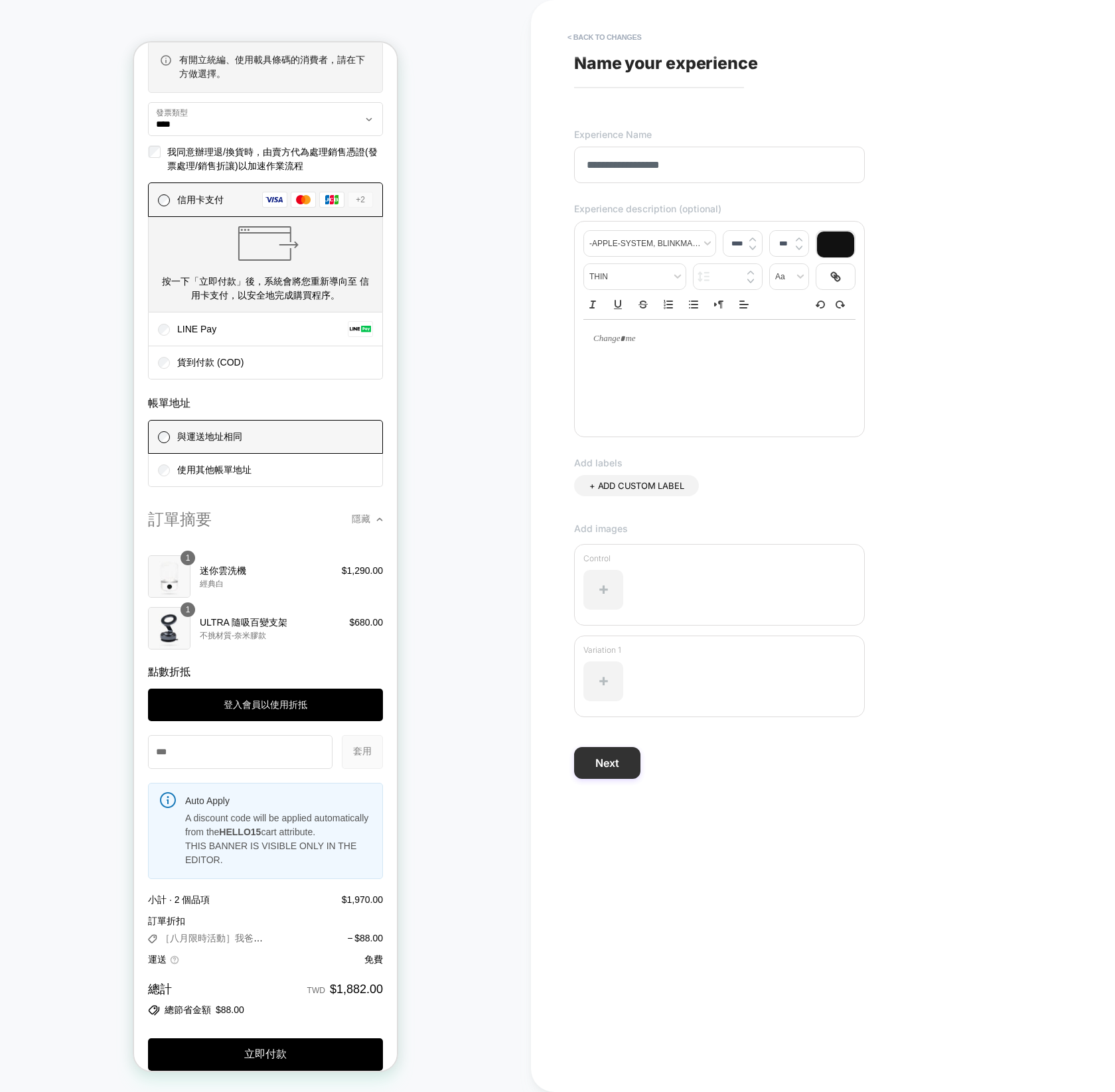
type input "**********"
click at [617, 773] on button "Next" at bounding box center [607, 763] width 66 height 32
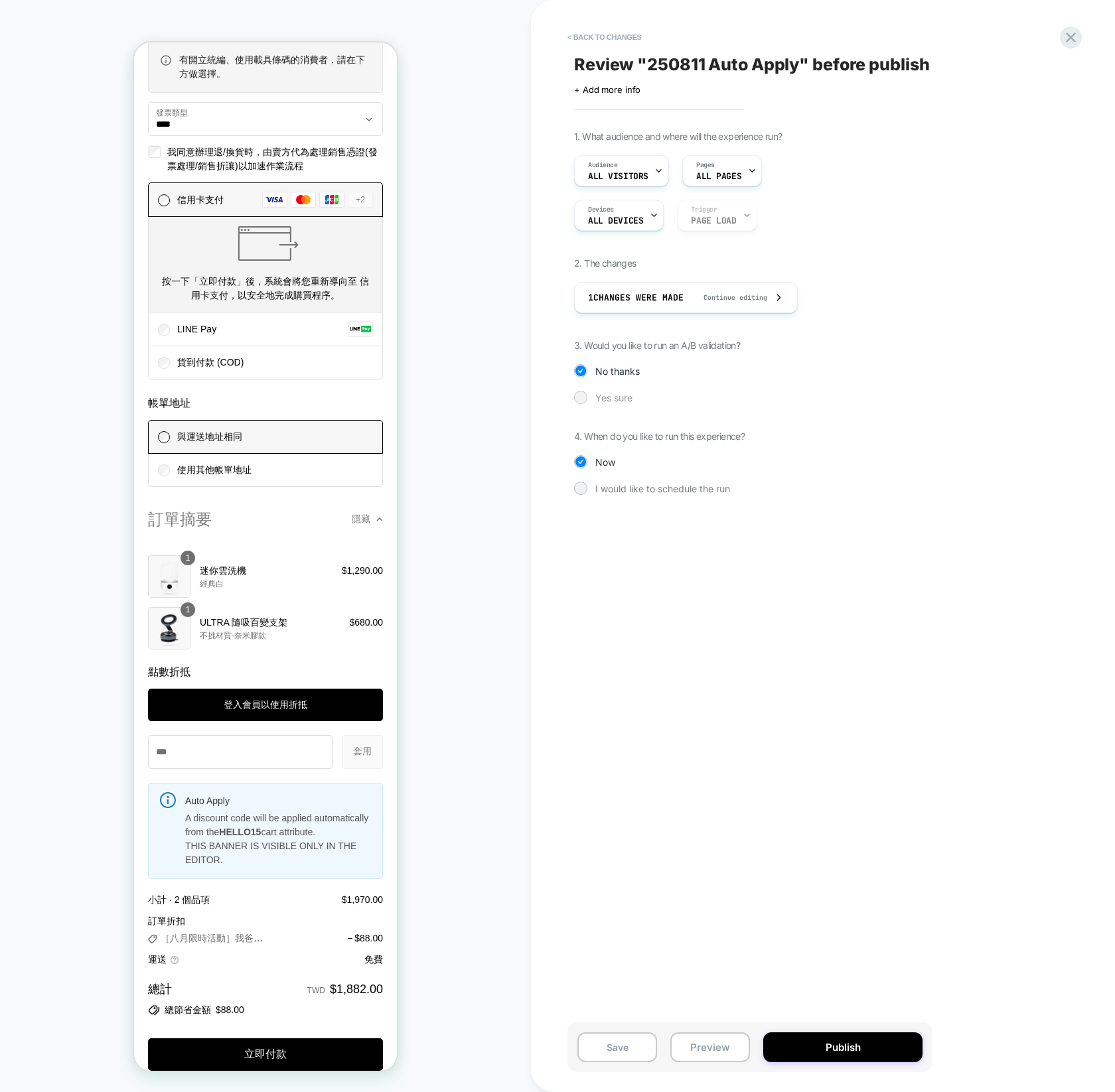
click at [614, 393] on span "Yes sure" at bounding box center [613, 397] width 37 height 11
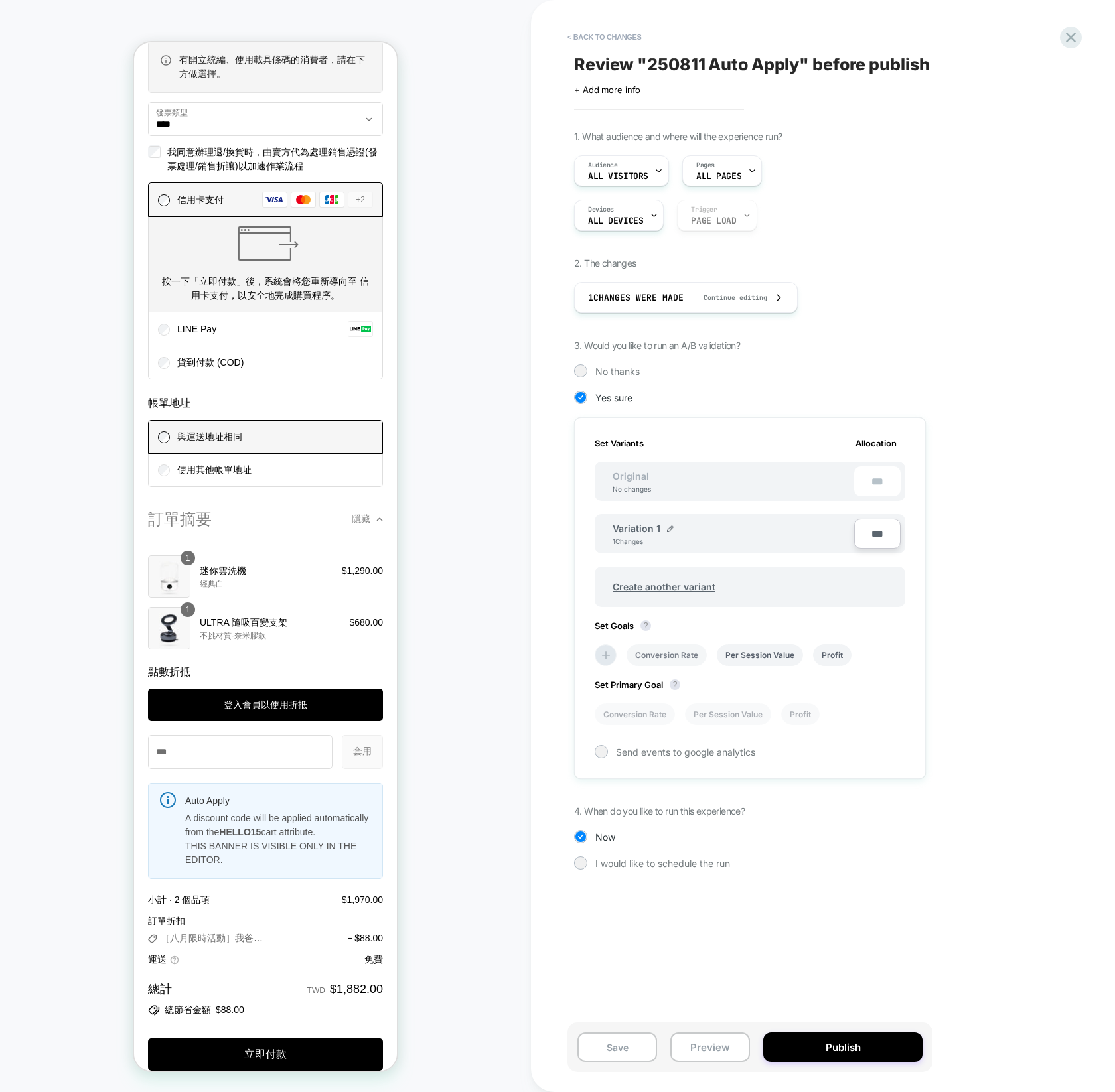
click at [664, 652] on li "Conversion Rate" at bounding box center [666, 655] width 80 height 22
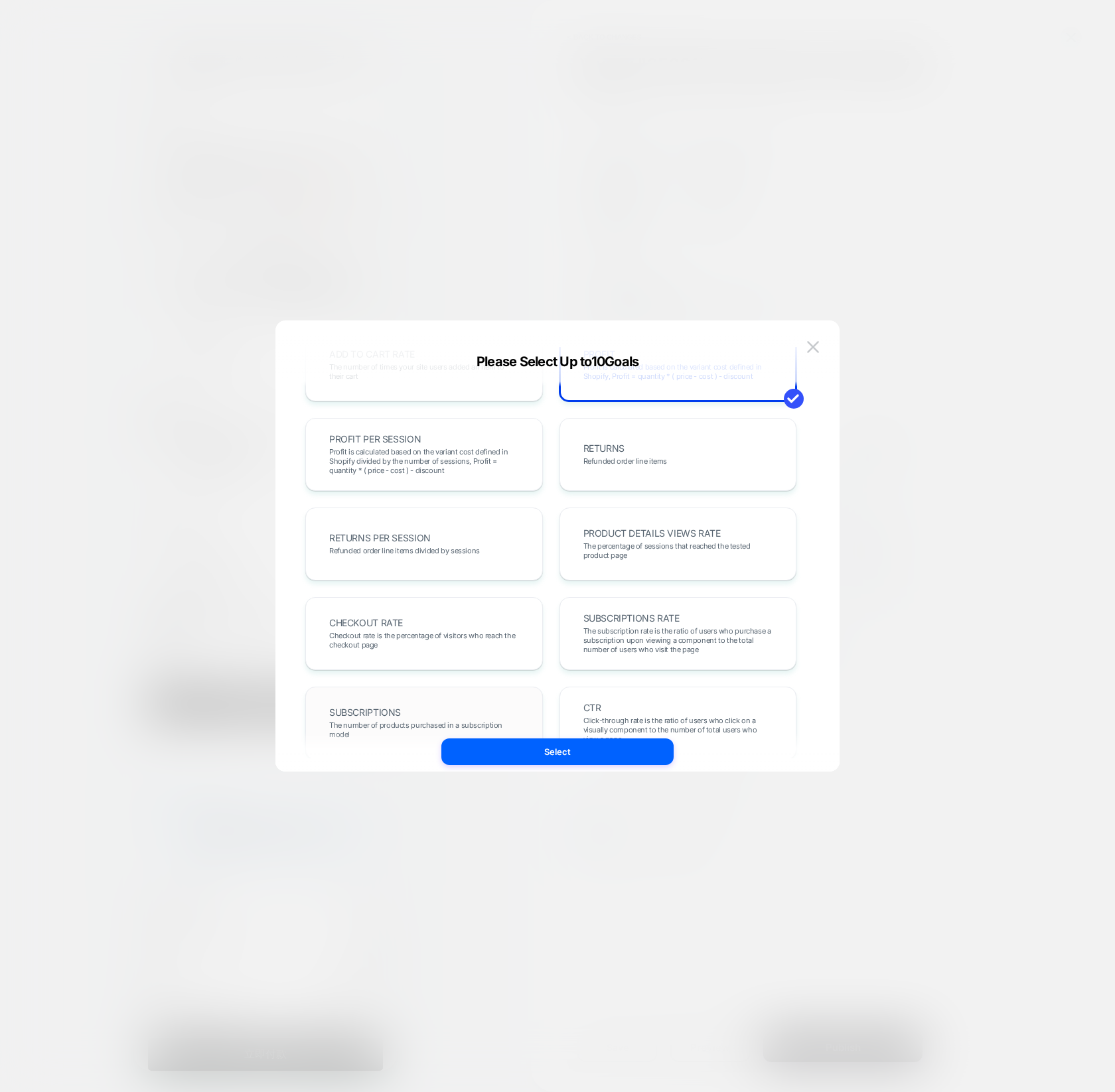
scroll to position [458, 0]
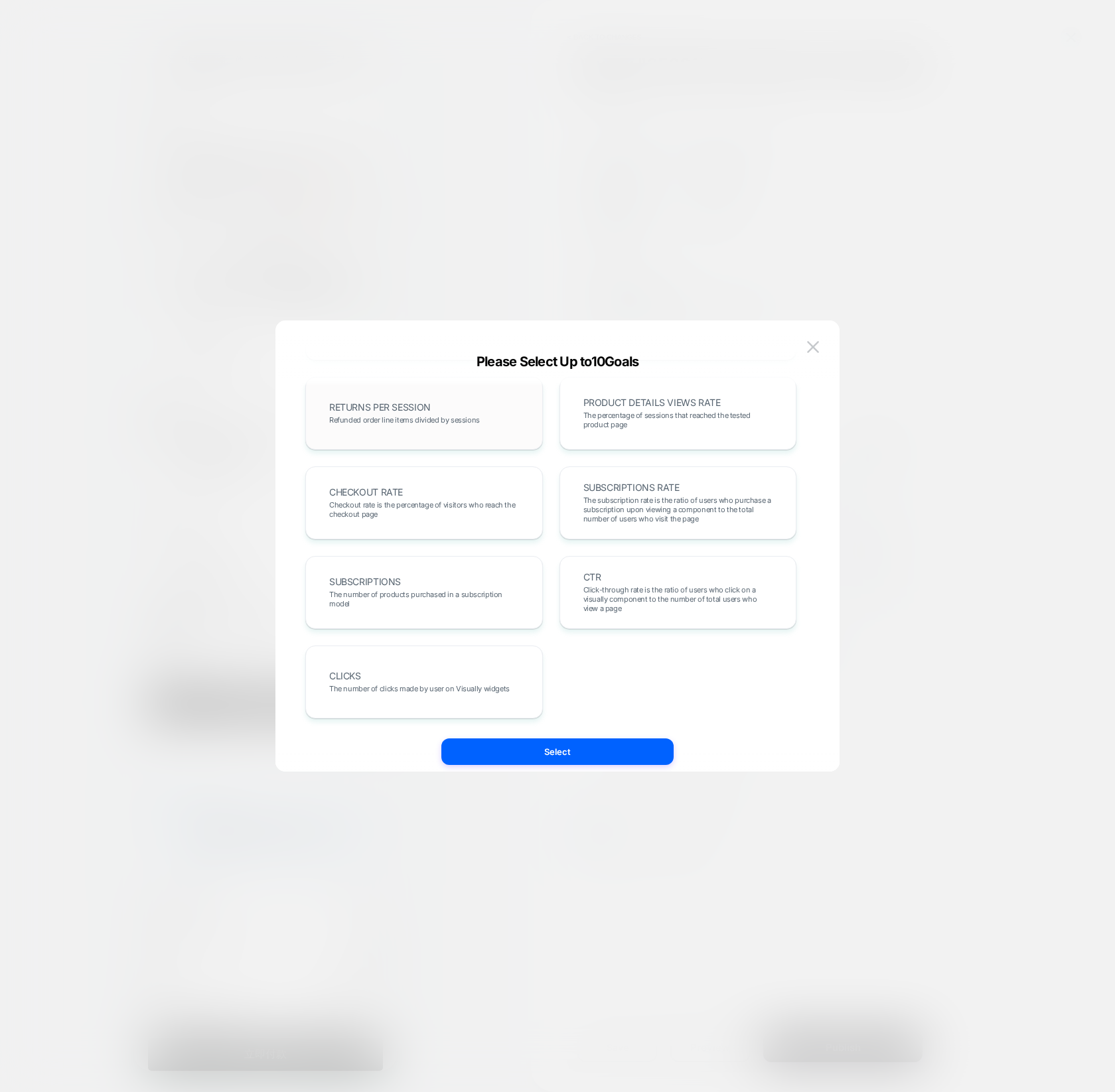
click at [485, 431] on div "RETURNS PER SESSION Refunded order line items divided by sessions" at bounding box center [424, 413] width 209 height 45
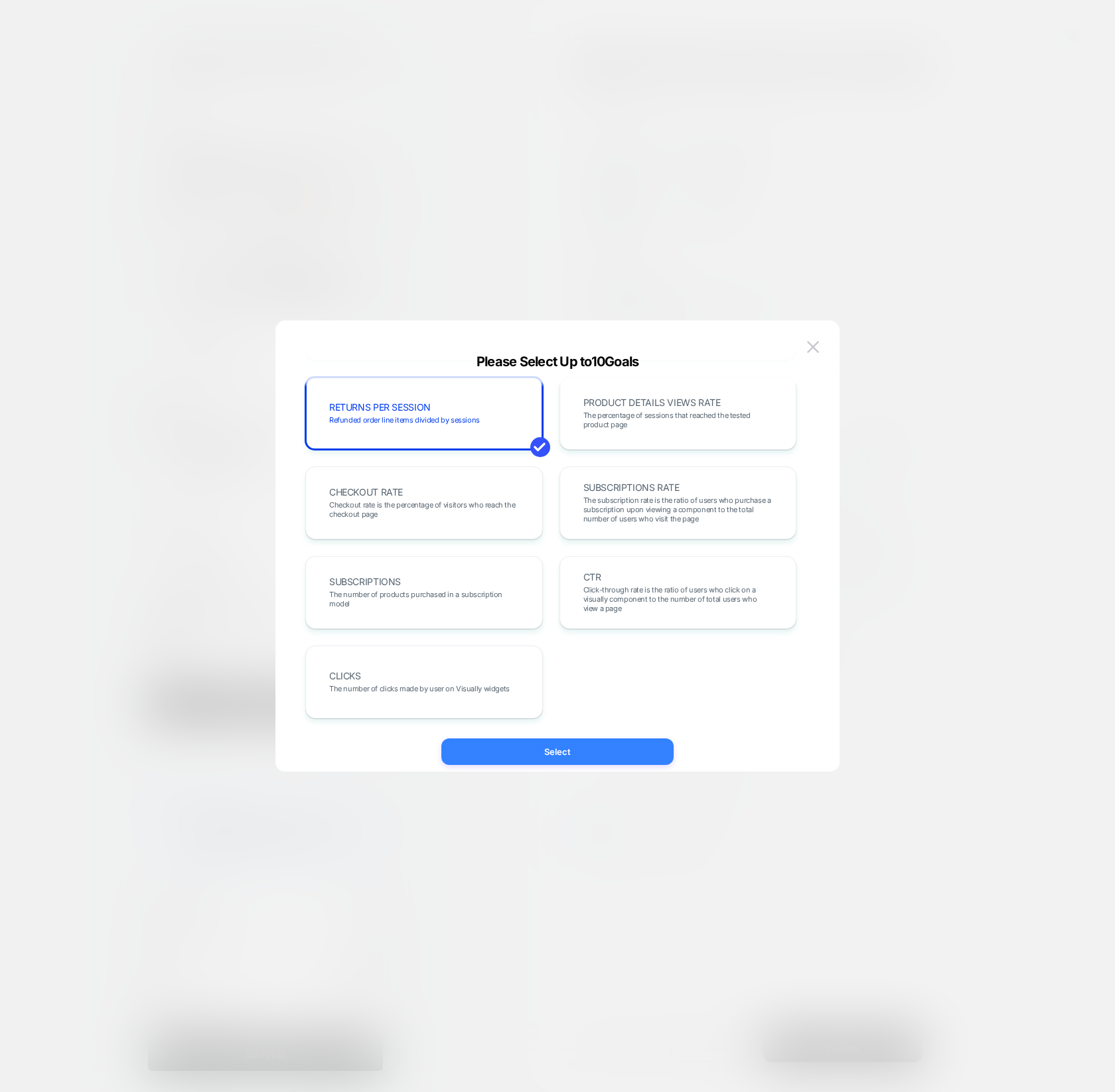
click at [542, 747] on button "Select" at bounding box center [557, 751] width 232 height 26
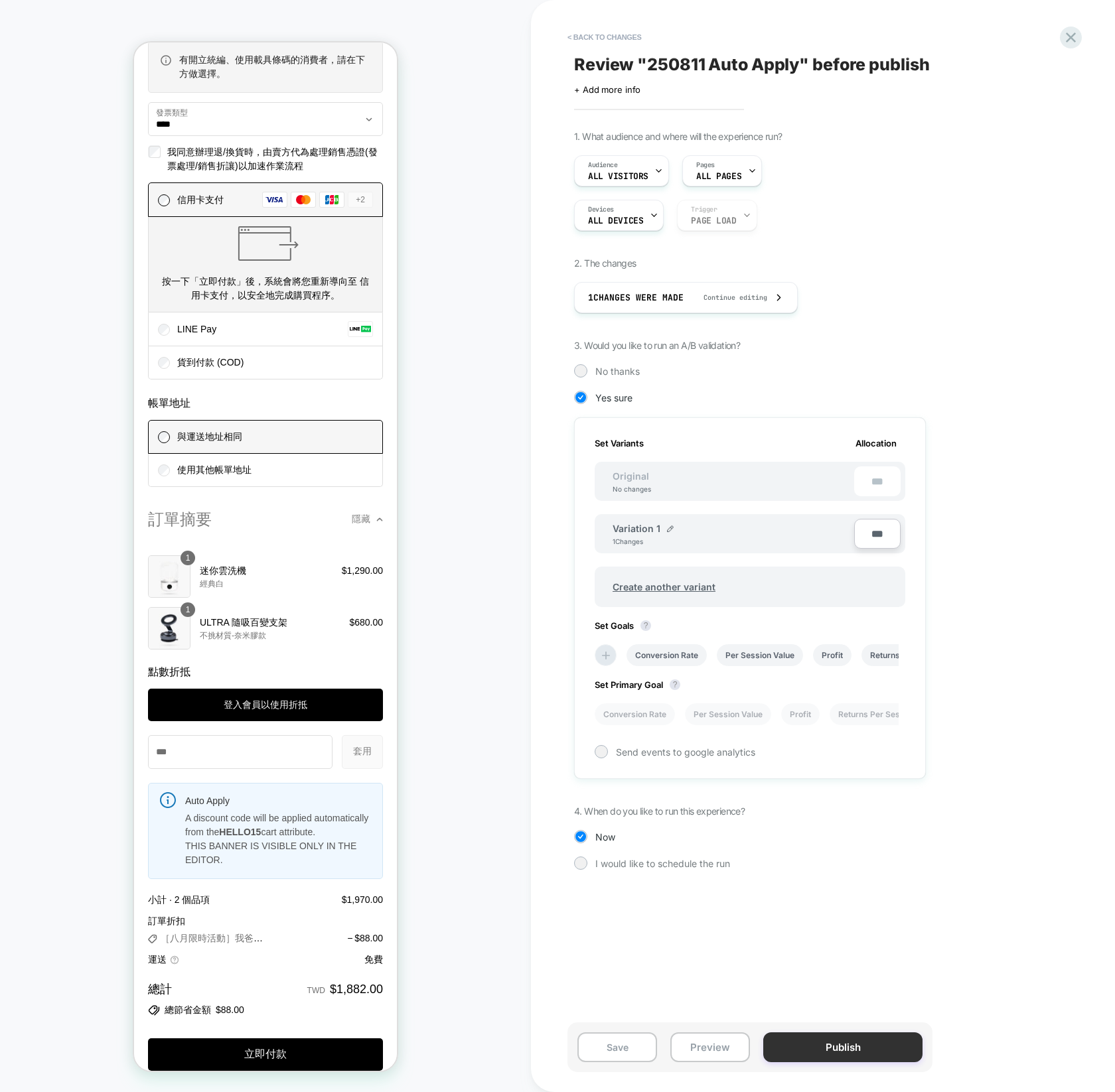
click at [838, 1041] on button "Publish" at bounding box center [842, 1047] width 159 height 30
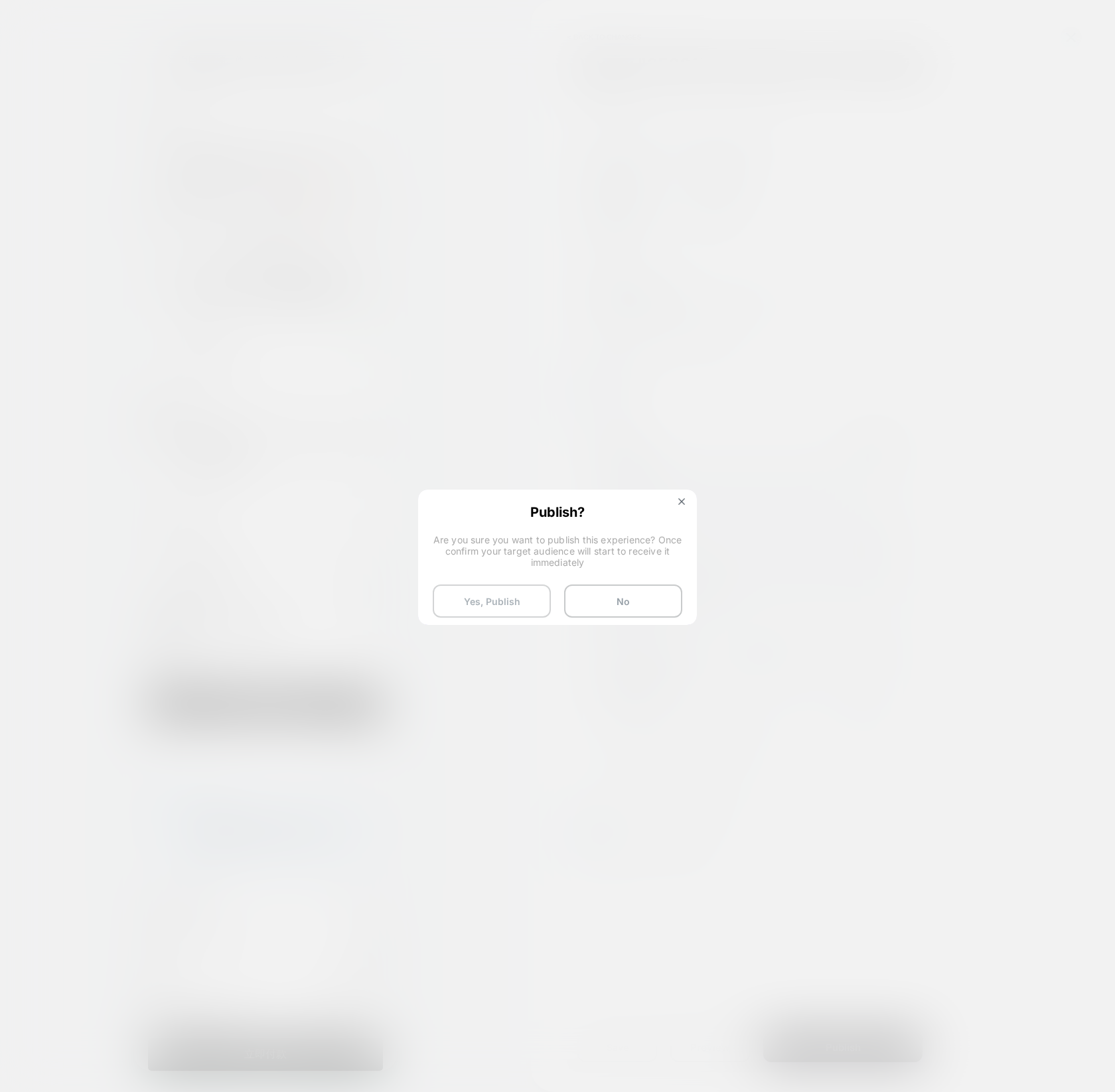
click at [516, 599] on button "Yes, Publish" at bounding box center [491, 601] width 118 height 33
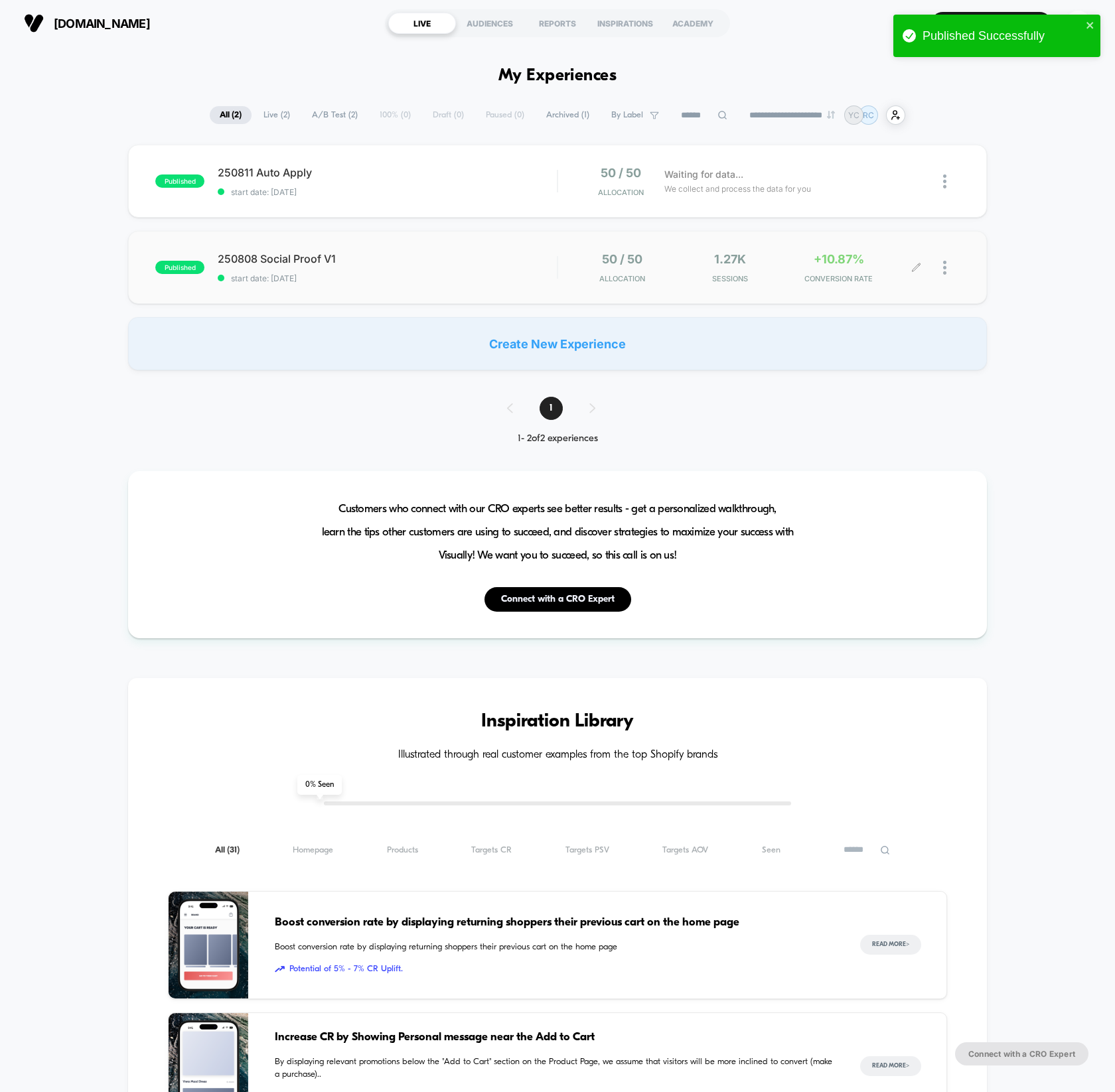
click at [859, 260] on span "+10.87%" at bounding box center [839, 258] width 51 height 14
click at [951, 188] on div at bounding box center [951, 181] width 16 height 32
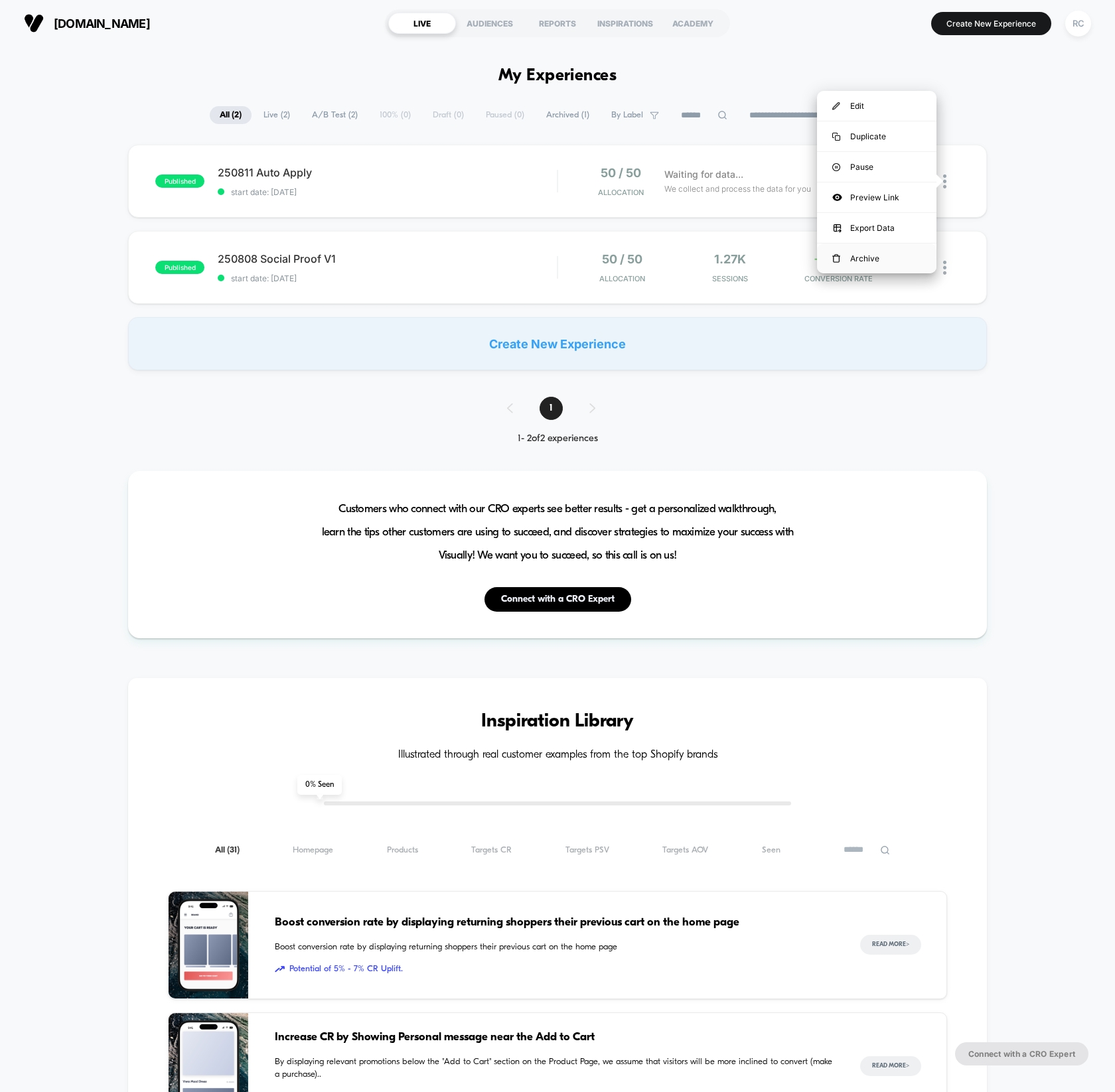
click at [861, 252] on div "Archive" at bounding box center [877, 258] width 119 height 30
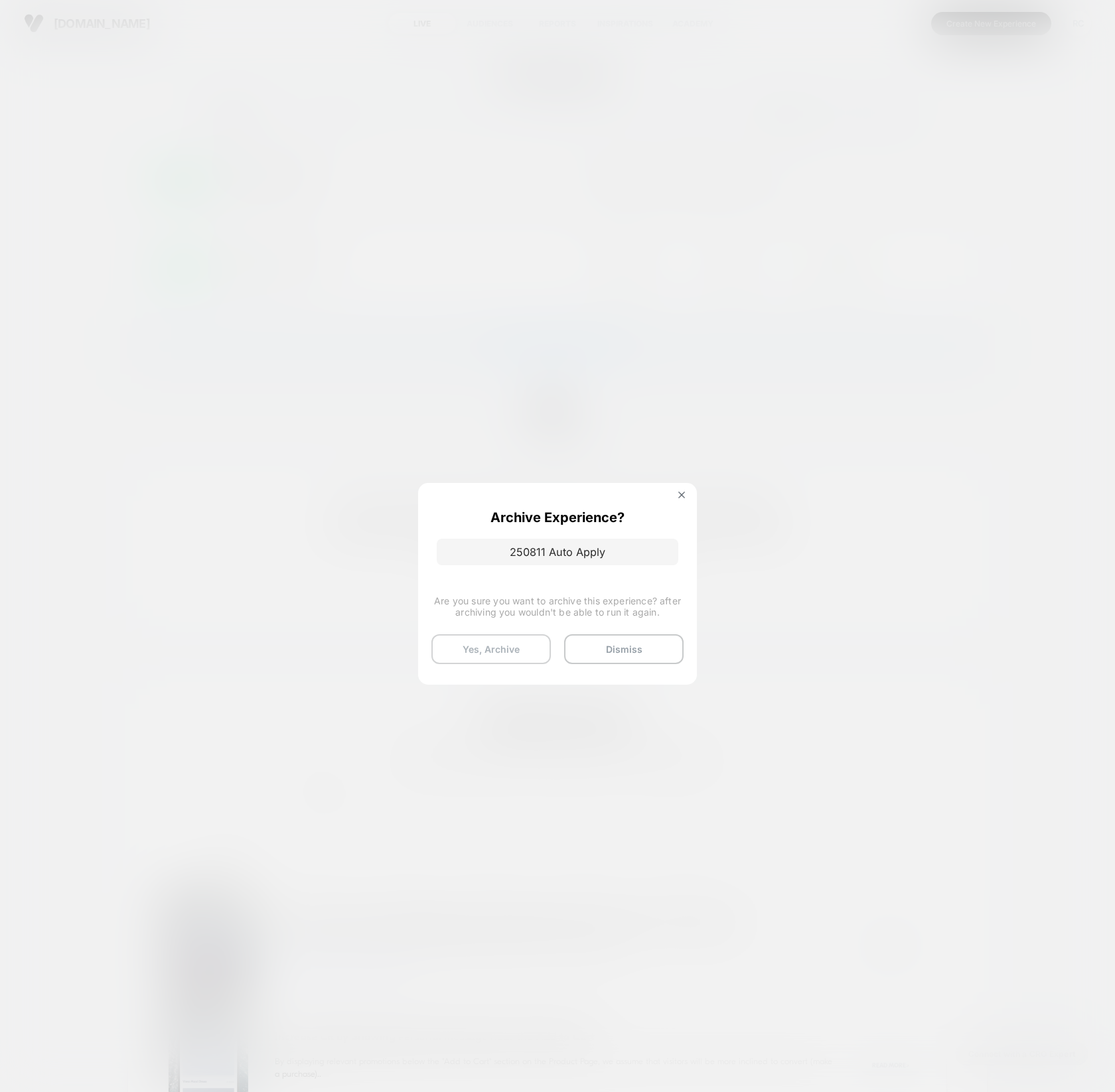
click at [478, 654] on button "Yes, Archive" at bounding box center [491, 649] width 119 height 30
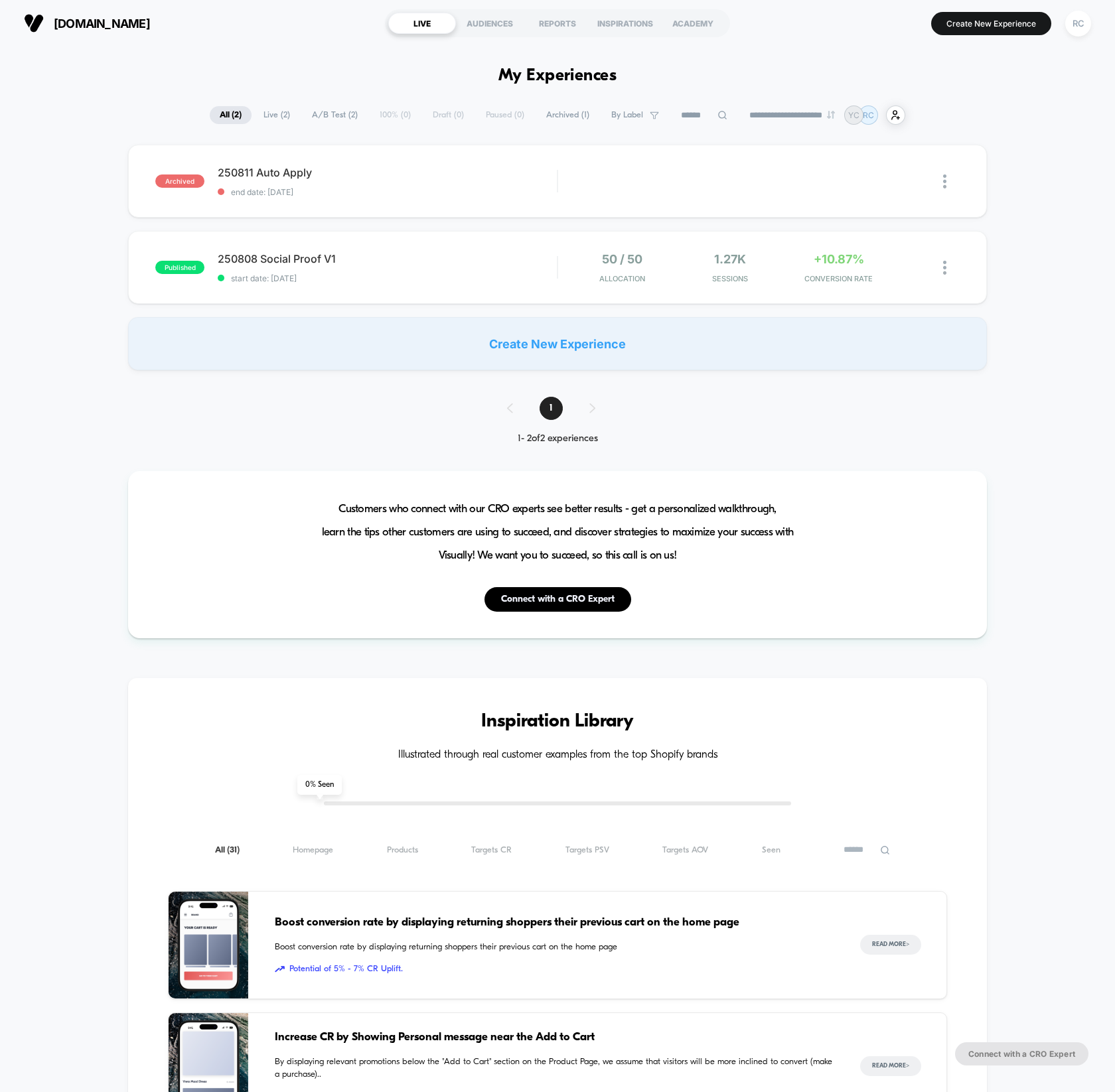
click at [288, 257] on span "250808 Social Proof V1 Click to edit experience details" at bounding box center [387, 258] width 339 height 14
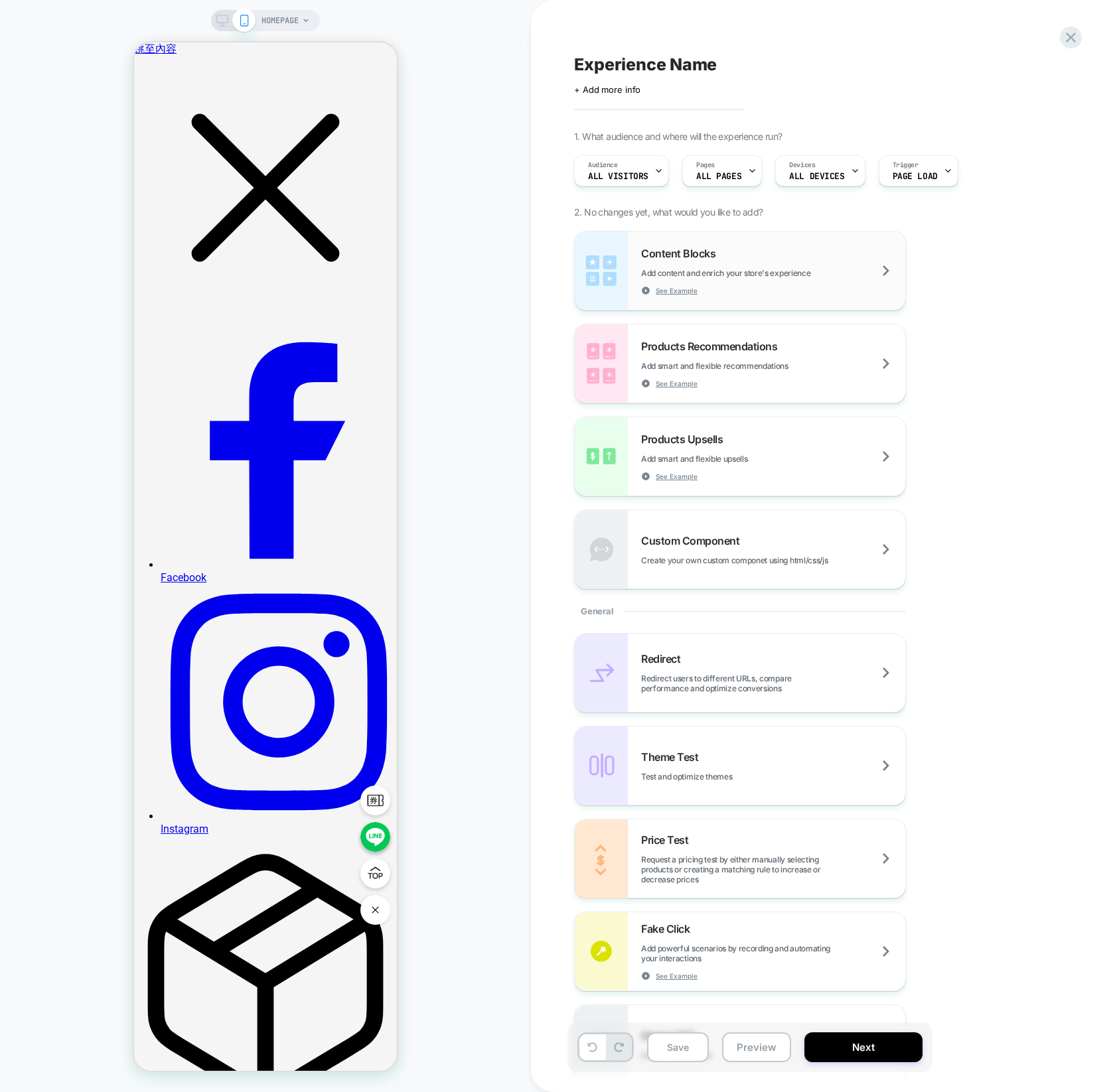
click at [731, 282] on div "Content Blocks Add content and enrich your store's experience See Example" at bounding box center [773, 271] width 265 height 49
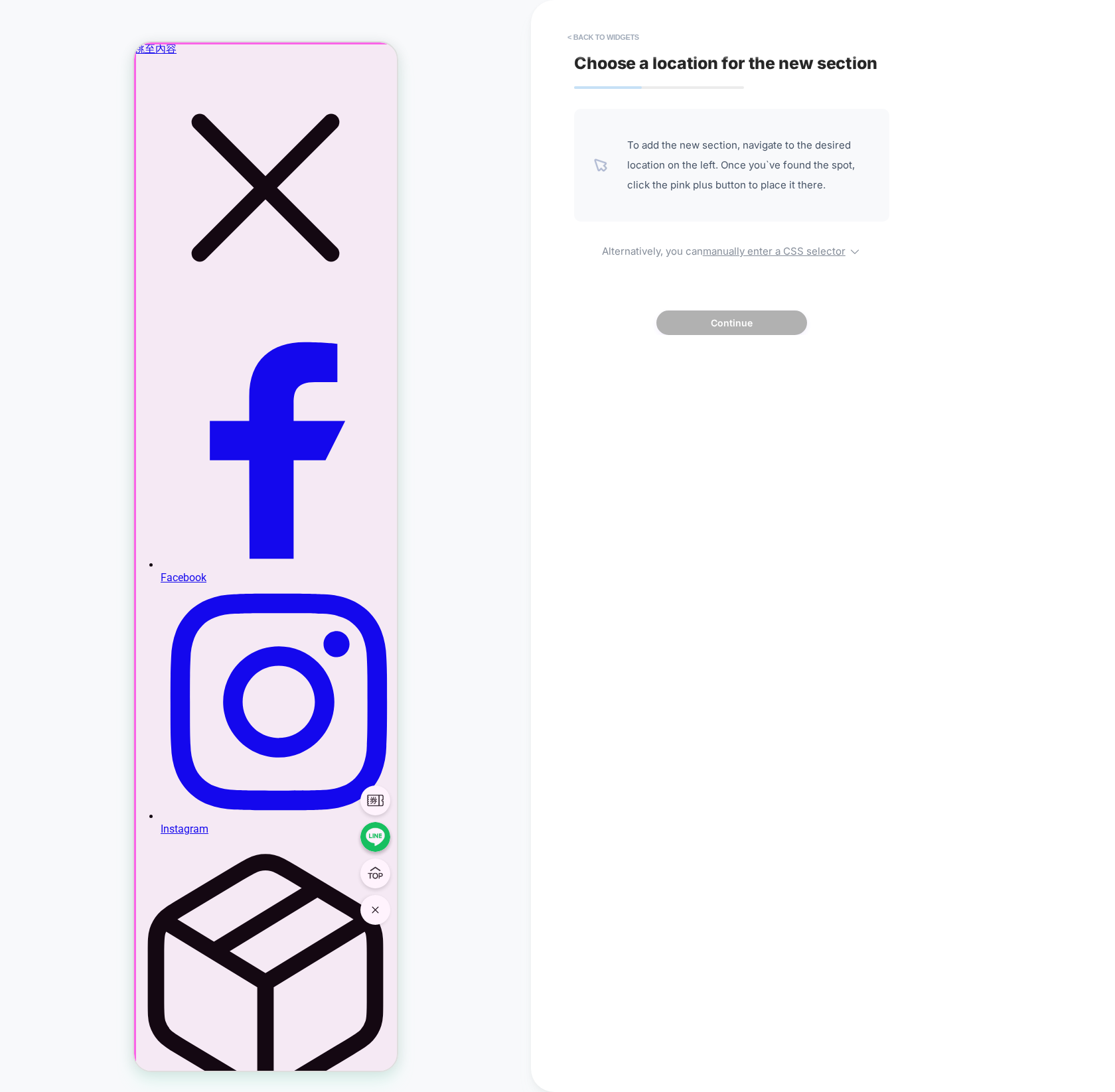
drag, startPoint x: 275, startPoint y: 116, endPoint x: 282, endPoint y: 104, distance: 13.9
click at [276, 116] on div at bounding box center [266, 559] width 263 height 1029
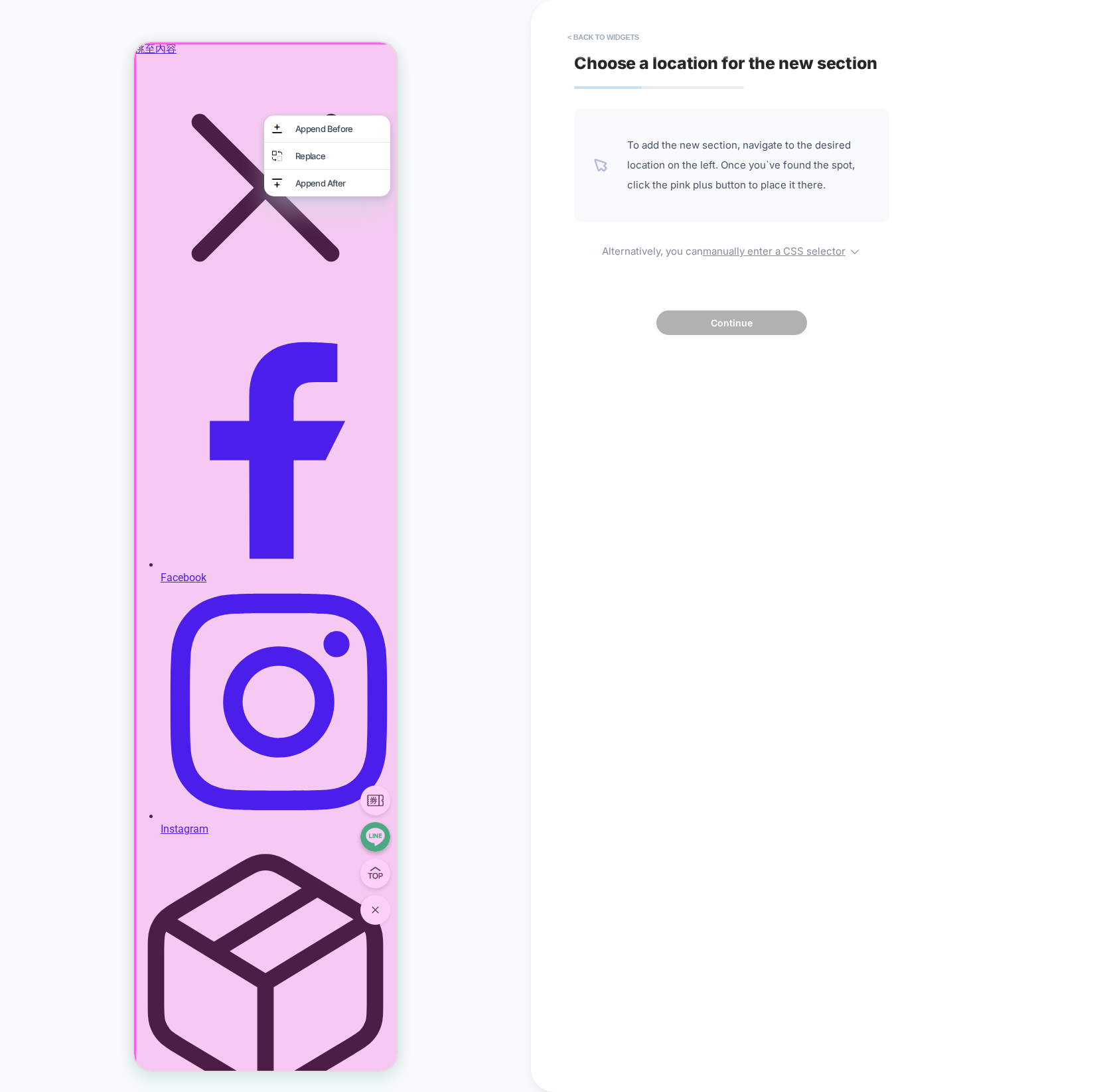
drag, startPoint x: 376, startPoint y: 306, endPoint x: 392, endPoint y: 249, distance: 59.2
click at [377, 306] on div at bounding box center [265, 557] width 263 height 1029
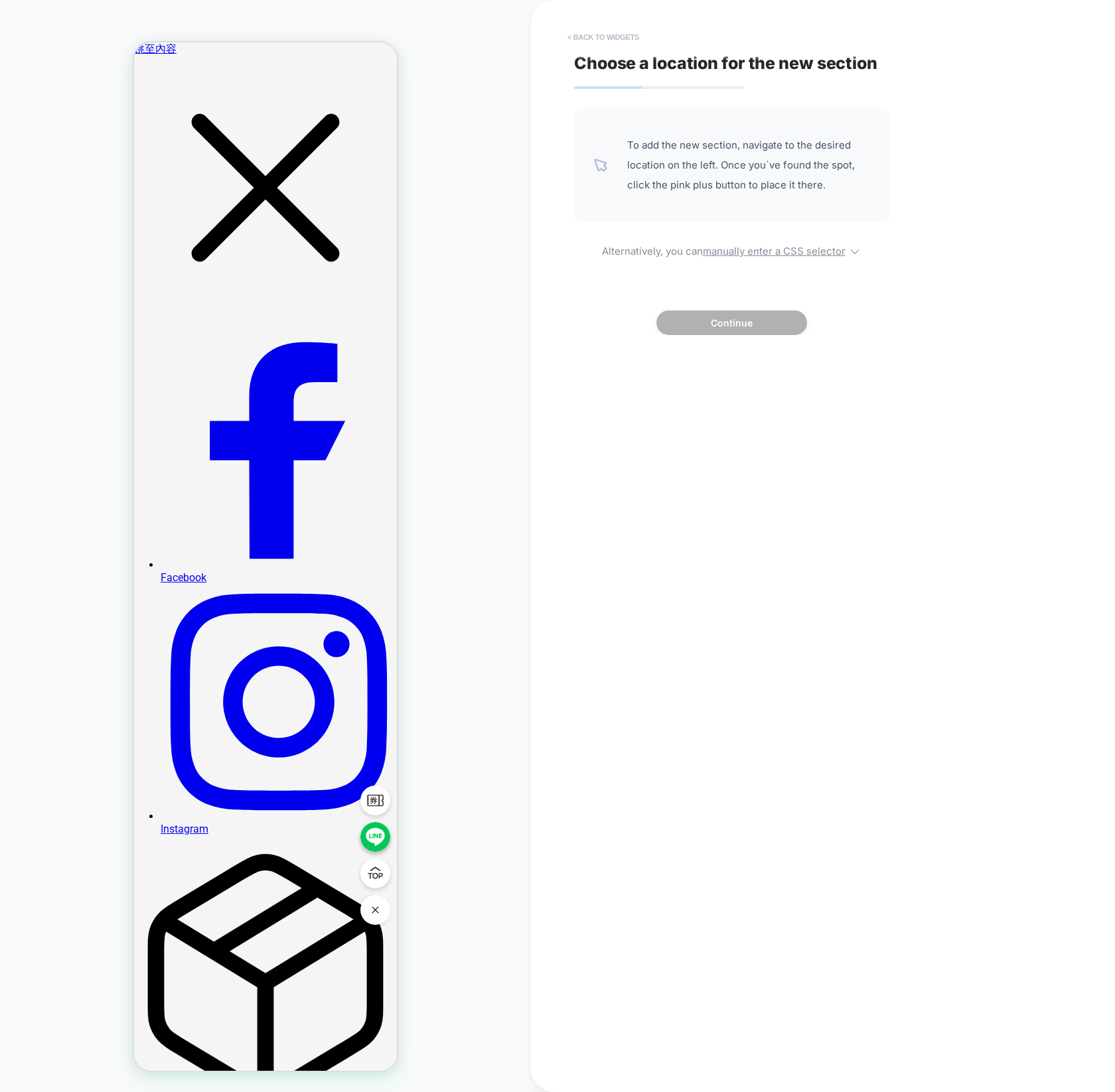
click at [584, 36] on button "< Back to widgets" at bounding box center [603, 37] width 85 height 22
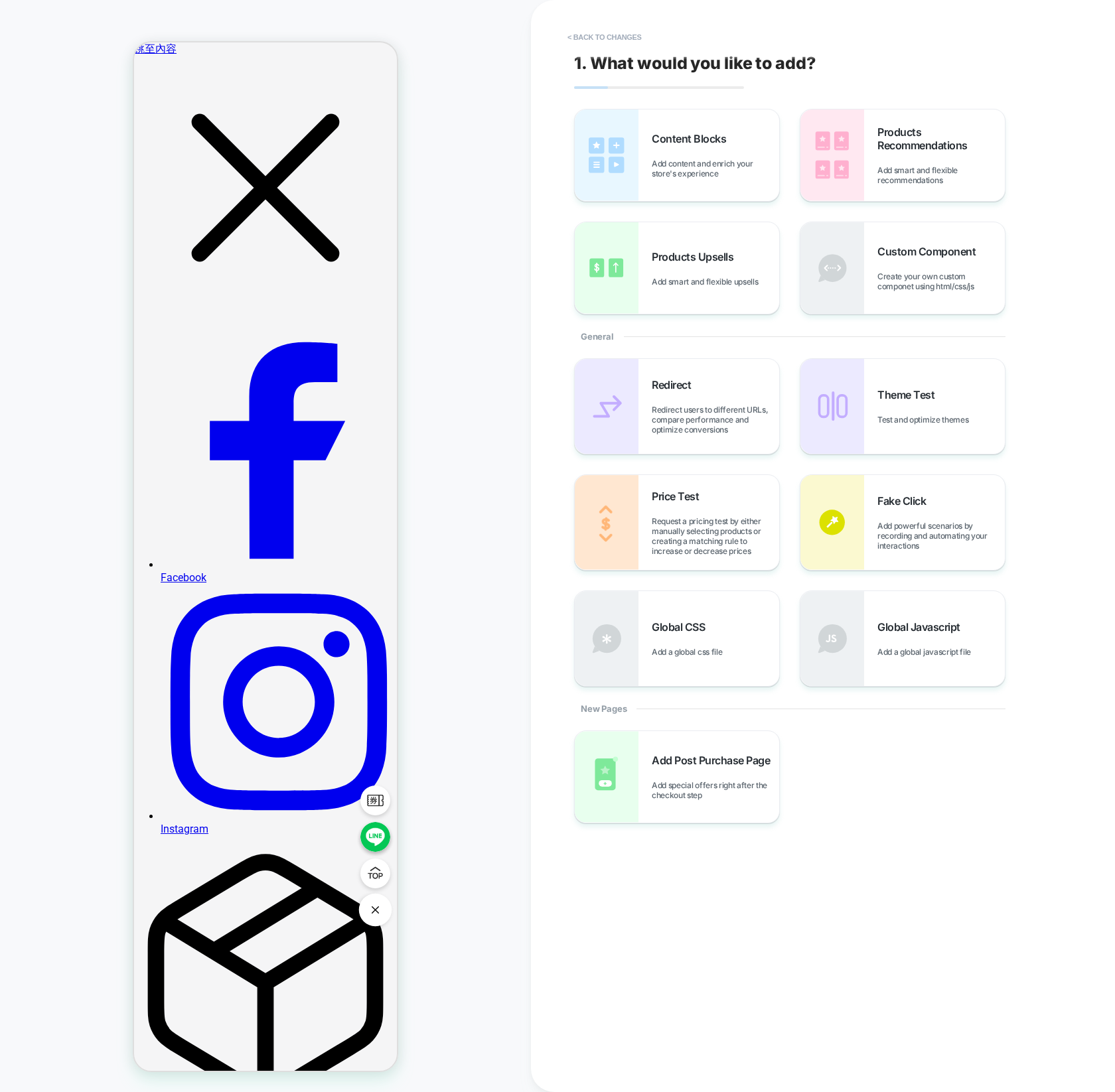
click at [376, 912] on img at bounding box center [376, 910] width 31 height 31
click at [597, 33] on button "< Back to changes" at bounding box center [604, 37] width 88 height 22
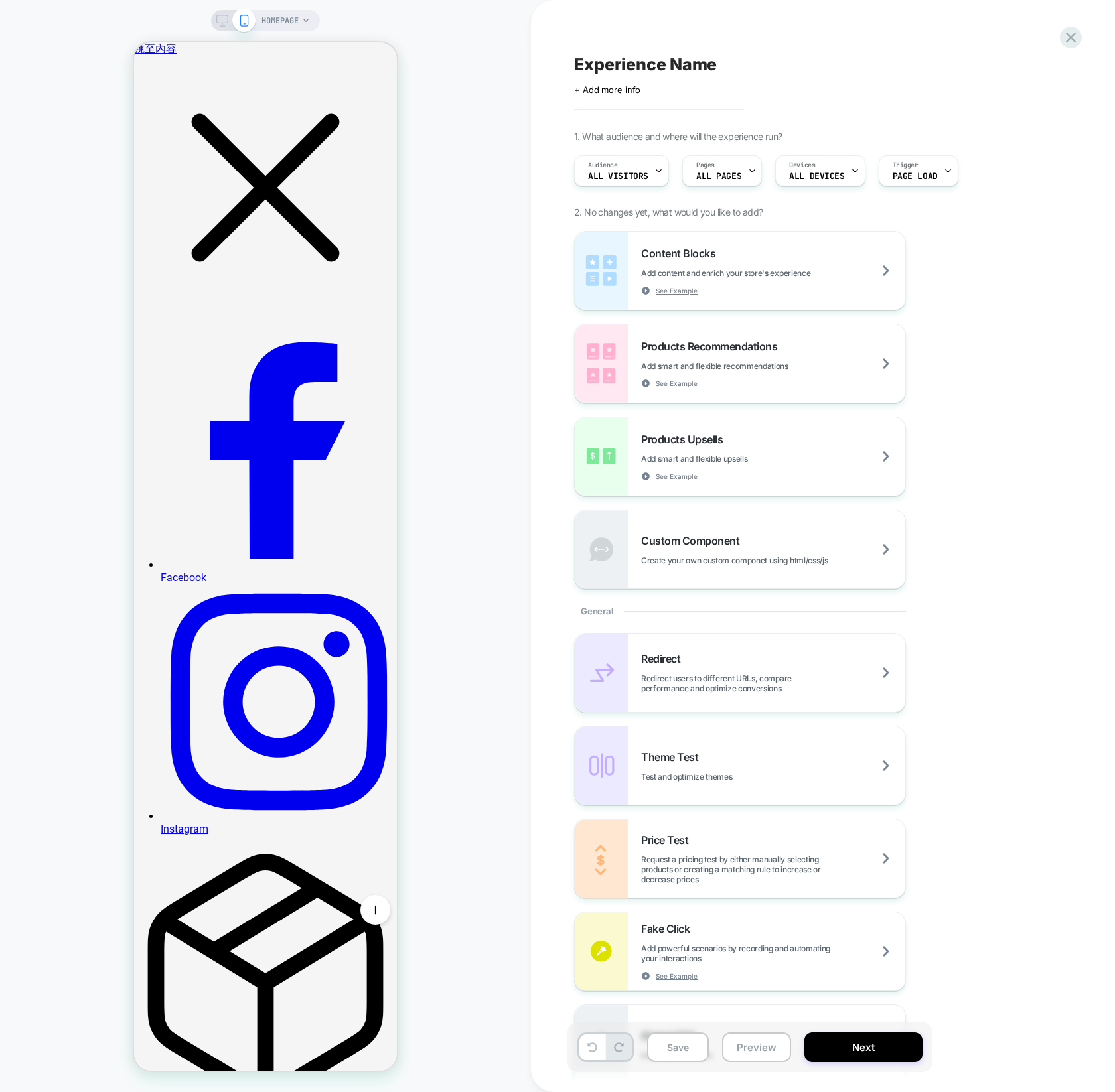
click at [289, 15] on span "HOMEPAGE" at bounding box center [280, 21] width 37 height 22
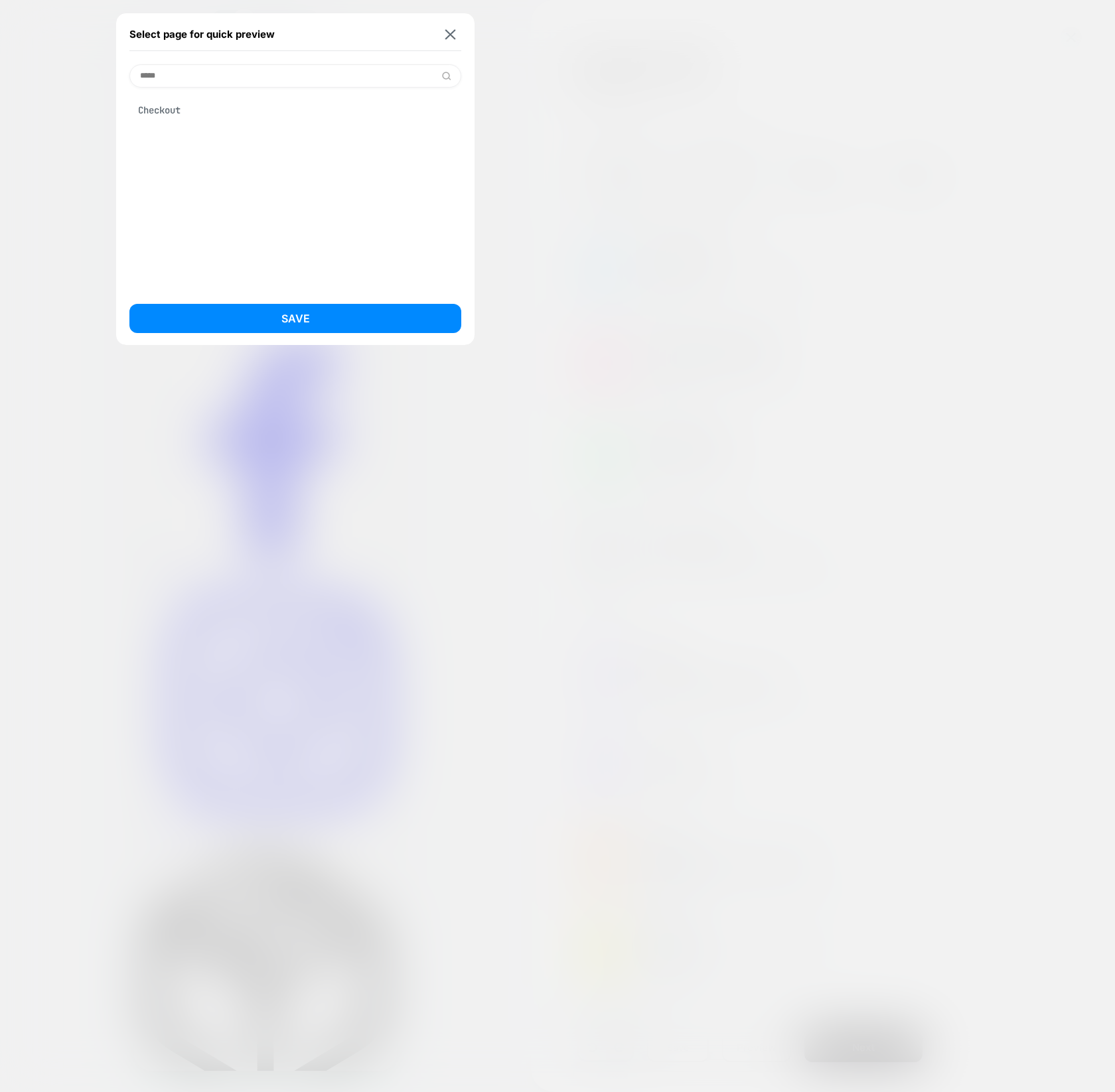
type input "*****"
click at [246, 116] on div "Checkout" at bounding box center [294, 110] width 331 height 25
click at [264, 323] on button "Save" at bounding box center [294, 319] width 331 height 29
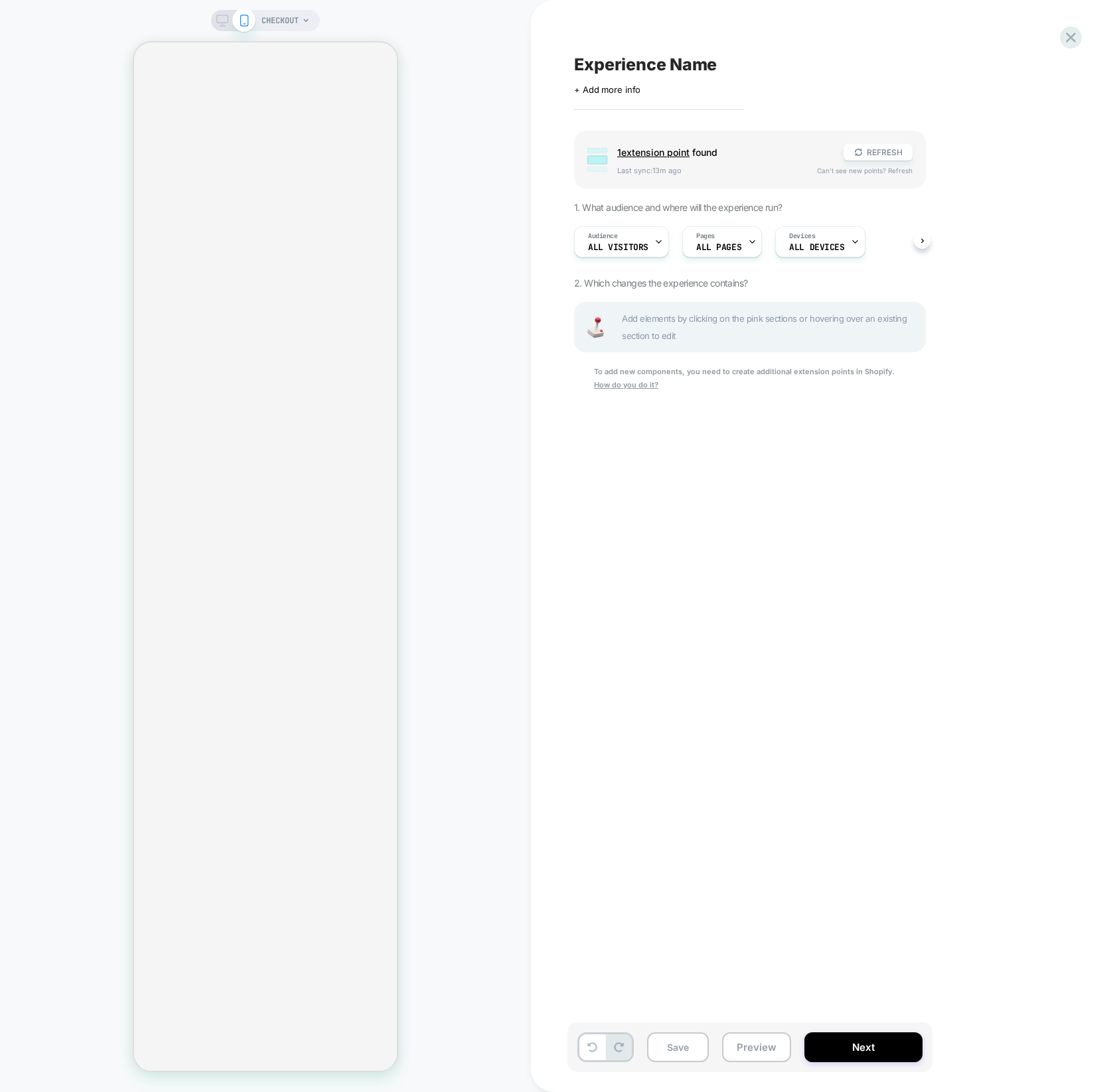
select select "*********"
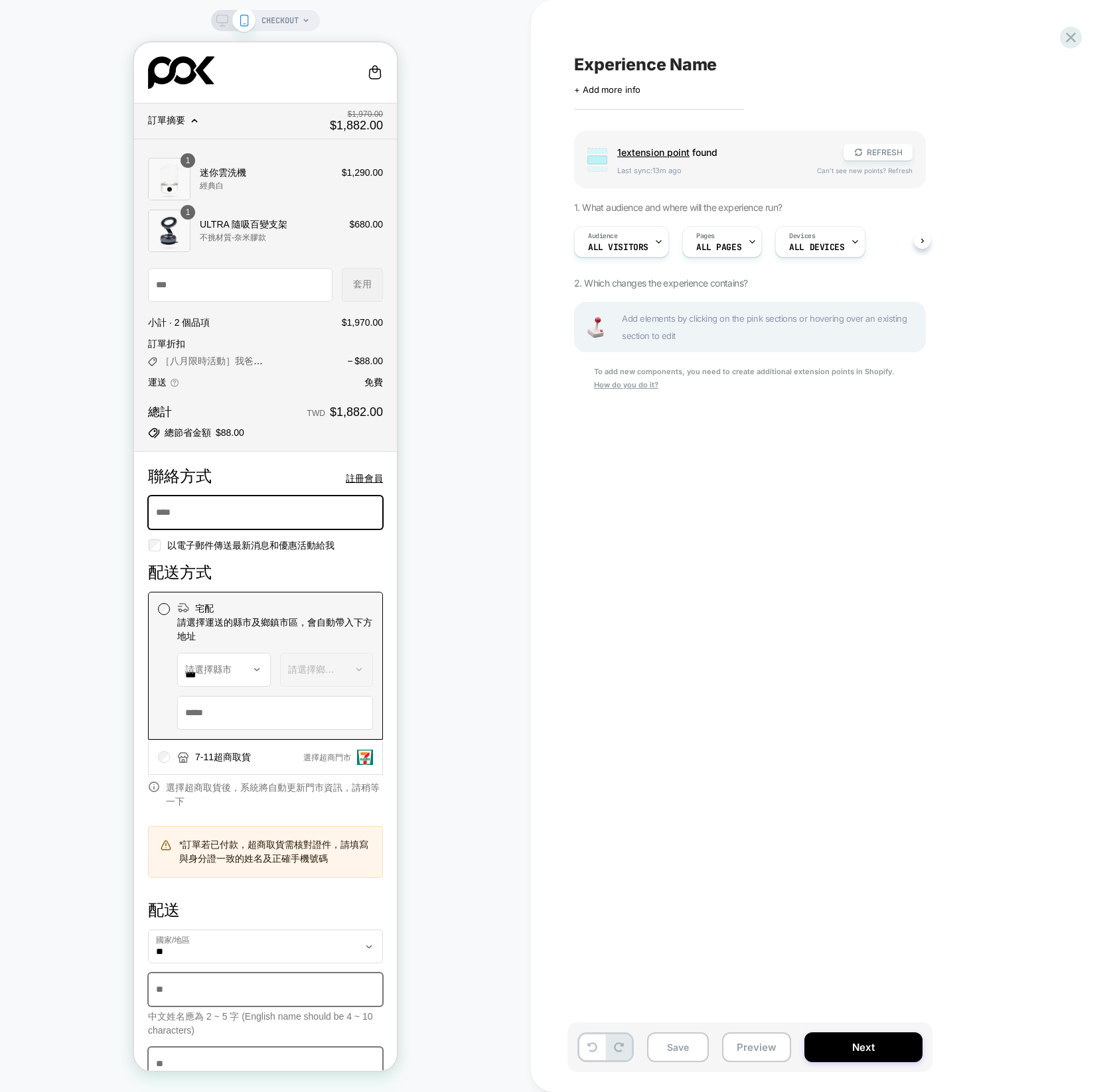
click at [838, 171] on span "Can't see new points? Refresh" at bounding box center [865, 170] width 96 height 8
click at [692, 155] on span "1 extension point found" at bounding box center [724, 152] width 213 height 11
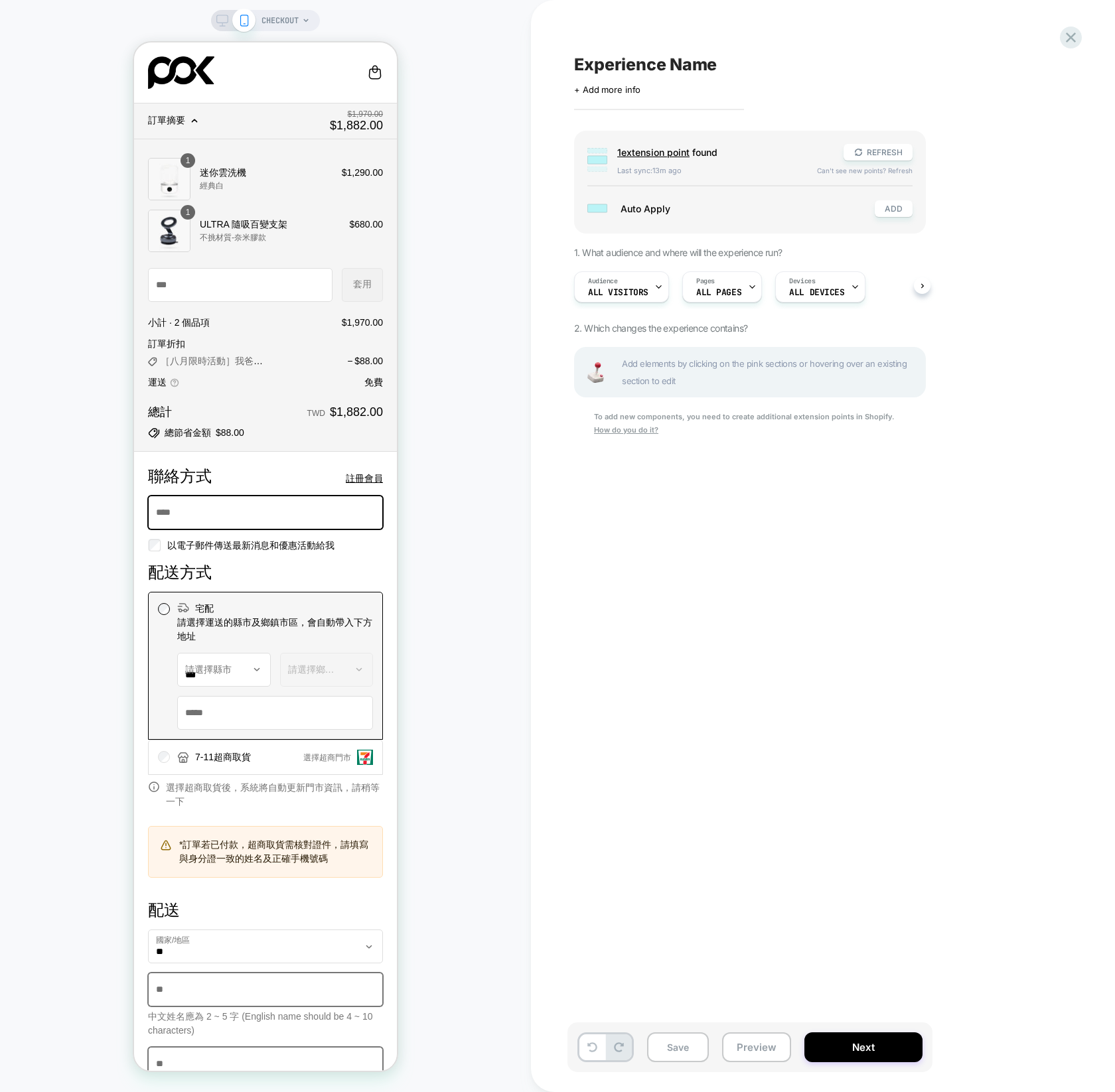
click at [656, 154] on span "1 extension point" at bounding box center [654, 152] width 72 height 11
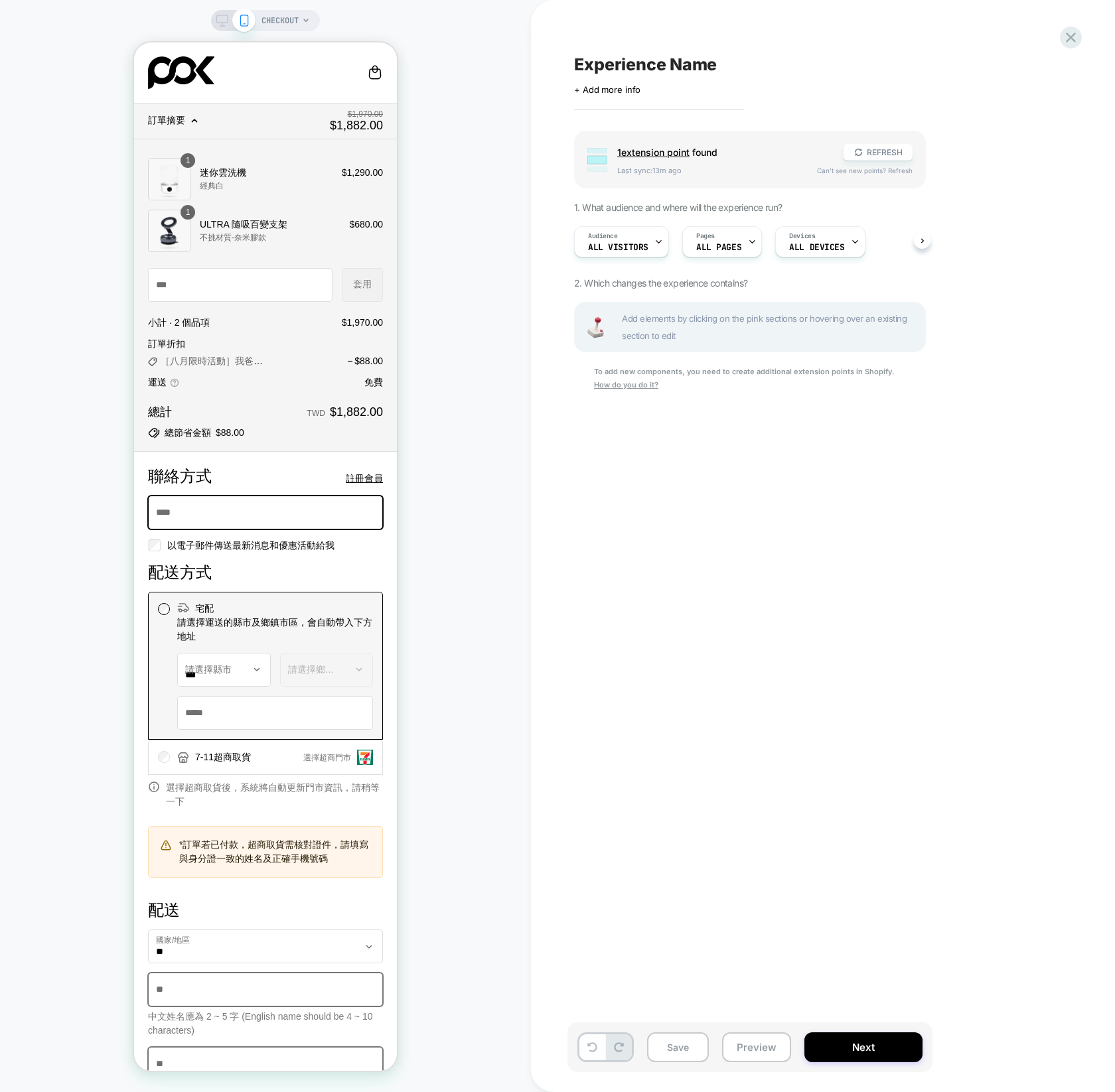
click at [656, 154] on span "1 extension point" at bounding box center [654, 152] width 72 height 11
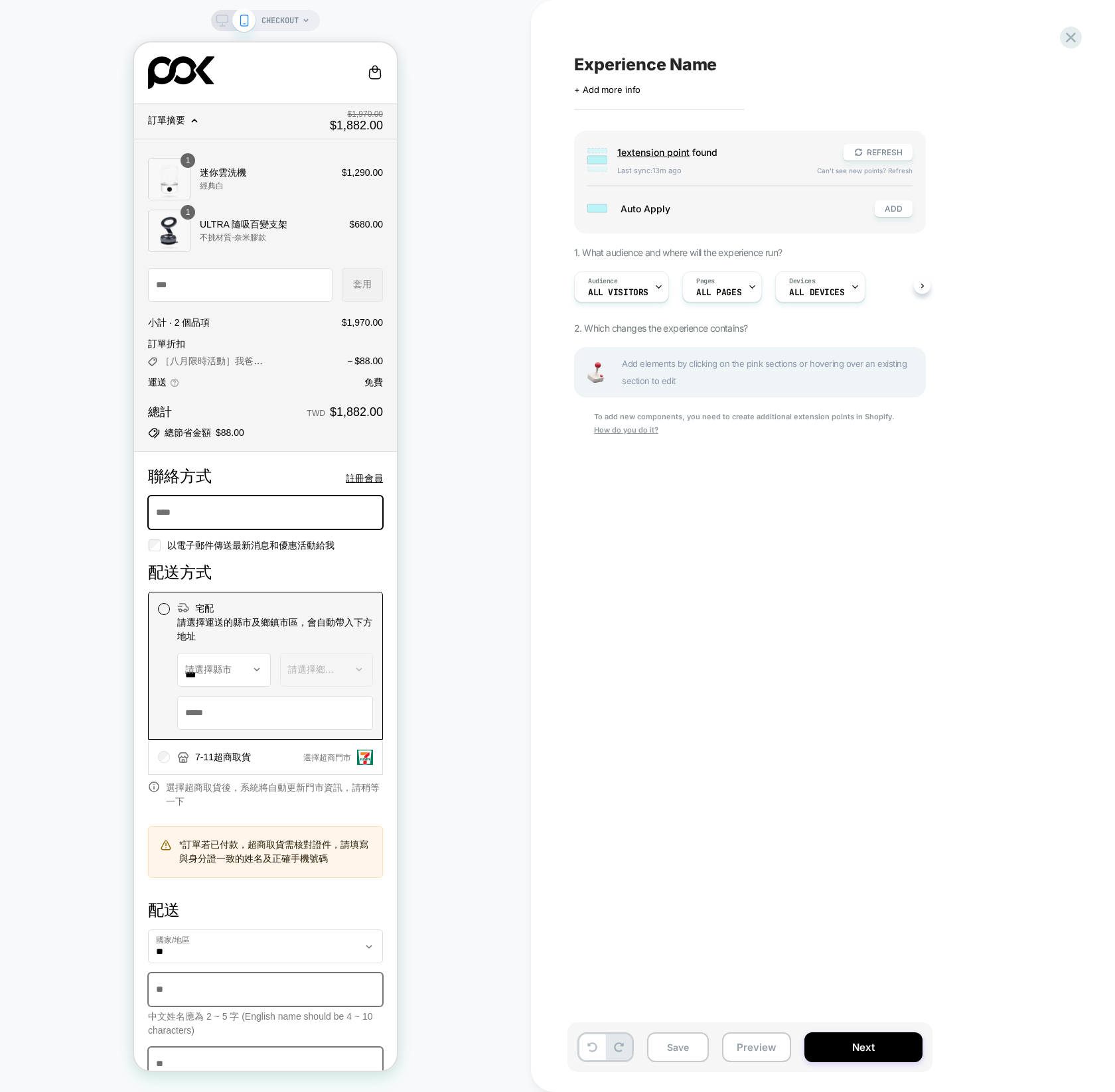
click at [646, 220] on div "Group 1 extension point found REFRESH Last sync: 13m ago Can't see new points? …" at bounding box center [750, 182] width 352 height 103
drag, startPoint x: 640, startPoint y: 206, endPoint x: 678, endPoint y: 194, distance: 39.8
click at [641, 206] on span "Auto Apply" at bounding box center [740, 208] width 241 height 11
click at [654, 339] on div "Group 1 extension point found REFRESH Last sync: 13m ago Can't see new points? …" at bounding box center [816, 301] width 485 height 339
click at [640, 366] on span "Add elements by clicking on the pink sections or hovering over an existing sect…" at bounding box center [770, 372] width 296 height 34
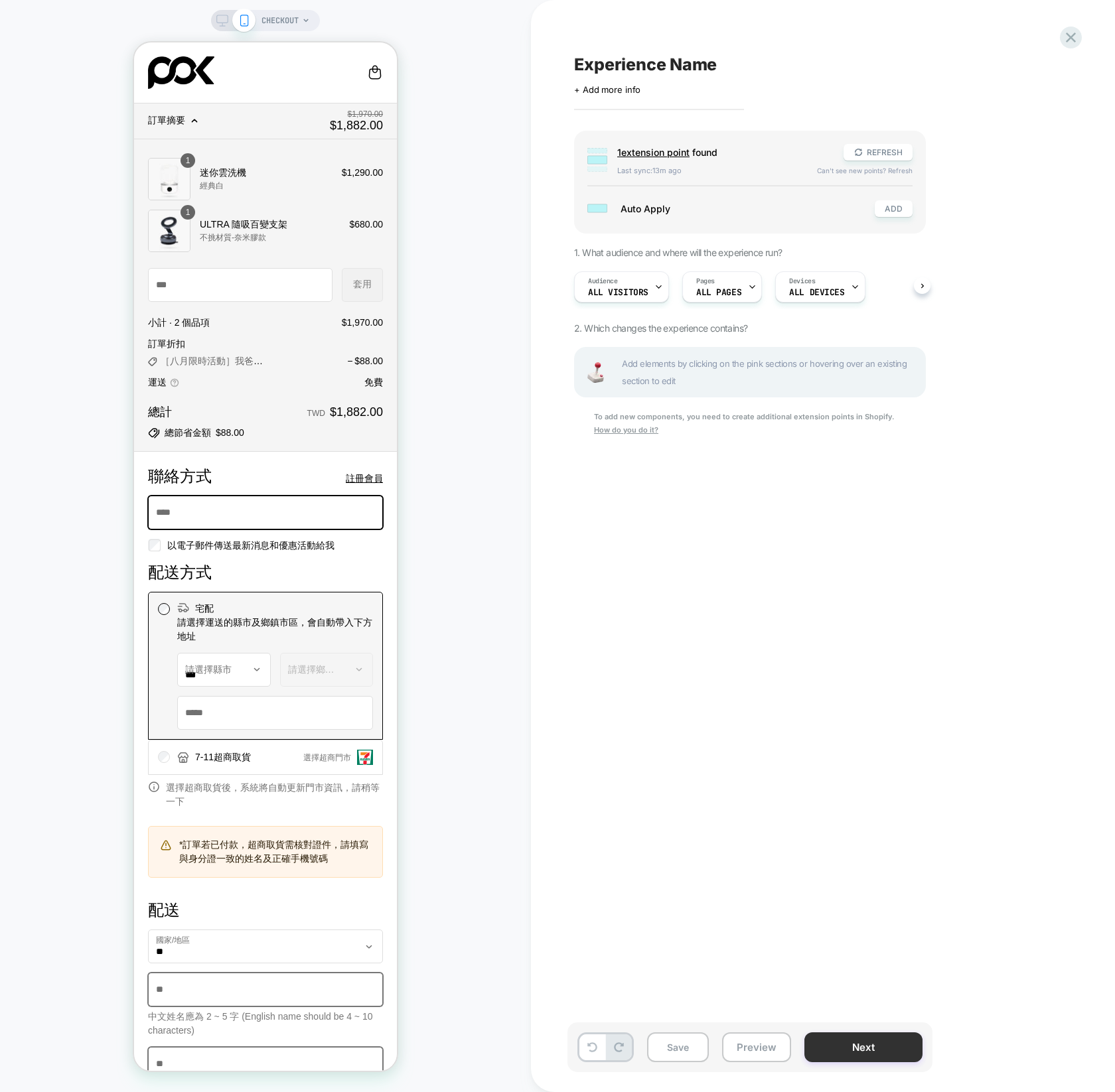
click at [897, 1057] on button "Next" at bounding box center [863, 1047] width 118 height 30
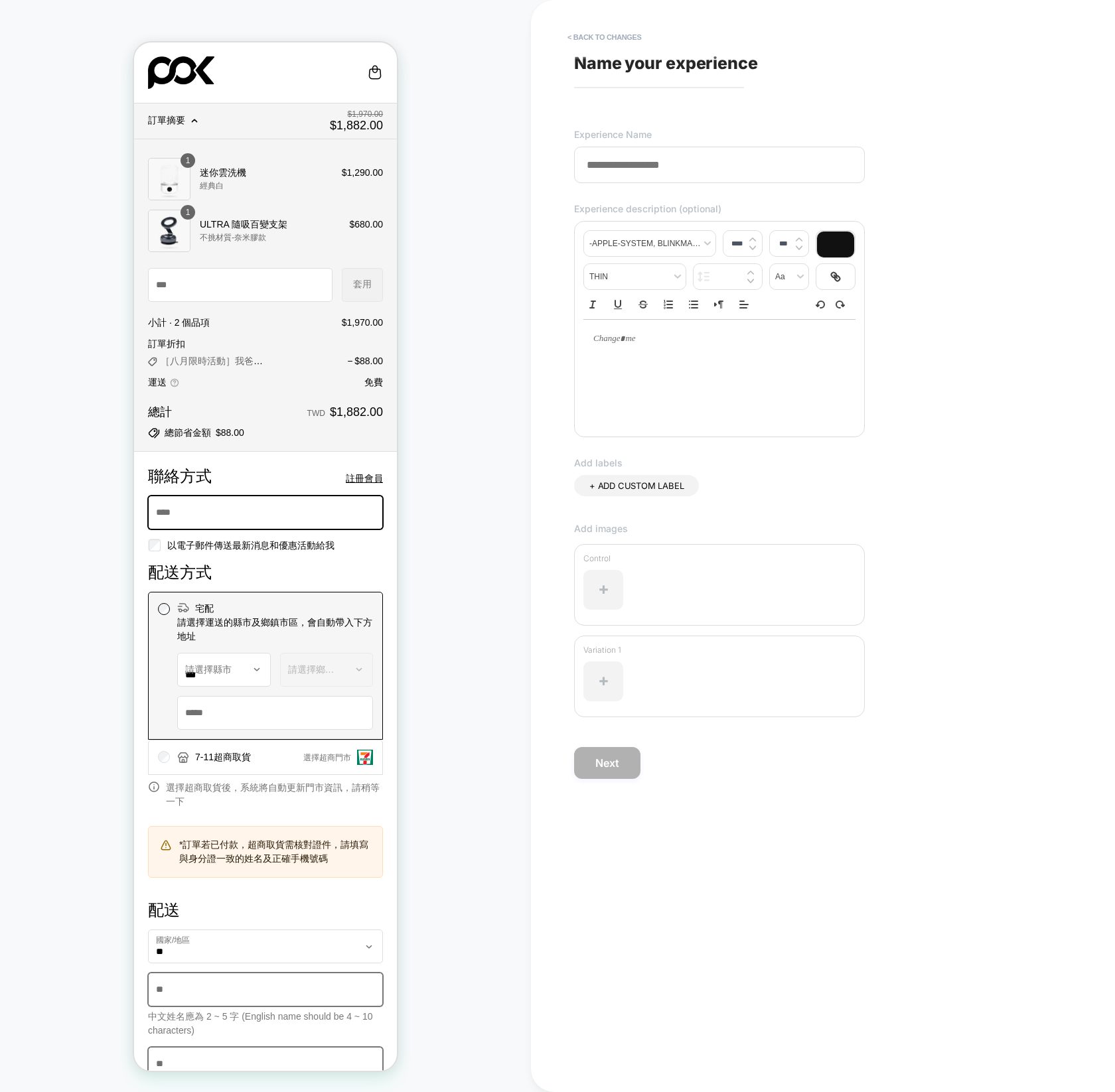
click at [590, 56] on span "Name your experience" at bounding box center [666, 63] width 184 height 20
click at [603, 32] on button "< Back to changes" at bounding box center [604, 37] width 88 height 22
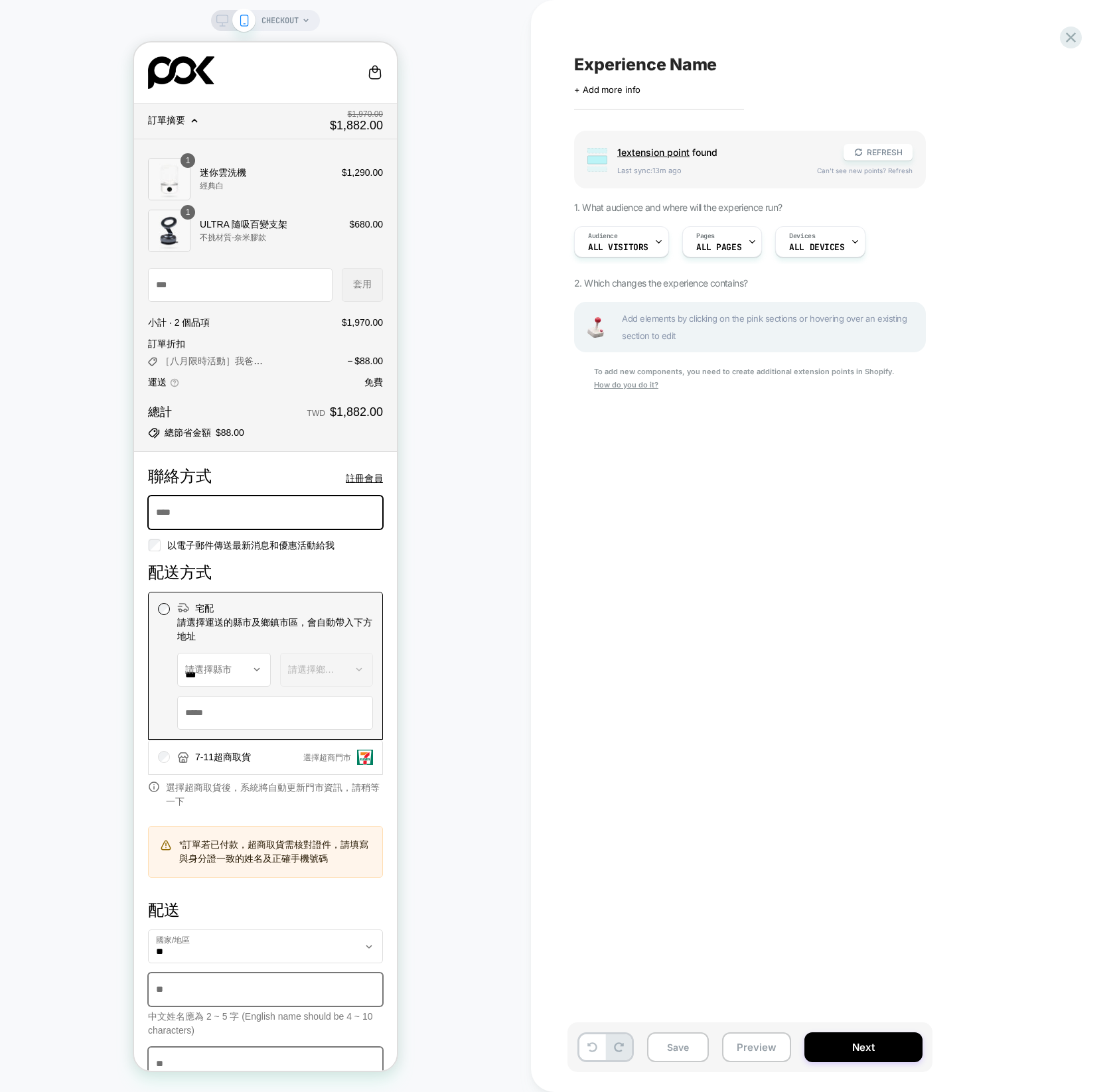
click at [797, 171] on span "Last sync: 13m ago" at bounding box center [711, 171] width 187 height 9
click at [642, 148] on span "1 extension point" at bounding box center [654, 152] width 72 height 11
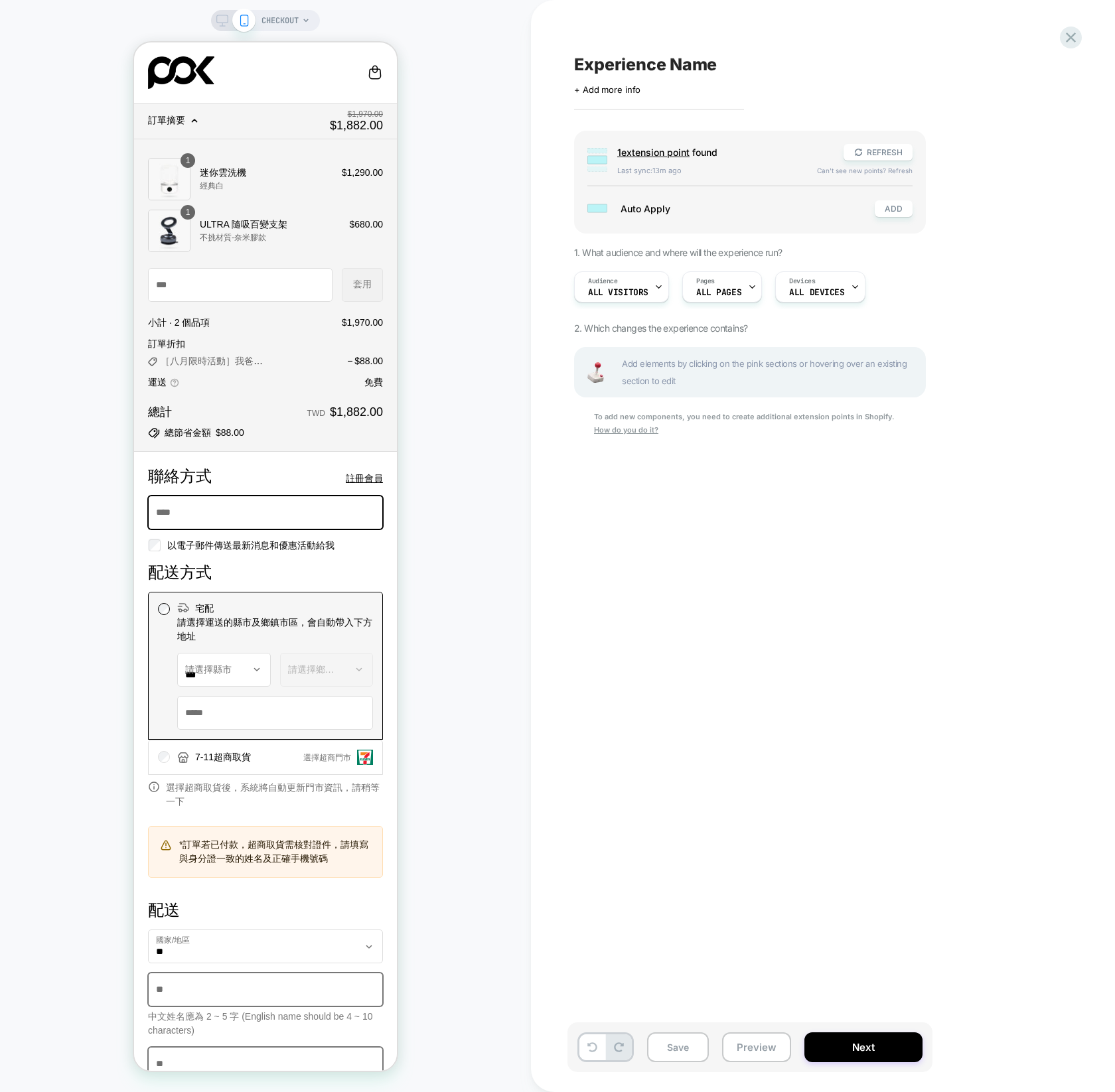
drag, startPoint x: 600, startPoint y: 149, endPoint x: 647, endPoint y: 148, distance: 47.0
click at [601, 149] on use at bounding box center [597, 151] width 20 height 5
click at [652, 148] on span "1 extension point" at bounding box center [654, 152] width 72 height 11
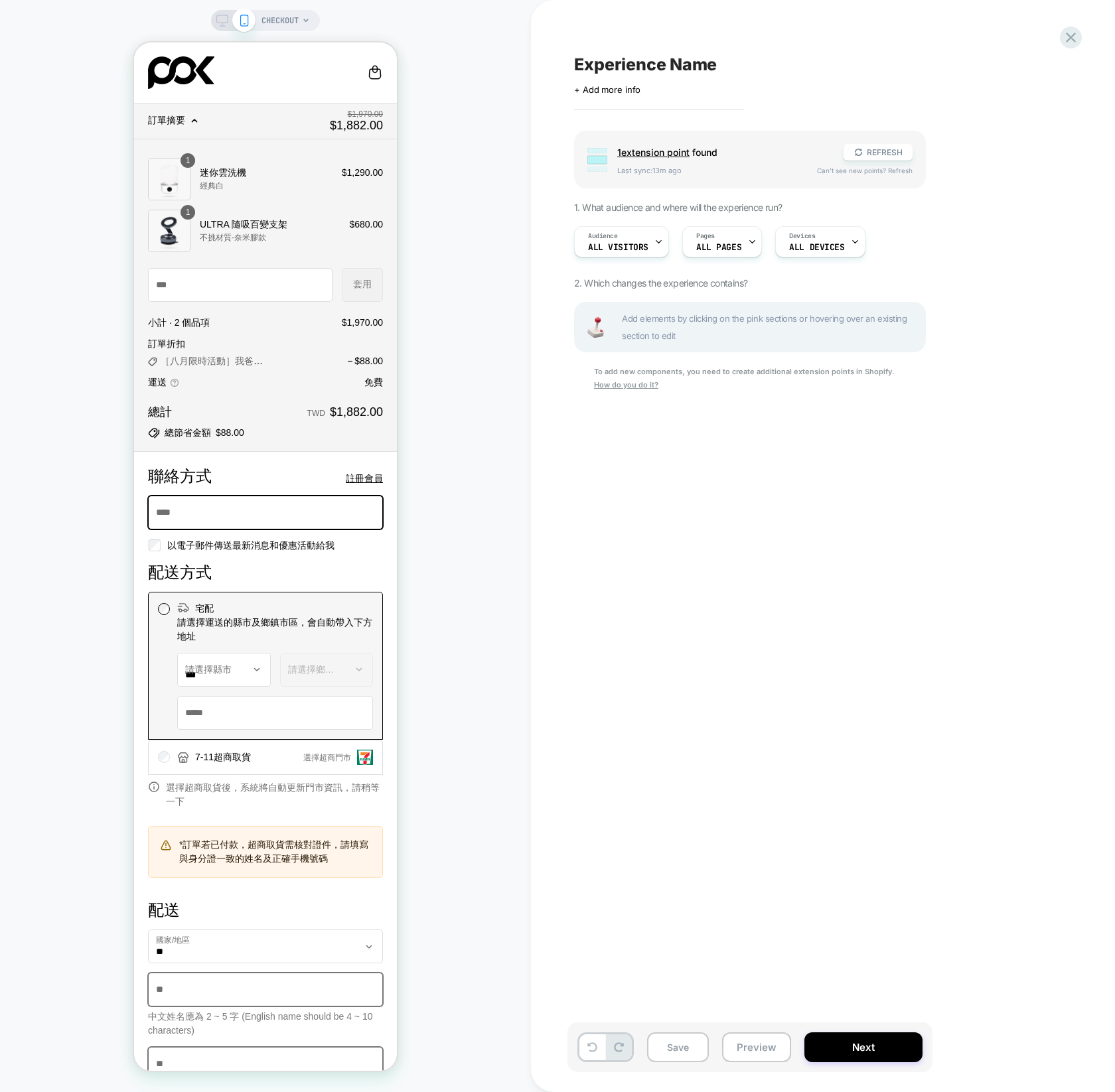
click at [652, 148] on span "1 extension point" at bounding box center [654, 152] width 72 height 11
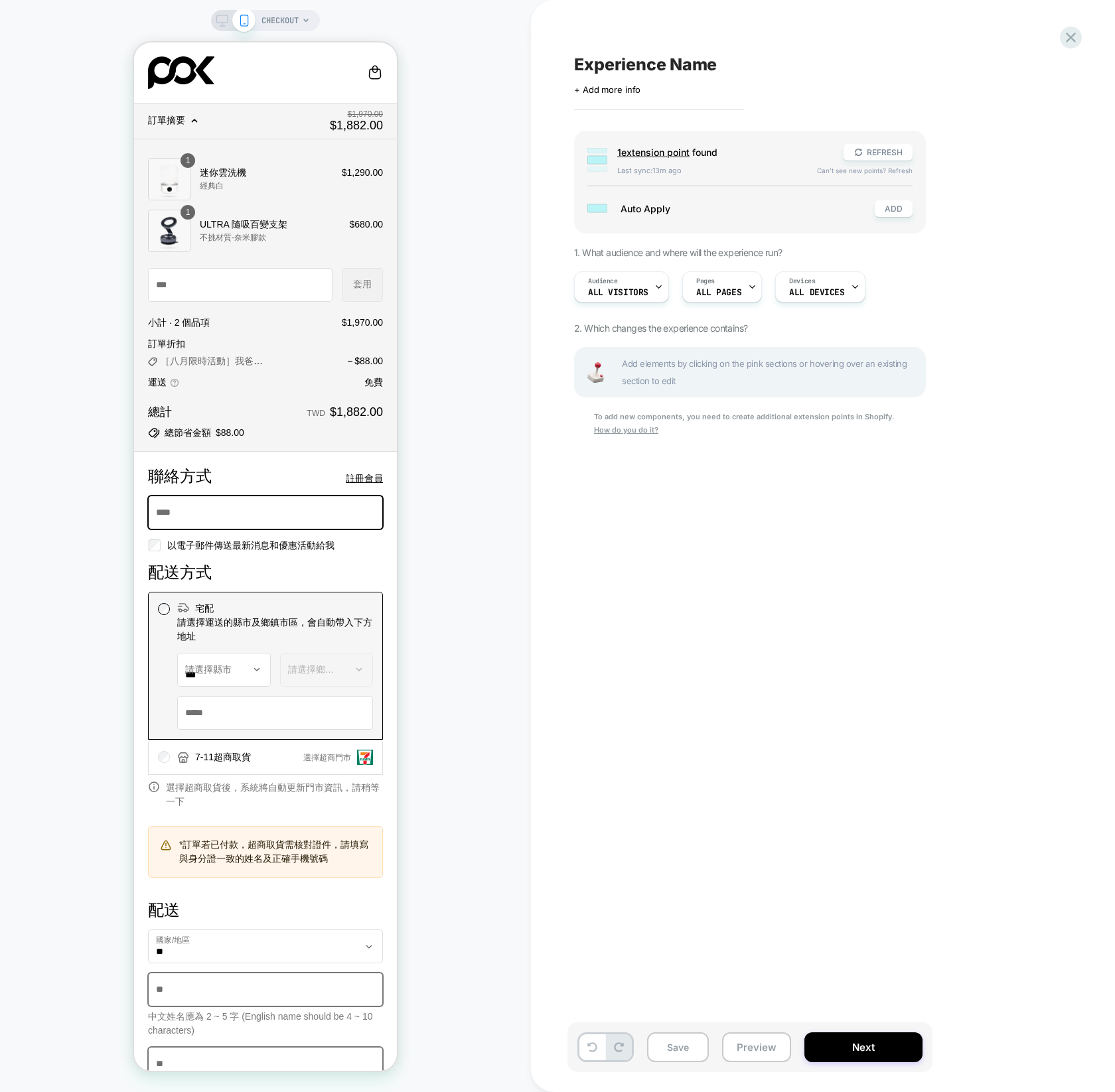
click at [652, 148] on span "1 extension point" at bounding box center [654, 152] width 72 height 11
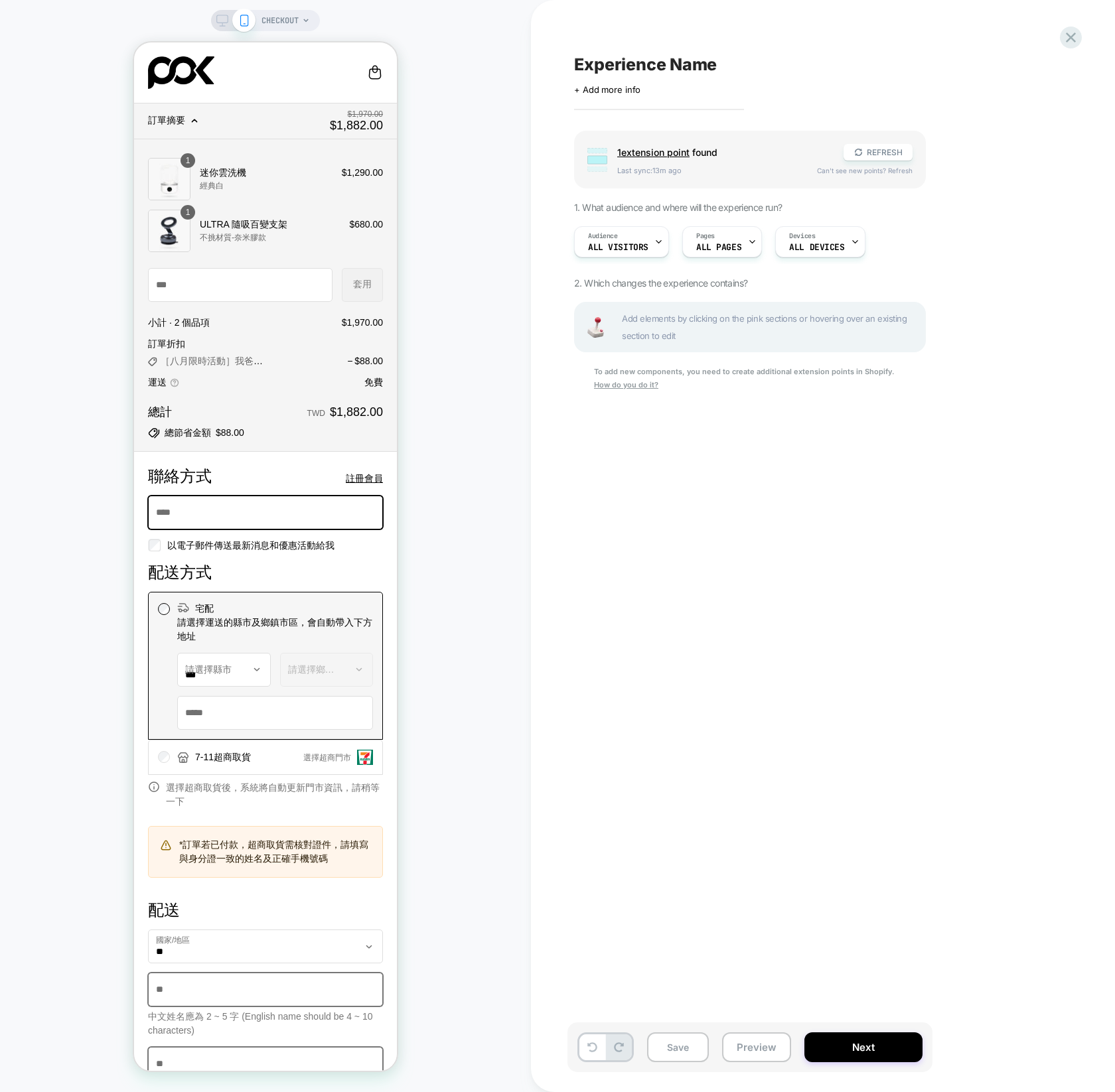
click at [652, 148] on span "1 extension point" at bounding box center [654, 152] width 72 height 11
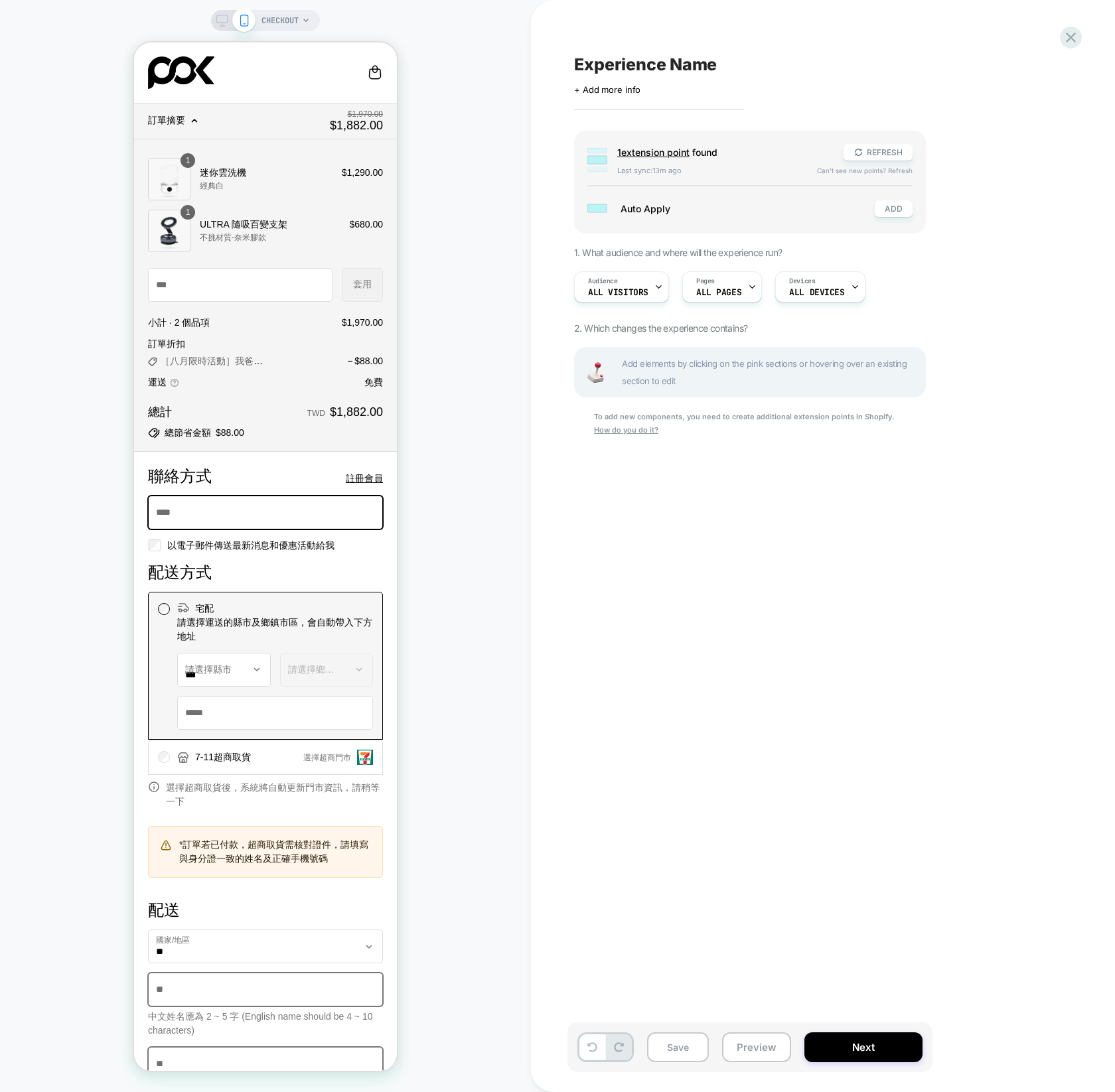
click at [630, 204] on span "Auto Apply" at bounding box center [740, 208] width 241 height 11
click at [618, 209] on div "Group Auto Apply ADD" at bounding box center [749, 208] width 325 height 23
drag, startPoint x: 618, startPoint y: 209, endPoint x: 710, endPoint y: 207, distance: 92.0
click at [628, 207] on div "Group Auto Apply ADD" at bounding box center [749, 208] width 325 height 23
drag, startPoint x: 710, startPoint y: 207, endPoint x: 767, endPoint y: 176, distance: 64.9
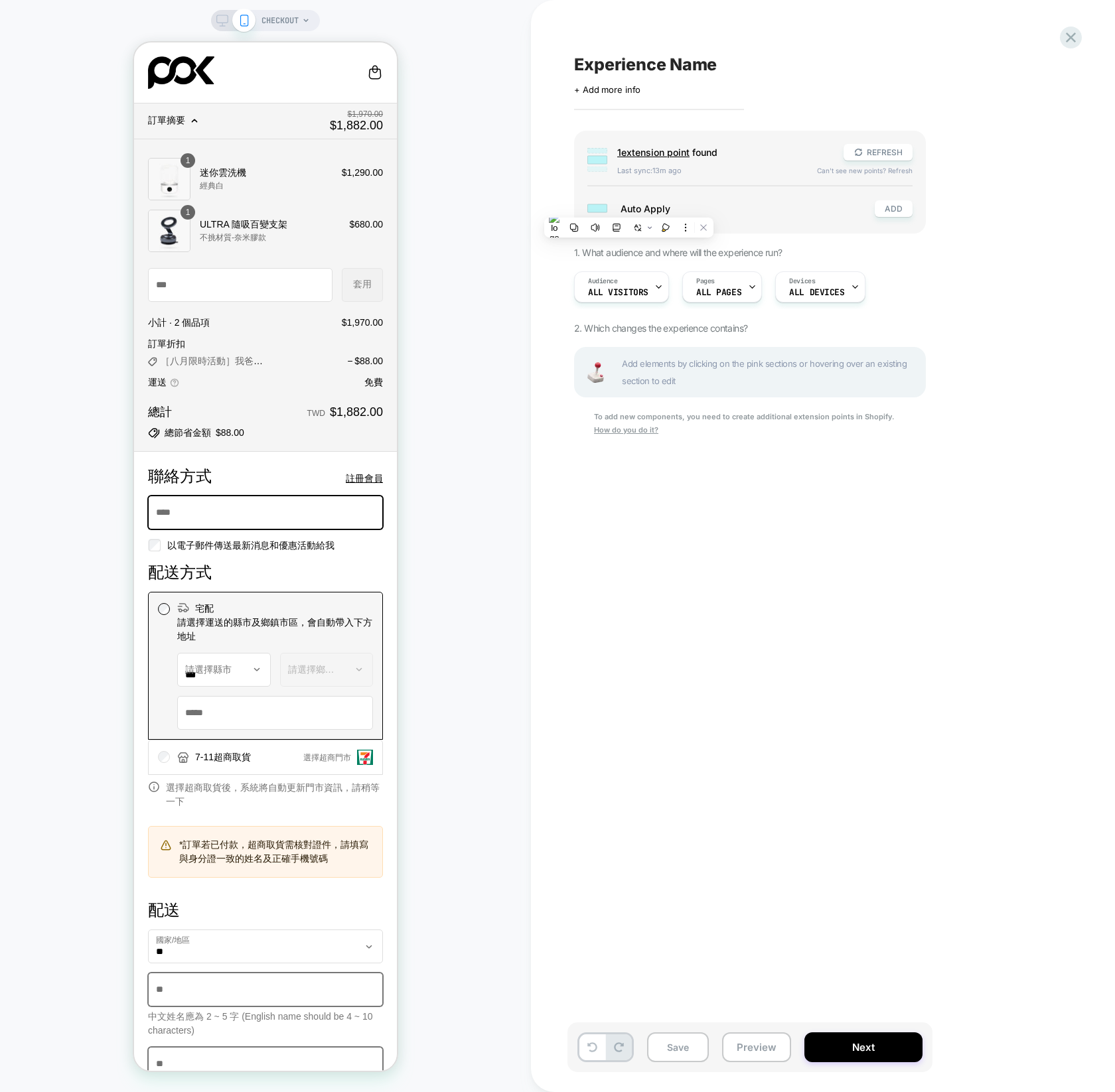
click at [711, 207] on span "Auto Apply" at bounding box center [740, 208] width 241 height 11
click at [652, 143] on div "Group 1 extension point found REFRESH Last sync: 13m ago Can't see new points? …" at bounding box center [750, 182] width 352 height 103
click at [618, 166] on span "Last sync: 13m ago" at bounding box center [711, 171] width 187 height 9
drag, startPoint x: 575, startPoint y: 145, endPoint x: 593, endPoint y: 80, distance: 67.4
click at [576, 145] on div "Group 1 extension point found REFRESH Last sync: 13m ago Can't see new points? …" at bounding box center [750, 182] width 352 height 103
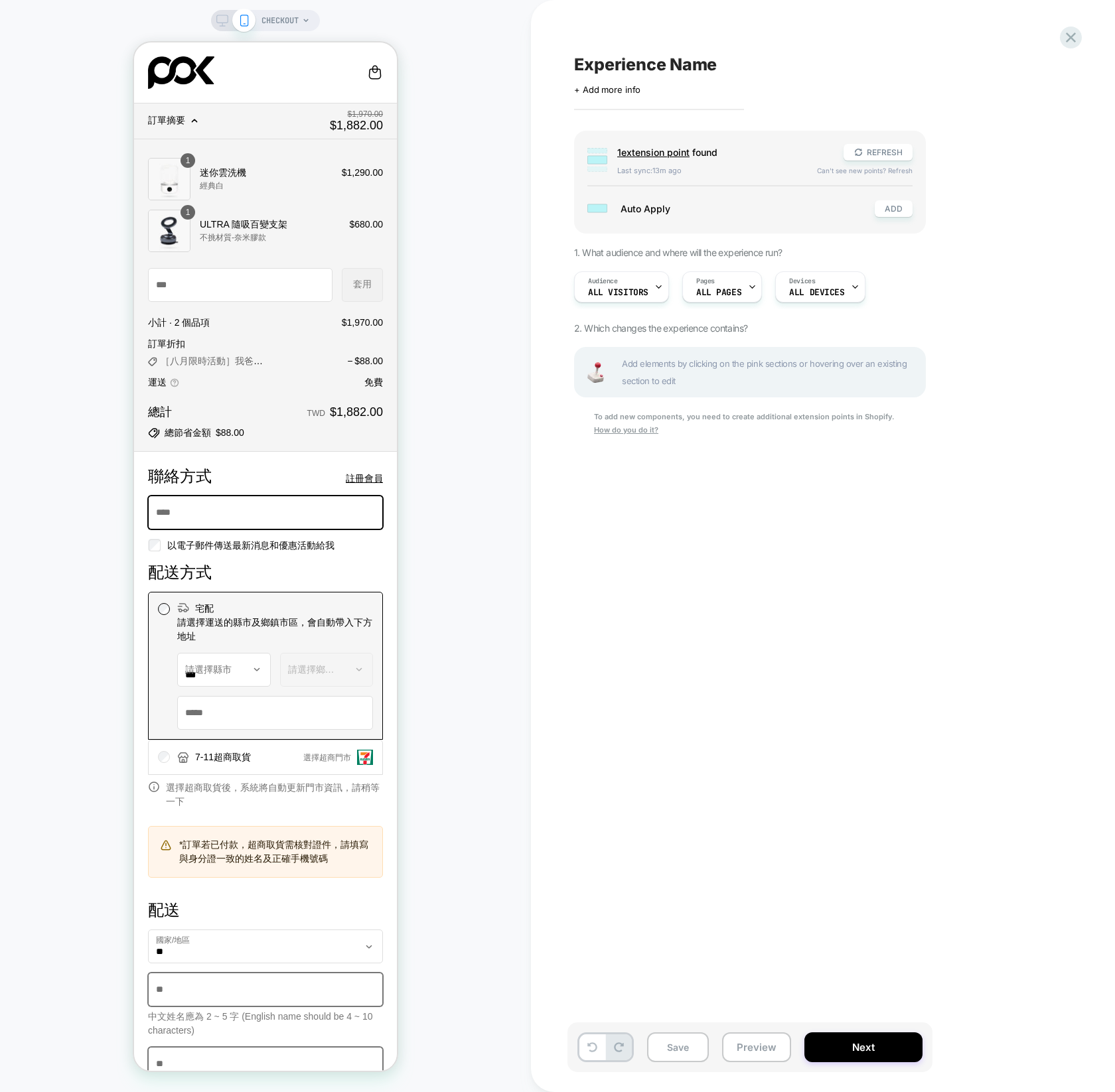
click at [596, 69] on span "Experience Name" at bounding box center [646, 64] width 143 height 20
drag, startPoint x: 917, startPoint y: 146, endPoint x: 905, endPoint y: 151, distance: 13.0
click at [917, 146] on div "Group 1 extension point found REFRESH Last sync: 13m ago Can't see new points? …" at bounding box center [750, 182] width 352 height 103
click at [888, 152] on button "REFRESH" at bounding box center [878, 152] width 69 height 16
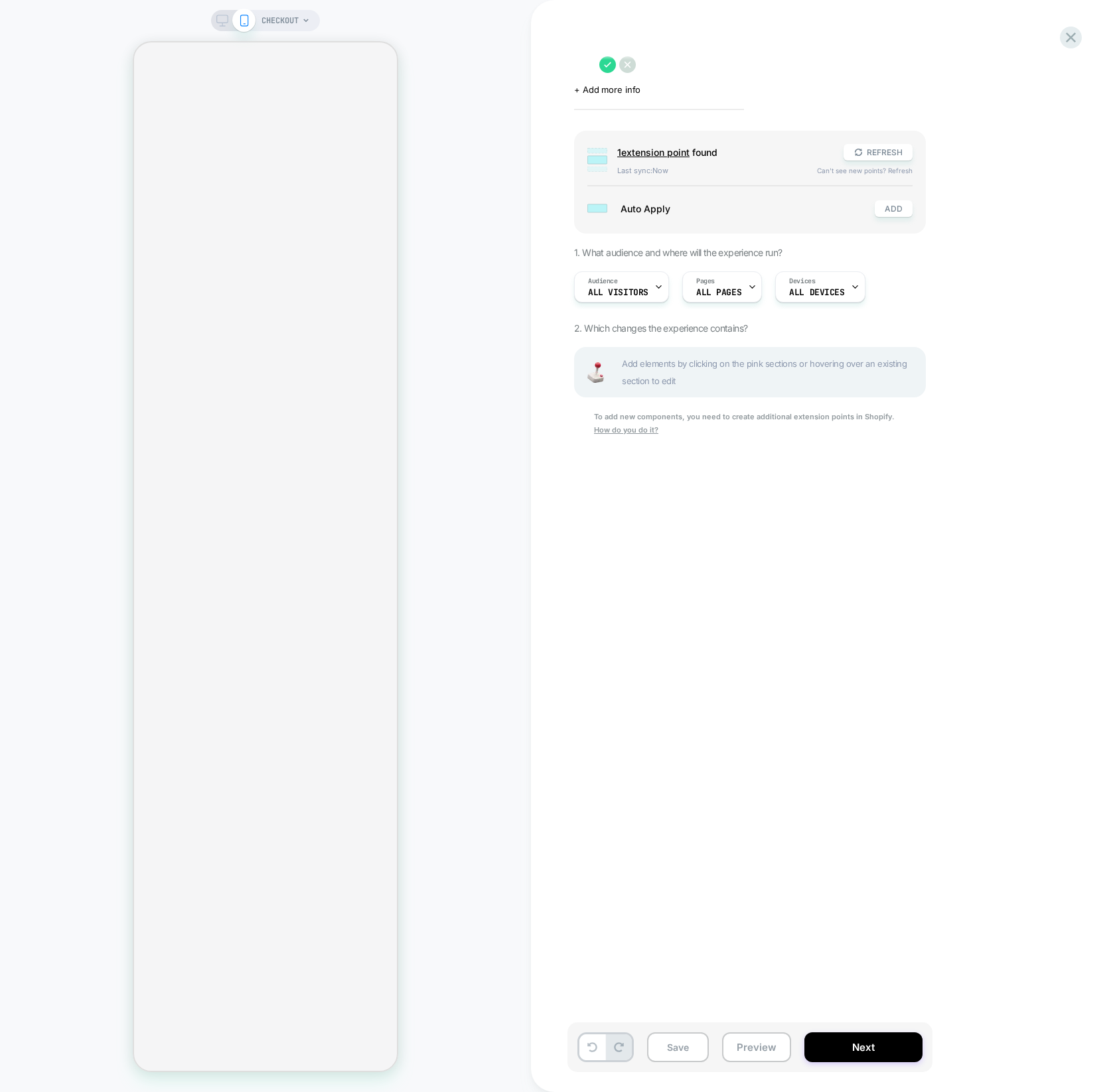
select select "*********"
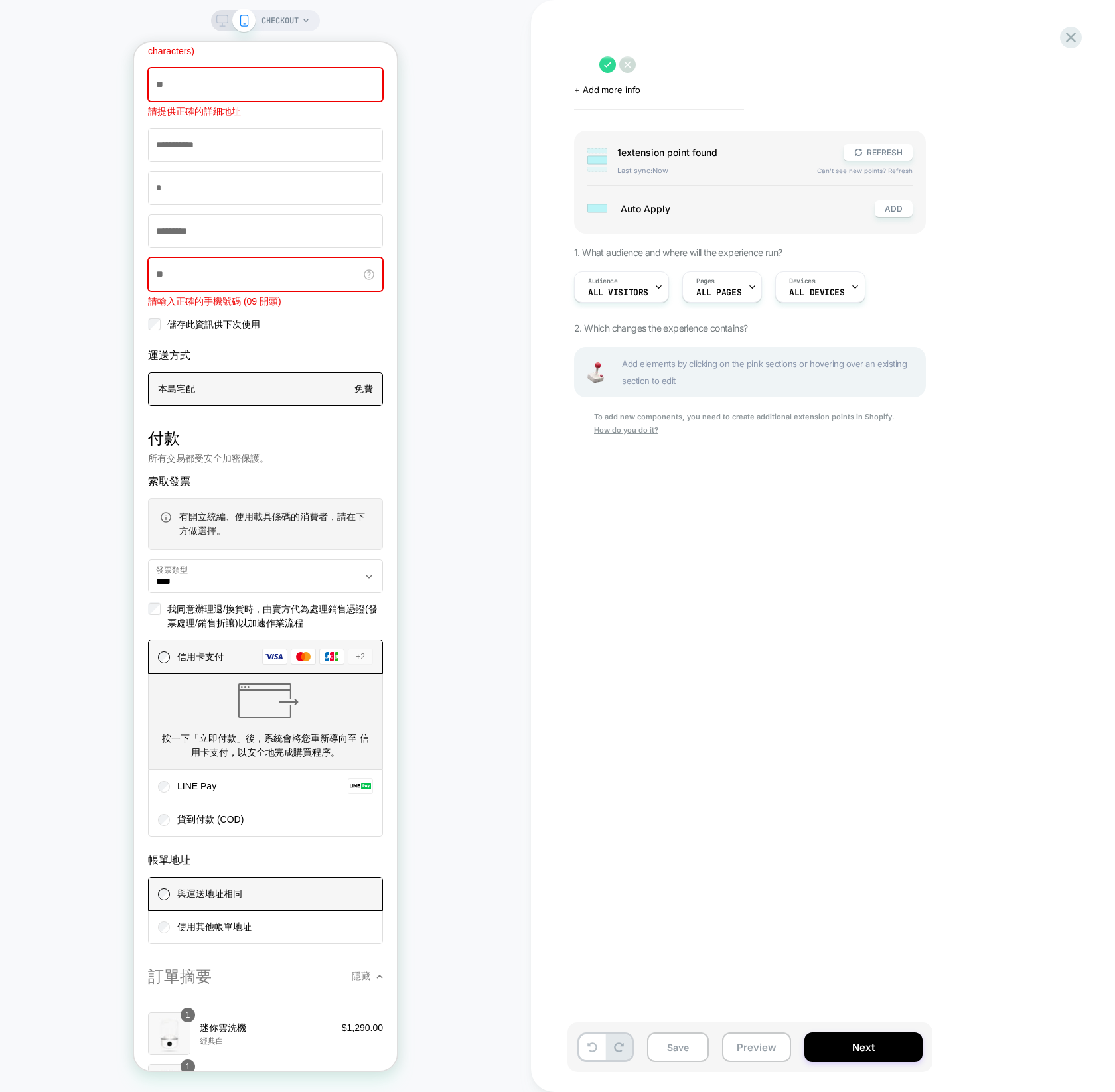
scroll to position [1518, 0]
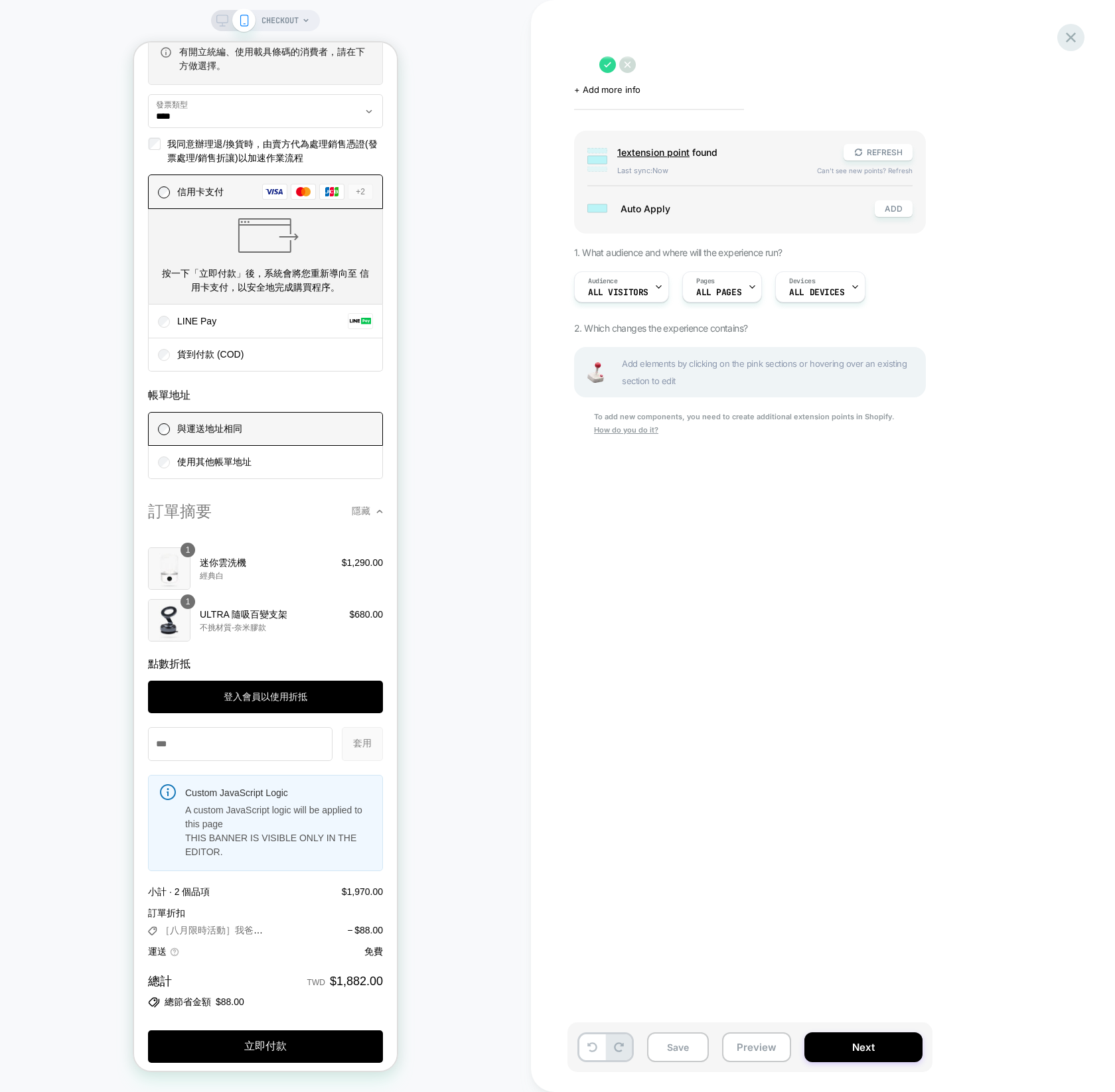
click at [1064, 41] on icon at bounding box center [1071, 38] width 18 height 18
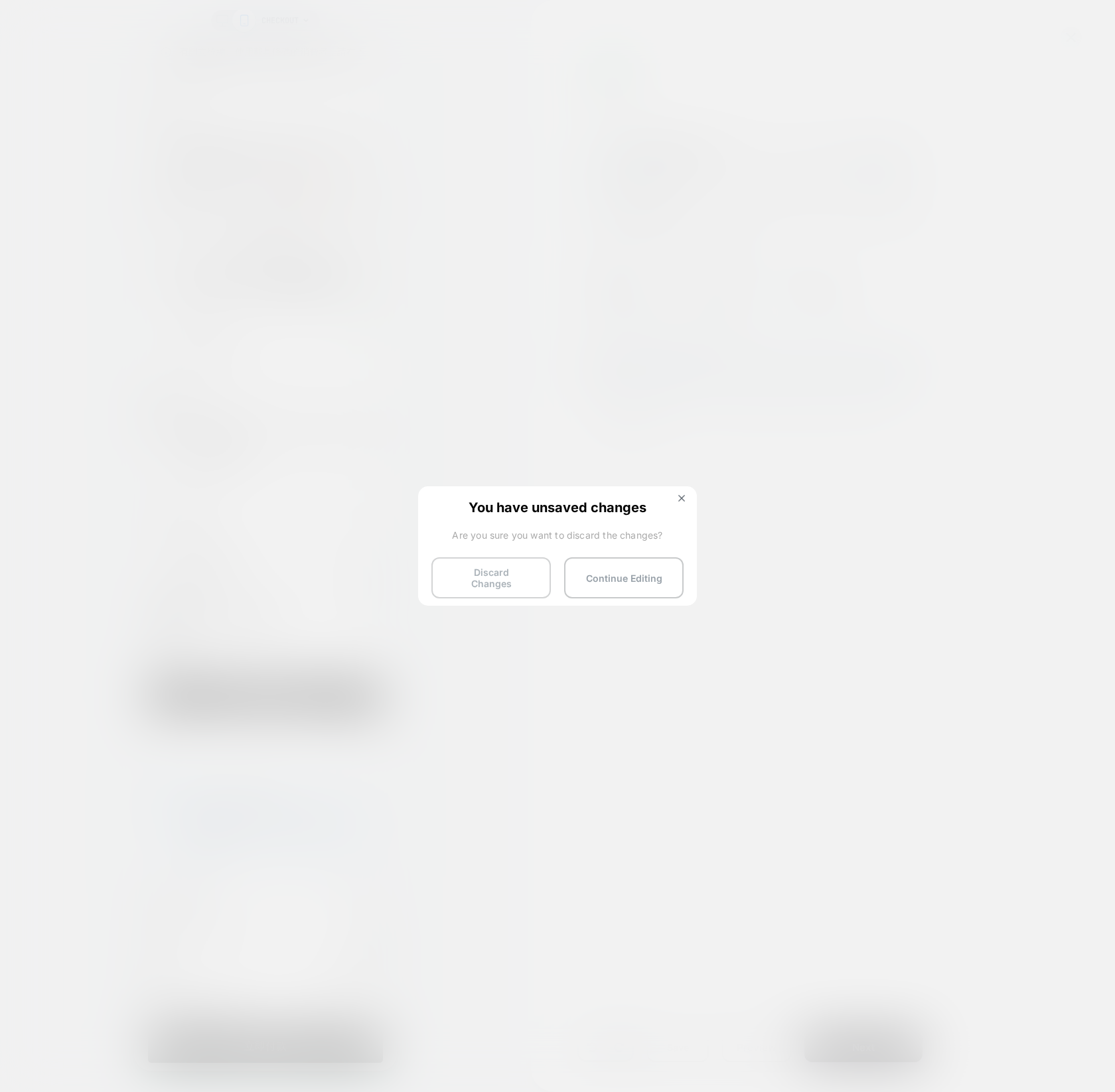
click at [497, 557] on button "Discard Changes" at bounding box center [491, 578] width 119 height 42
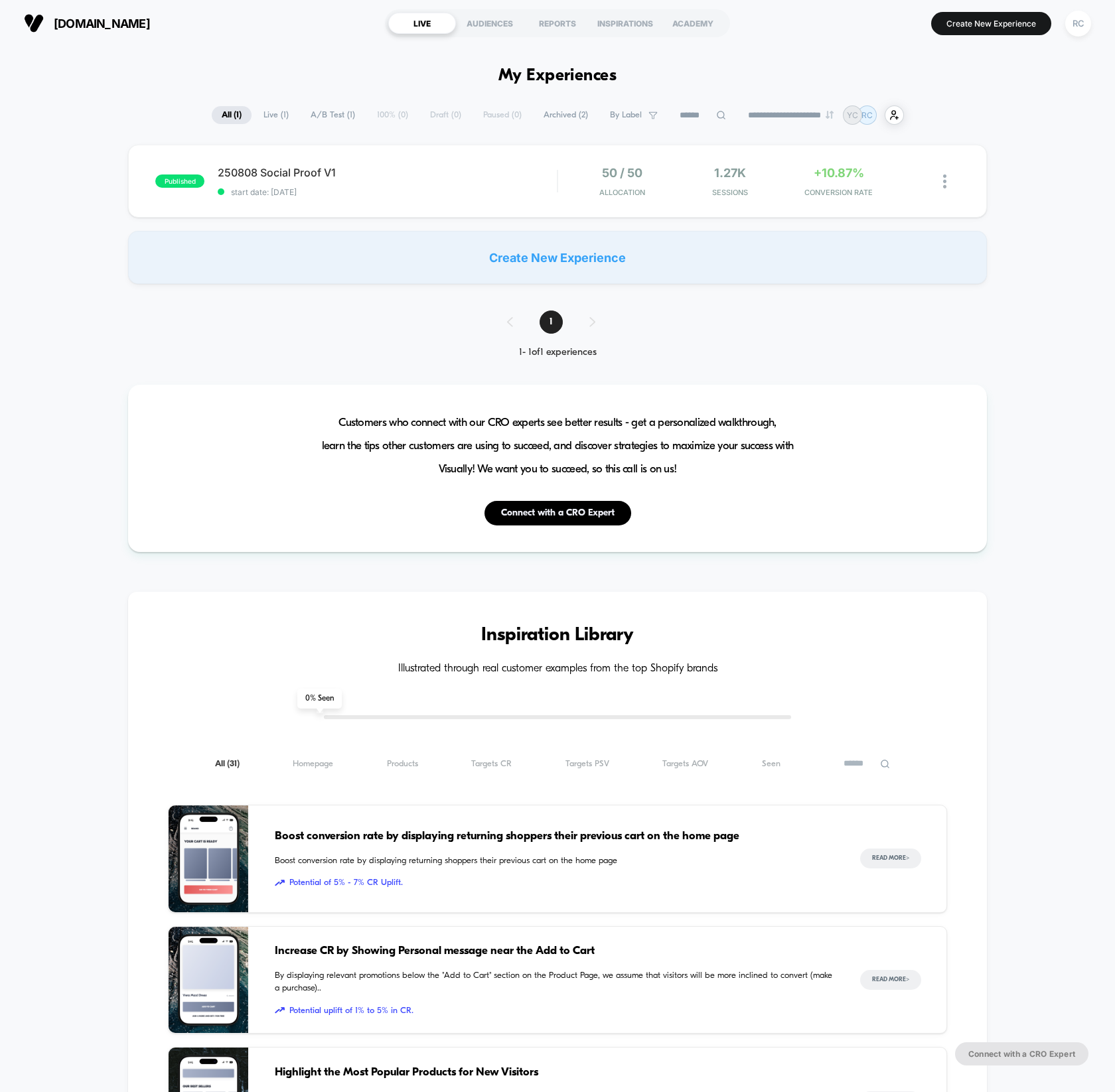
click at [582, 257] on div "Create New Experience" at bounding box center [557, 257] width 859 height 53
